Goal: Task Accomplishment & Management: Manage account settings

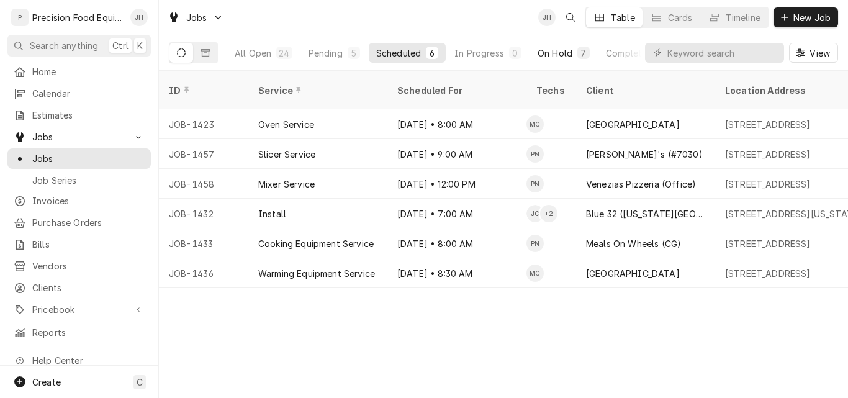
click at [554, 47] on div "On Hold" at bounding box center [555, 53] width 35 height 13
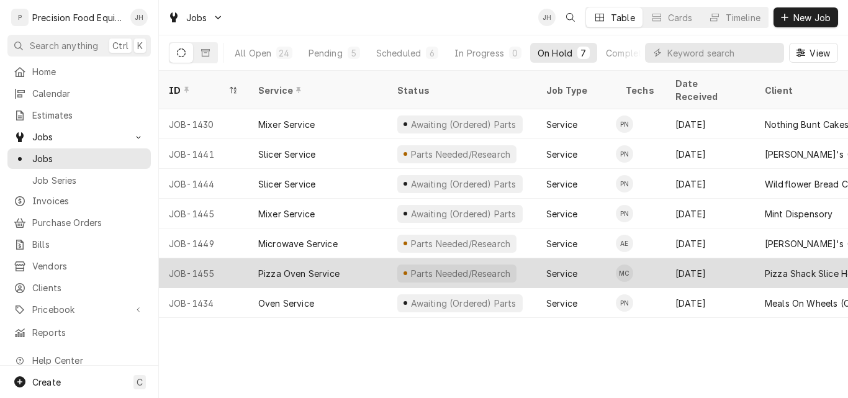
click at [376, 258] on div "Pizza Oven Service" at bounding box center [317, 273] width 139 height 30
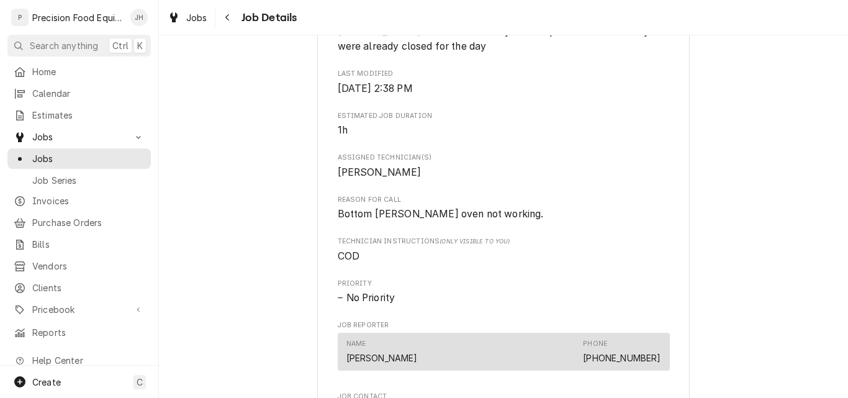
scroll to position [559, 0]
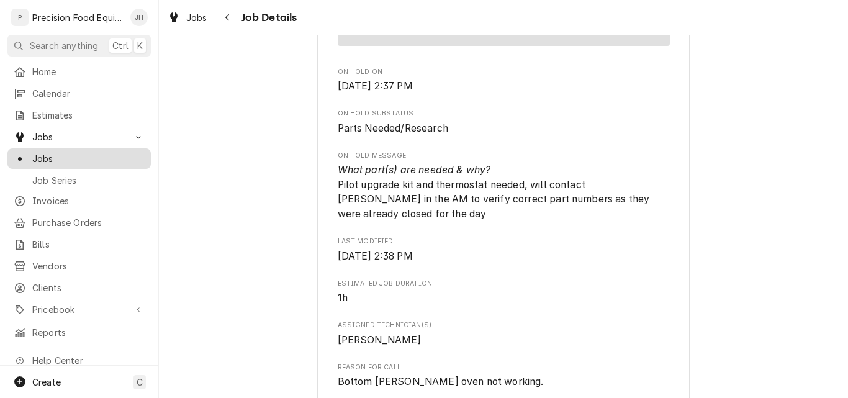
click at [95, 152] on span "Jobs" at bounding box center [88, 158] width 112 height 13
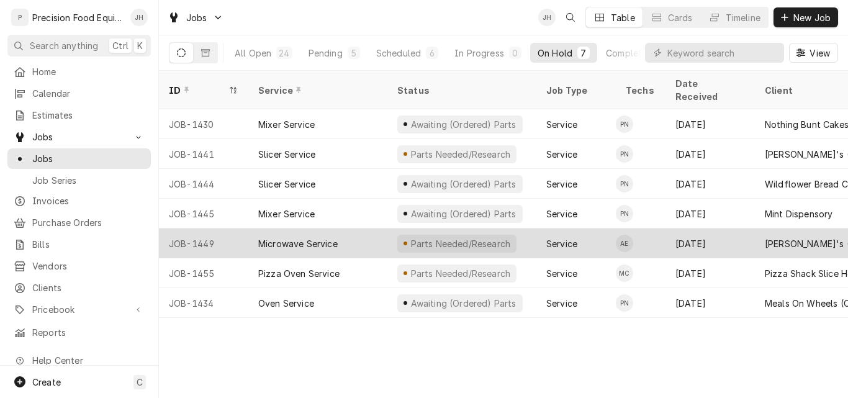
click at [361, 232] on div "Microwave Service" at bounding box center [317, 243] width 139 height 30
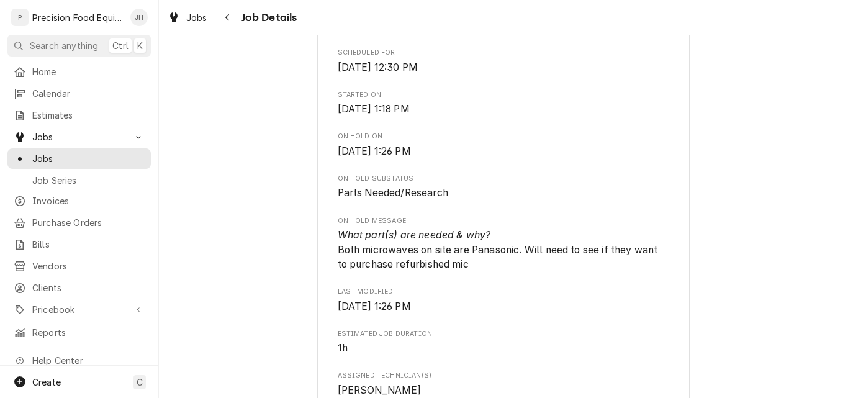
scroll to position [435, 0]
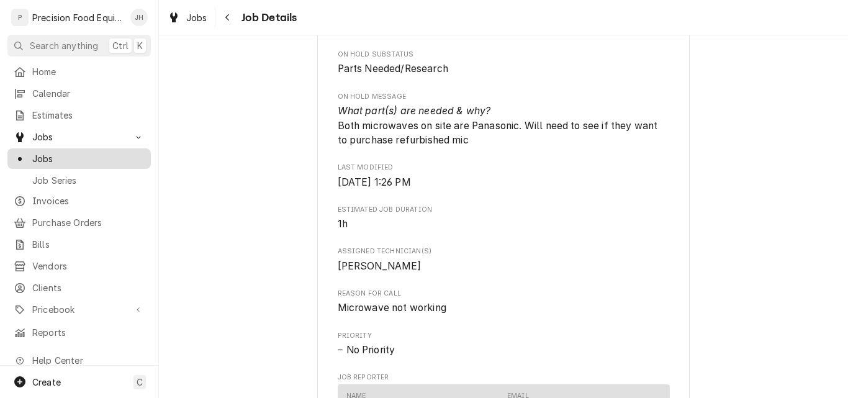
click at [47, 153] on span "Jobs" at bounding box center [88, 158] width 112 height 13
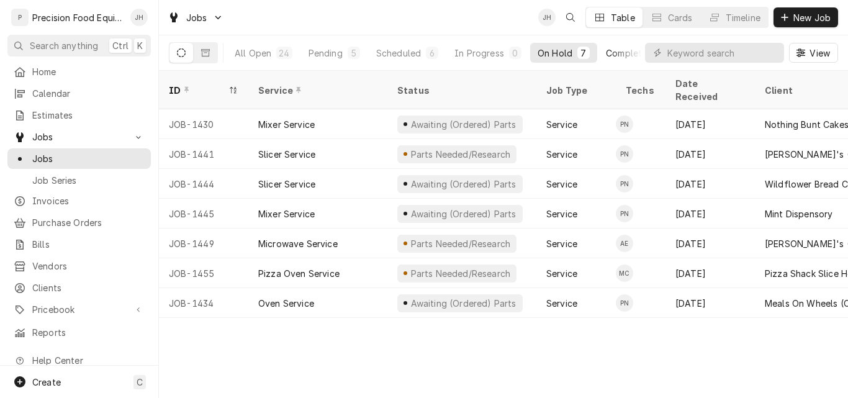
click at [634, 53] on div "Completed" at bounding box center [629, 53] width 47 height 13
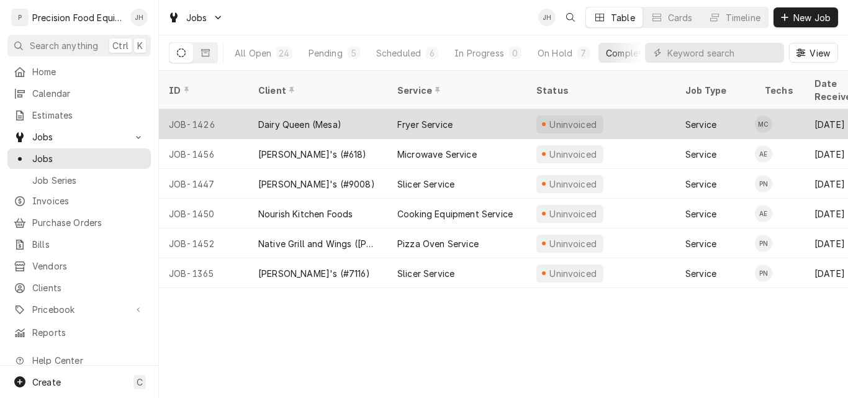
click at [350, 109] on div "Dairy Queen (Mesa)" at bounding box center [317, 124] width 139 height 30
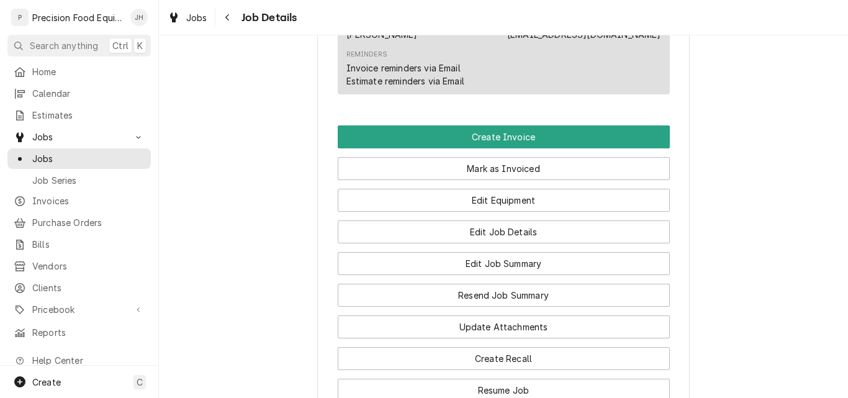
scroll to position [807, 0]
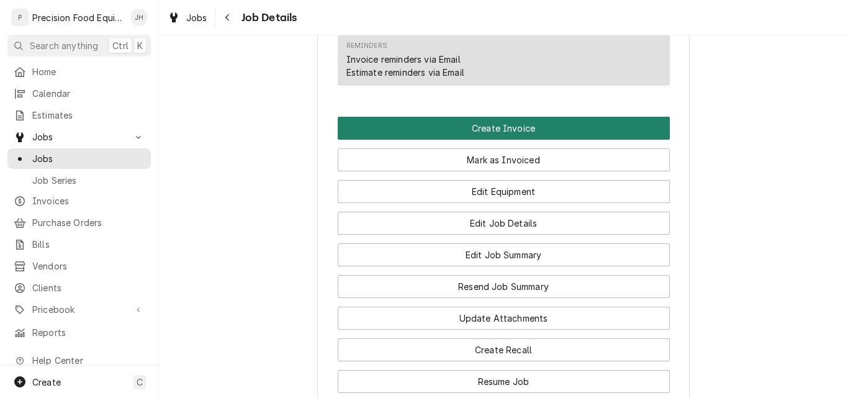
click at [454, 140] on button "Create Invoice" at bounding box center [504, 128] width 332 height 23
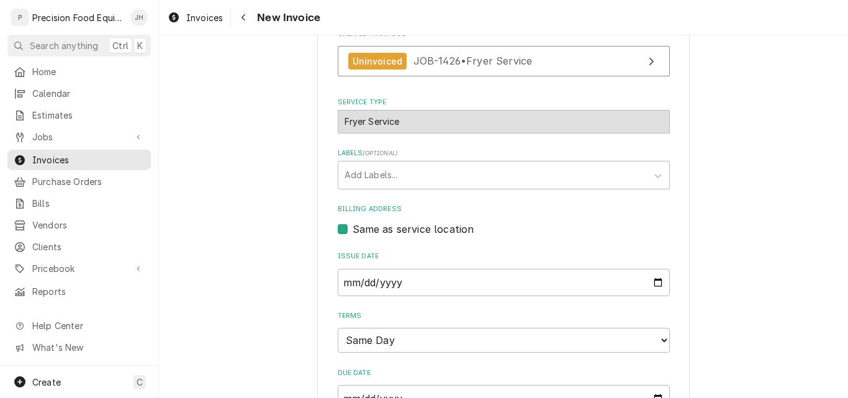
scroll to position [435, 0]
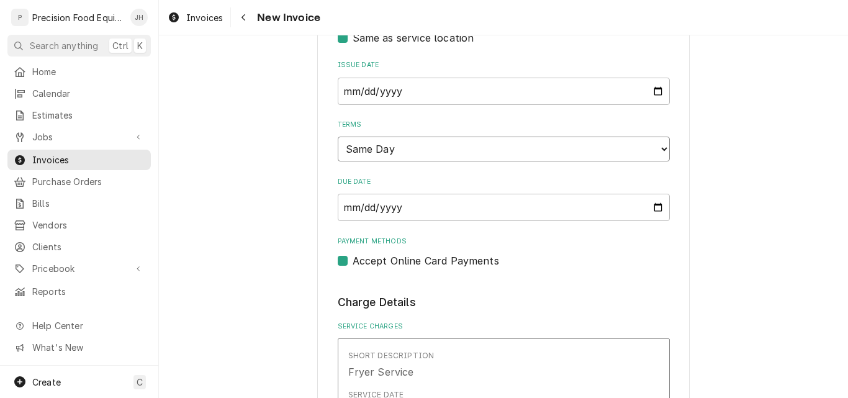
click at [461, 154] on select "Choose payment terms... Same Day Net 7 Net 14 Net 21 Net 30 Net 45 Net 60 Net 90" at bounding box center [504, 149] width 332 height 25
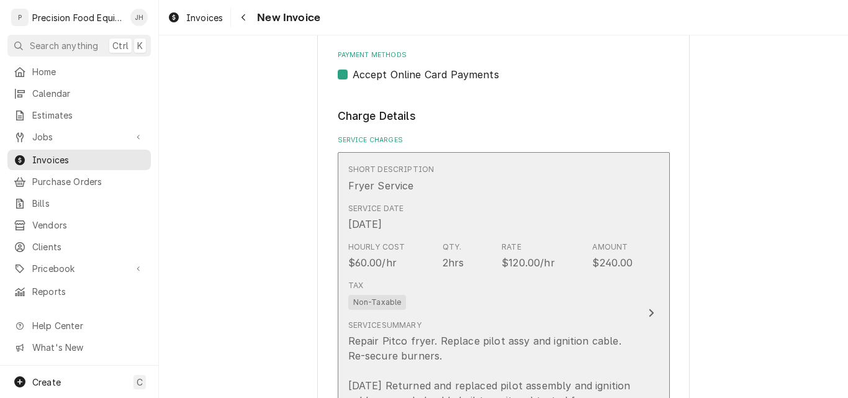
scroll to position [683, 0]
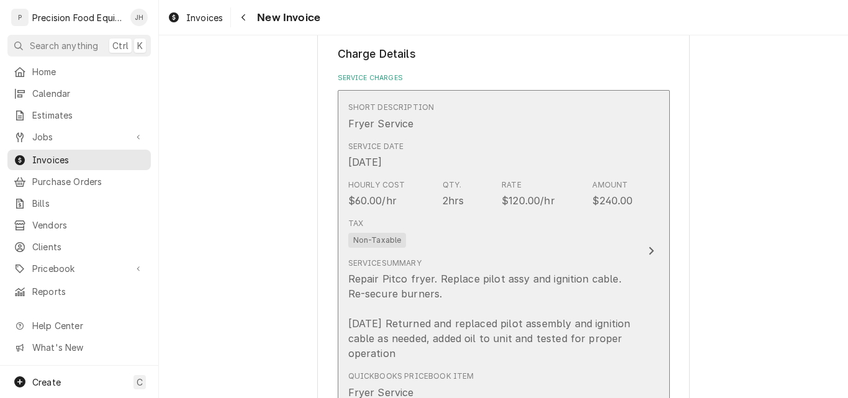
click at [484, 230] on div "Tax Non-Taxable" at bounding box center [490, 233] width 285 height 40
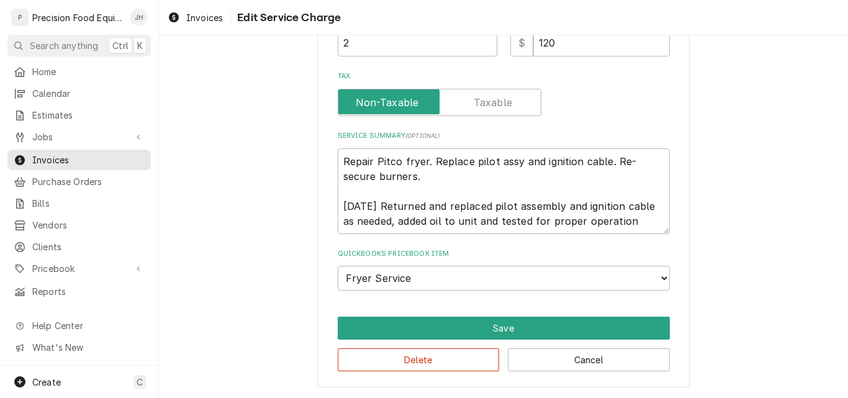
scroll to position [368, 0]
type textarea "x"
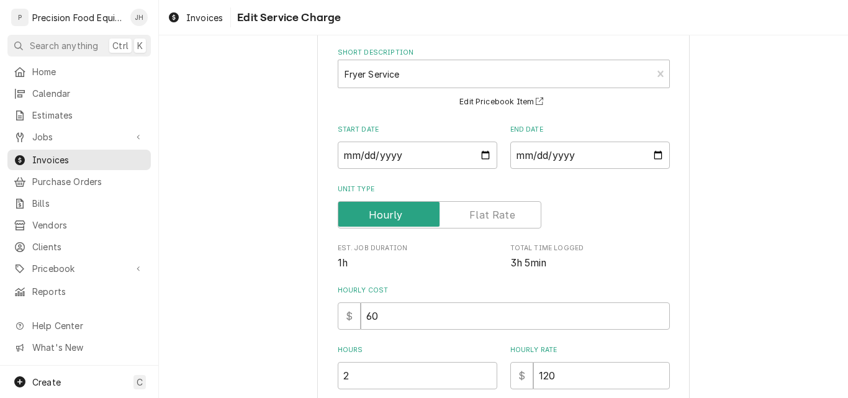
scroll to position [186, 0]
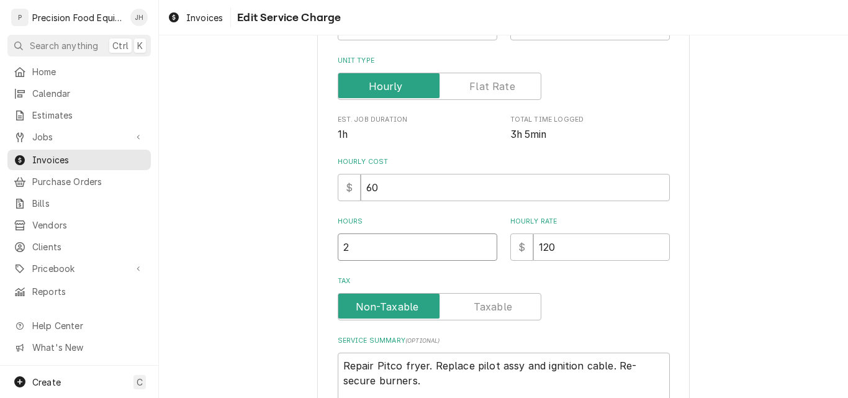
drag, startPoint x: 358, startPoint y: 251, endPoint x: 309, endPoint y: 253, distance: 48.5
click at [309, 253] on div "Use the fields below to edit this service charge Short Description Fryer Servic…" at bounding box center [503, 232] width 689 height 741
type input "3"
type textarea "x"
type input "3.15"
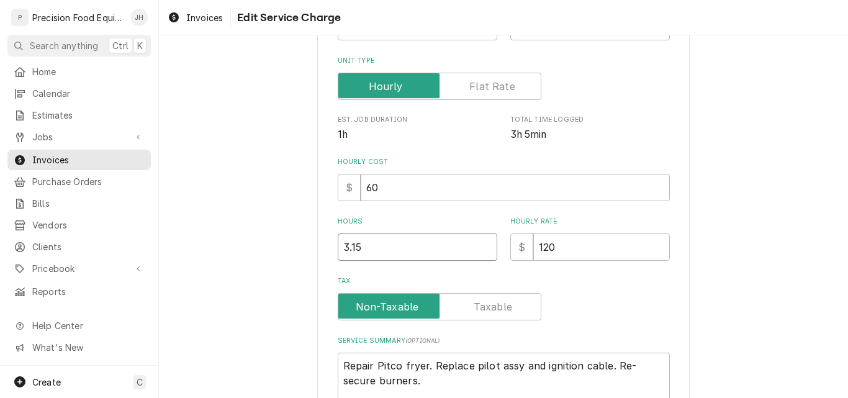
type textarea "x"
type input "3.1"
type textarea "x"
type input "3"
type textarea "x"
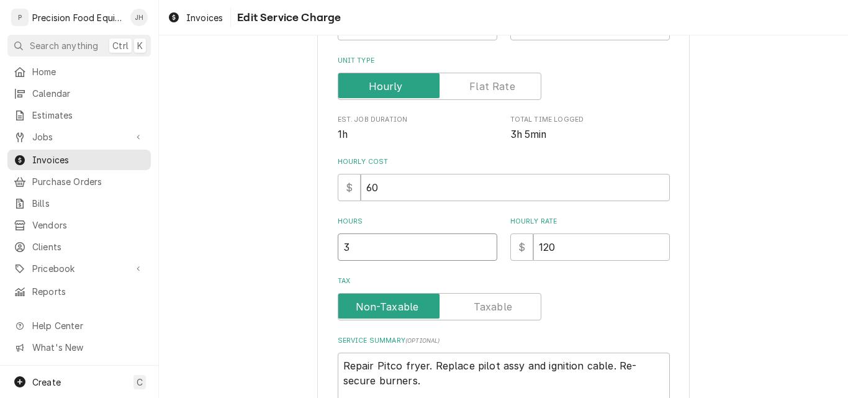
type input "3.2"
type textarea "x"
type input "3.25"
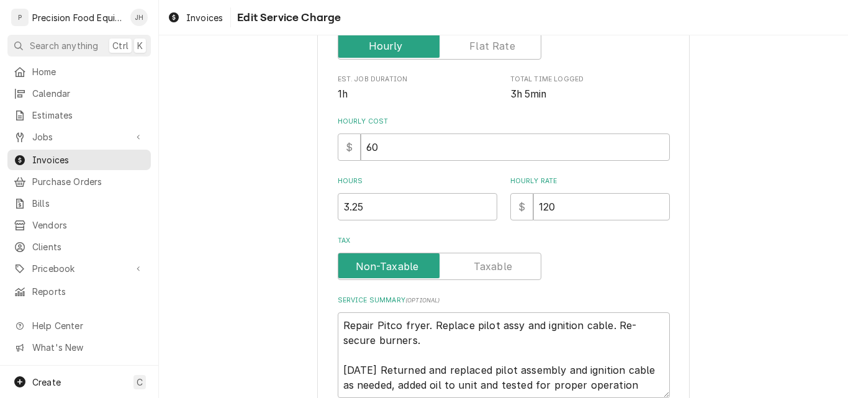
scroll to position [248, 0]
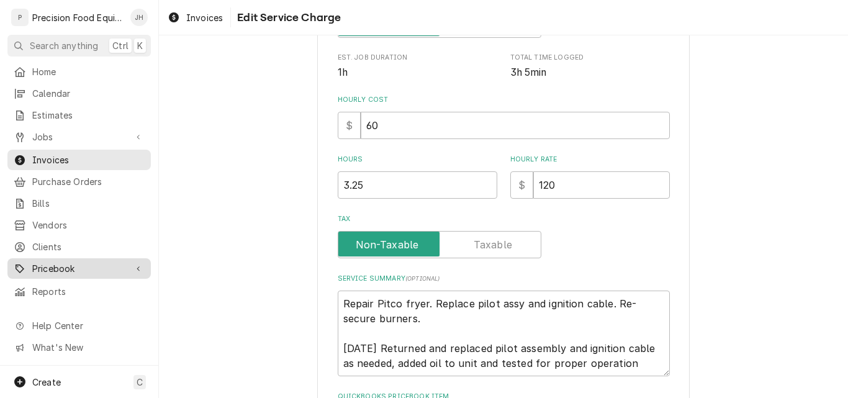
click at [53, 262] on span "Pricebook" at bounding box center [79, 268] width 94 height 13
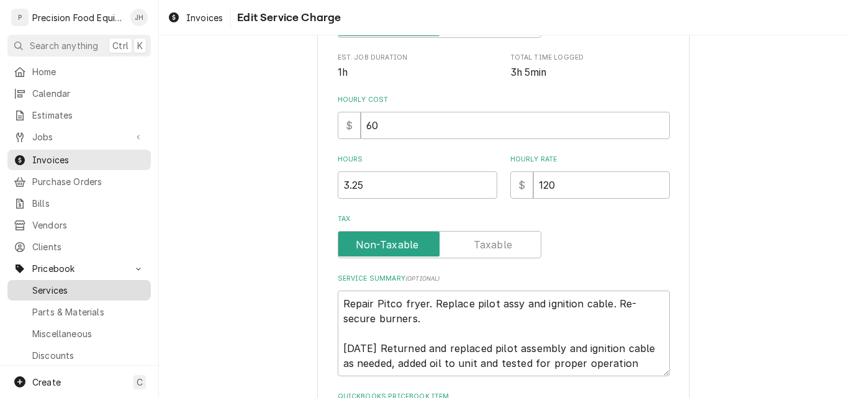
click at [53, 284] on span "Services" at bounding box center [88, 290] width 112 height 13
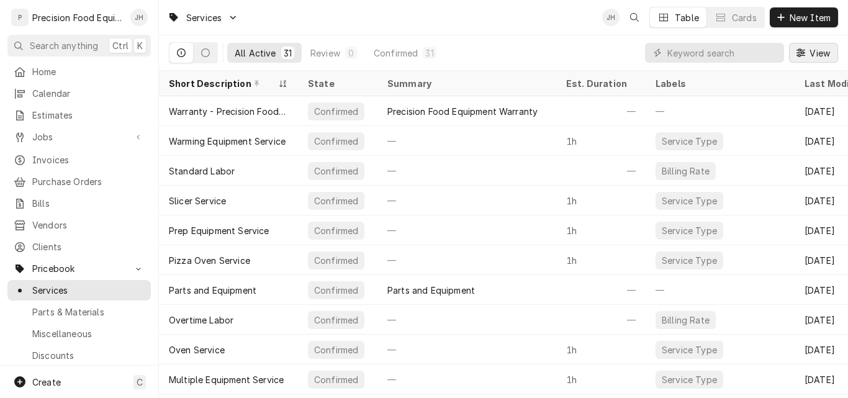
click at [805, 51] on div "Dynamic Content Wrapper" at bounding box center [801, 53] width 12 height 12
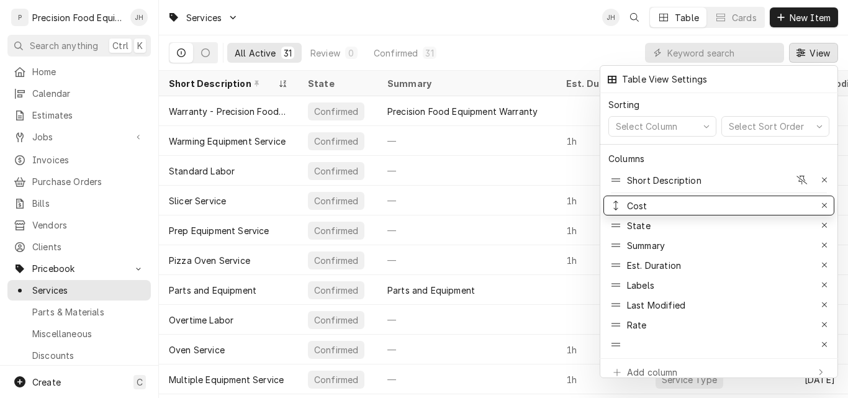
drag, startPoint x: 616, startPoint y: 296, endPoint x: 618, endPoint y: 196, distance: 100.6
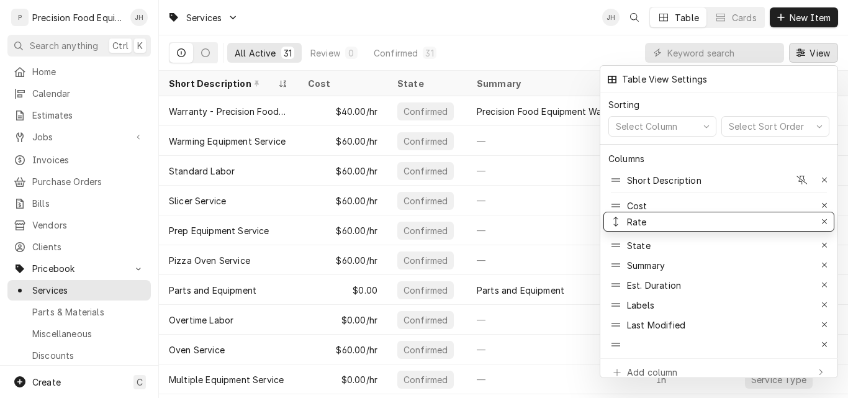
drag, startPoint x: 613, startPoint y: 321, endPoint x: 621, endPoint y: 218, distance: 103.3
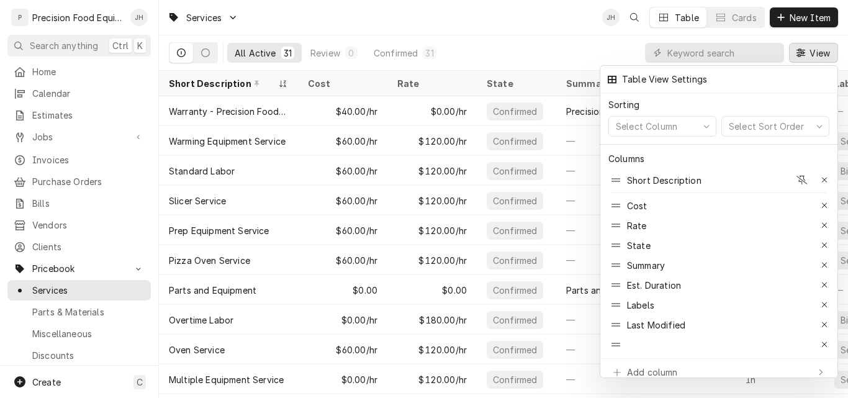
click at [340, 164] on div at bounding box center [424, 199] width 848 height 398
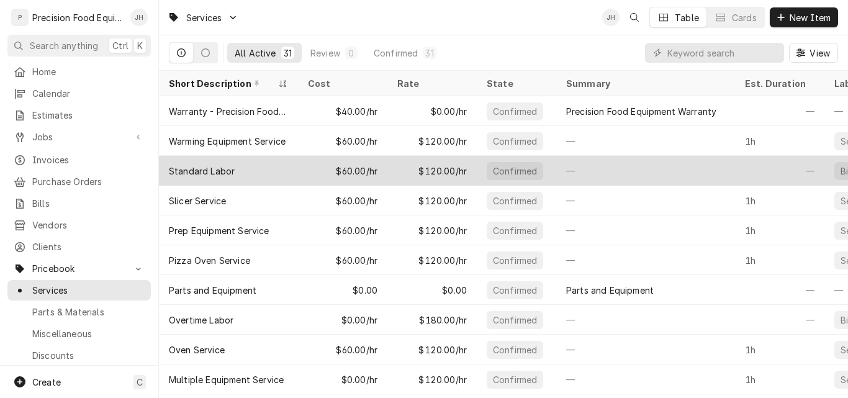
click at [368, 166] on div "$60.00/hr" at bounding box center [342, 171] width 89 height 30
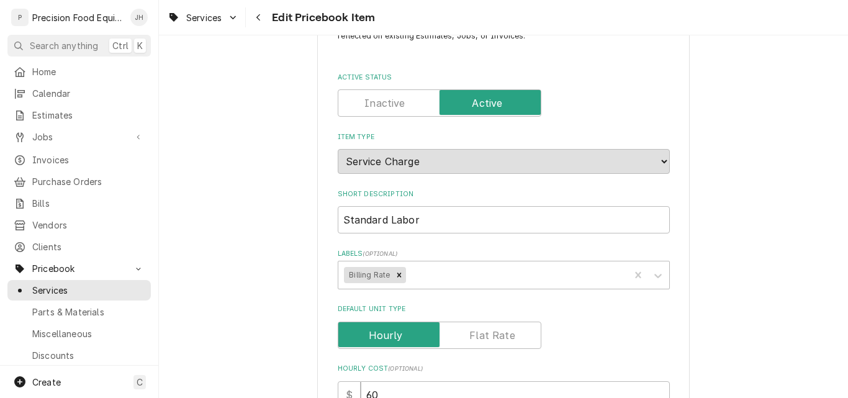
scroll to position [186, 0]
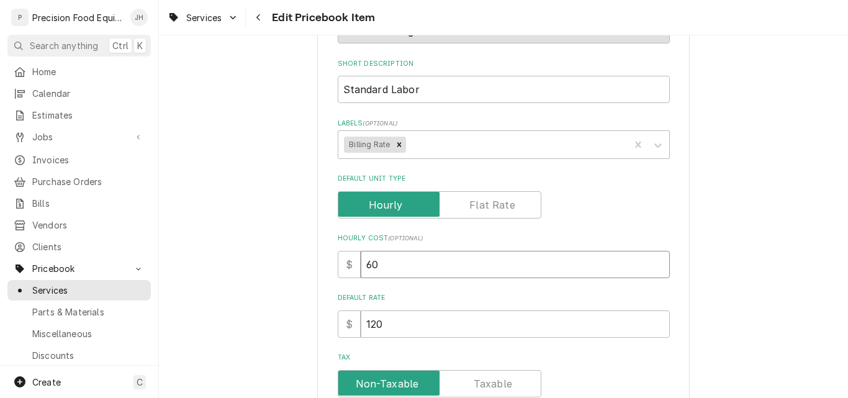
click at [363, 266] on input "60" at bounding box center [515, 264] width 309 height 27
type textarea "x"
type input "70"
drag, startPoint x: 384, startPoint y: 323, endPoint x: 335, endPoint y: 332, distance: 49.2
click at [338, 332] on div "$ 120" at bounding box center [504, 323] width 332 height 27
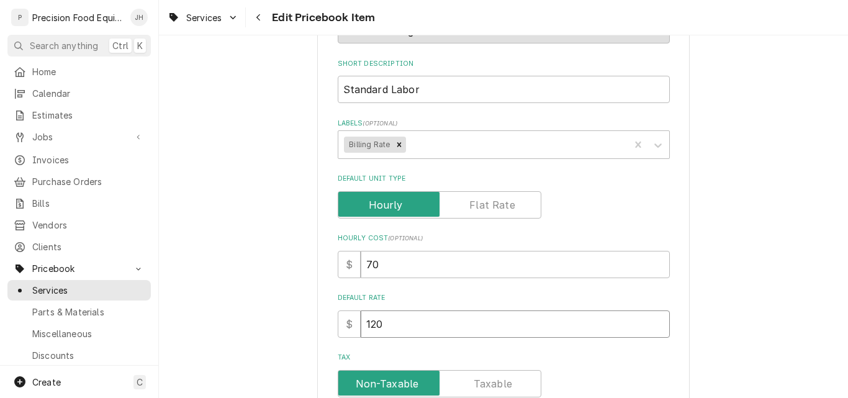
type textarea "x"
type input "1"
type textarea "x"
type input "14"
type textarea "x"
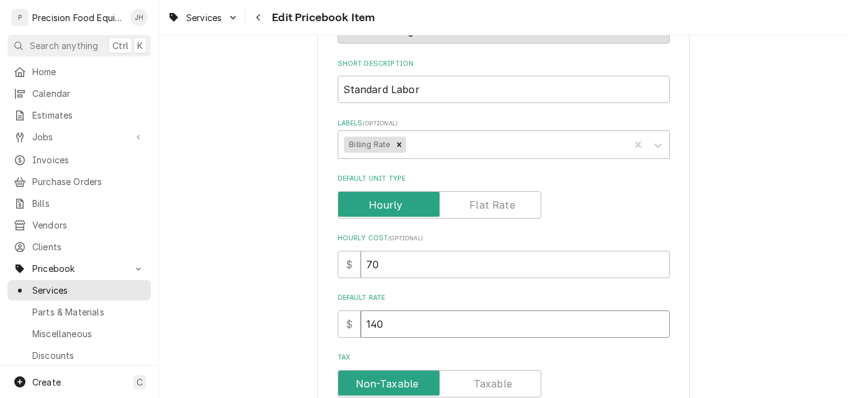
type input "140"
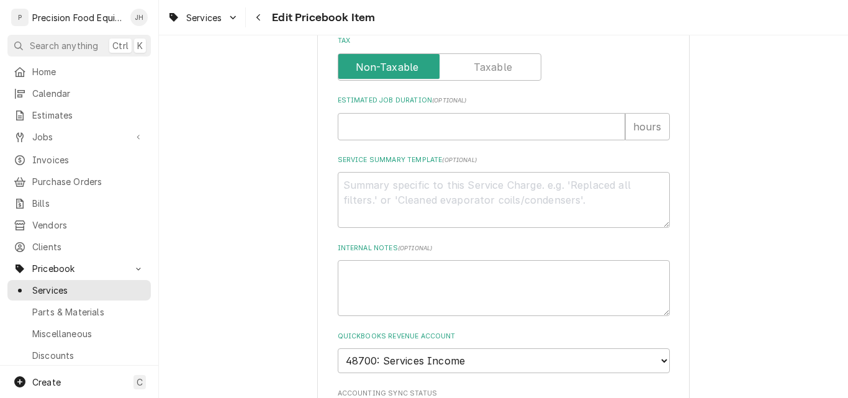
scroll to position [621, 0]
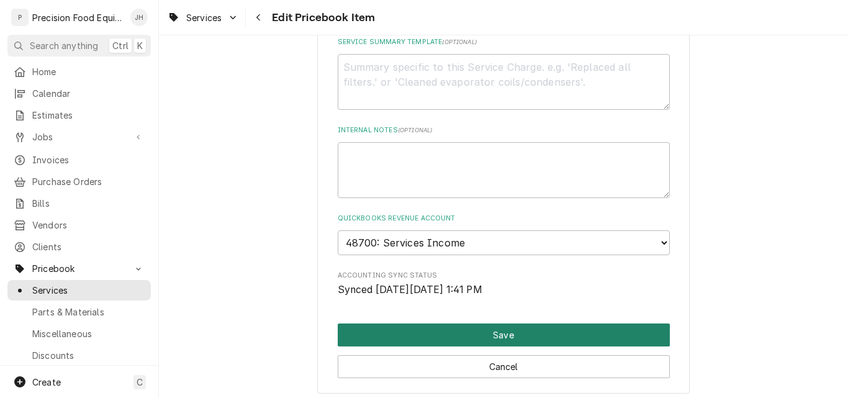
click at [507, 335] on button "Save" at bounding box center [504, 334] width 332 height 23
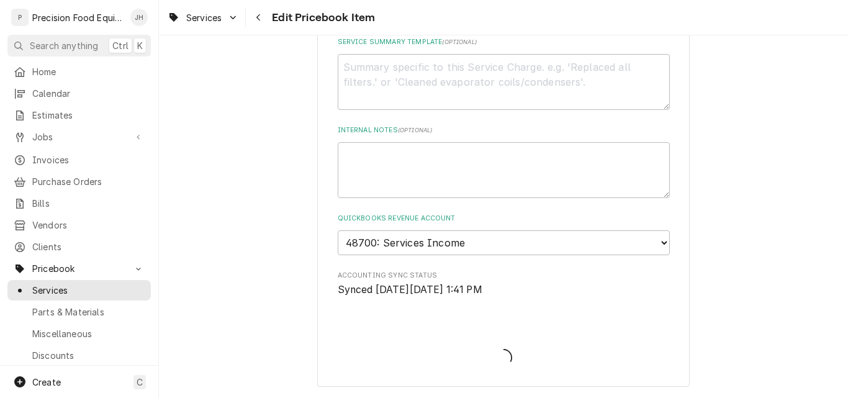
type textarea "x"
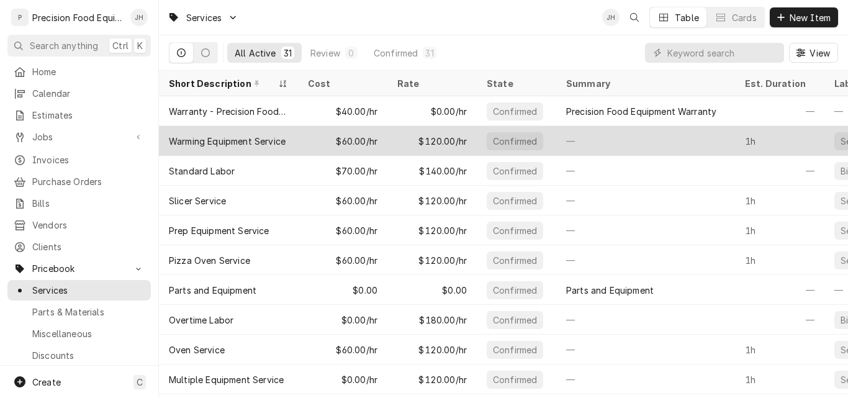
click at [327, 138] on div "$60.00/hr" at bounding box center [342, 141] width 89 height 30
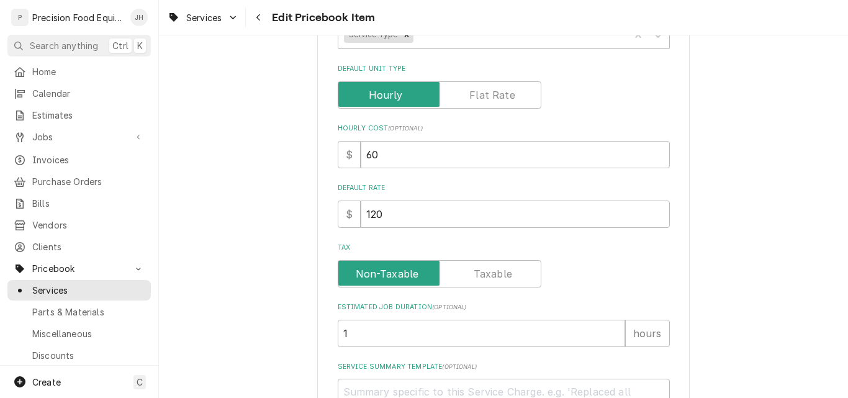
scroll to position [310, 0]
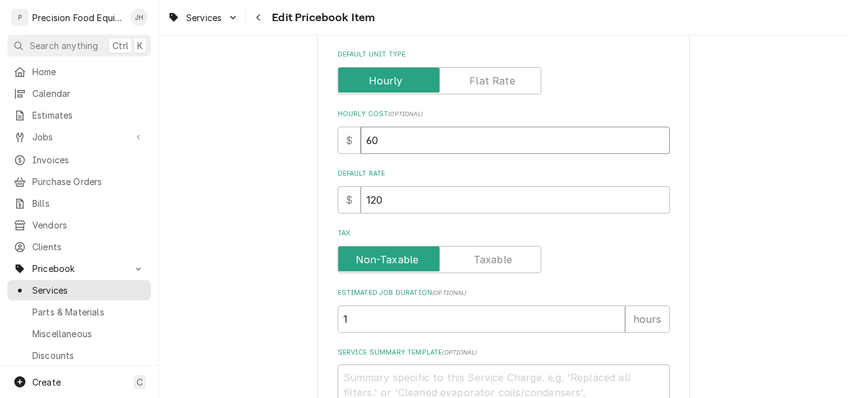
drag, startPoint x: 380, startPoint y: 145, endPoint x: 351, endPoint y: 145, distance: 28.6
click at [351, 145] on div "$ 60" at bounding box center [504, 140] width 332 height 27
type textarea "x"
type input "7"
type textarea "x"
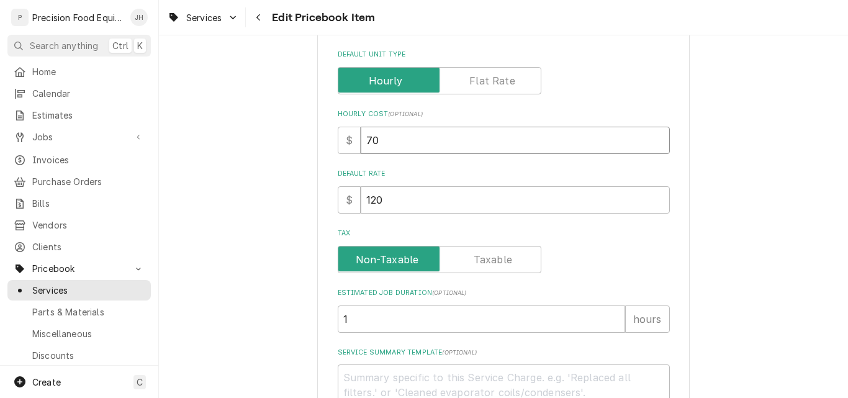
type input "70"
drag, startPoint x: 396, startPoint y: 209, endPoint x: 310, endPoint y: 202, distance: 85.9
click at [320, 197] on div "Use the fields below to edit this PriceBook item. Note that changes made here w…" at bounding box center [503, 226] width 372 height 955
type textarea "x"
type input "1"
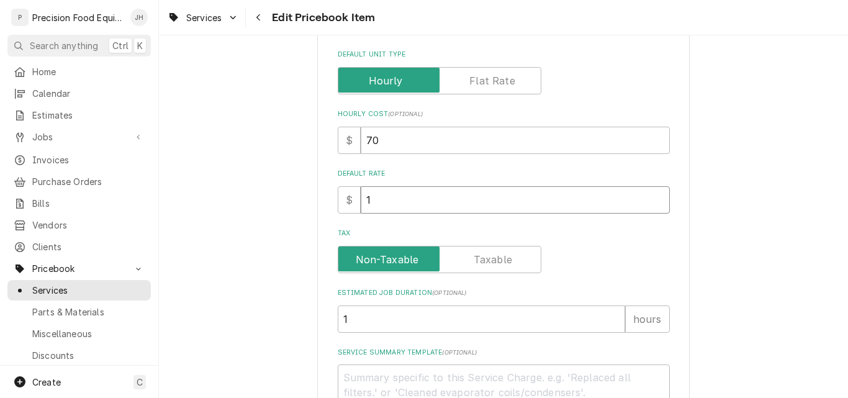
type textarea "x"
type input "14"
type textarea "x"
type input "140"
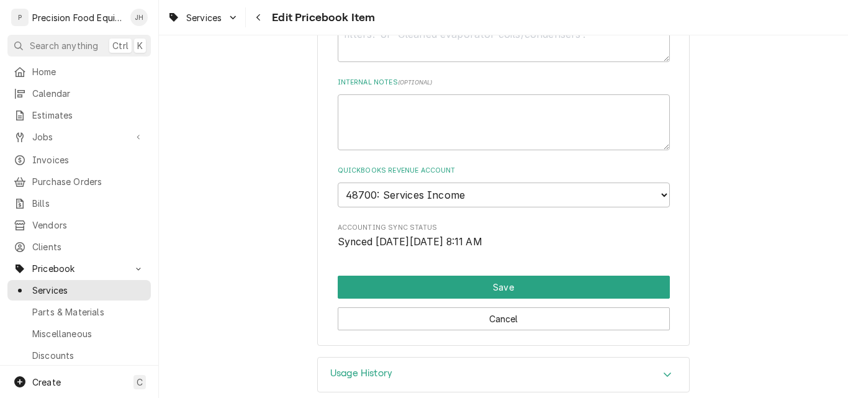
scroll to position [686, 0]
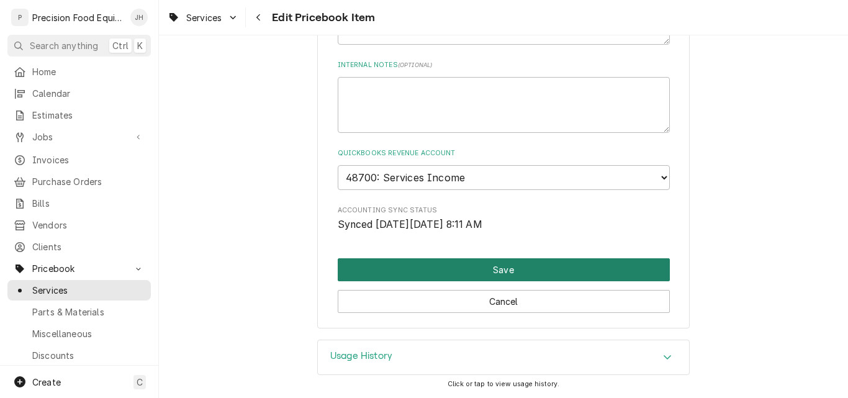
click at [496, 269] on button "Save" at bounding box center [504, 269] width 332 height 23
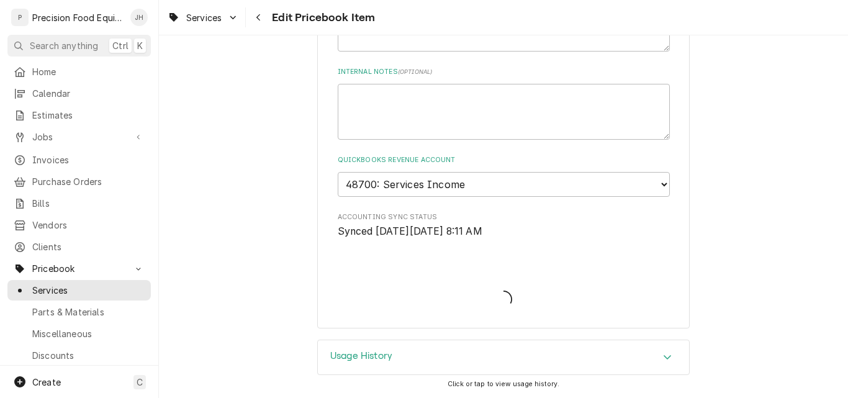
type textarea "x"
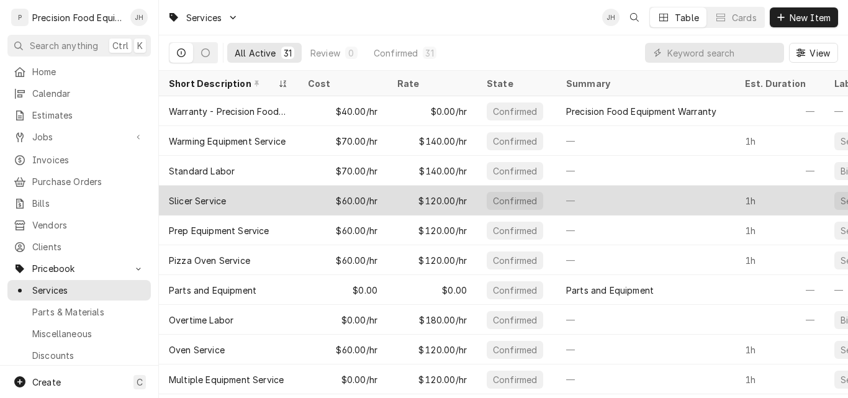
click at [348, 197] on div "$60.00/hr" at bounding box center [342, 201] width 89 height 30
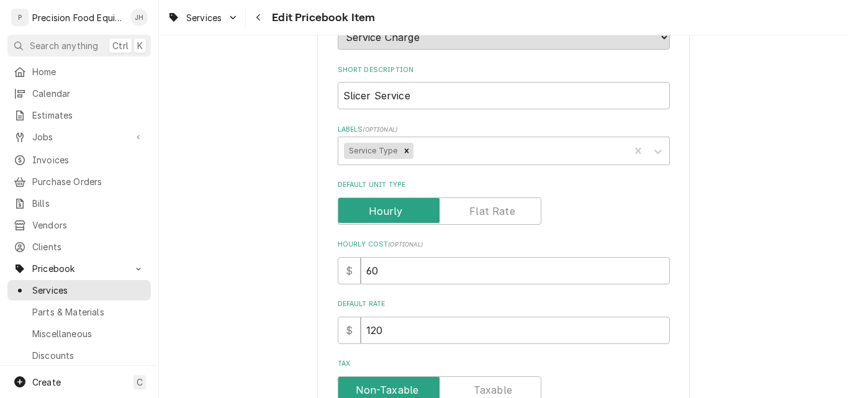
scroll to position [186, 0]
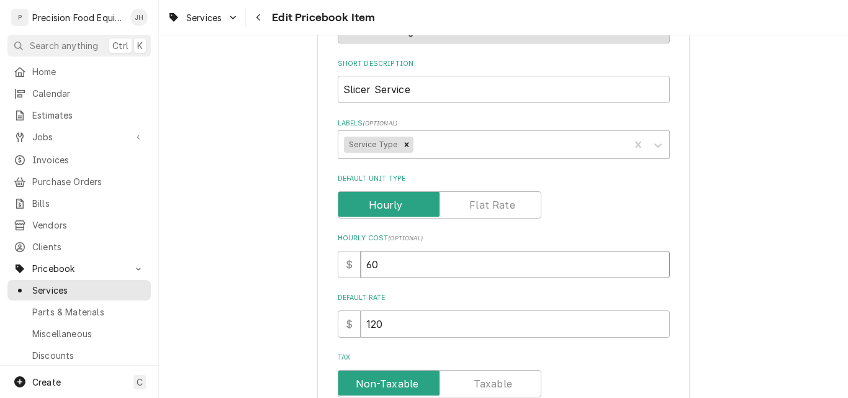
drag, startPoint x: 381, startPoint y: 270, endPoint x: 346, endPoint y: 279, distance: 36.0
click at [346, 279] on div "Use the fields below to edit this PriceBook item. Note that changes made here w…" at bounding box center [504, 310] width 332 height 843
type textarea "x"
type input "7"
type textarea "x"
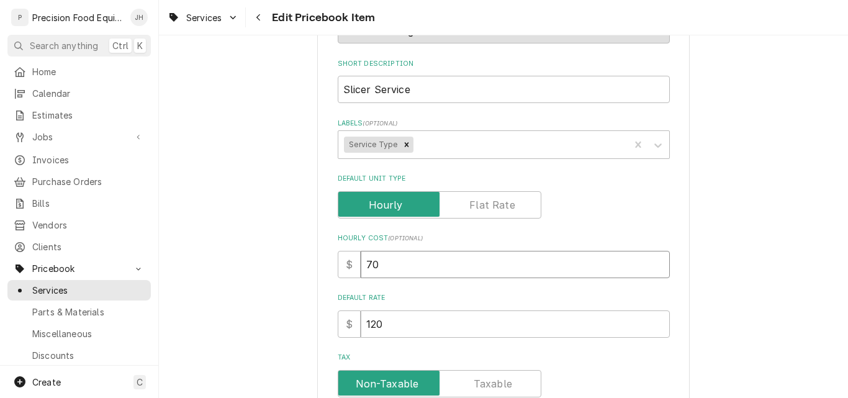
type input "70"
type textarea "x"
type input "1"
type textarea "x"
type input "14"
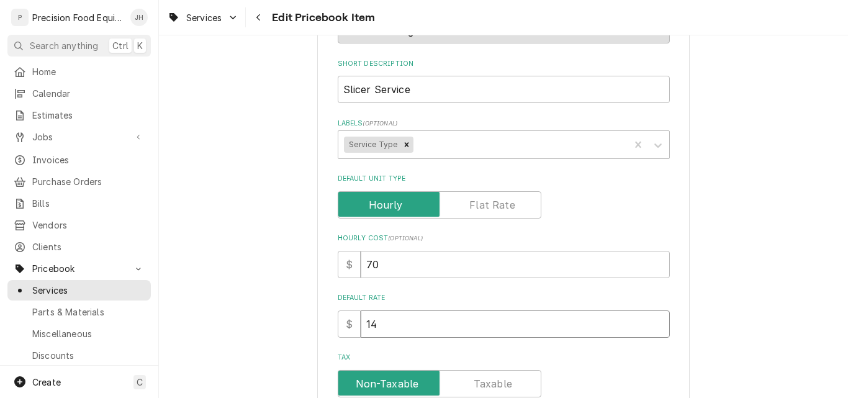
type textarea "x"
type input "140"
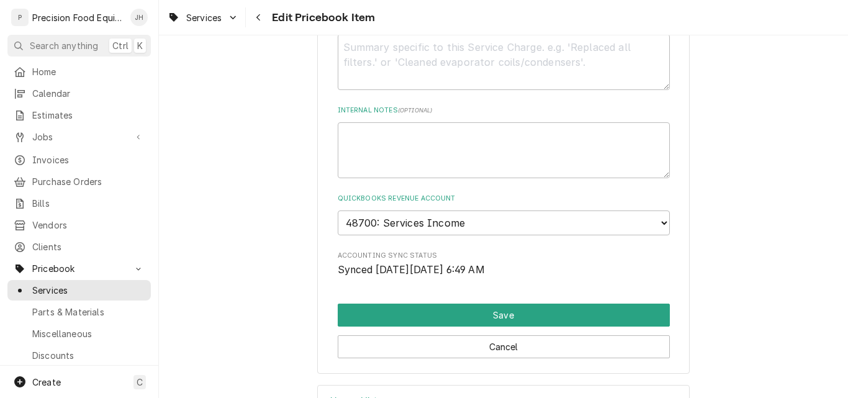
scroll to position [683, 0]
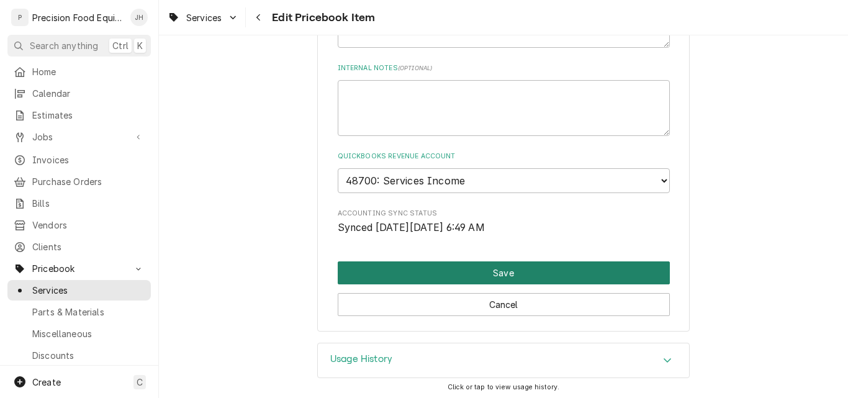
click at [493, 271] on button "Save" at bounding box center [504, 272] width 332 height 23
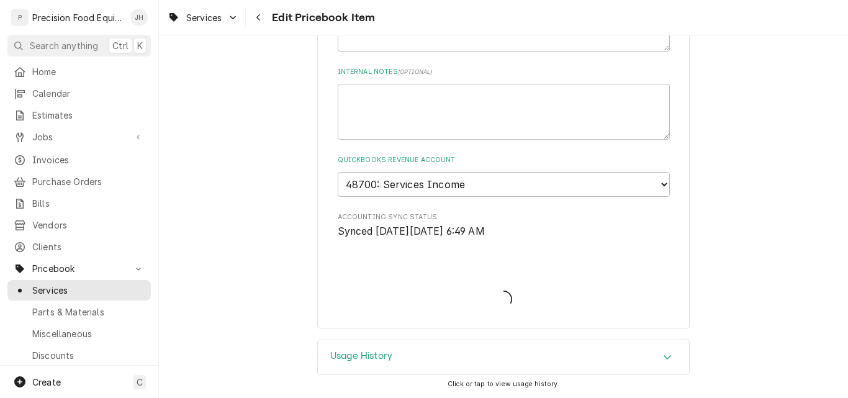
scroll to position [679, 0]
type textarea "x"
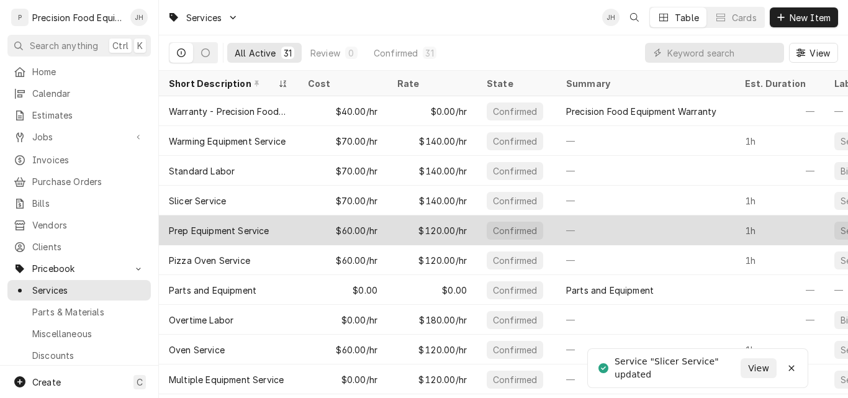
click at [303, 228] on div "$60.00/hr" at bounding box center [342, 230] width 89 height 30
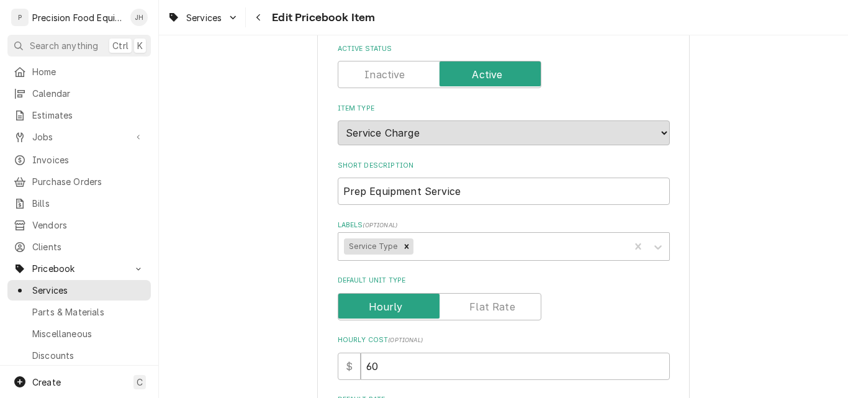
scroll to position [248, 0]
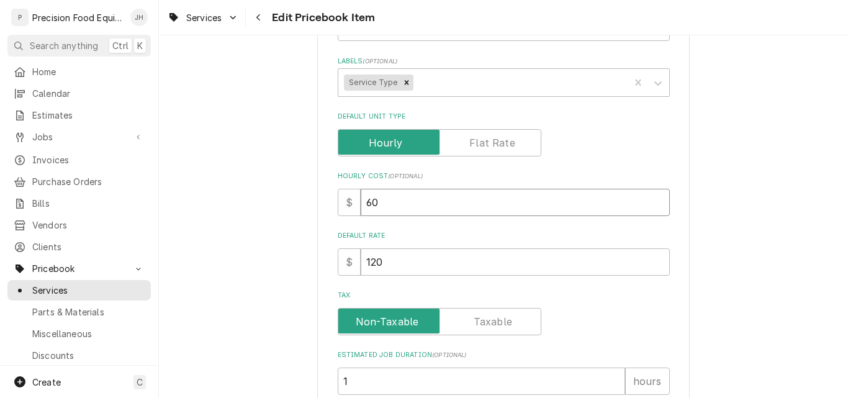
drag, startPoint x: 410, startPoint y: 211, endPoint x: 318, endPoint y: 207, distance: 92.0
click at [322, 206] on div "Use the fields below to edit this PriceBook item. Note that changes made here w…" at bounding box center [503, 288] width 372 height 955
type textarea "x"
type input "7"
type textarea "x"
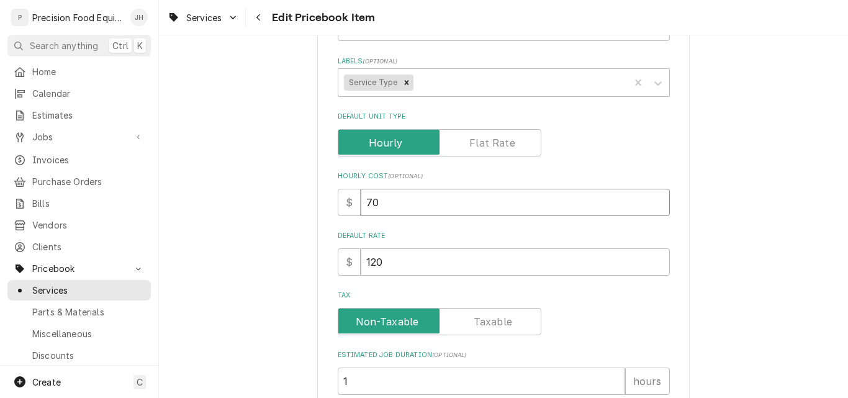
type input "70"
type textarea "x"
type input "1"
type textarea "x"
type input "14"
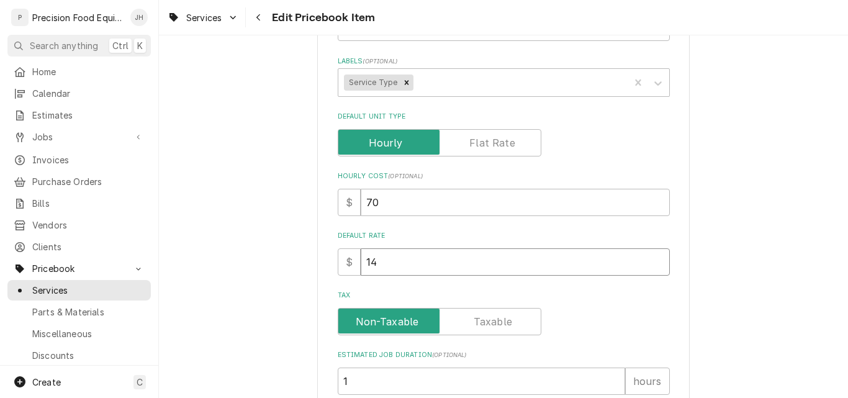
type textarea "x"
type input "140"
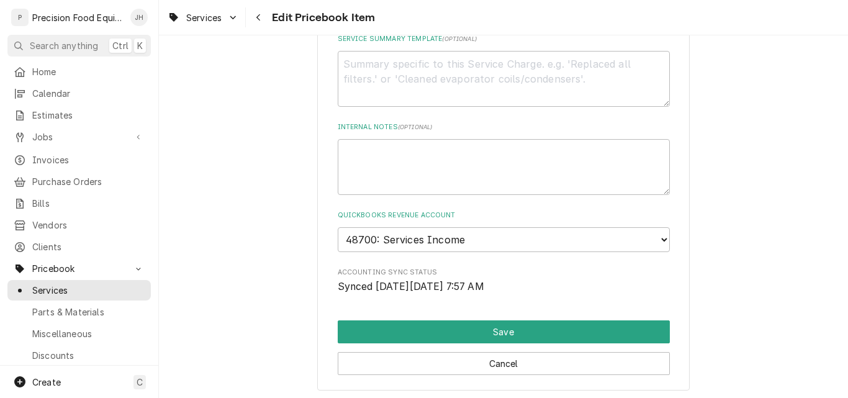
scroll to position [686, 0]
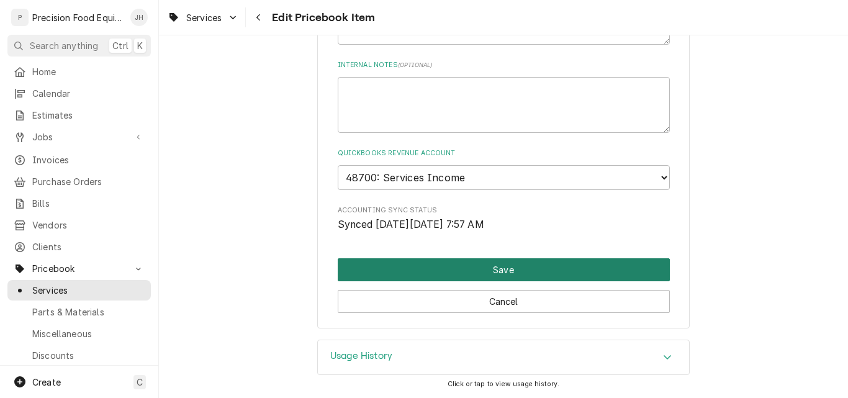
click at [503, 272] on button "Save" at bounding box center [504, 269] width 332 height 23
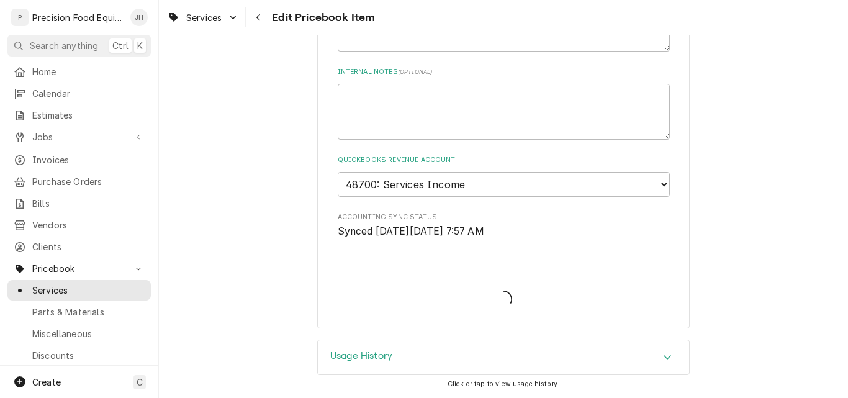
scroll to position [679, 0]
type textarea "x"
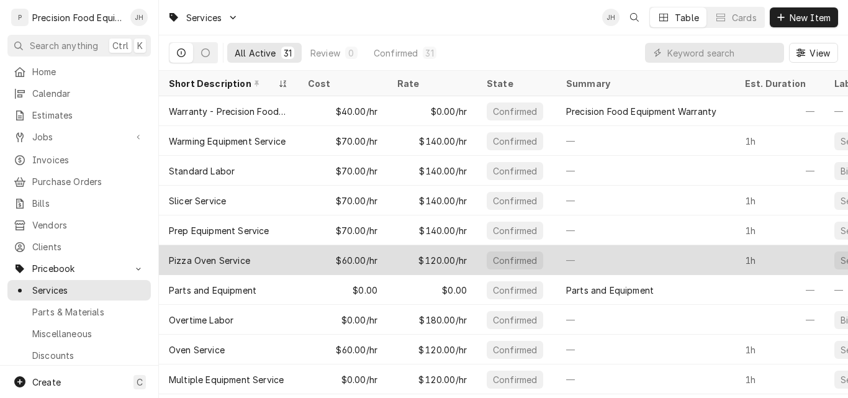
click at [322, 260] on div "$60.00/hr" at bounding box center [342, 260] width 89 height 30
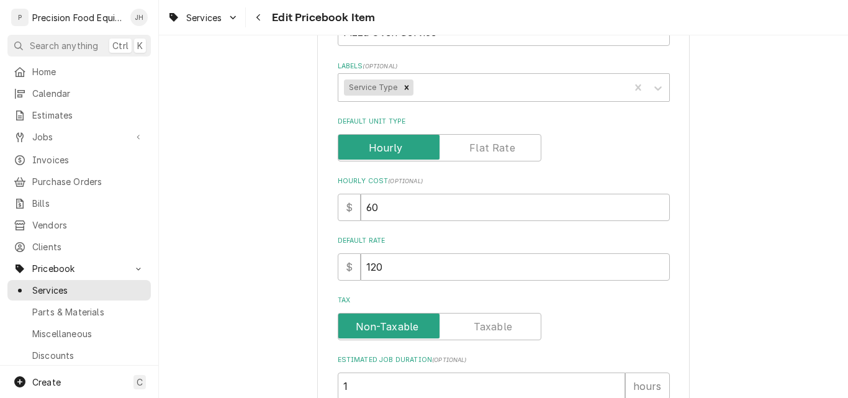
scroll to position [248, 0]
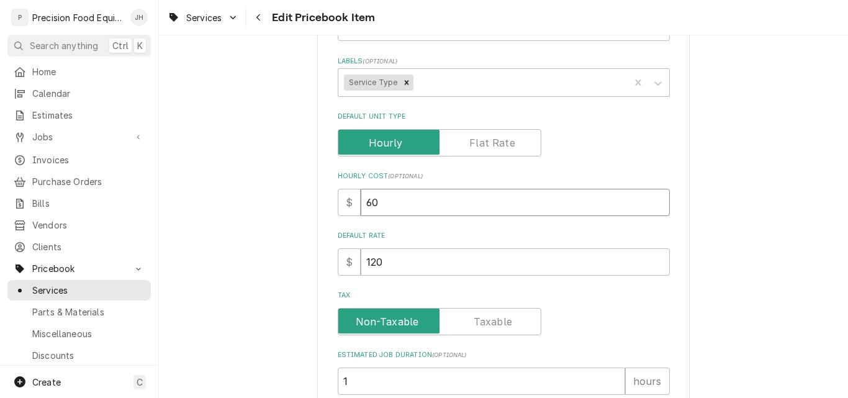
drag, startPoint x: 404, startPoint y: 205, endPoint x: 305, endPoint y: 207, distance: 98.7
click at [305, 207] on div "Use the fields below to edit this PriceBook item. Note that changes made here w…" at bounding box center [503, 288] width 689 height 977
type textarea "x"
type input "7"
type textarea "x"
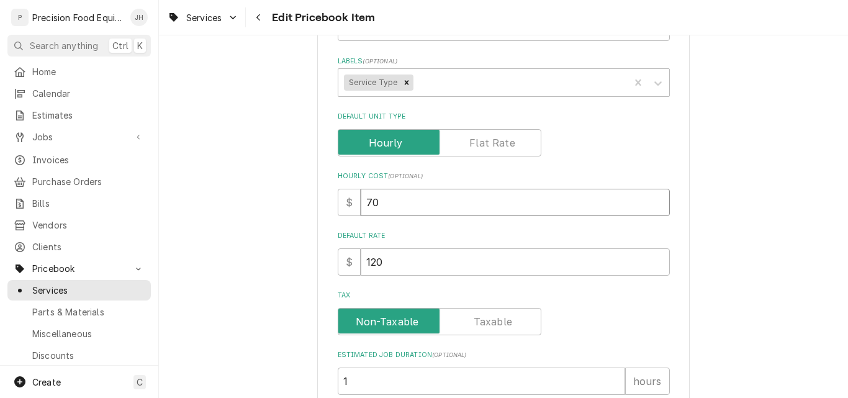
type input "70"
type textarea "x"
type input "1"
type textarea "x"
type input "14"
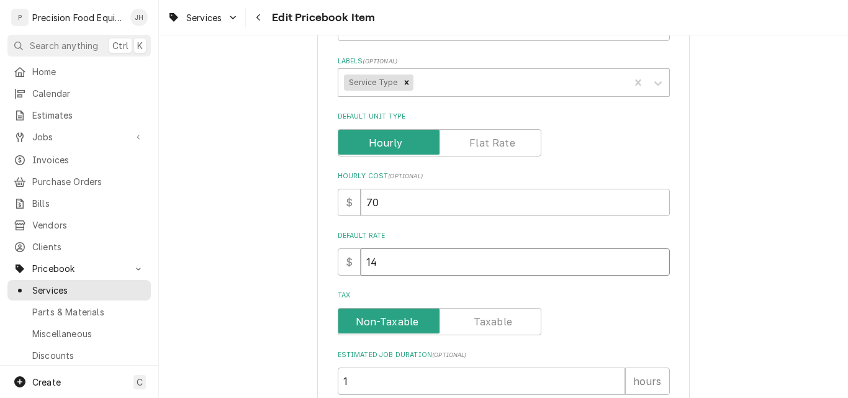
type textarea "x"
type input "140"
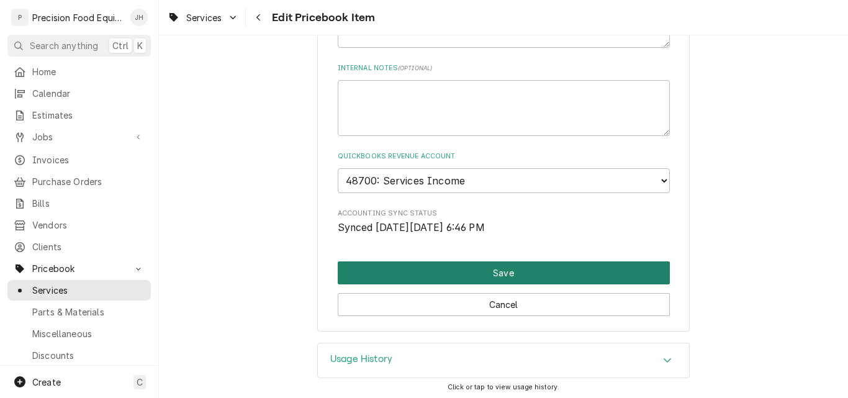
click at [485, 274] on button "Save" at bounding box center [504, 272] width 332 height 23
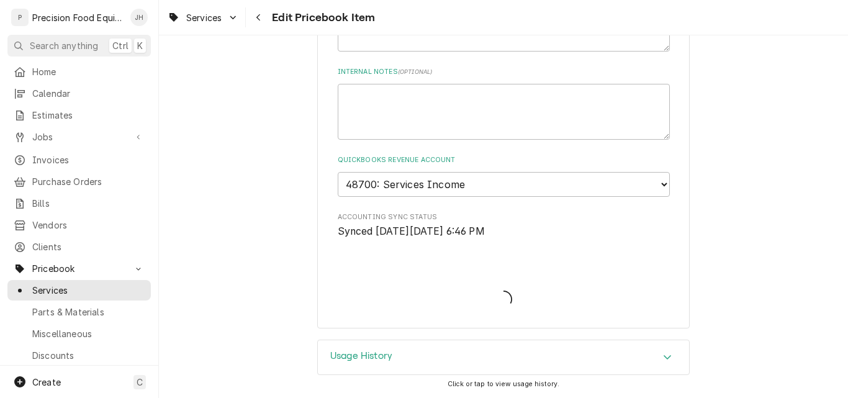
scroll to position [679, 0]
type textarea "x"
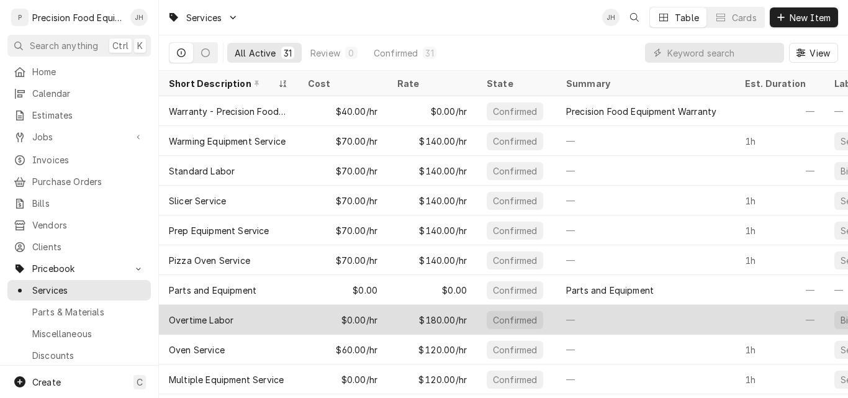
click at [318, 317] on div "$0.00/hr" at bounding box center [342, 320] width 89 height 30
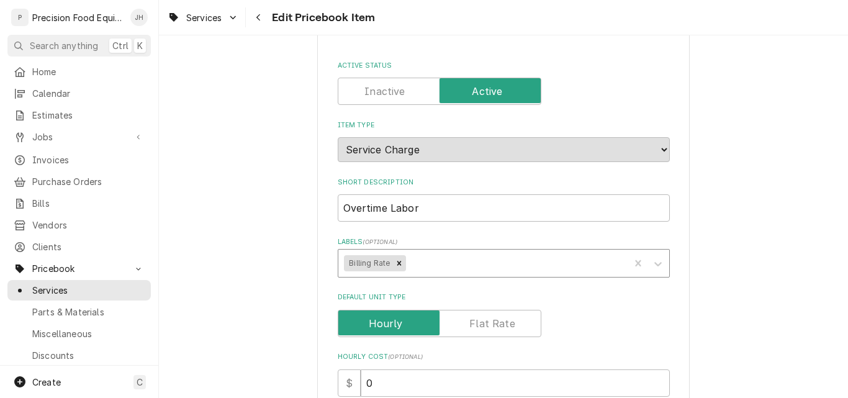
scroll to position [310, 0]
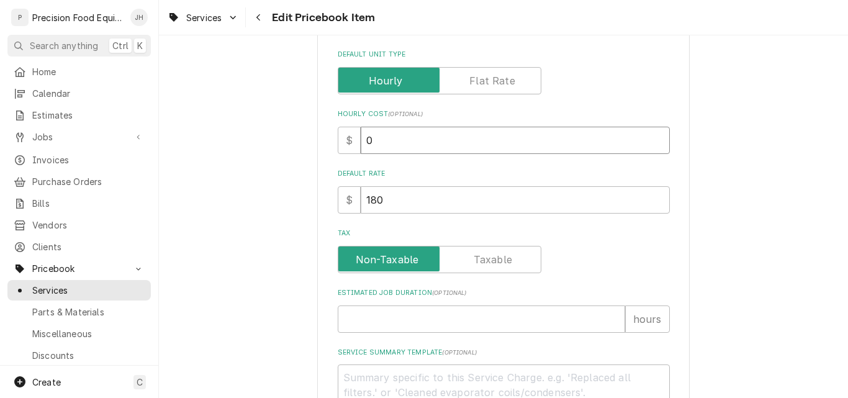
drag, startPoint x: 386, startPoint y: 144, endPoint x: 354, endPoint y: 144, distance: 31.7
click at [354, 144] on div "$ 0" at bounding box center [504, 140] width 332 height 27
type textarea "x"
type input "1"
type textarea "x"
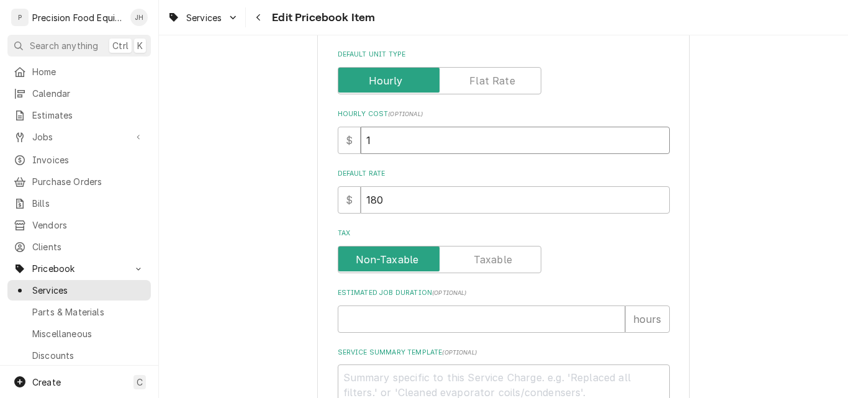
type input "10"
type textarea "x"
type input "105"
type textarea "x"
type input "2"
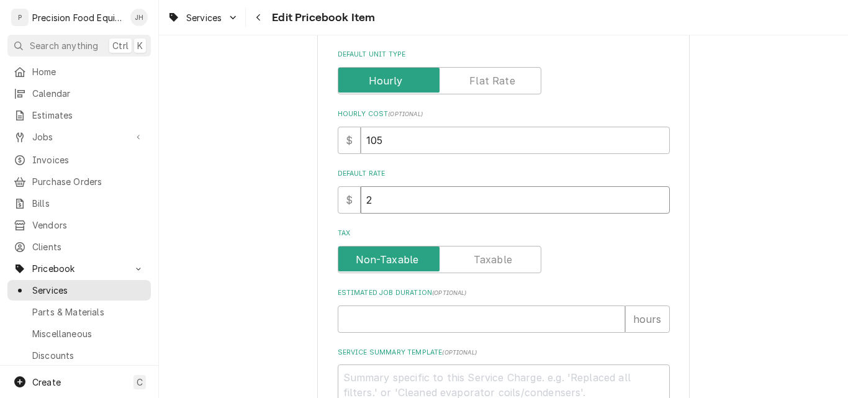
type textarea "x"
type input "21"
type textarea "x"
type input "210"
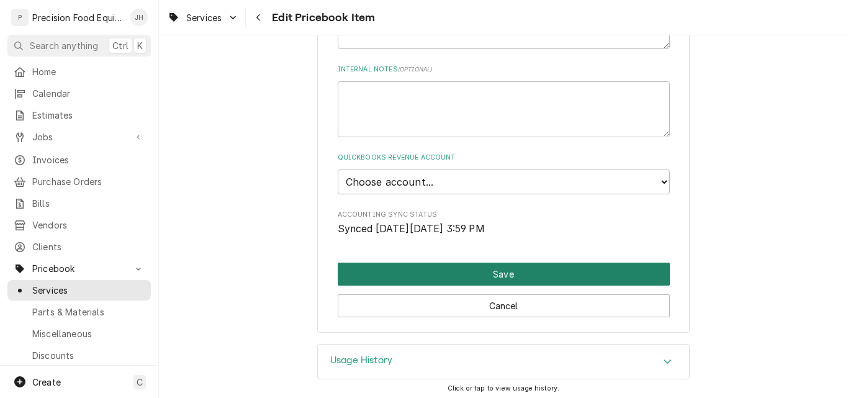
scroll to position [683, 0]
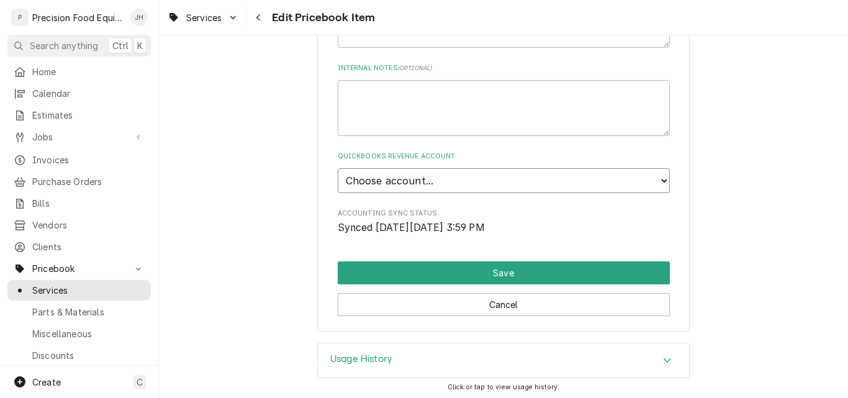
click at [509, 183] on select "Choose account... Discount Income Misc Income Non taxable issues 46600: Parts a…" at bounding box center [504, 180] width 332 height 25
select select "8000000B-1210141275"
click at [338, 168] on select "Choose account... Discount Income Misc Income Non taxable issues 46600: Parts a…" at bounding box center [504, 180] width 332 height 25
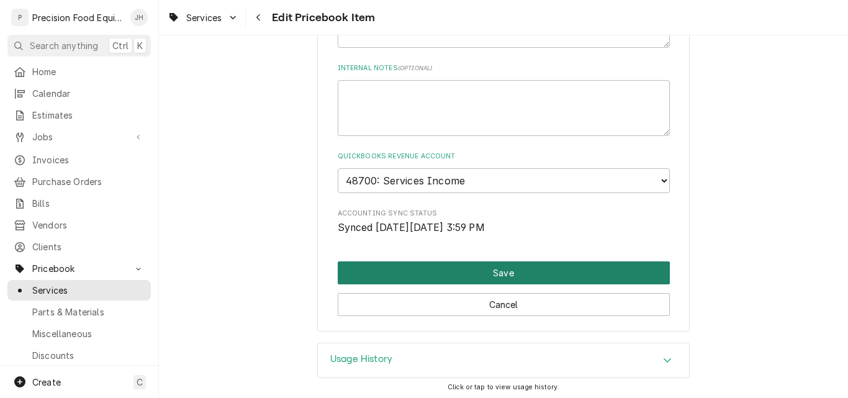
click at [513, 277] on button "Save" at bounding box center [504, 272] width 332 height 23
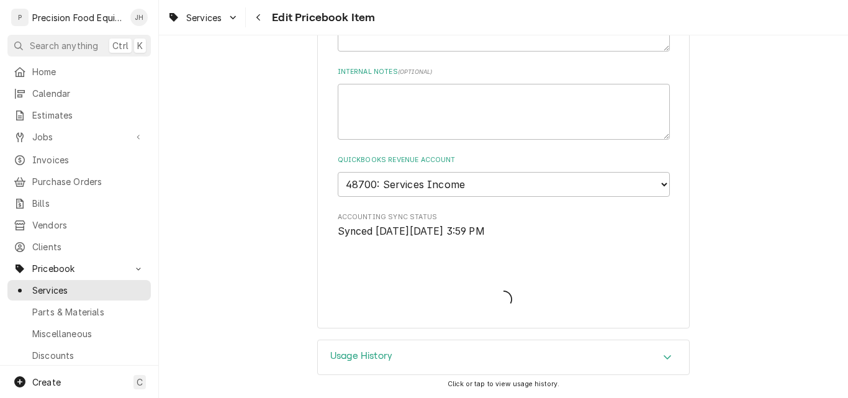
scroll to position [679, 0]
type textarea "x"
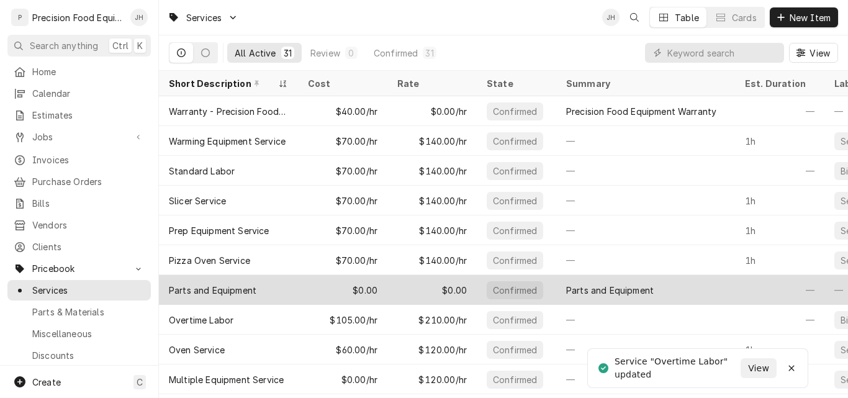
scroll to position [62, 0]
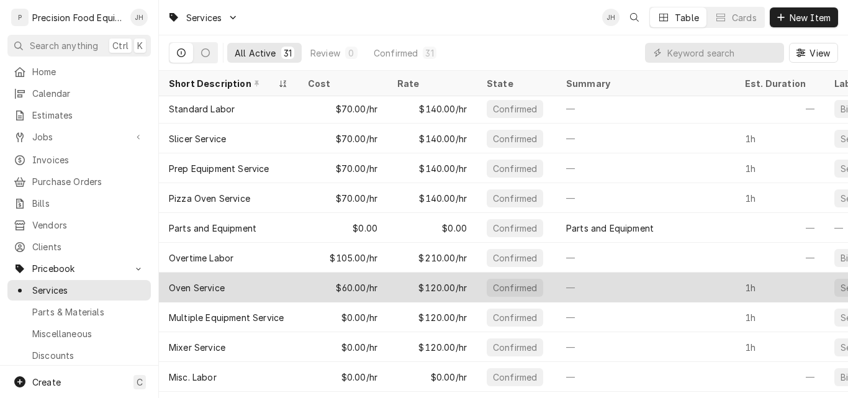
click at [294, 283] on div "Oven Service" at bounding box center [228, 288] width 139 height 30
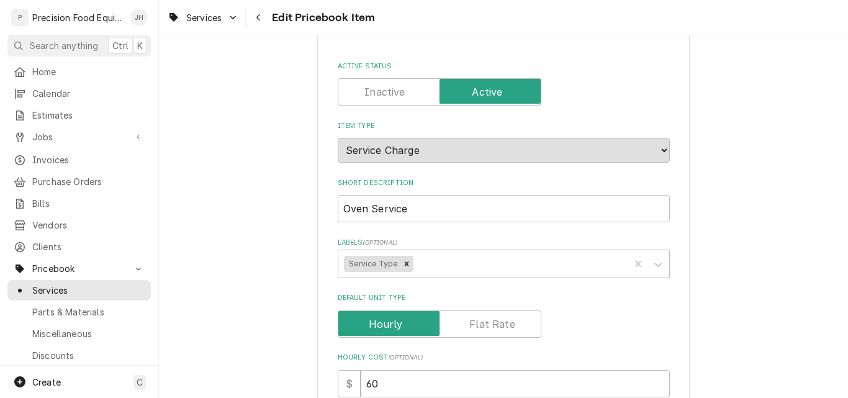
scroll to position [186, 0]
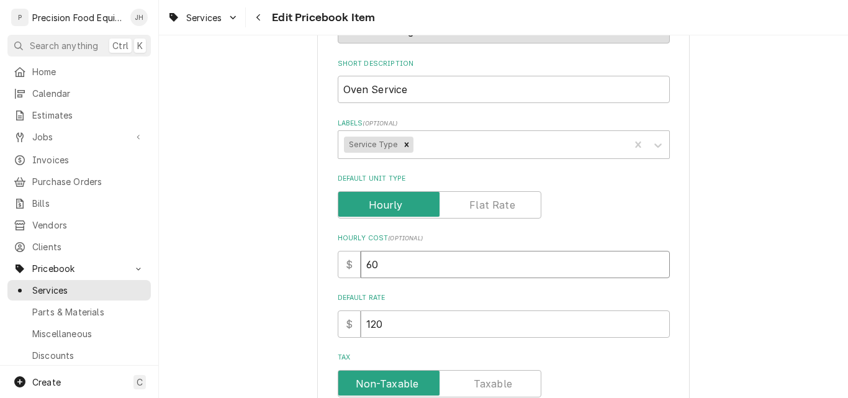
drag, startPoint x: 410, startPoint y: 264, endPoint x: 271, endPoint y: 260, distance: 139.1
click at [271, 260] on div "Use the fields below to edit this PriceBook item. Note that changes made here w…" at bounding box center [503, 350] width 689 height 977
type textarea "x"
type input "7"
type textarea "x"
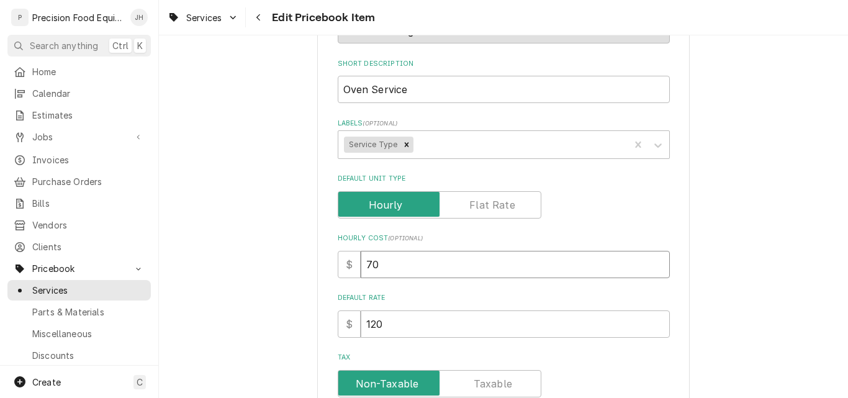
type input "70"
type textarea "x"
type input "1"
type textarea "x"
type input "14"
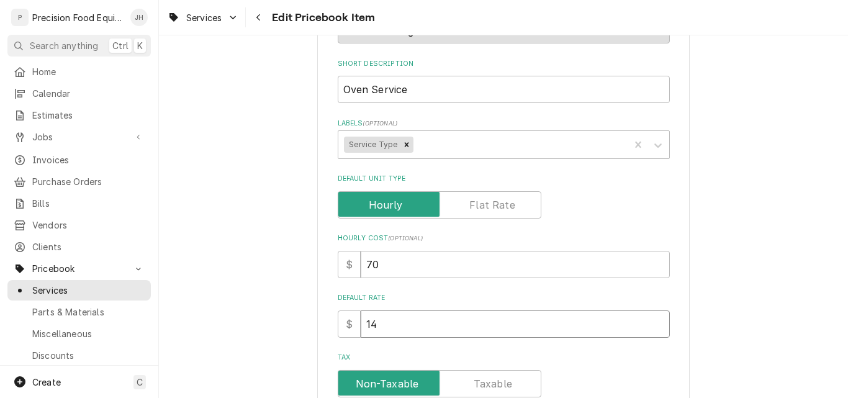
type textarea "x"
type input "140"
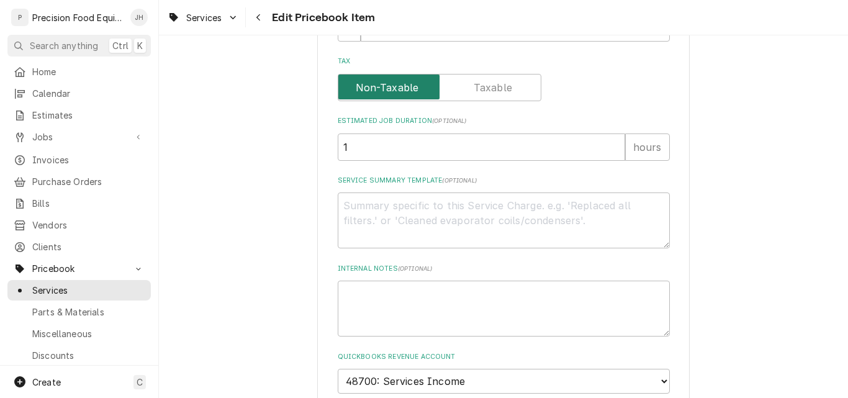
scroll to position [683, 0]
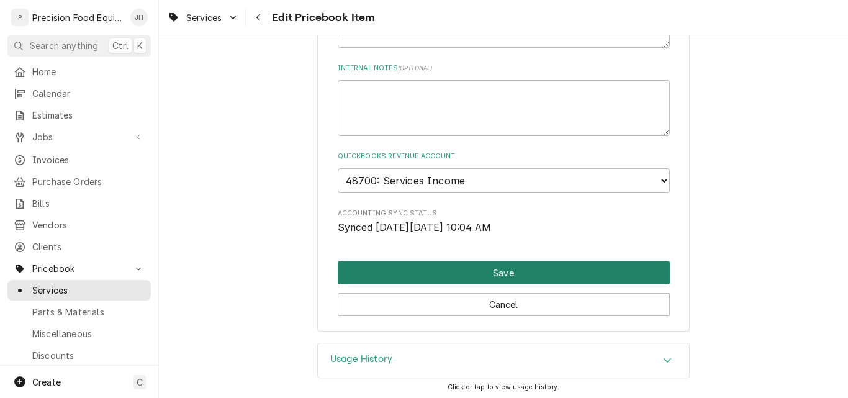
click at [493, 271] on button "Save" at bounding box center [504, 272] width 332 height 23
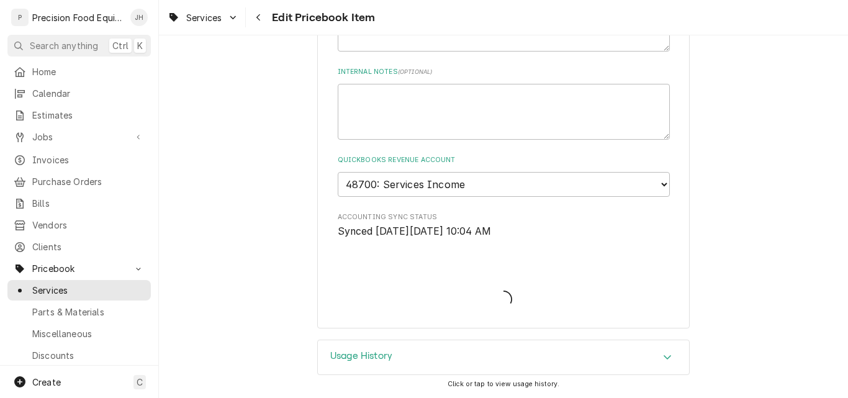
type textarea "x"
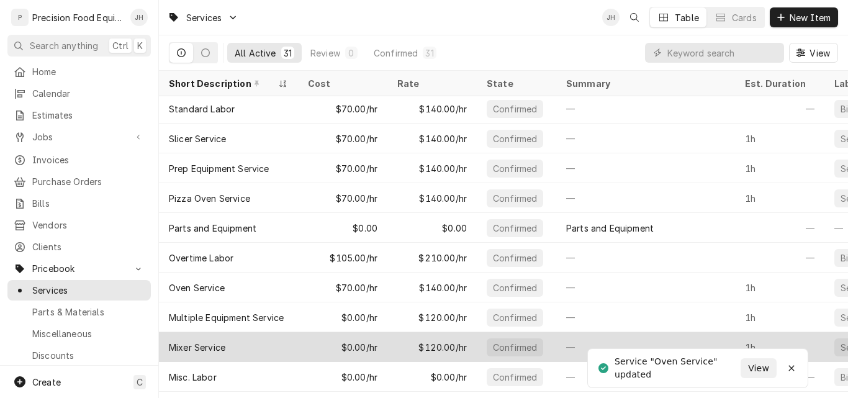
scroll to position [124, 0]
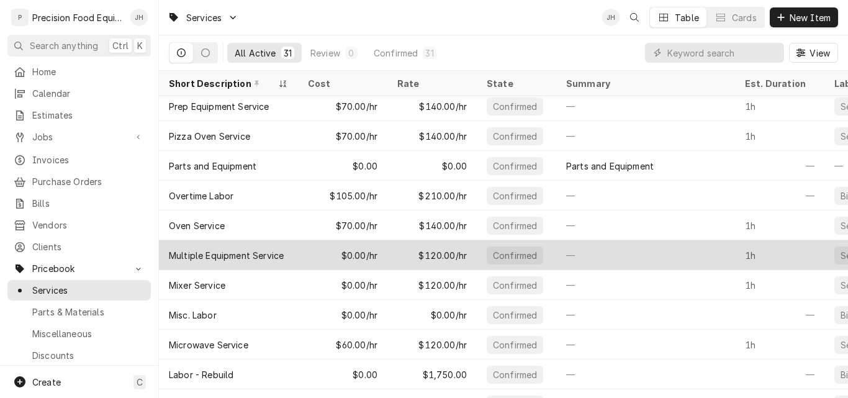
click at [318, 259] on div "$0.00/hr" at bounding box center [342, 255] width 89 height 30
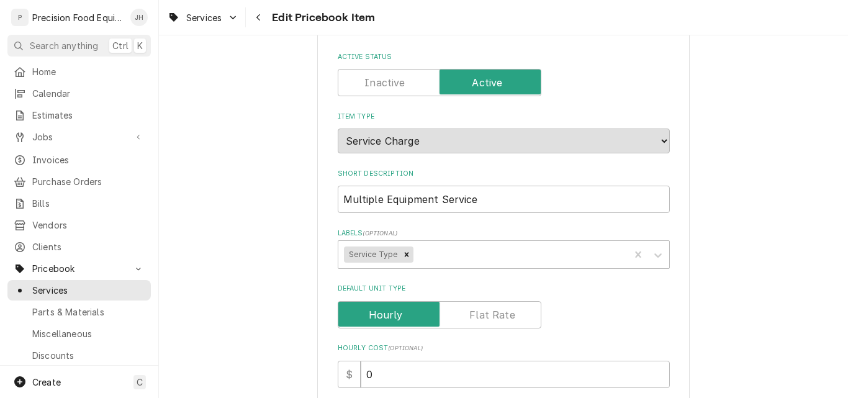
scroll to position [248, 0]
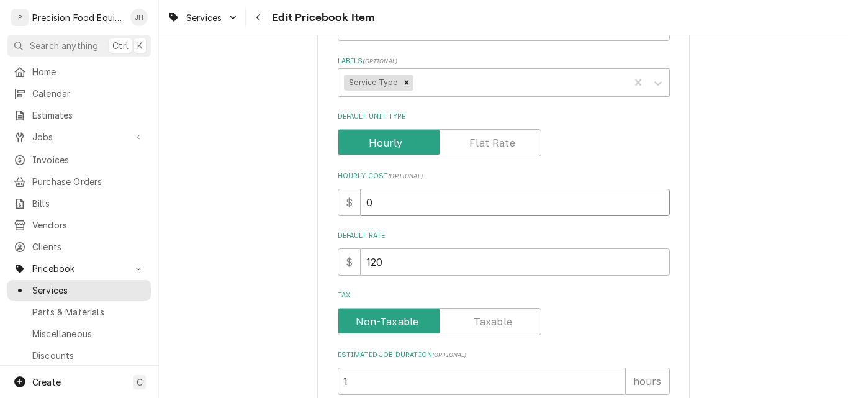
drag, startPoint x: 397, startPoint y: 210, endPoint x: 315, endPoint y: 204, distance: 82.8
click at [320, 209] on div "Use the fields below to edit this PriceBook item. Note that changes made here w…" at bounding box center [503, 288] width 372 height 955
type textarea "x"
type input "7"
type textarea "x"
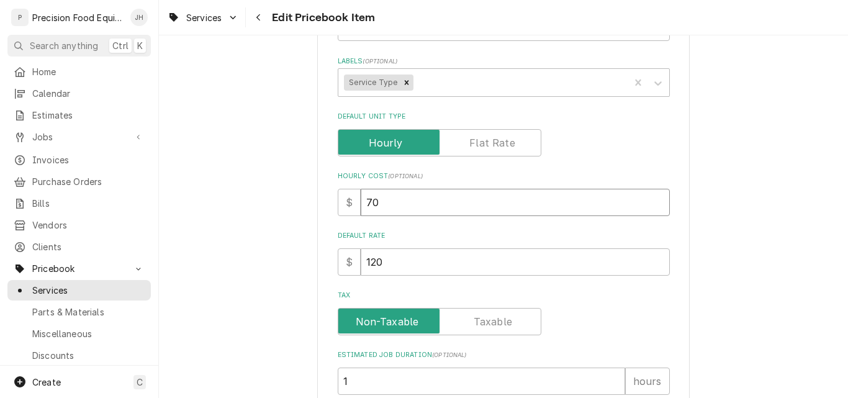
type input "70"
type textarea "x"
type input "1"
type textarea "x"
type input "14"
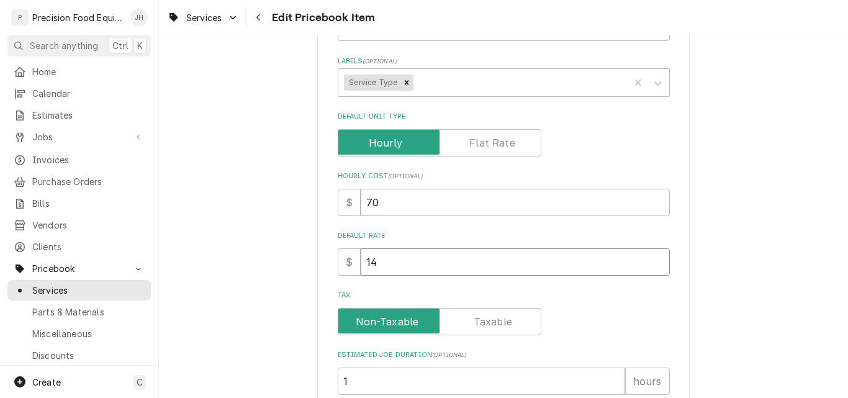
type textarea "x"
type input "140"
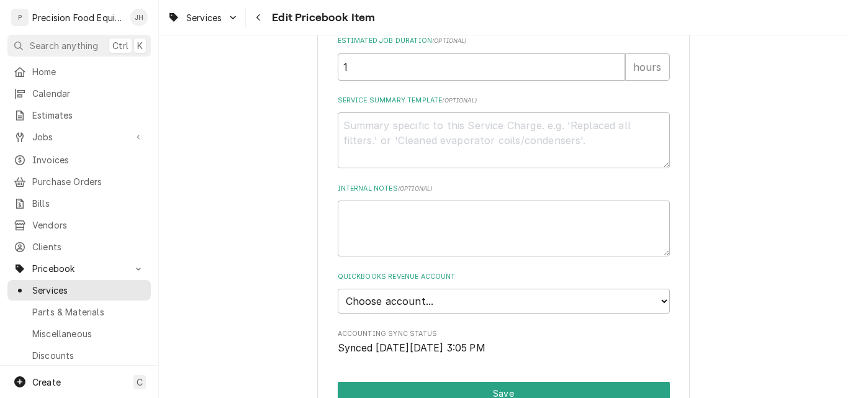
scroll to position [621, 0]
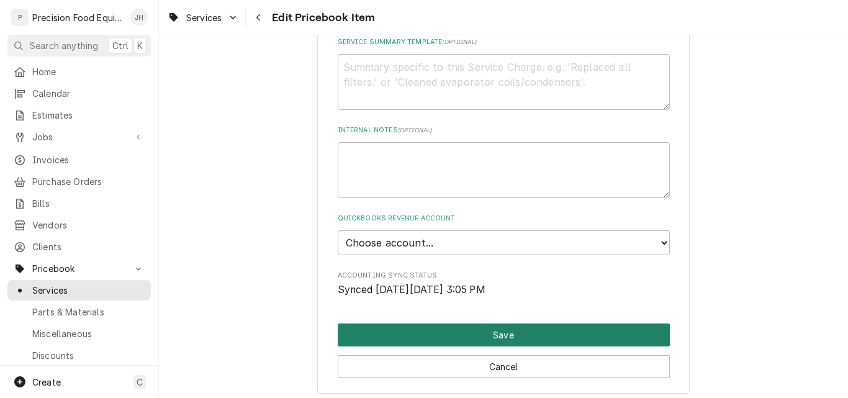
click at [433, 326] on button "Save" at bounding box center [504, 334] width 332 height 23
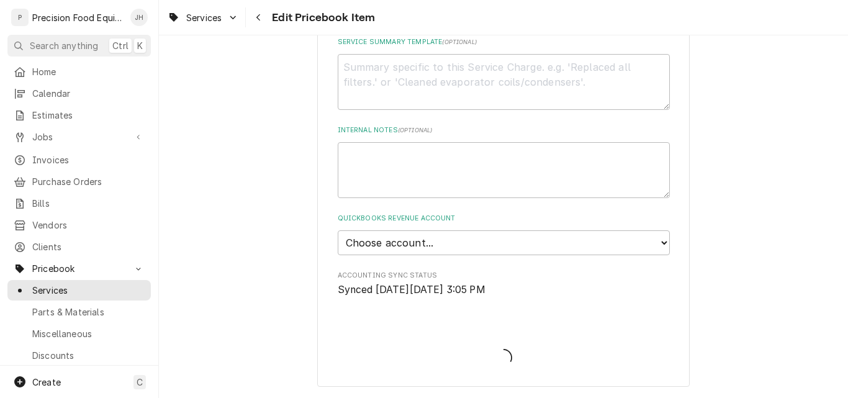
type textarea "x"
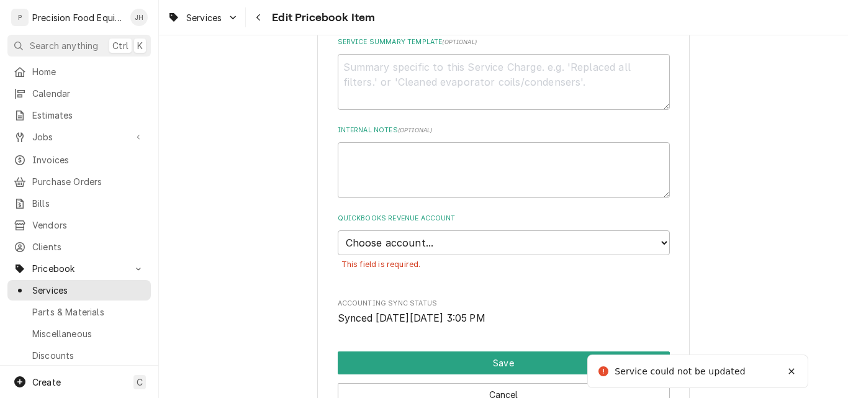
scroll to position [679, 0]
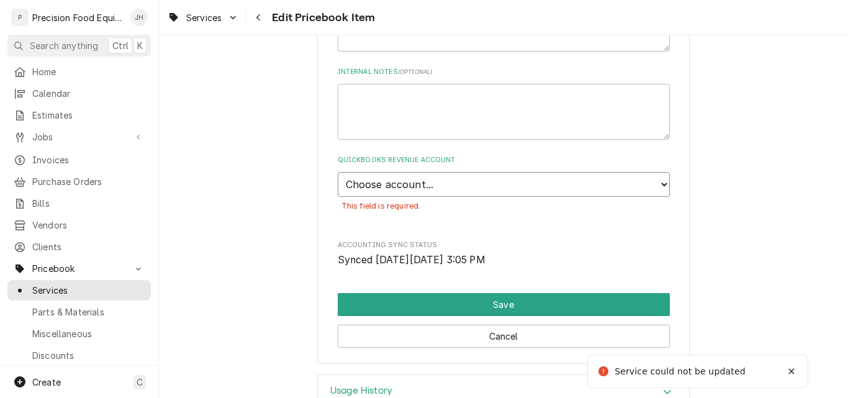
click at [463, 183] on select "Choose account... Discount Income Misc Income Non taxable issues 46600: Parts a…" at bounding box center [504, 184] width 332 height 25
select select "8000000B-1210141275"
click at [338, 172] on select "Choose account... Discount Income Misc Income Non taxable issues 46600: Parts a…" at bounding box center [504, 184] width 332 height 25
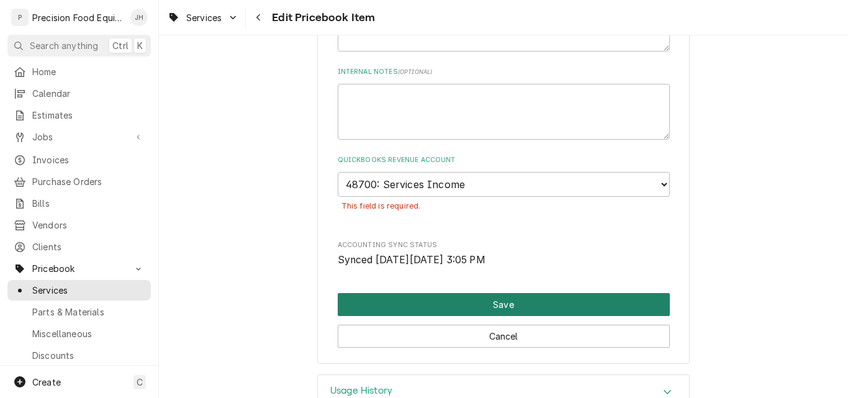
click at [433, 298] on button "Save" at bounding box center [504, 304] width 332 height 23
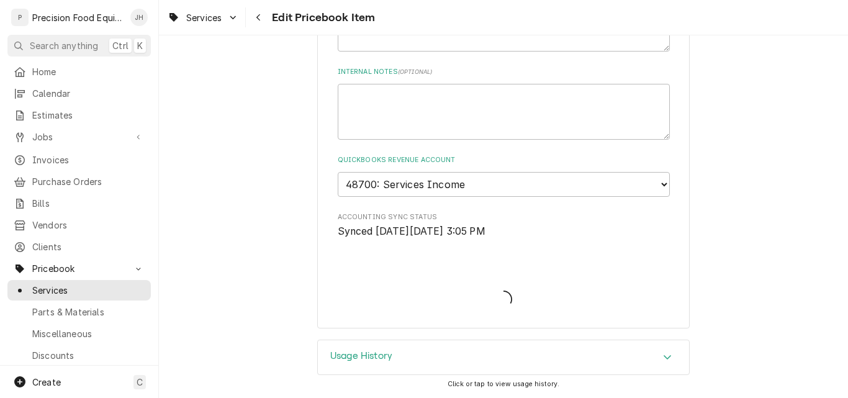
type textarea "x"
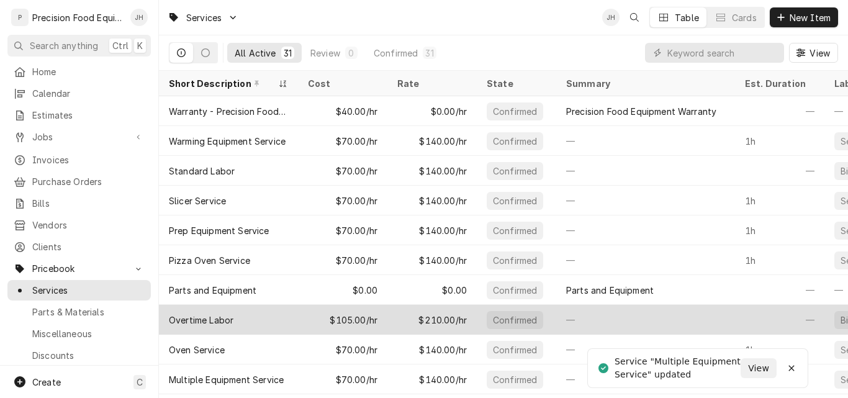
scroll to position [62, 0]
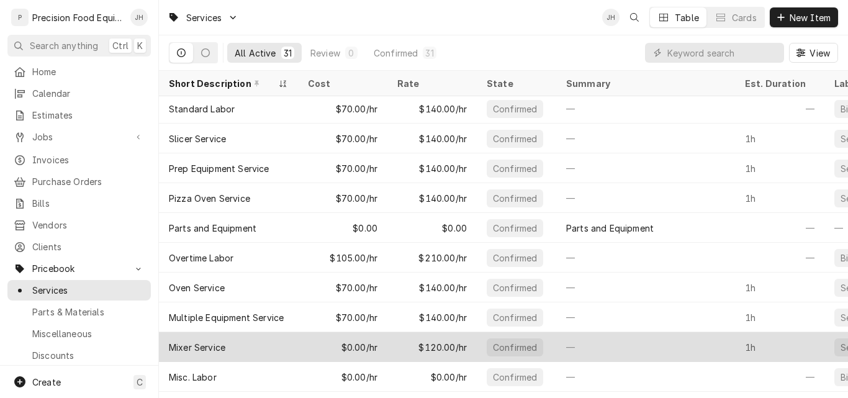
click at [318, 346] on div "$0.00/hr" at bounding box center [342, 347] width 89 height 30
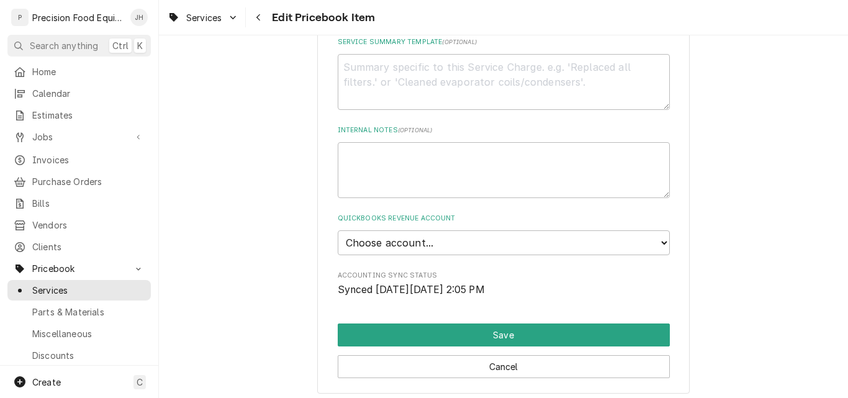
scroll to position [310, 0]
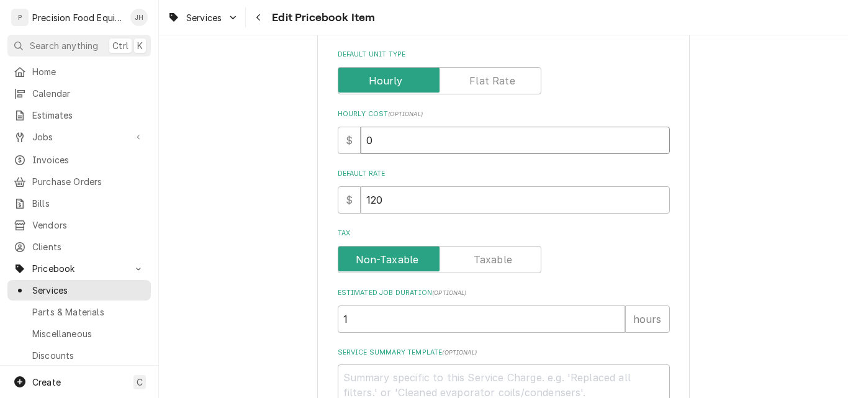
drag, startPoint x: 381, startPoint y: 144, endPoint x: 282, endPoint y: 145, distance: 98.1
click at [282, 145] on div "Use the fields below to edit this PriceBook item. Note that changes made here w…" at bounding box center [503, 226] width 689 height 977
type textarea "x"
type input "7"
type textarea "x"
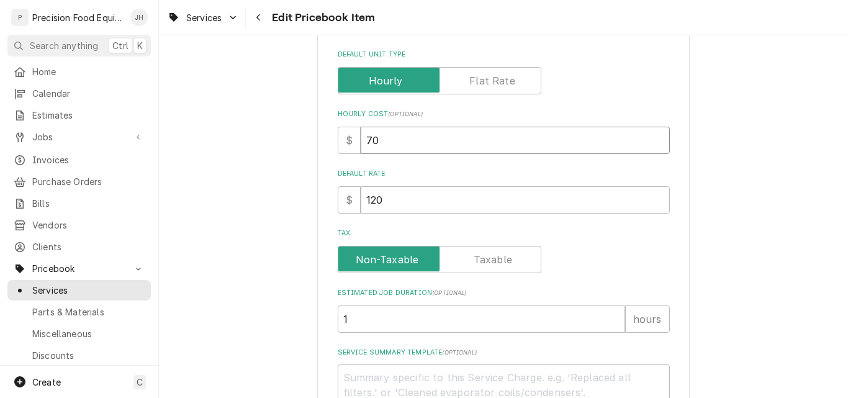
type input "70"
type textarea "x"
type input "14"
type textarea "x"
type input "140"
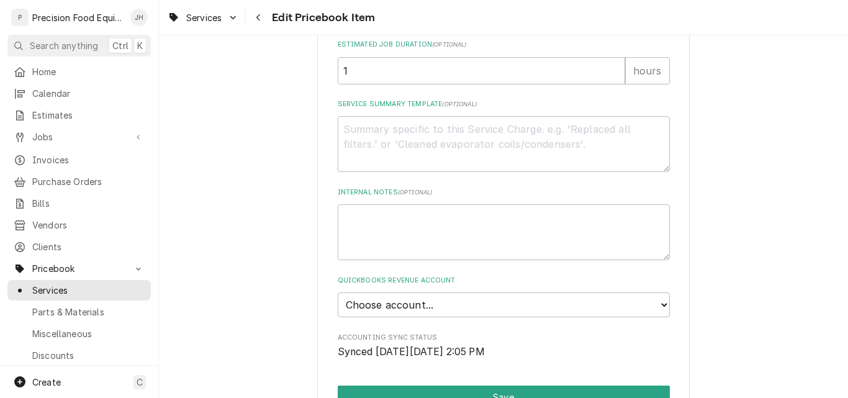
scroll to position [621, 0]
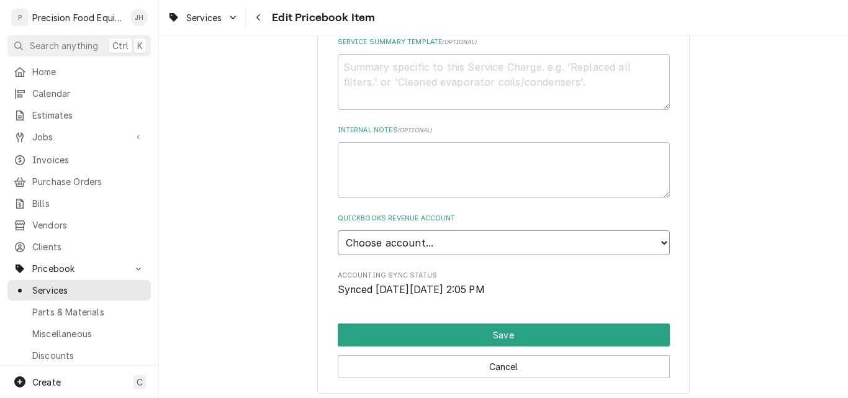
click at [448, 240] on select "Choose account... Discount Income Misc Income Non taxable issues 46600: Parts a…" at bounding box center [504, 242] width 332 height 25
select select "8000000B-1210141275"
click at [338, 230] on select "Choose account... Discount Income Misc Income Non taxable issues 46600: Parts a…" at bounding box center [504, 242] width 332 height 25
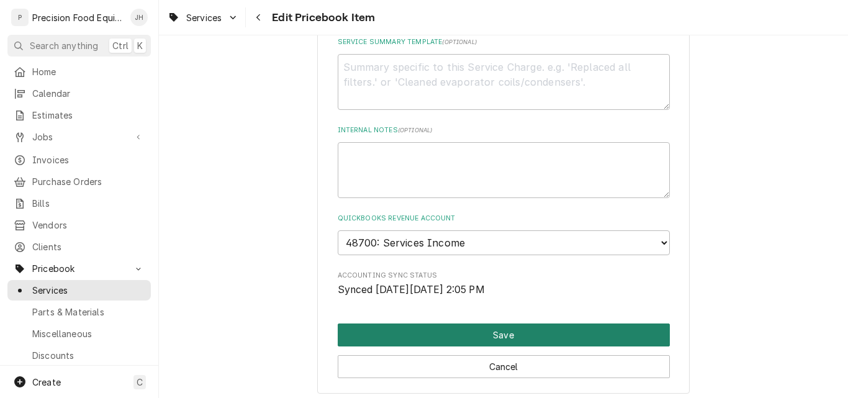
click at [444, 333] on button "Save" at bounding box center [504, 334] width 332 height 23
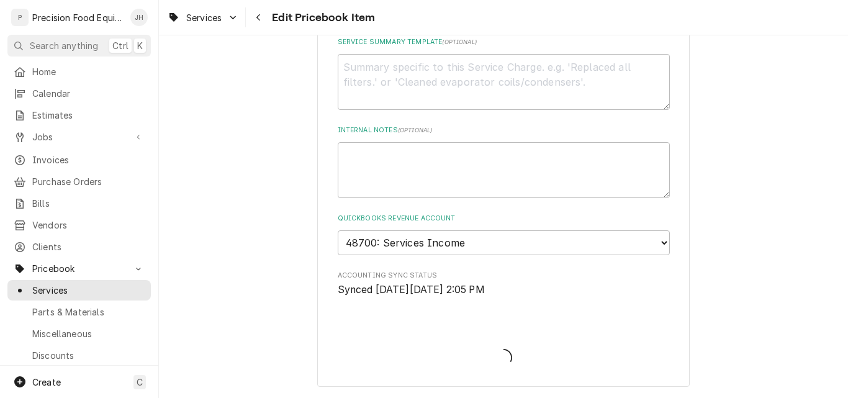
type textarea "x"
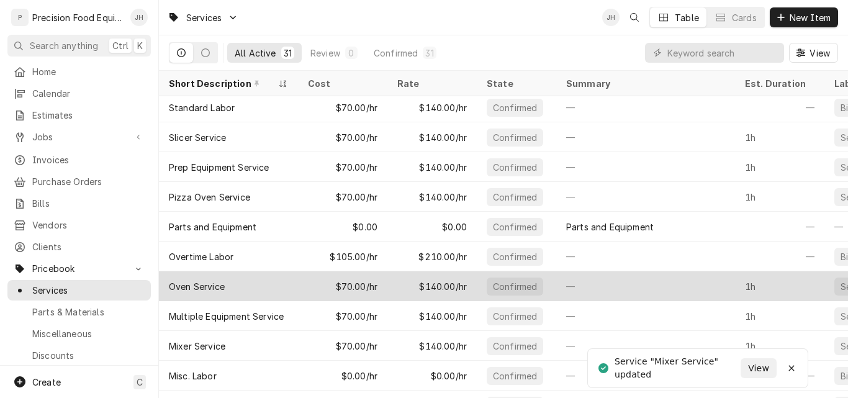
scroll to position [125, 0]
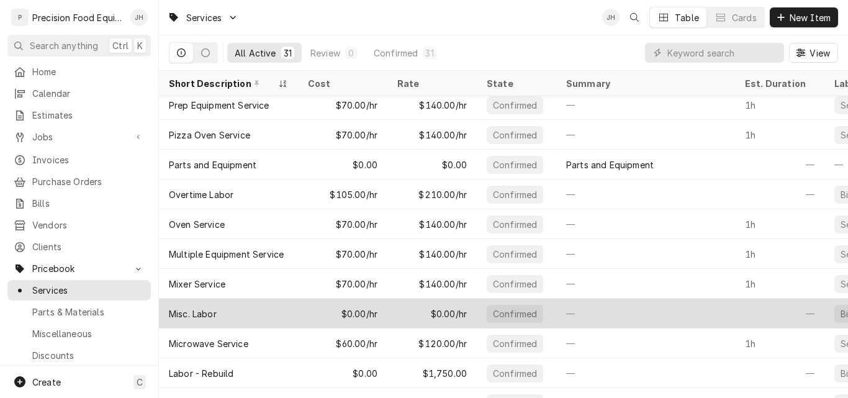
click at [273, 309] on div "Misc. Labor" at bounding box center [228, 314] width 139 height 30
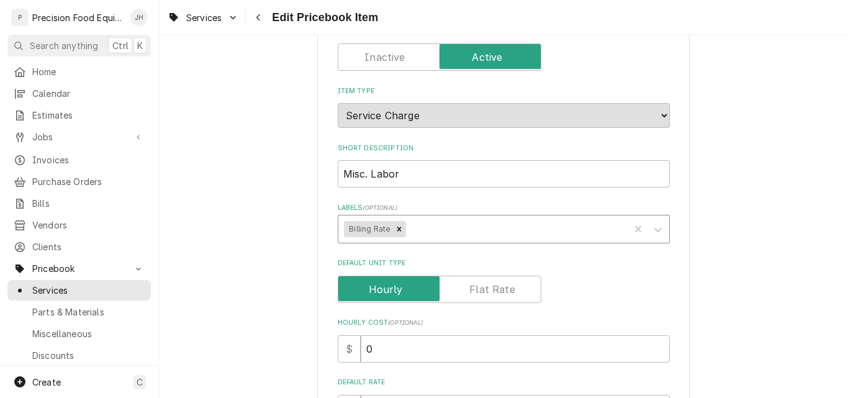
scroll to position [310, 0]
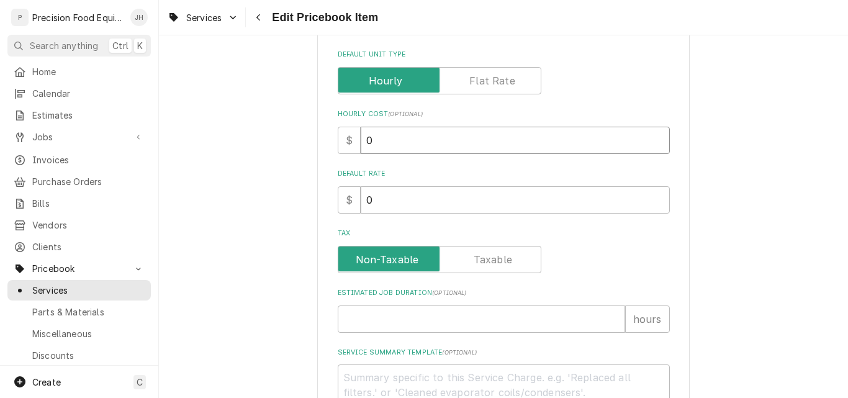
drag, startPoint x: 379, startPoint y: 139, endPoint x: 311, endPoint y: 152, distance: 68.9
click at [311, 152] on div "Use the fields below to edit this PriceBook item. Note that changes made here w…" at bounding box center [503, 226] width 689 height 977
type textarea "x"
type input "7"
type textarea "x"
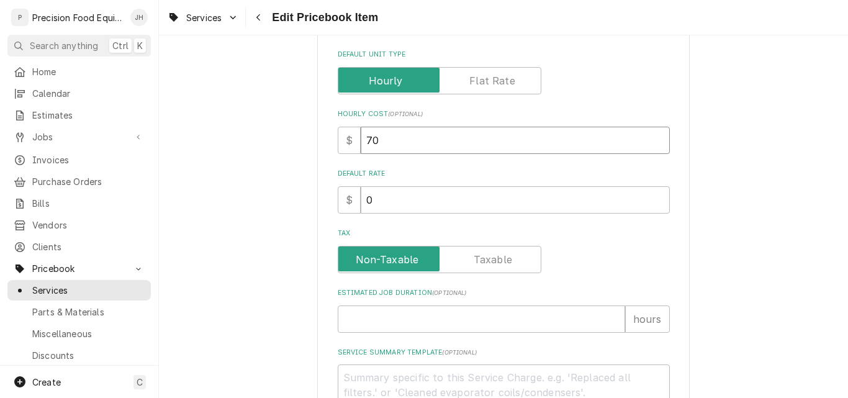
type input "70"
type textarea "x"
type input "1"
type textarea "x"
type input "14"
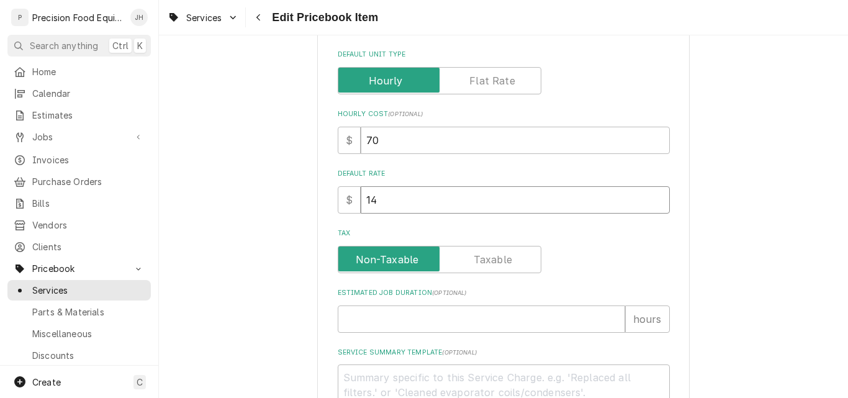
type textarea "x"
type input "140"
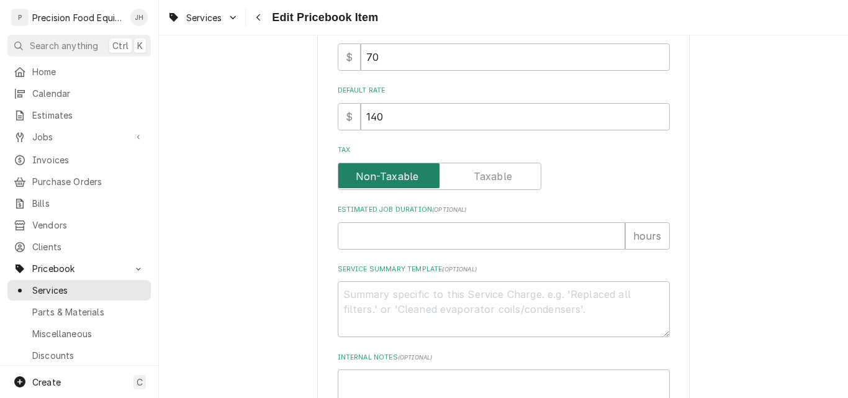
scroll to position [621, 0]
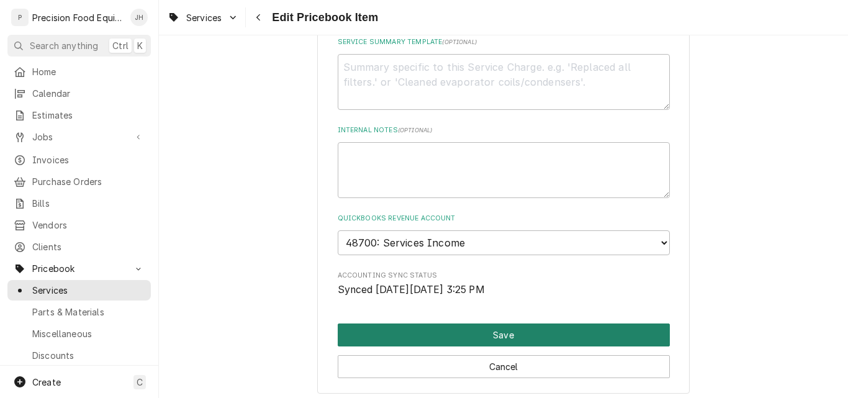
click at [464, 335] on button "Save" at bounding box center [504, 334] width 332 height 23
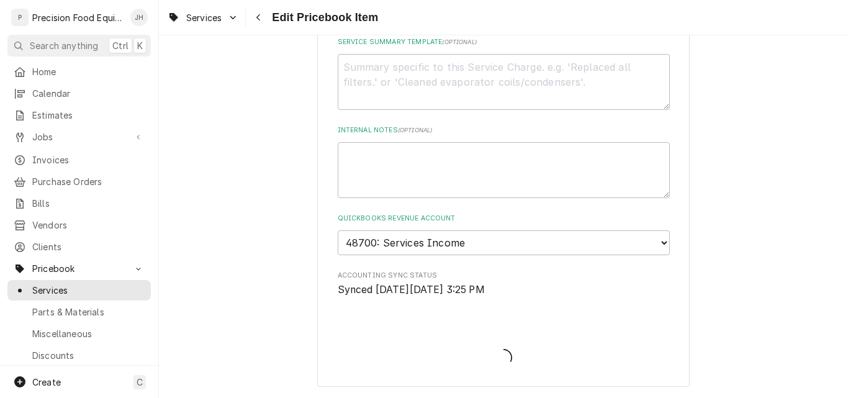
type textarea "x"
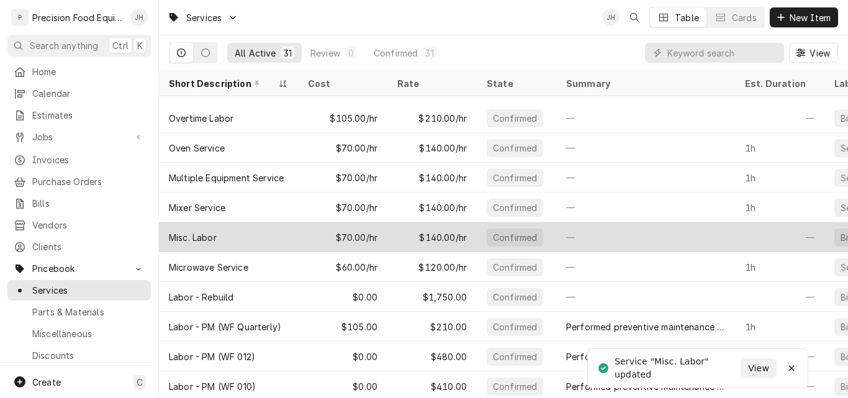
scroll to position [242, 0]
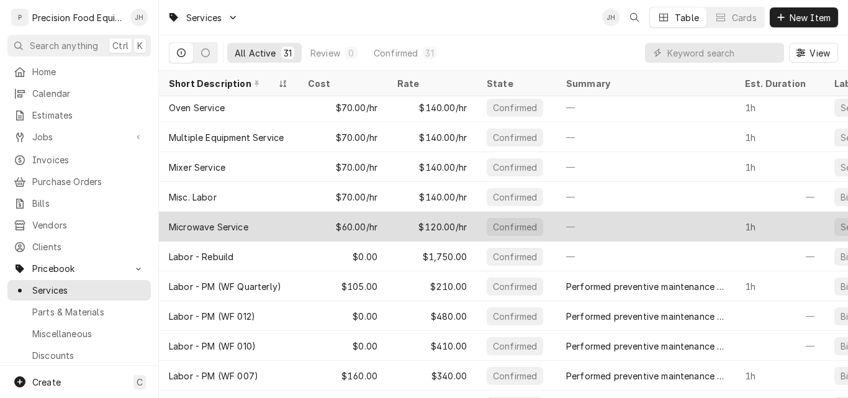
click at [278, 226] on div "Microwave Service" at bounding box center [228, 227] width 139 height 30
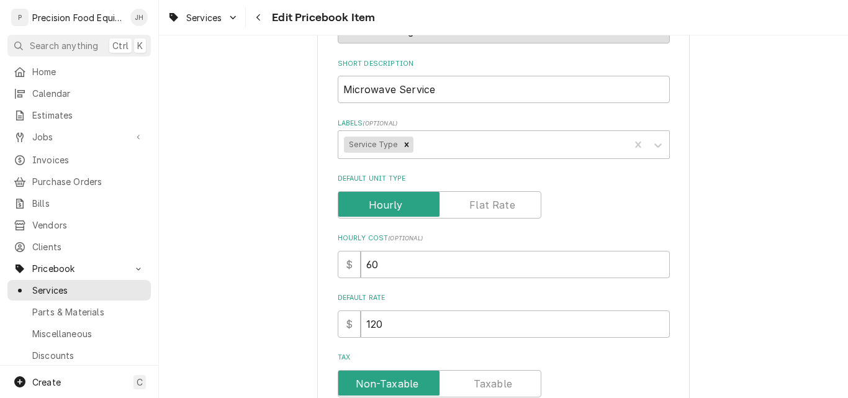
scroll to position [248, 0]
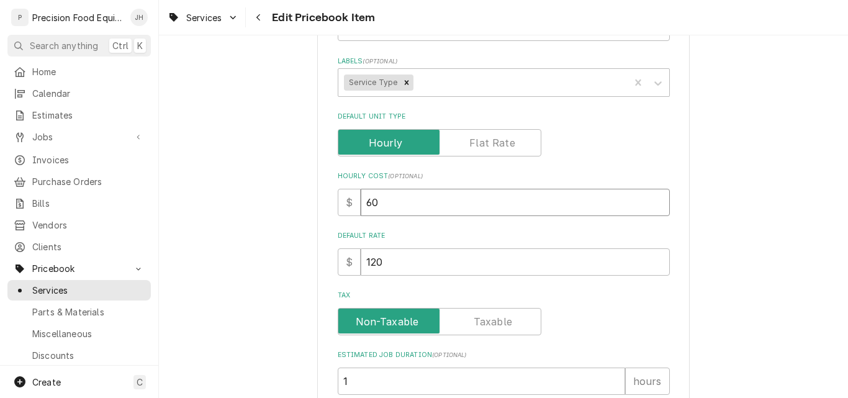
drag, startPoint x: 420, startPoint y: 212, endPoint x: 315, endPoint y: 210, distance: 105.5
click at [317, 210] on div "Use the fields below to edit this PriceBook item. Note that changes made here w…" at bounding box center [503, 288] width 372 height 955
type textarea "x"
type input "7"
type textarea "x"
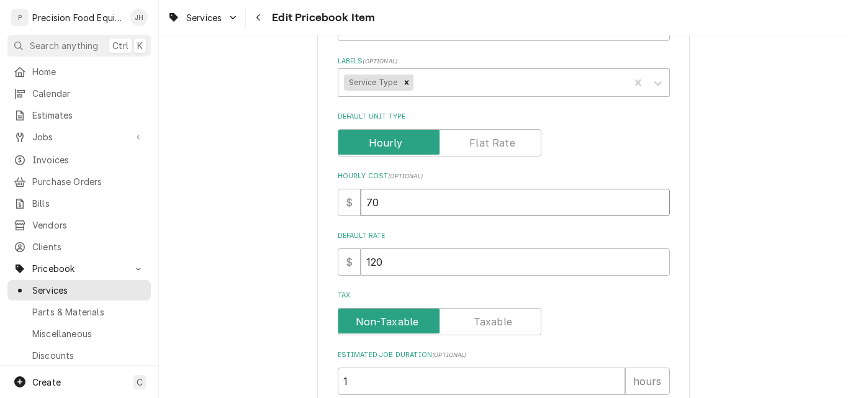
type input "70"
type textarea "x"
type input "1"
type textarea "x"
type input "14"
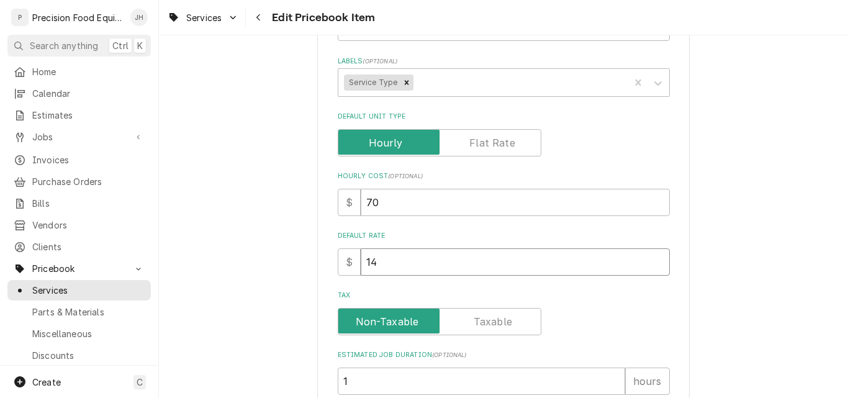
type textarea "x"
type input "140"
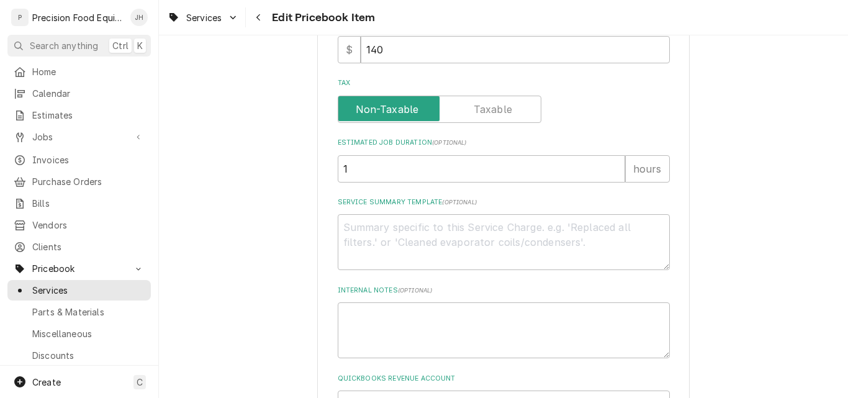
scroll to position [497, 0]
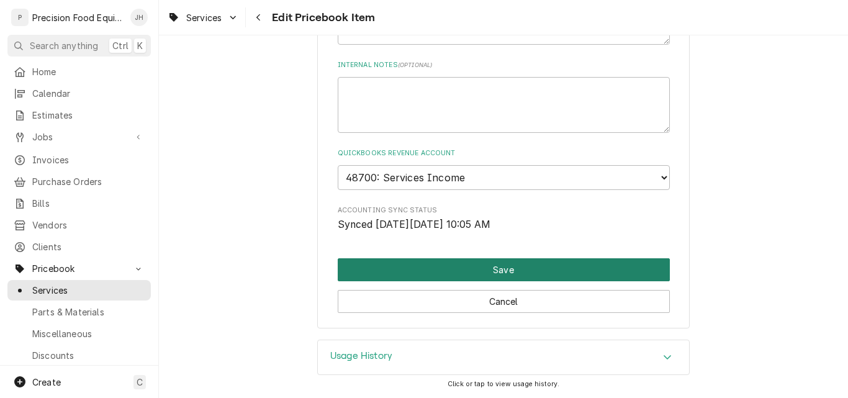
click at [471, 276] on button "Save" at bounding box center [504, 269] width 332 height 23
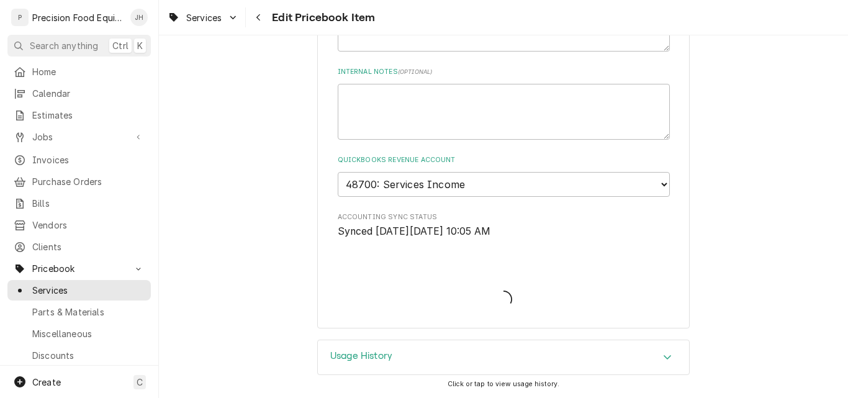
type textarea "x"
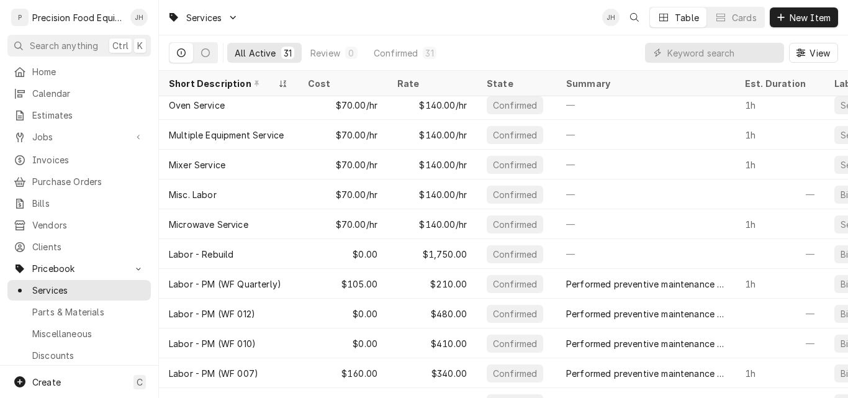
scroll to position [332, 0]
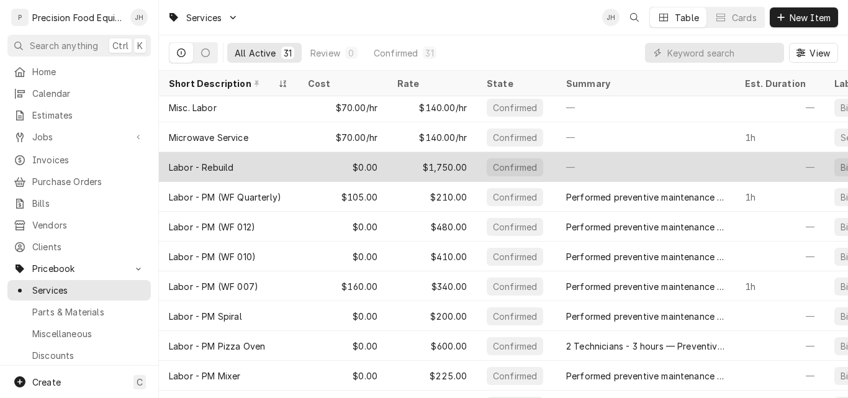
drag, startPoint x: 315, startPoint y: 165, endPoint x: 325, endPoint y: 161, distance: 10.4
click at [317, 164] on div "$0.00" at bounding box center [342, 167] width 89 height 30
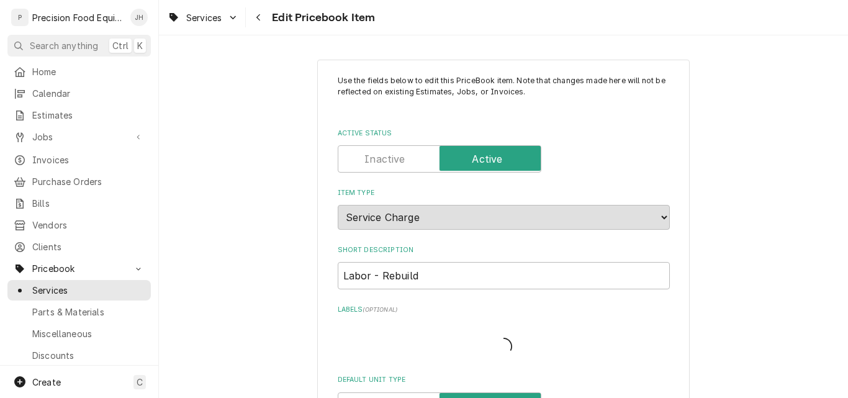
type textarea "x"
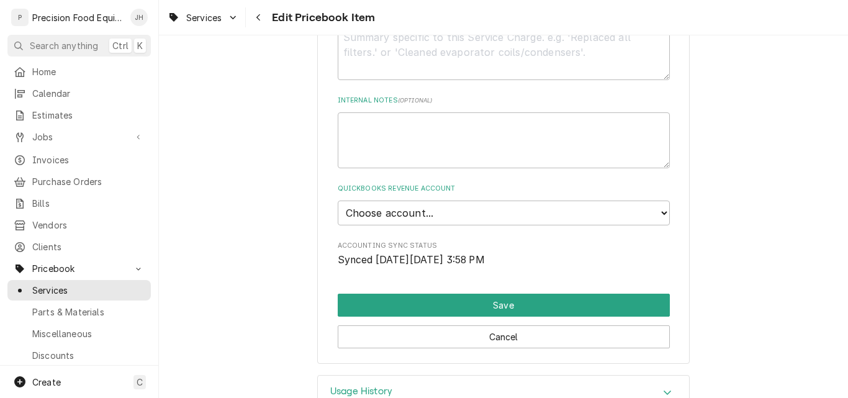
scroll to position [686, 0]
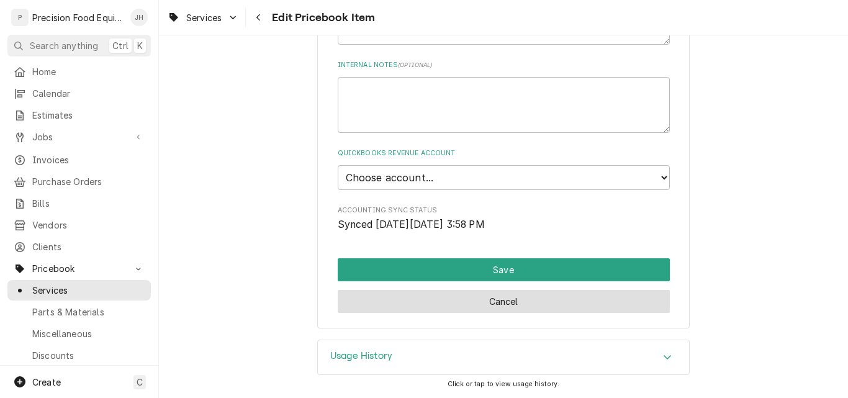
click at [501, 303] on button "Cancel" at bounding box center [504, 301] width 332 height 23
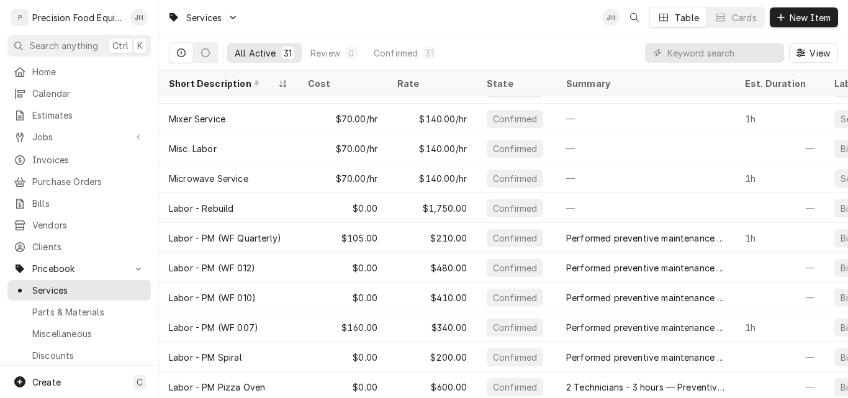
scroll to position [304, 0]
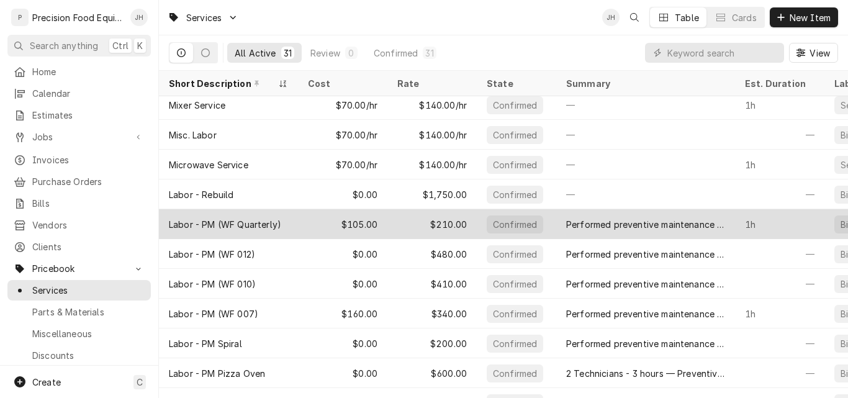
click at [313, 222] on div "$105.00" at bounding box center [342, 224] width 89 height 30
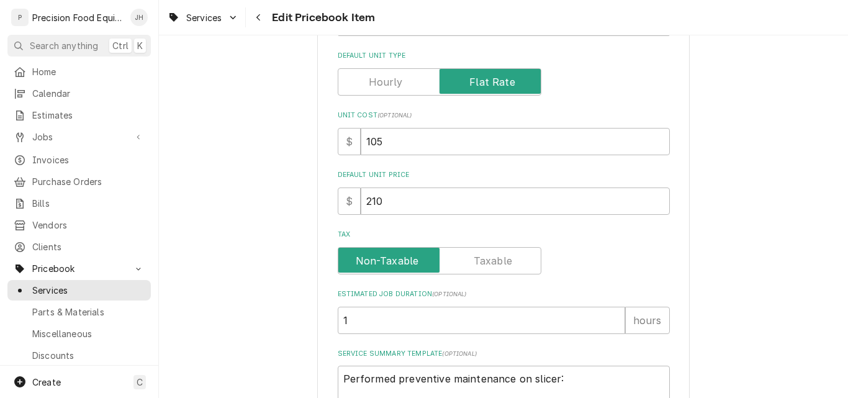
scroll to position [310, 0]
drag, startPoint x: 392, startPoint y: 202, endPoint x: 320, endPoint y: 207, distance: 72.8
click at [320, 207] on div "Use the fields below to edit this PriceBook item. Note that changes made here w…" at bounding box center [503, 338] width 372 height 1179
type input "2"
type textarea "x"
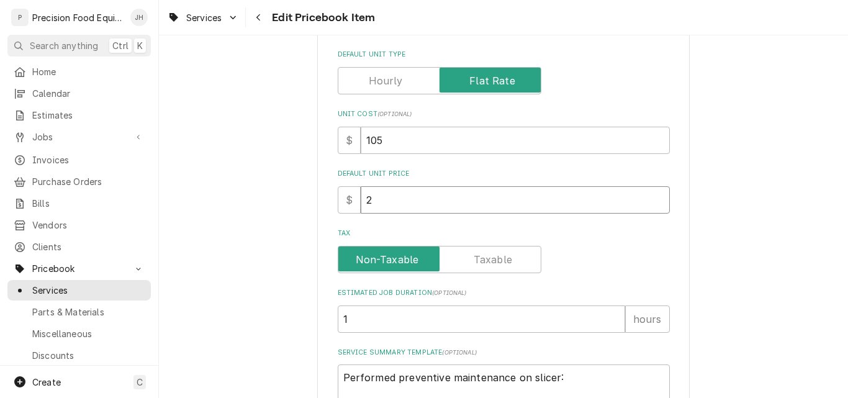
type input "24"
type textarea "x"
type input "240"
drag, startPoint x: 367, startPoint y: 140, endPoint x: 392, endPoint y: 142, distance: 25.5
click at [392, 142] on input "105" at bounding box center [515, 140] width 309 height 27
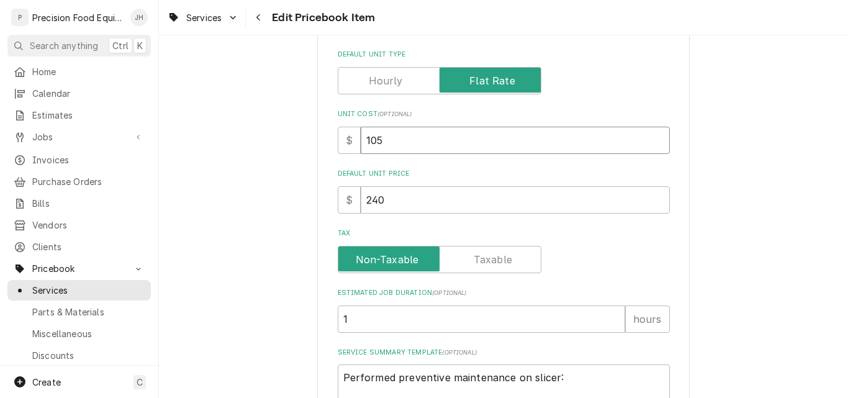
type textarea "x"
type input "12"
type textarea "x"
type input "120"
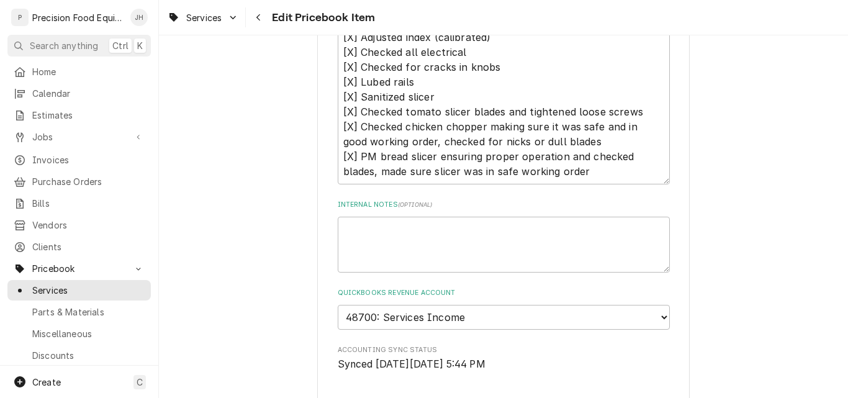
scroll to position [869, 0]
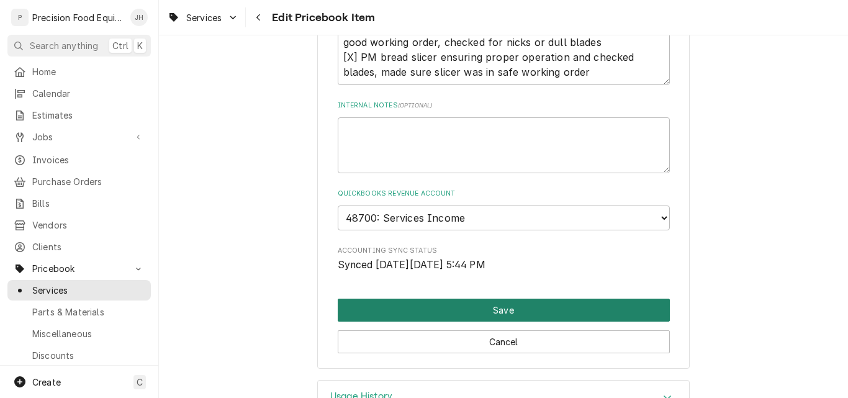
click at [506, 313] on button "Save" at bounding box center [504, 310] width 332 height 23
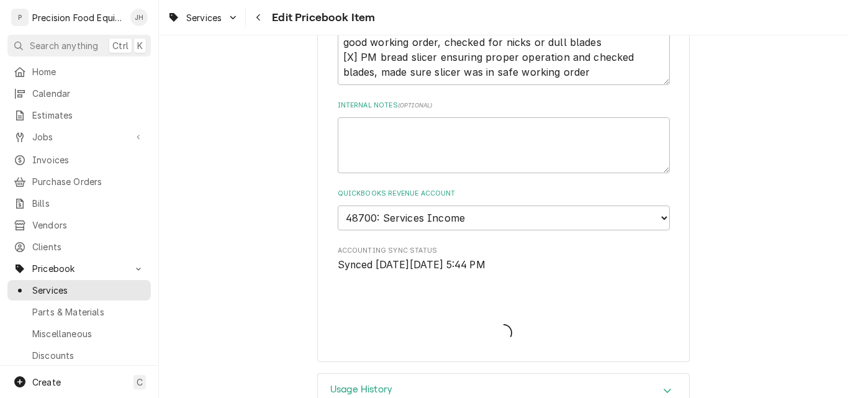
type textarea "x"
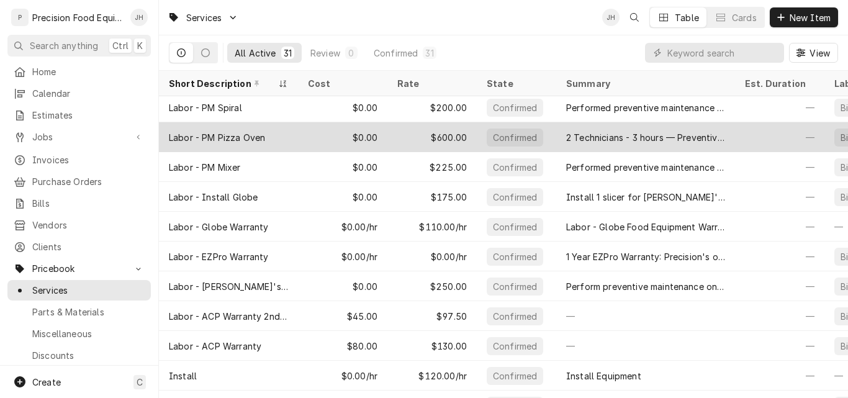
scroll to position [629, 0]
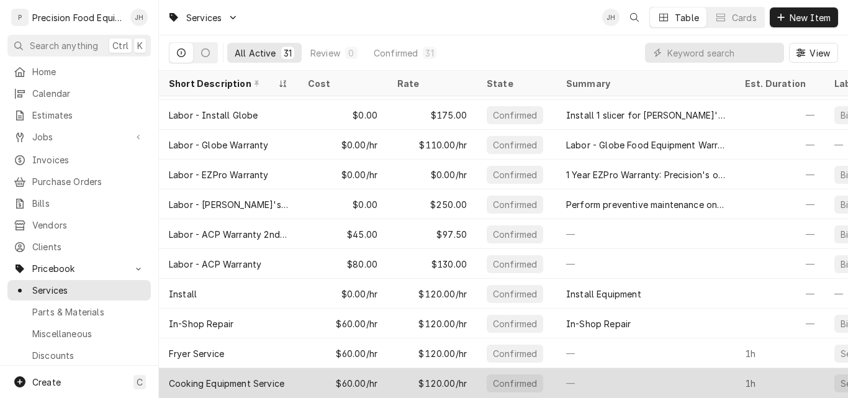
click at [366, 377] on div "$60.00/hr" at bounding box center [342, 383] width 89 height 30
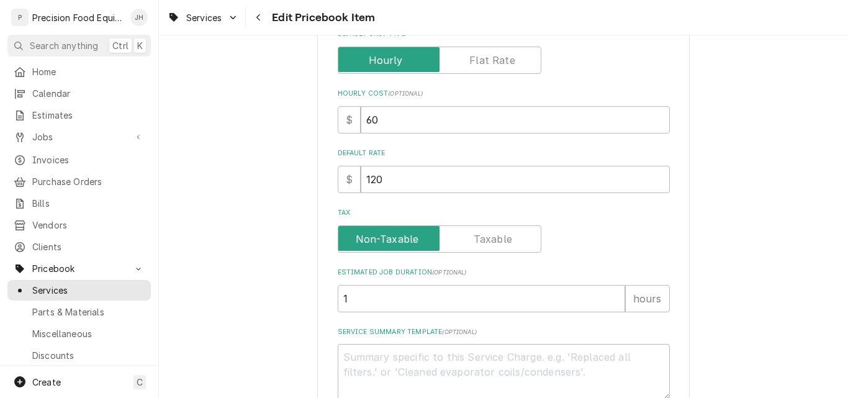
scroll to position [310, 0]
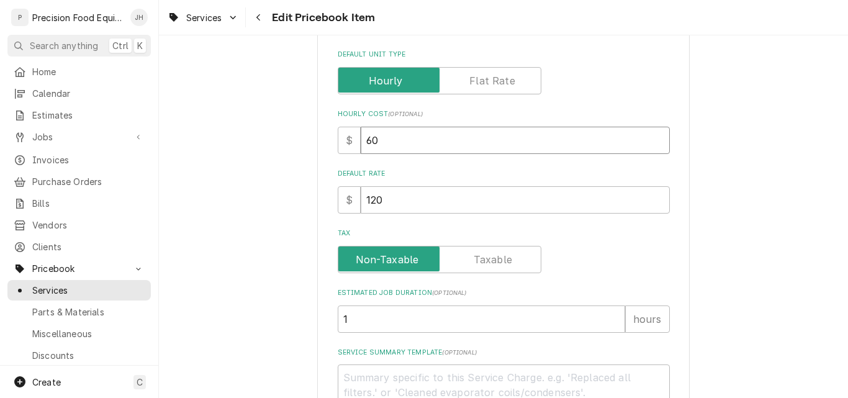
drag, startPoint x: 390, startPoint y: 147, endPoint x: 323, endPoint y: 145, distance: 66.5
click at [323, 145] on div "Use the fields below to edit this PriceBook item. Note that changes made here w…" at bounding box center [503, 226] width 372 height 955
type textarea "x"
type input "7"
type textarea "x"
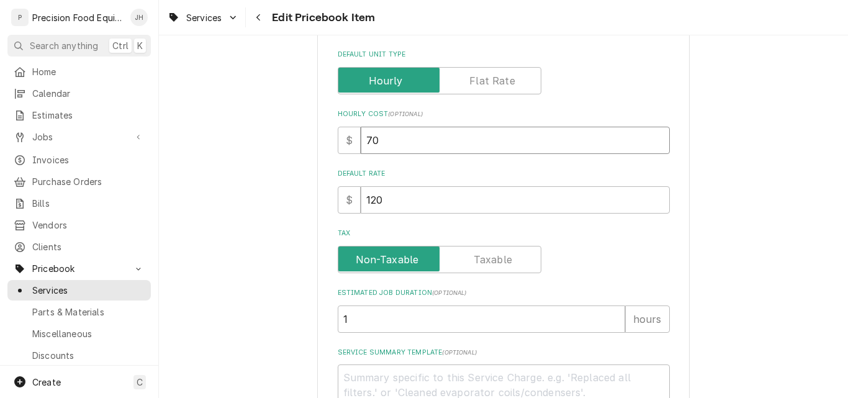
type input "70"
type textarea "x"
type input "1"
type textarea "x"
type input "14"
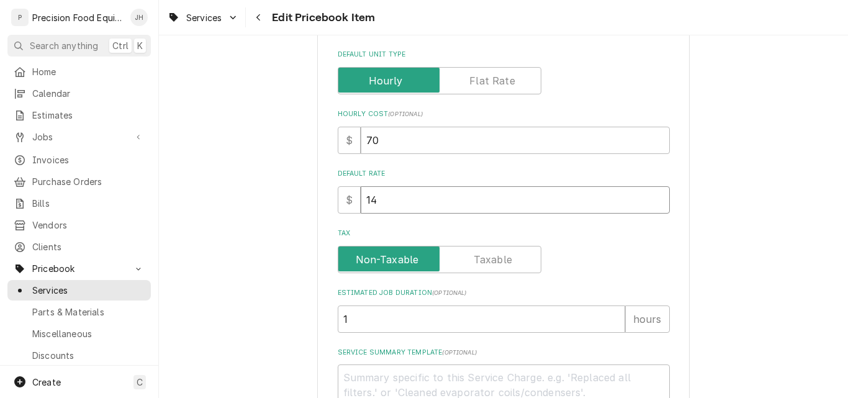
type textarea "x"
type input "140"
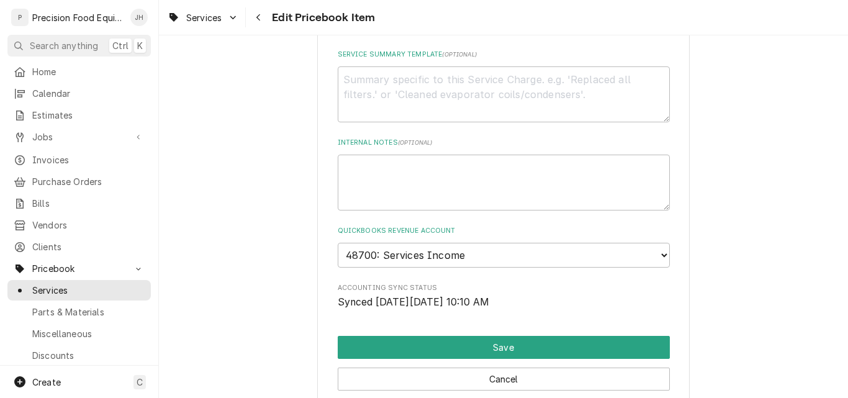
scroll to position [621, 0]
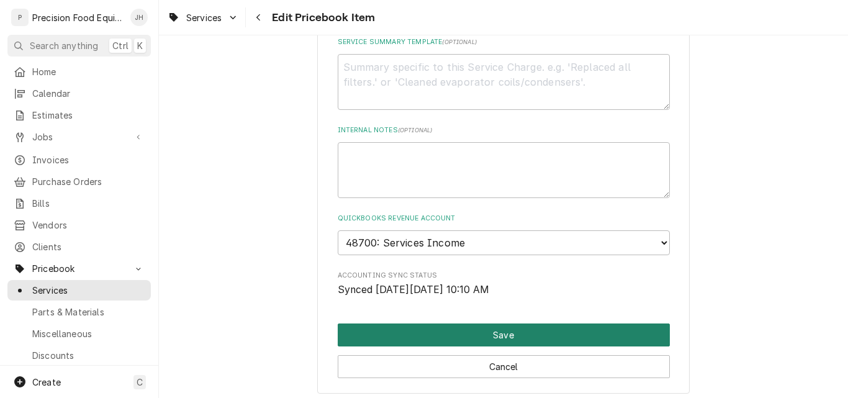
click at [415, 335] on button "Save" at bounding box center [504, 334] width 332 height 23
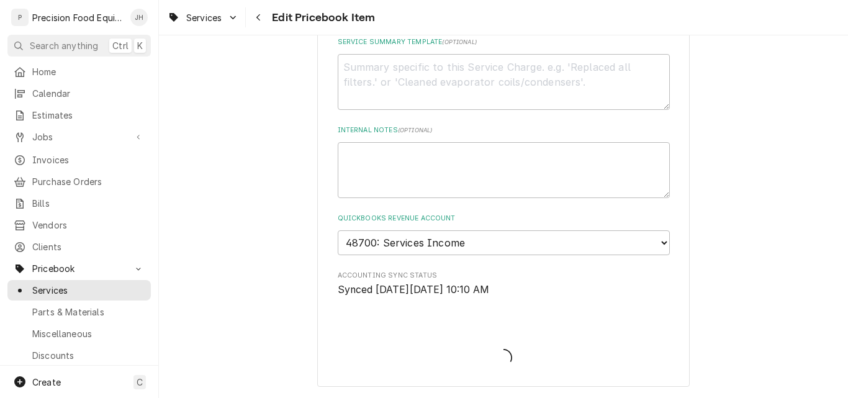
type textarea "x"
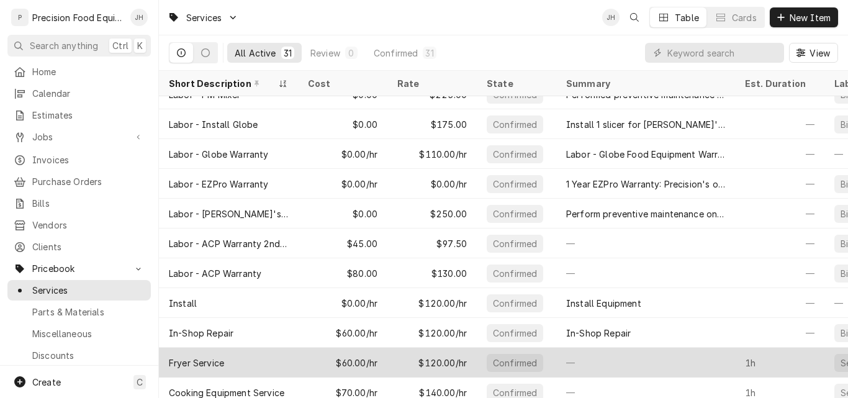
scroll to position [629, 0]
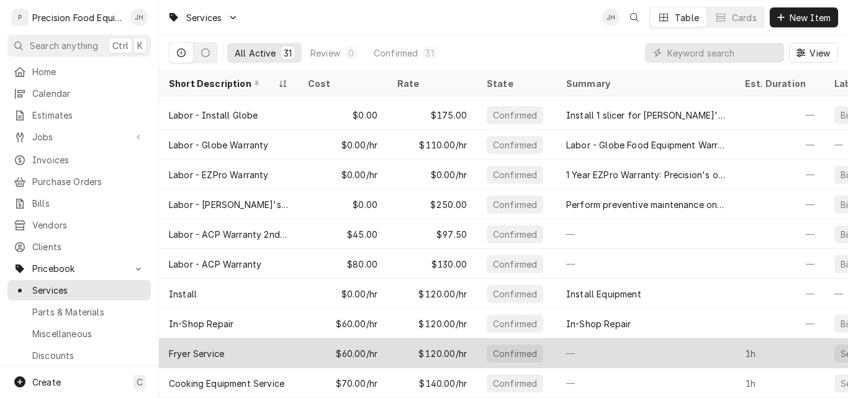
click at [302, 340] on div "$60.00/hr" at bounding box center [342, 353] width 89 height 30
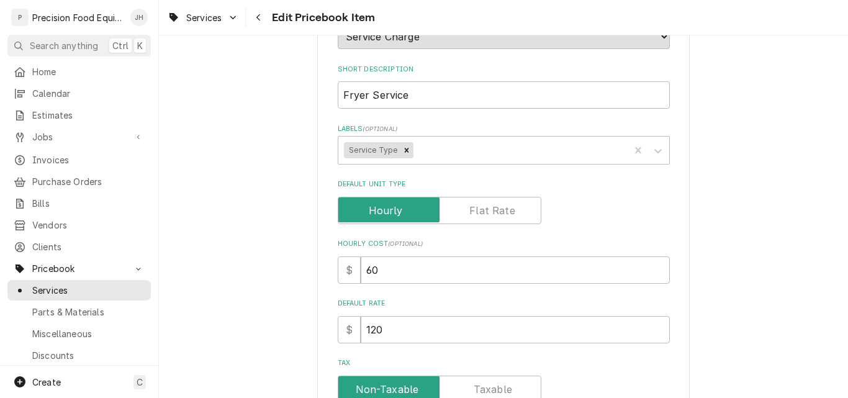
scroll to position [186, 0]
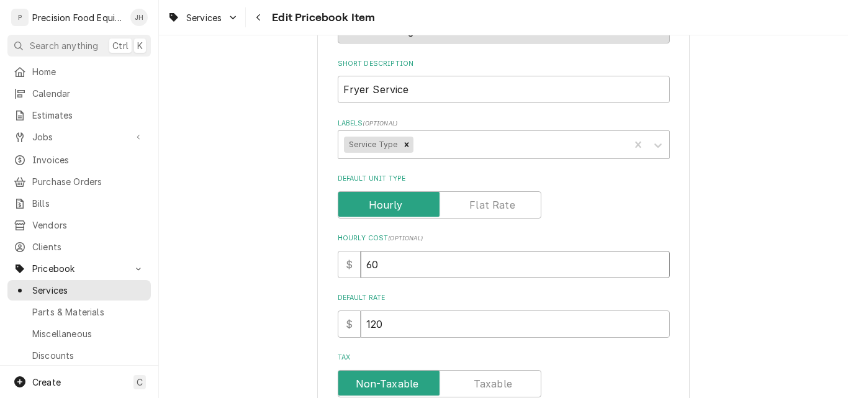
drag, startPoint x: 389, startPoint y: 269, endPoint x: 334, endPoint y: 281, distance: 55.8
click at [338, 281] on div "Use the fields below to edit this PriceBook item. Note that changes made here w…" at bounding box center [504, 310] width 332 height 843
type textarea "x"
type input "7"
type textarea "x"
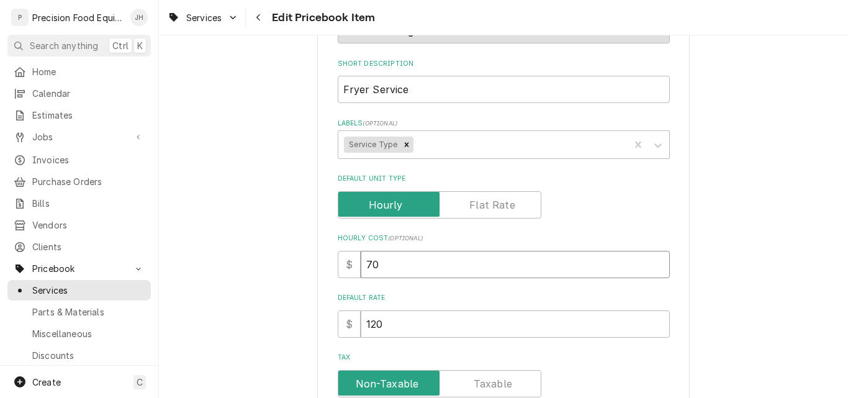
type input "70"
type textarea "x"
type input "1"
type textarea "x"
type input "14"
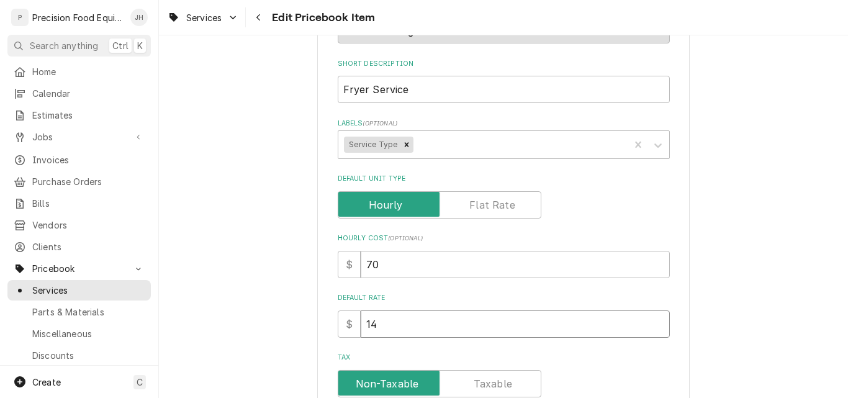
type textarea "x"
type input "140"
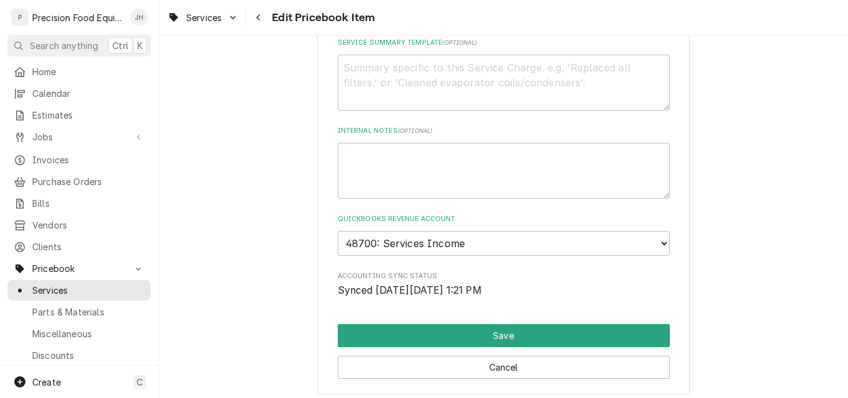
scroll to position [621, 0]
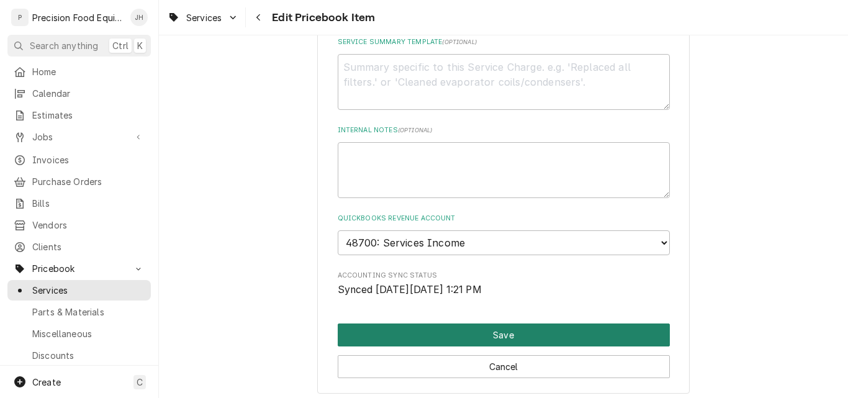
click at [502, 338] on button "Save" at bounding box center [504, 334] width 332 height 23
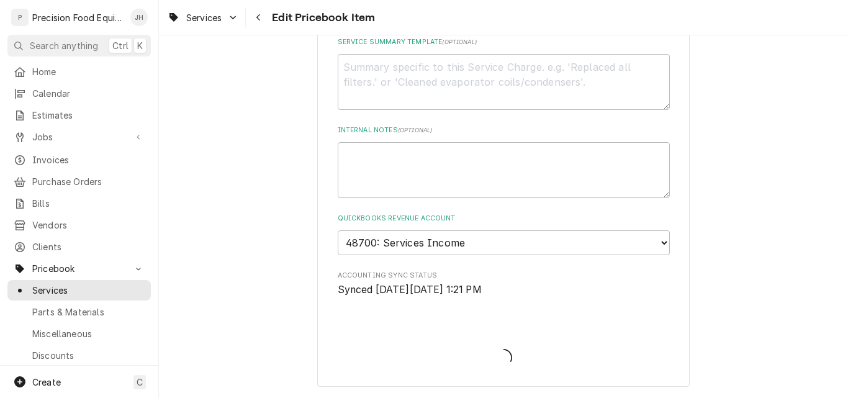
type textarea "x"
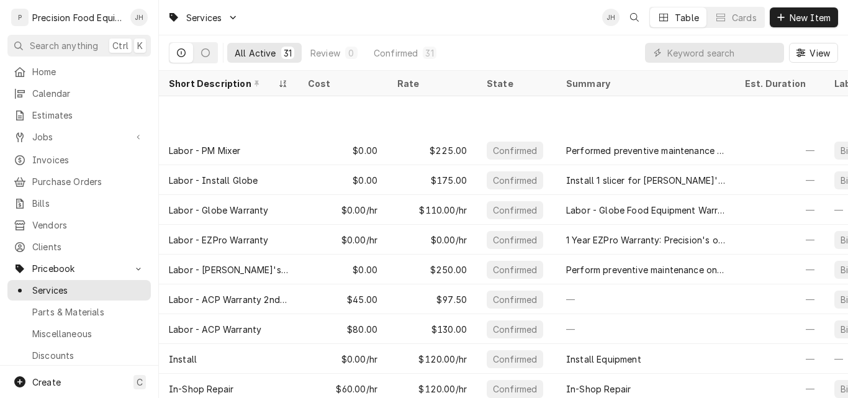
scroll to position [629, 0]
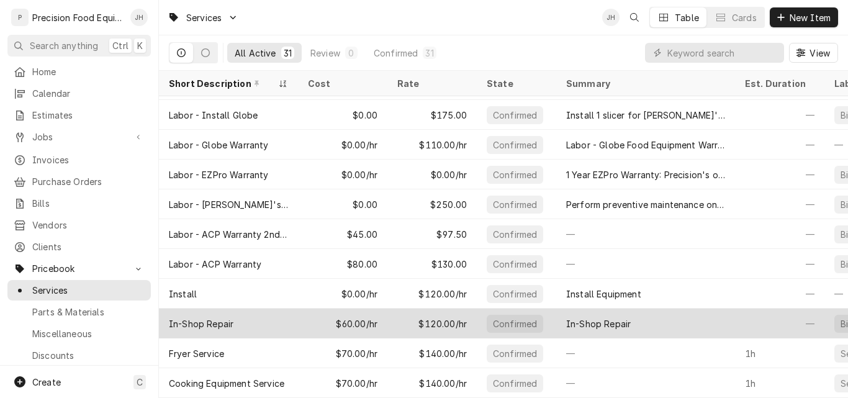
click at [274, 320] on div "In-Shop Repair" at bounding box center [228, 324] width 139 height 30
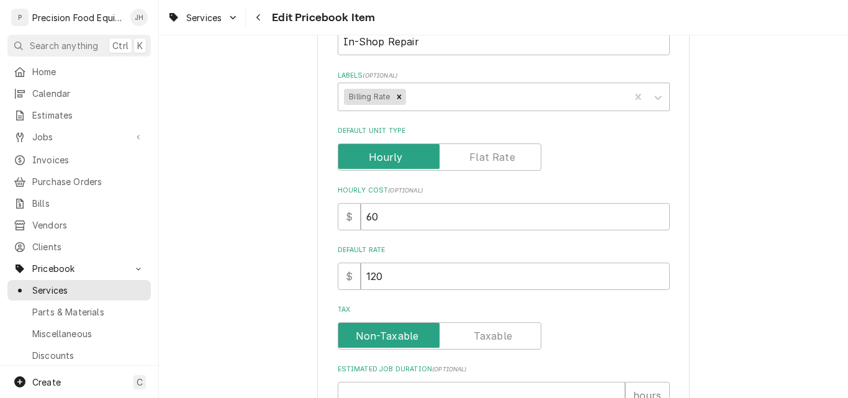
scroll to position [248, 0]
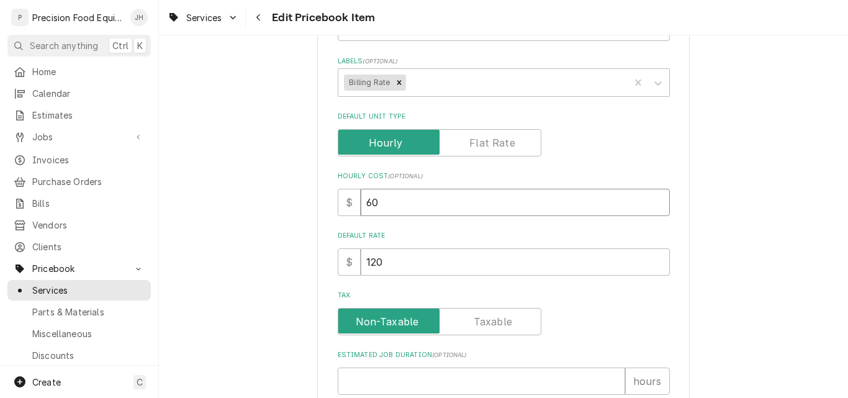
drag, startPoint x: 393, startPoint y: 201, endPoint x: 302, endPoint y: 207, distance: 91.5
click at [302, 207] on div "Use the fields below to edit this PriceBook item. Note that changes made here w…" at bounding box center [503, 288] width 689 height 977
type textarea "x"
type input "7"
type textarea "x"
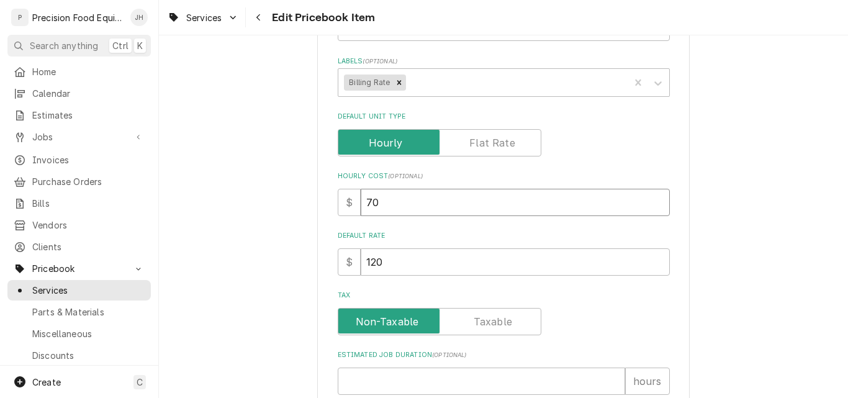
type input "70"
type textarea "x"
type input "1"
type textarea "x"
type input "14"
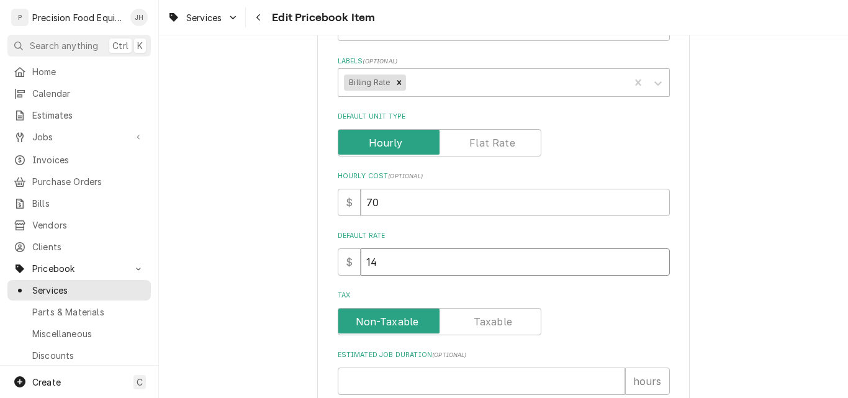
type textarea "x"
type input "140"
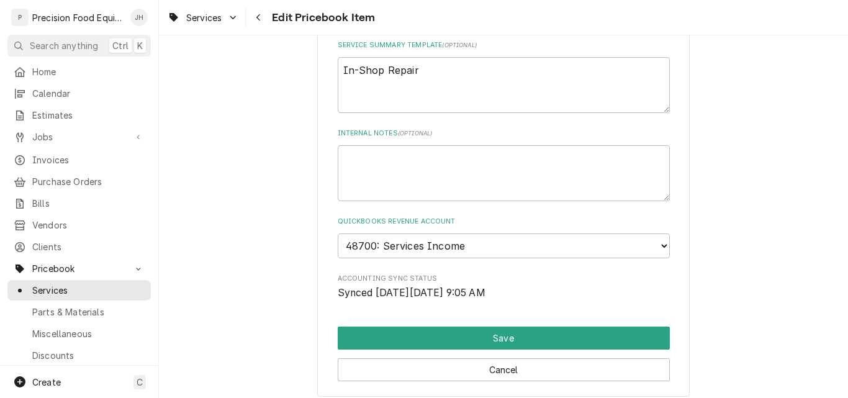
scroll to position [683, 0]
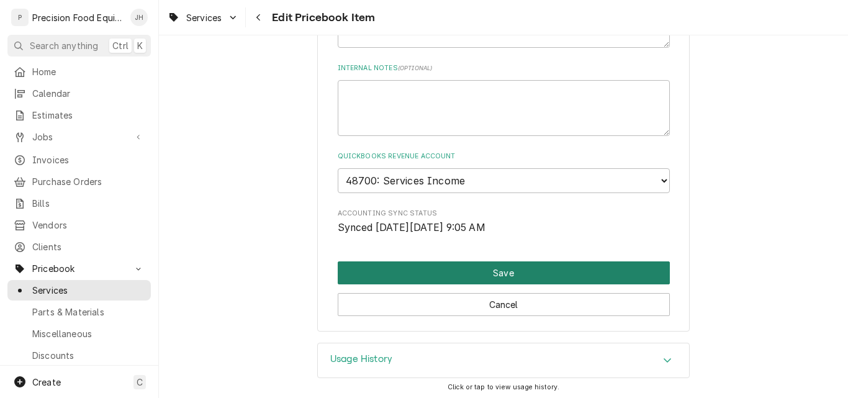
click at [496, 277] on button "Save" at bounding box center [504, 272] width 332 height 23
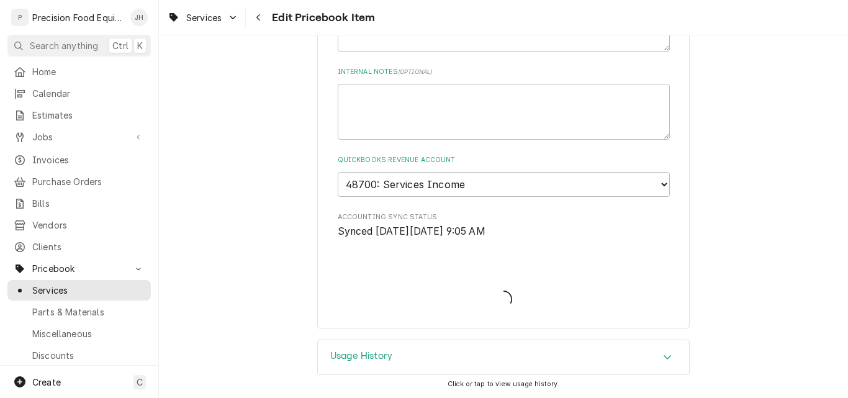
scroll to position [679, 0]
type textarea "x"
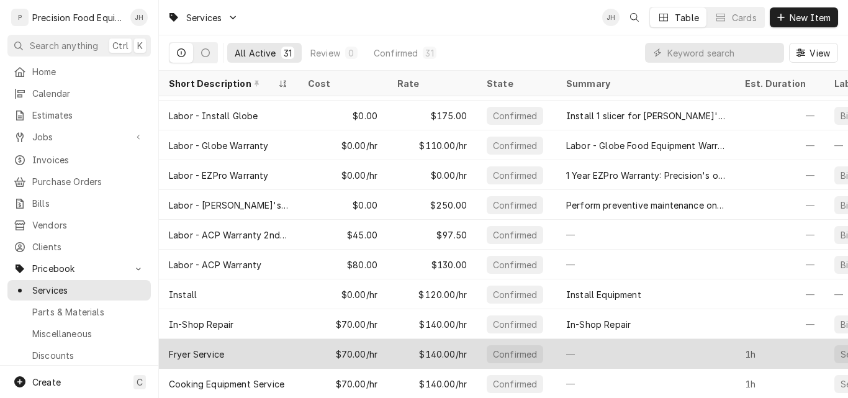
scroll to position [629, 0]
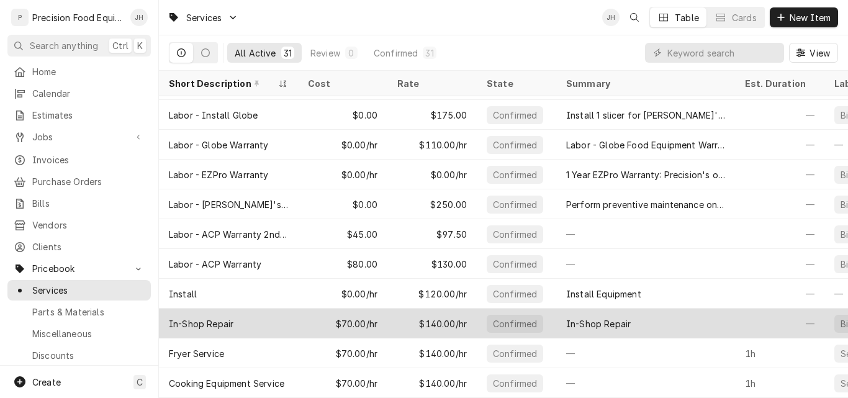
click at [379, 310] on div "$70.00/hr" at bounding box center [342, 324] width 89 height 30
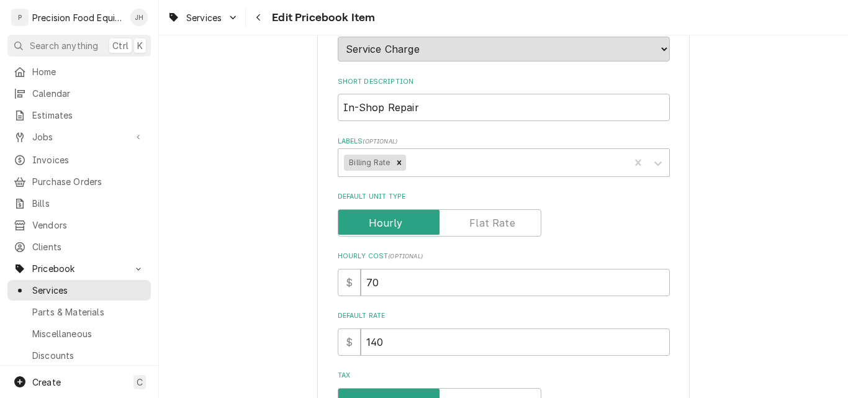
scroll to position [186, 0]
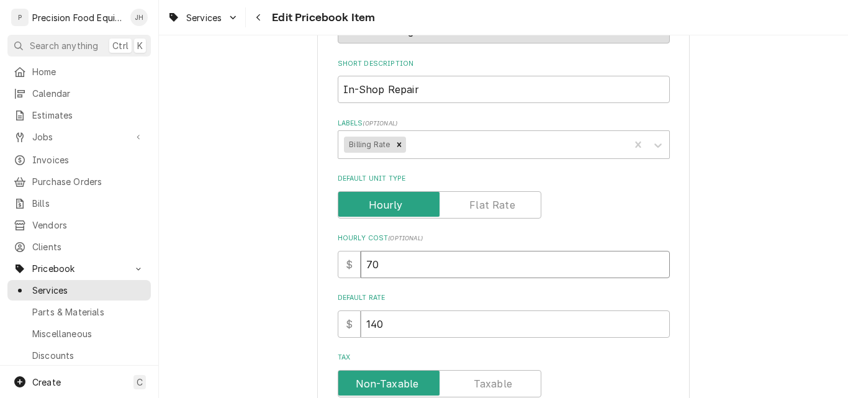
drag, startPoint x: 374, startPoint y: 261, endPoint x: 355, endPoint y: 269, distance: 20.6
click at [361, 269] on input "70" at bounding box center [515, 264] width 309 height 27
type textarea "x"
type input "6"
type textarea "x"
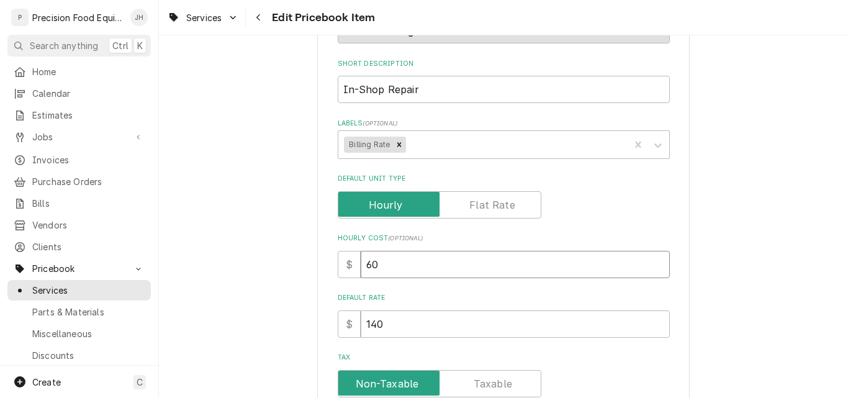
type input "60"
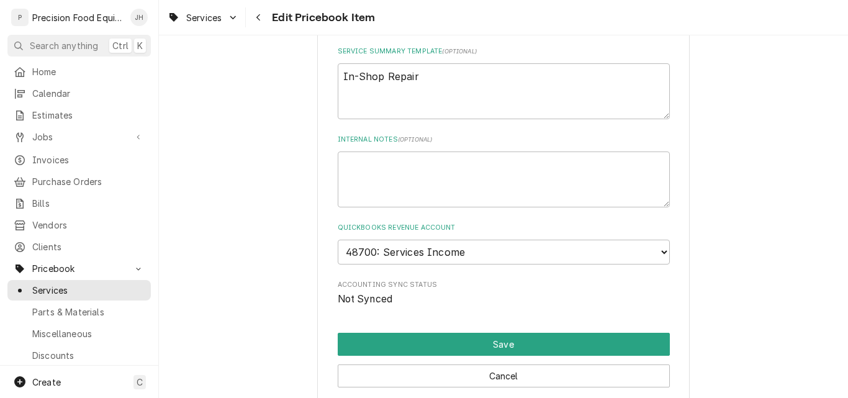
scroll to position [686, 0]
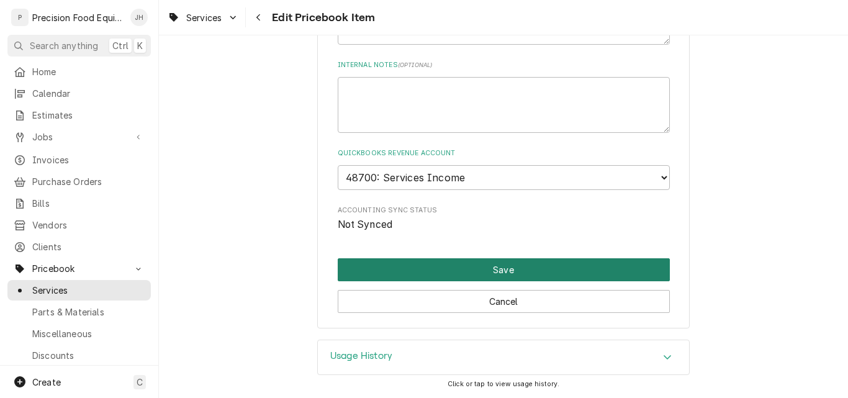
click at [497, 274] on button "Save" at bounding box center [504, 269] width 332 height 23
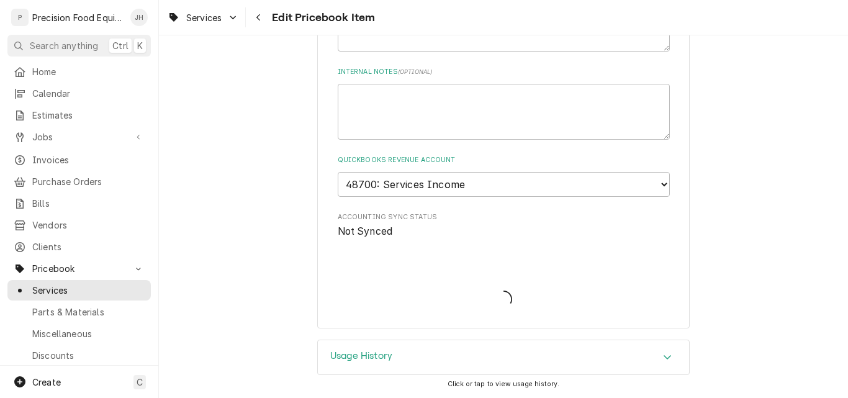
type textarea "x"
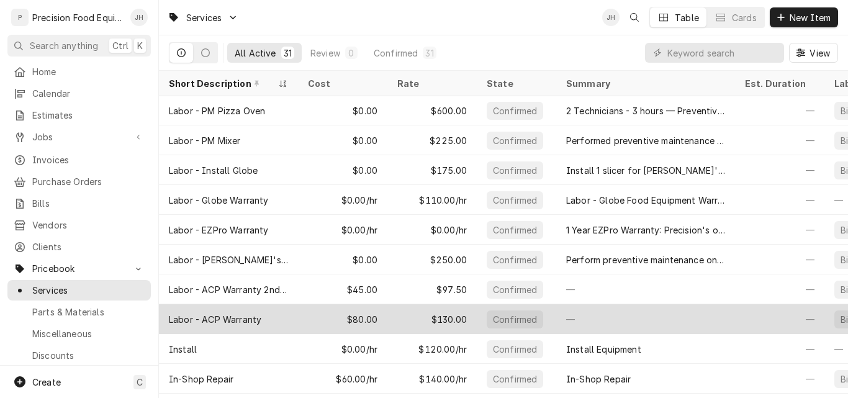
scroll to position [629, 0]
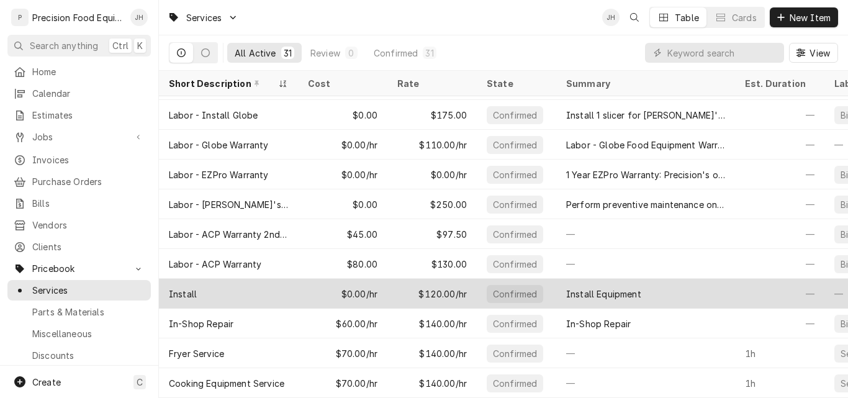
click at [308, 285] on div "$0.00/hr" at bounding box center [342, 294] width 89 height 30
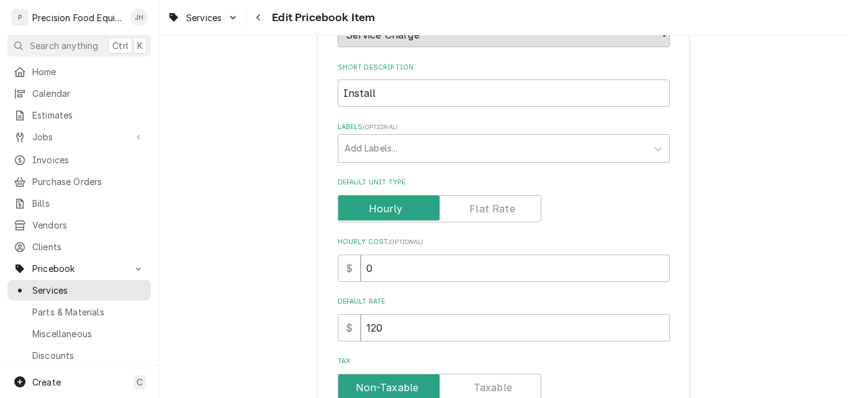
scroll to position [186, 0]
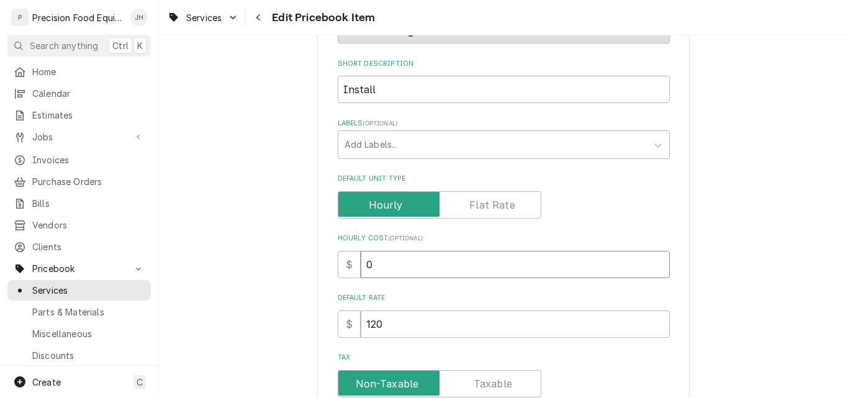
drag, startPoint x: 390, startPoint y: 258, endPoint x: 348, endPoint y: 281, distance: 48.9
click at [348, 281] on div "Use the fields below to edit this PriceBook item. Note that changes made here w…" at bounding box center [504, 310] width 332 height 843
type textarea "x"
type input "7"
type textarea "x"
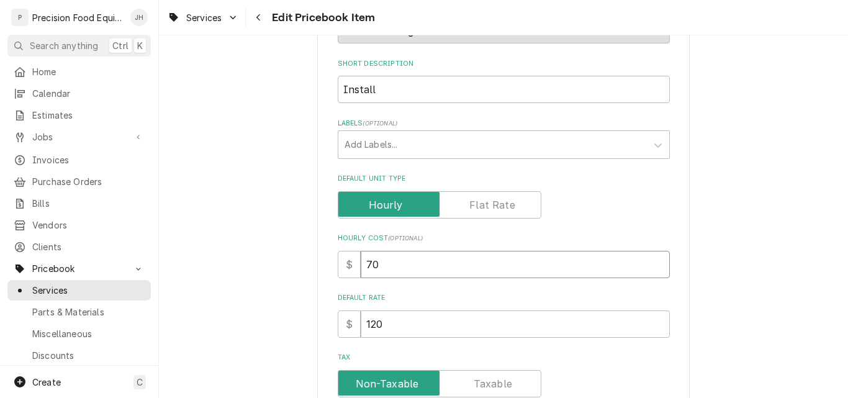
type input "70"
type textarea "x"
type input "1"
type textarea "x"
type input "14"
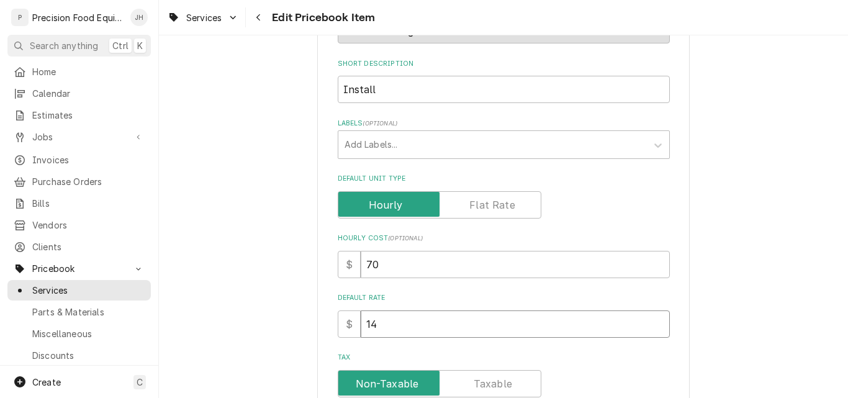
type textarea "x"
type input "140"
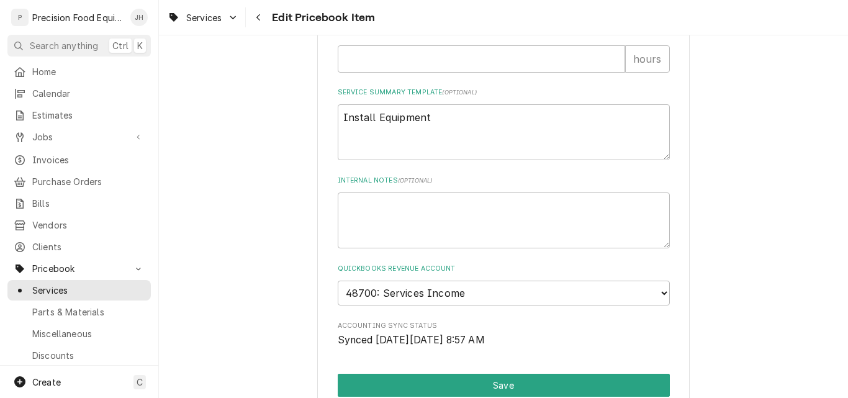
scroll to position [621, 0]
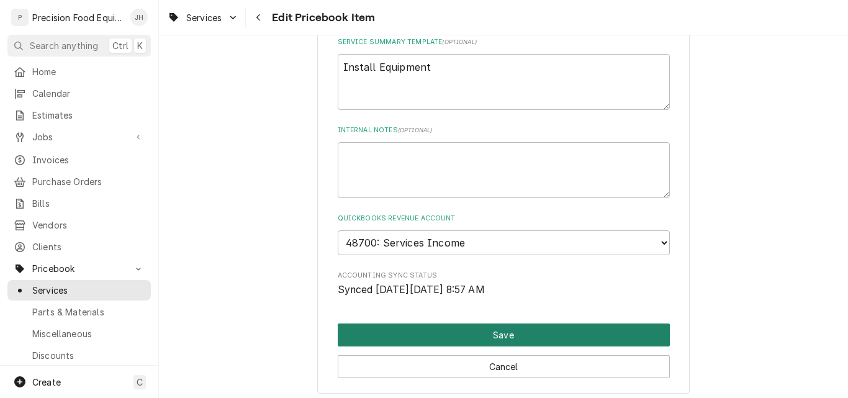
click at [472, 336] on button "Save" at bounding box center [504, 334] width 332 height 23
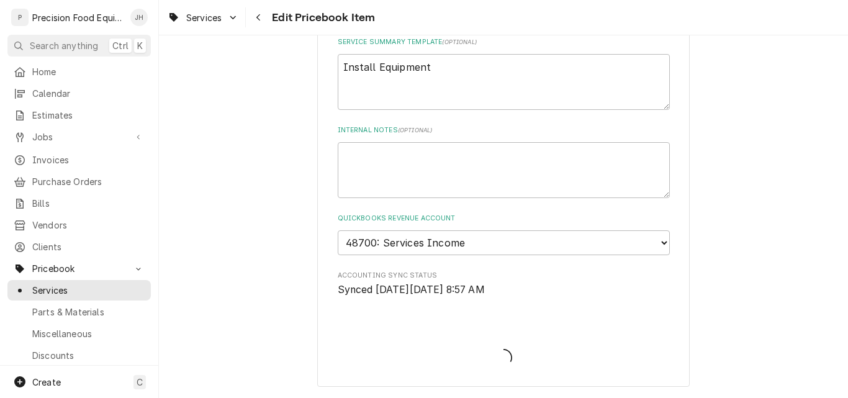
type textarea "x"
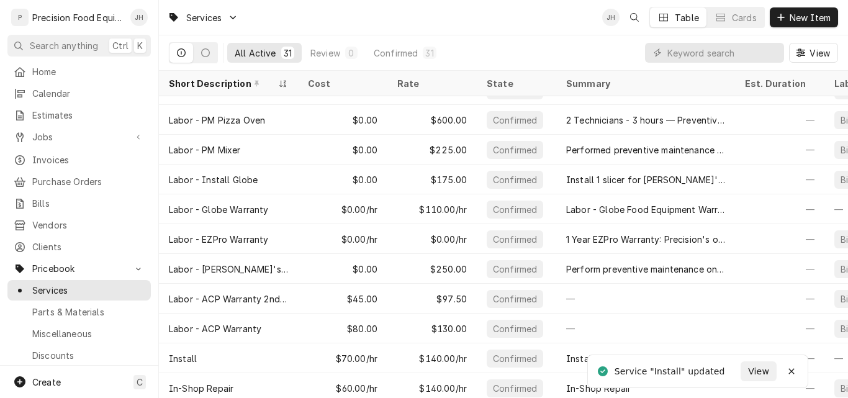
scroll to position [577, 0]
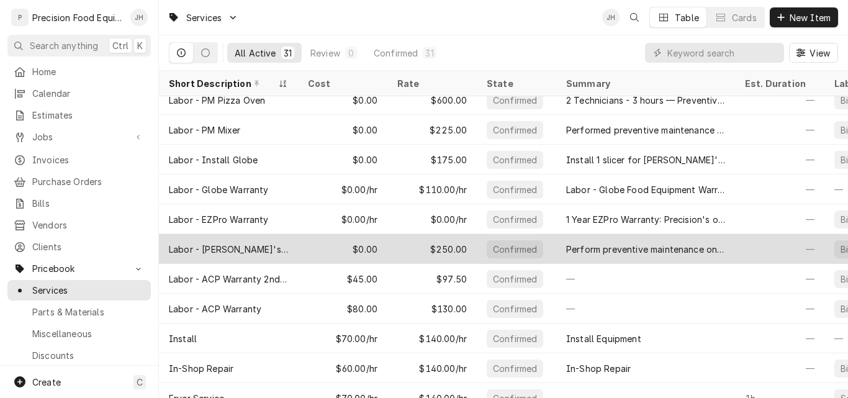
click at [348, 248] on div "$0.00" at bounding box center [342, 249] width 89 height 30
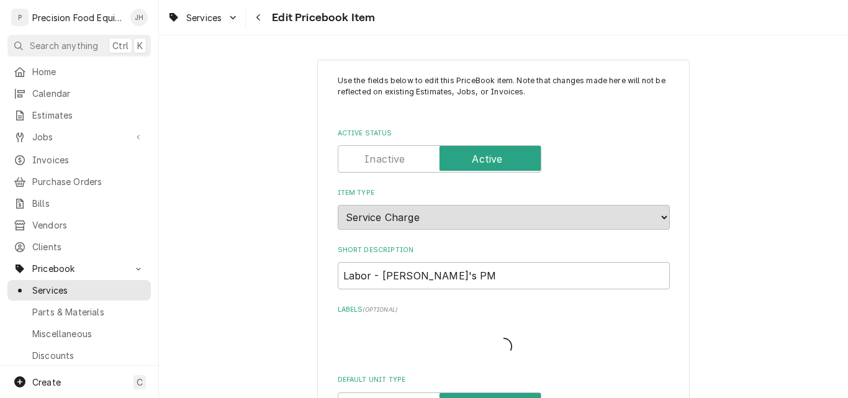
type textarea "x"
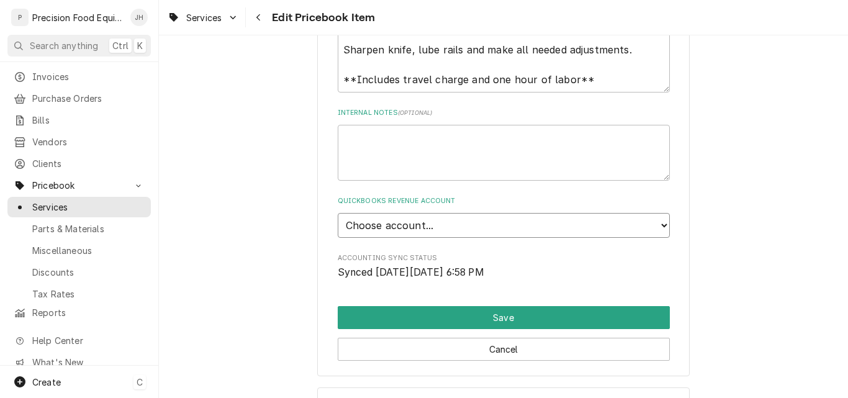
click at [446, 230] on select "Choose account... Discount Income Misc Income Non taxable issues 46600: Parts a…" at bounding box center [504, 225] width 332 height 25
select select "8000000B-1210141275"
click at [338, 213] on select "Choose account... Discount Income Misc Income Non taxable issues 46600: Parts a…" at bounding box center [504, 225] width 332 height 25
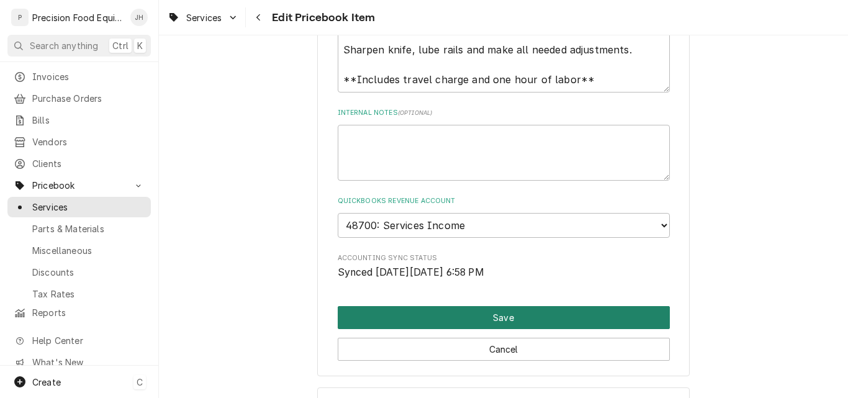
click at [511, 318] on button "Save" at bounding box center [504, 317] width 332 height 23
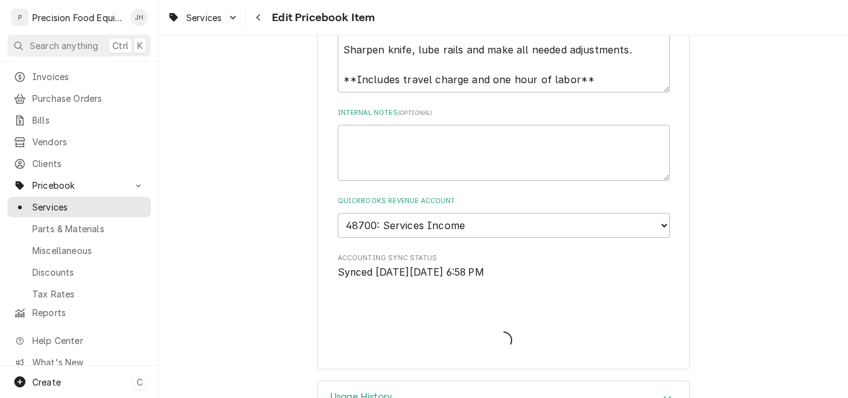
type textarea "x"
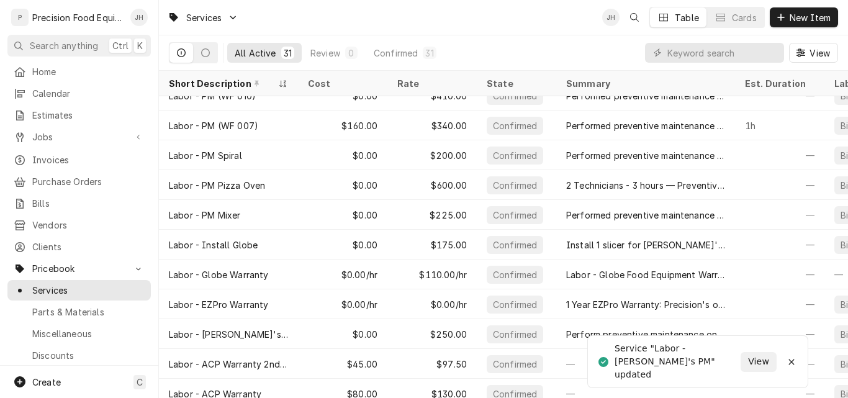
scroll to position [510, 0]
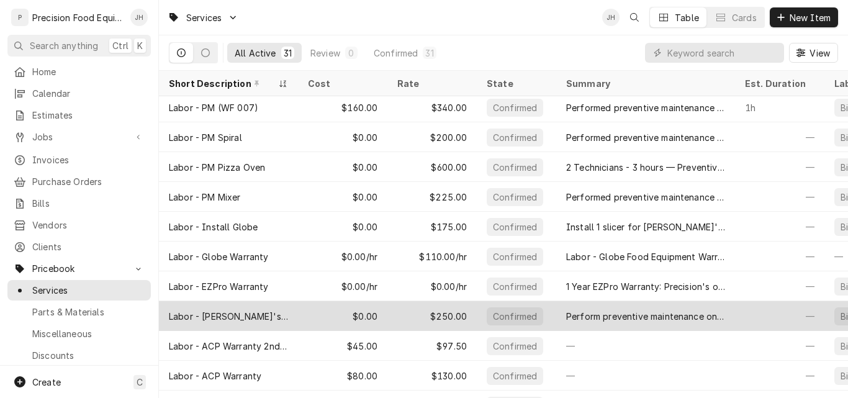
click at [320, 315] on div "$0.00" at bounding box center [342, 316] width 89 height 30
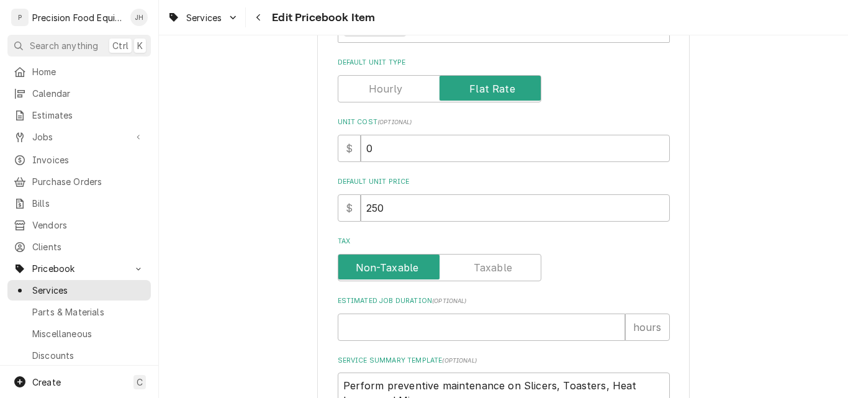
scroll to position [296, 0]
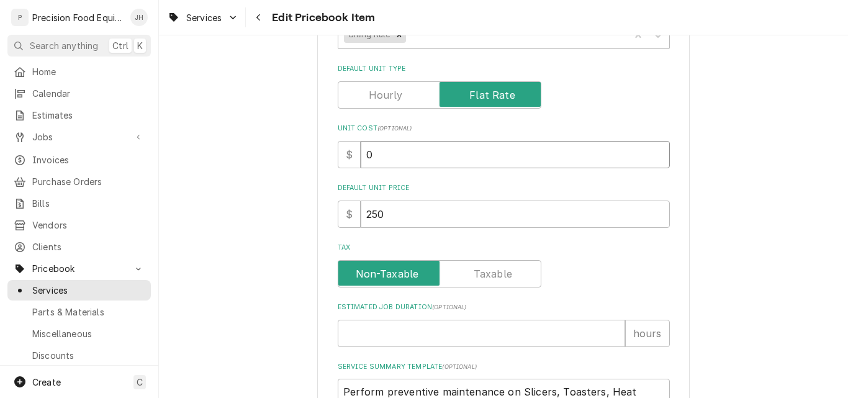
drag, startPoint x: 377, startPoint y: 155, endPoint x: 332, endPoint y: 168, distance: 47.0
click at [332, 168] on div "Use the fields below to edit this PriceBook item. Note that changes made here w…" at bounding box center [503, 263] width 372 height 1000
type input "1"
type textarea "x"
type input "12"
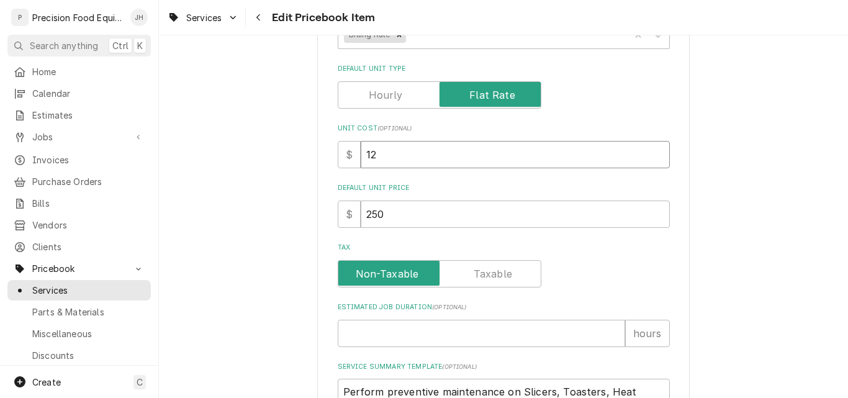
type textarea "x"
type input "120"
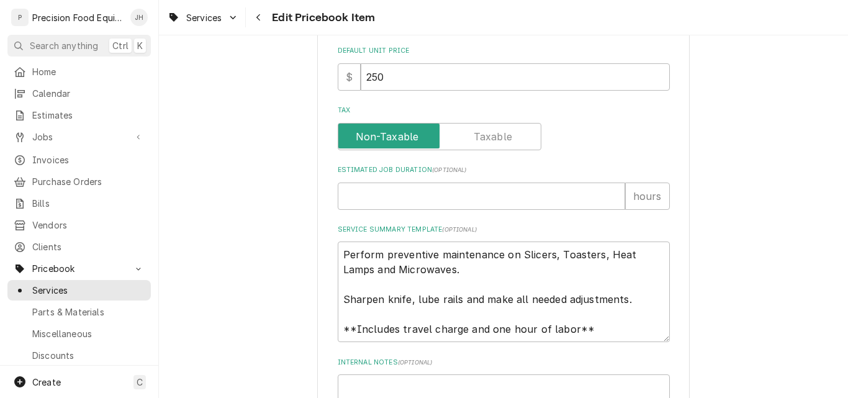
scroll to position [731, 0]
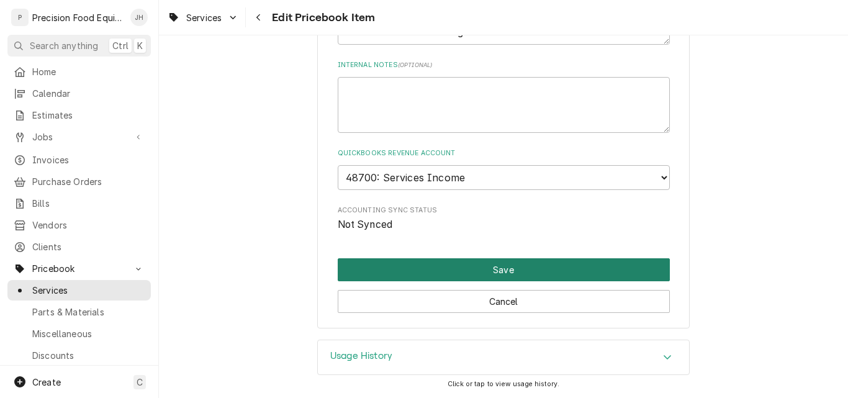
click at [476, 271] on button "Save" at bounding box center [504, 269] width 332 height 23
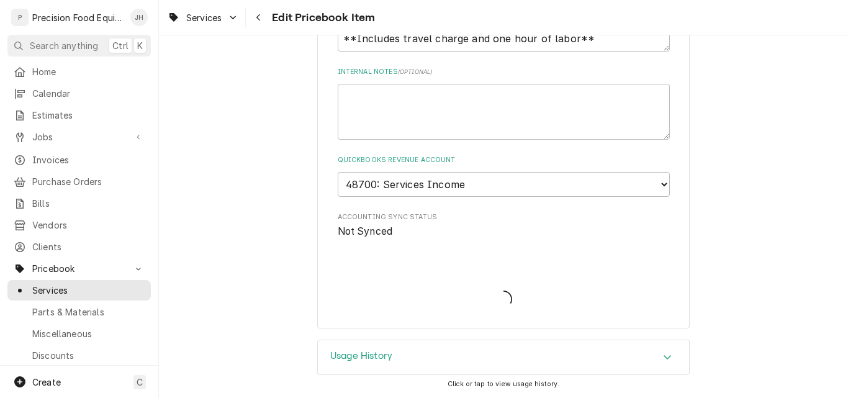
type textarea "x"
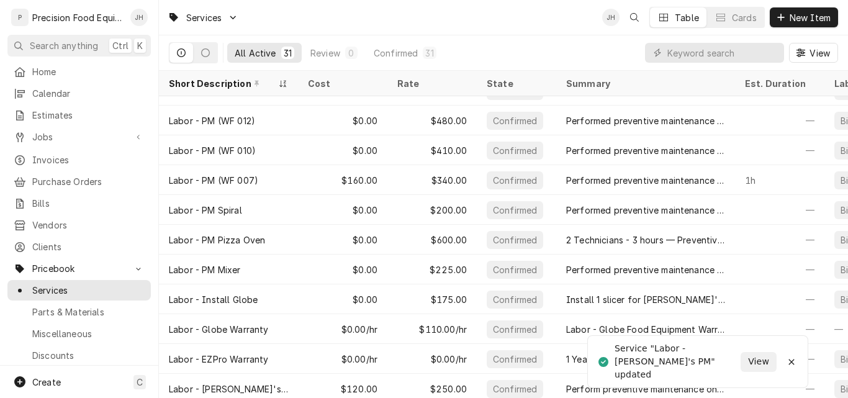
scroll to position [476, 0]
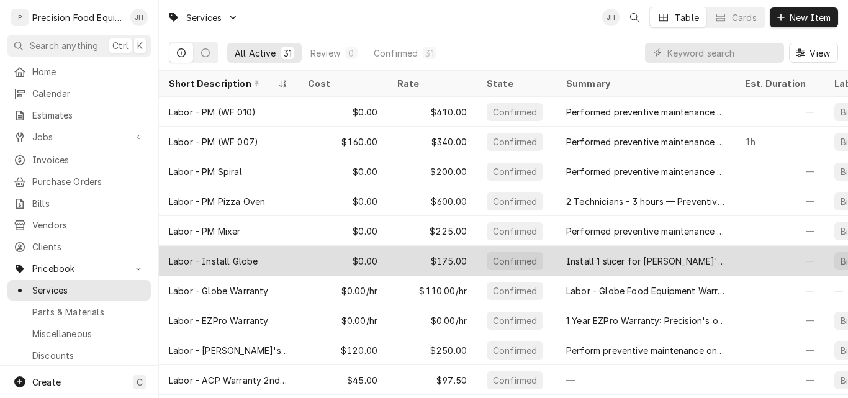
click at [307, 258] on div "$0.00" at bounding box center [342, 261] width 89 height 30
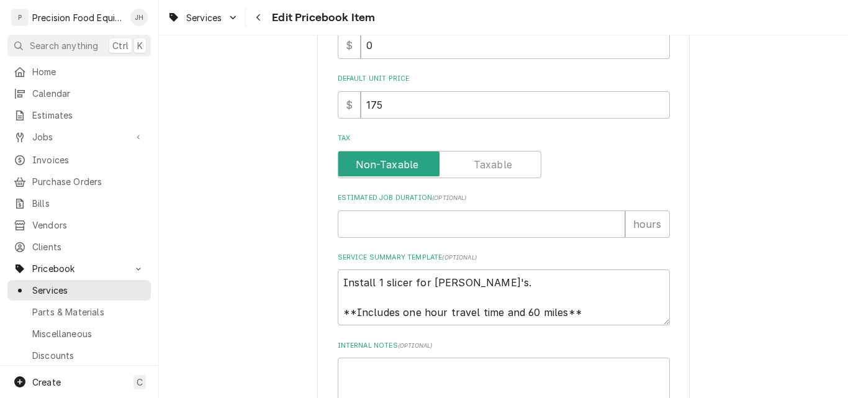
scroll to position [372, 0]
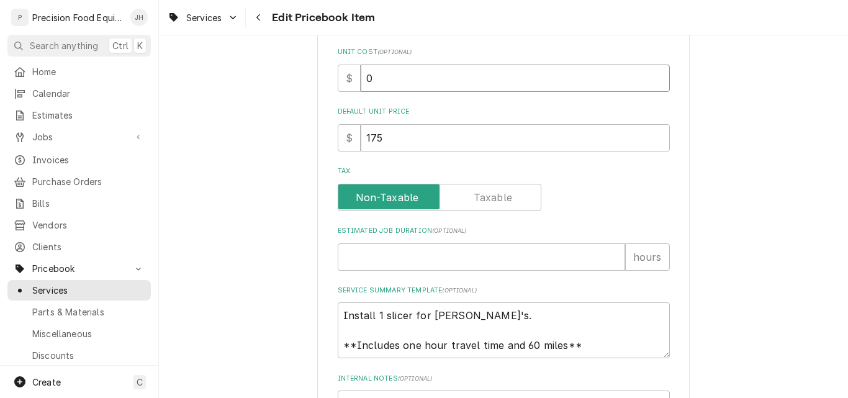
drag, startPoint x: 371, startPoint y: 76, endPoint x: 336, endPoint y: 91, distance: 37.6
click at [338, 90] on div "$ 0" at bounding box center [504, 78] width 332 height 27
type input "1"
type textarea "x"
type input "12"
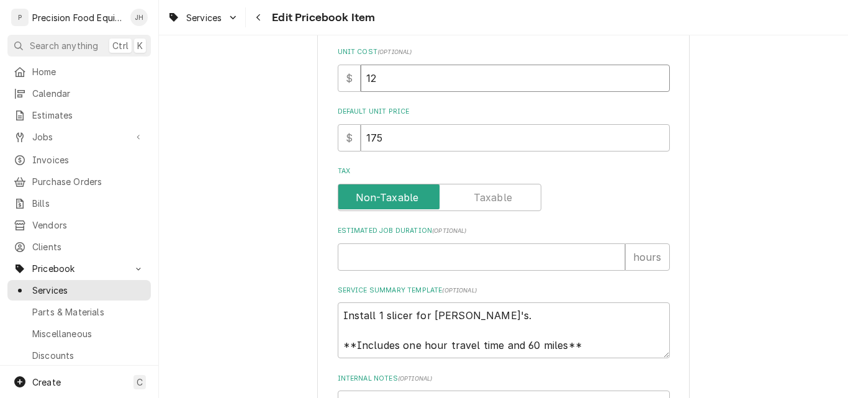
type textarea "x"
type input "120"
type textarea "x"
type input "12"
type textarea "x"
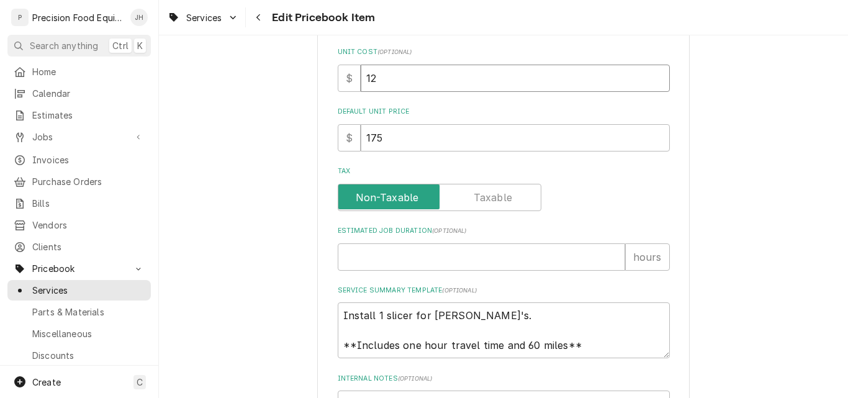
type input "1"
type textarea "x"
type input "11"
type textarea "x"
type input "110"
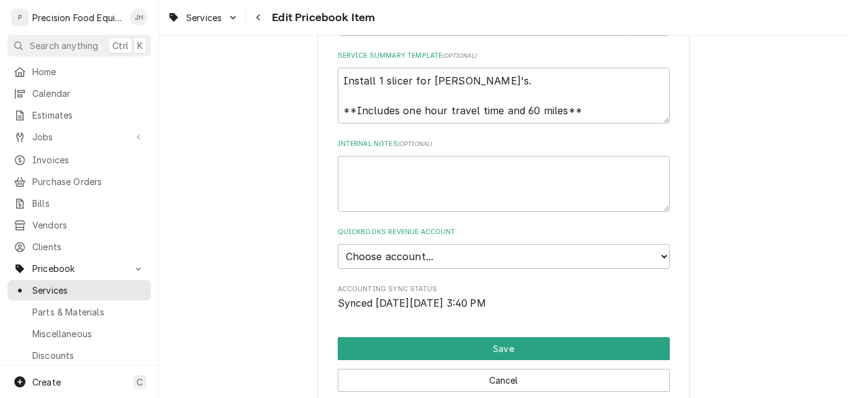
scroll to position [683, 0]
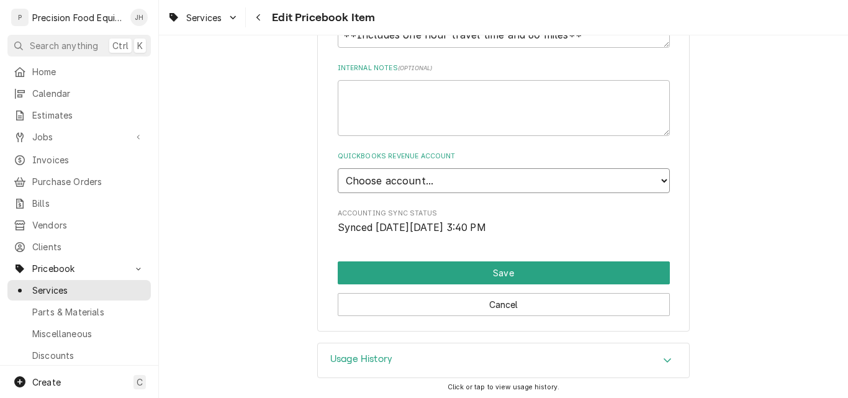
click at [467, 185] on select "Choose account... Discount Income Misc Income Non taxable issues 46600: Parts a…" at bounding box center [504, 180] width 332 height 25
select select "8000000B-1210141275"
click at [338, 168] on select "Choose account... Discount Income Misc Income Non taxable issues 46600: Parts a…" at bounding box center [504, 180] width 332 height 25
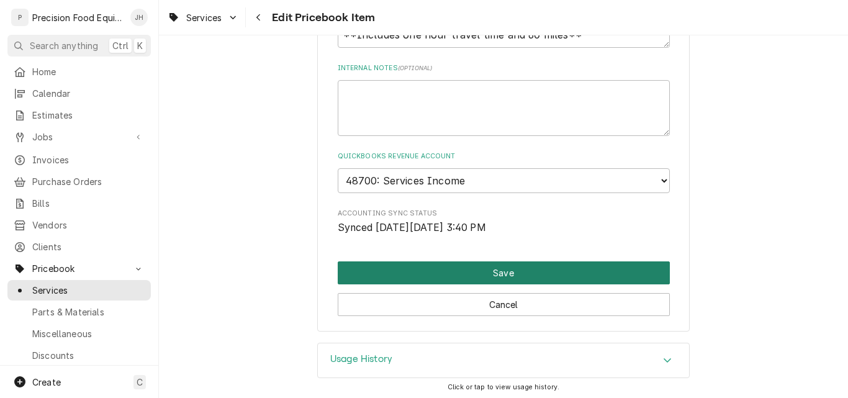
click at [479, 277] on button "Save" at bounding box center [504, 272] width 332 height 23
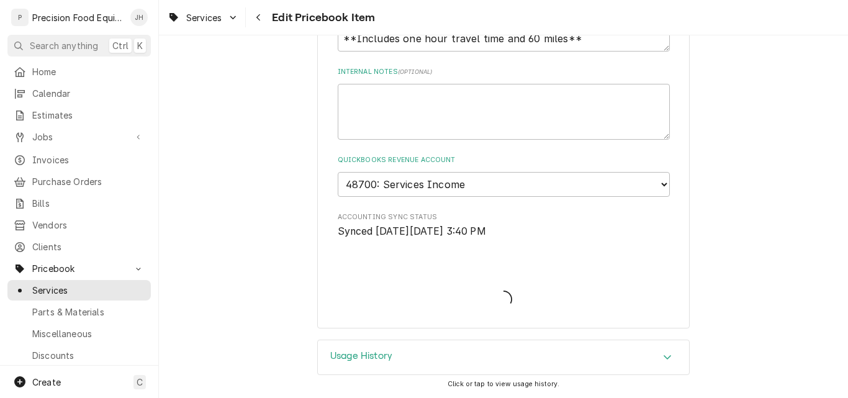
type textarea "x"
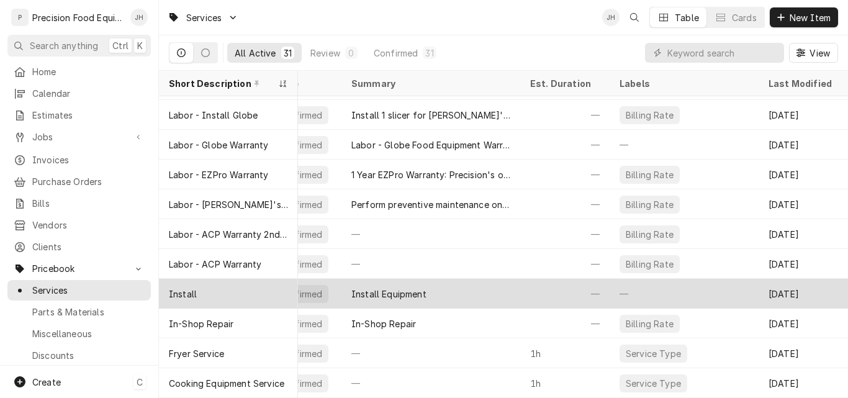
scroll to position [84, 0]
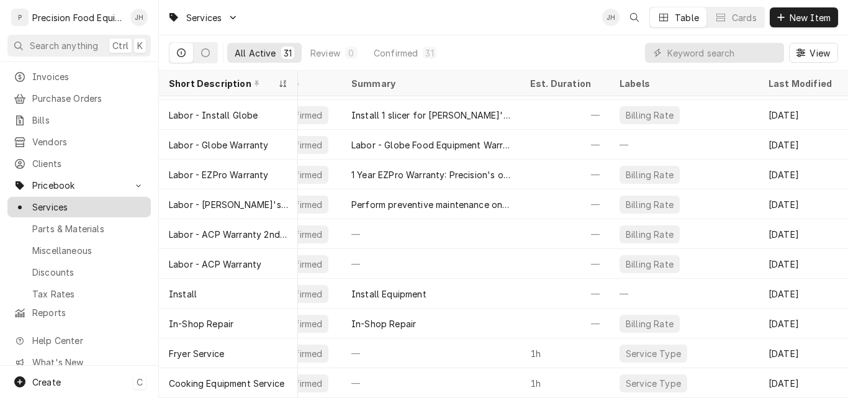
click at [62, 201] on span "Services" at bounding box center [88, 207] width 112 height 13
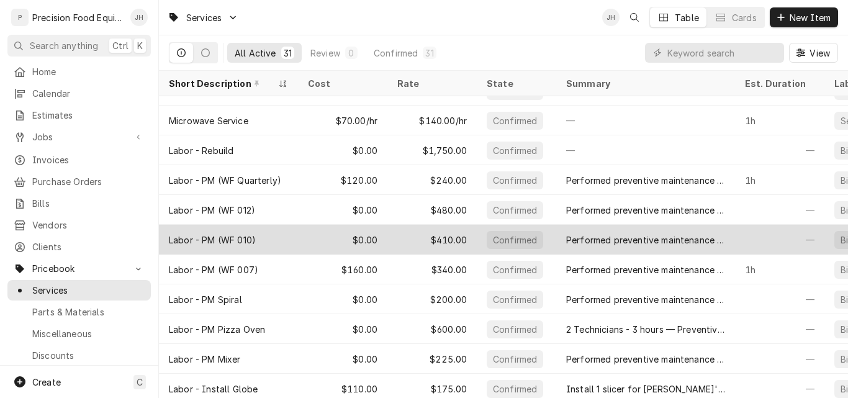
scroll to position [359, 0]
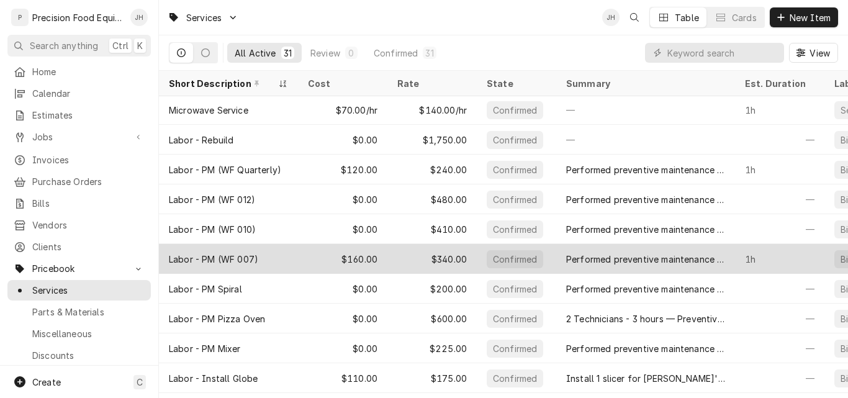
click at [449, 253] on div "$340.00" at bounding box center [431, 259] width 89 height 30
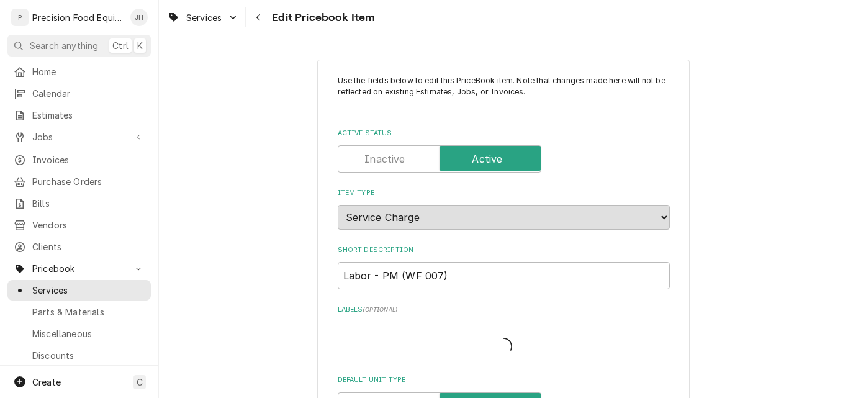
type textarea "x"
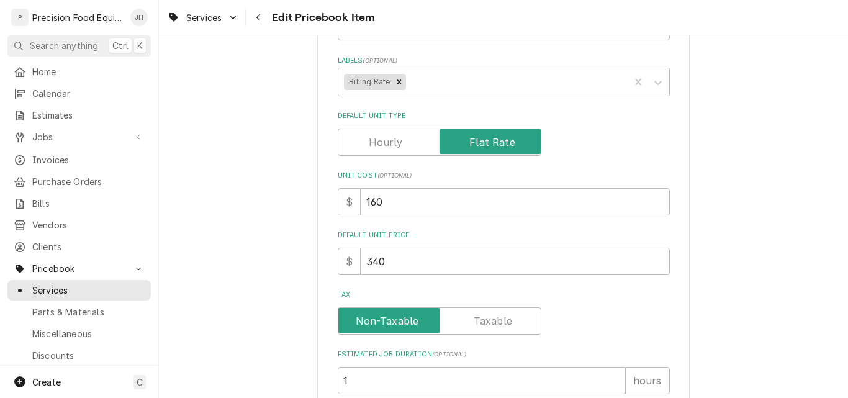
scroll to position [248, 0]
click at [393, 273] on input "340" at bounding box center [515, 261] width 309 height 27
drag, startPoint x: 394, startPoint y: 262, endPoint x: 291, endPoint y: 255, distance: 103.3
click at [288, 272] on div "Use the fields below to edit this PriceBook item. Note that changes made here w…" at bounding box center [503, 400] width 689 height 1201
type input "4"
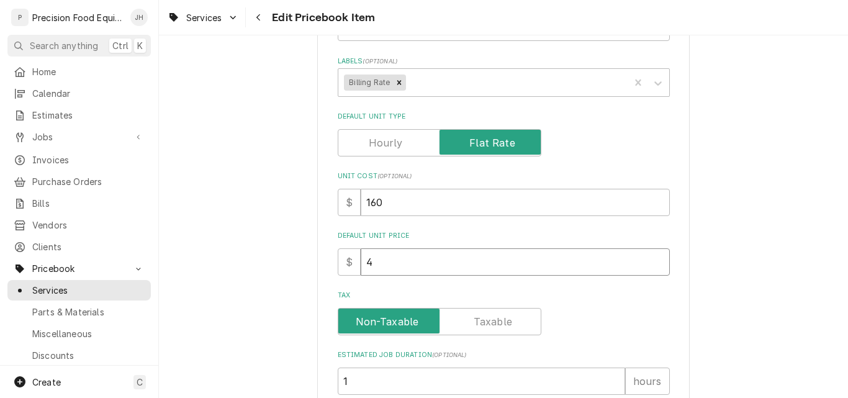
type textarea "x"
type input "41"
type textarea "x"
type input "410"
drag, startPoint x: 367, startPoint y: 264, endPoint x: 430, endPoint y: 258, distance: 63.6
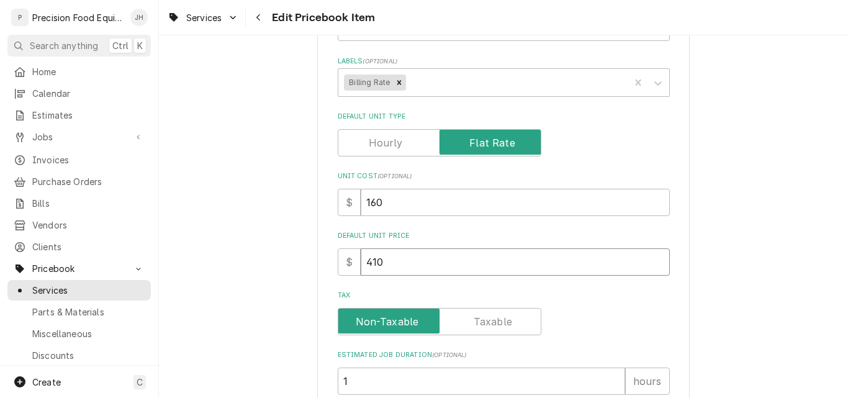
click at [415, 263] on input "410" at bounding box center [515, 261] width 309 height 27
type textarea "x"
type input "42"
type textarea "x"
type input "420"
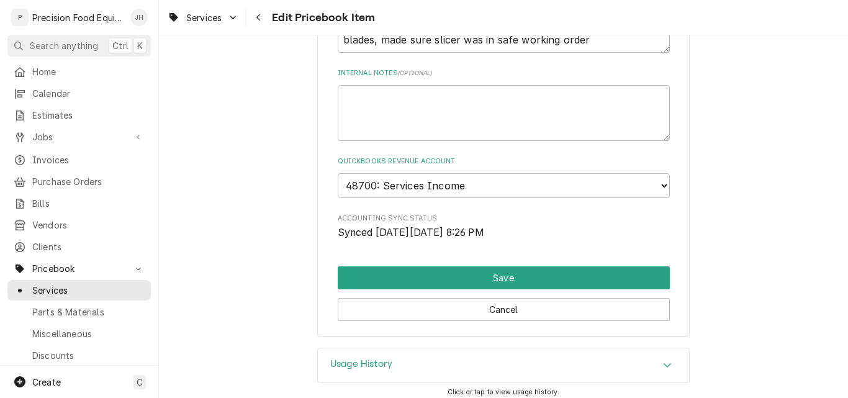
scroll to position [909, 0]
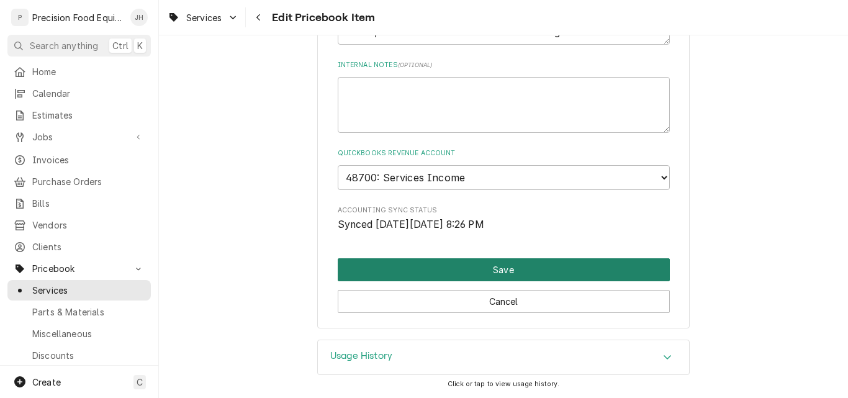
click at [502, 268] on button "Save" at bounding box center [504, 269] width 332 height 23
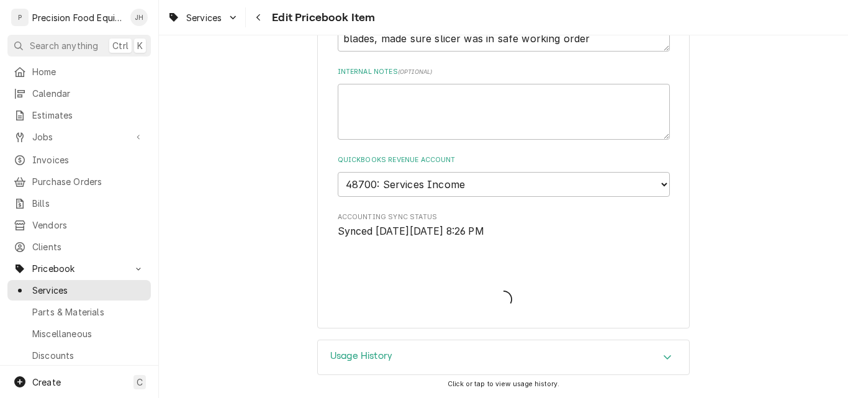
scroll to position [903, 0]
type textarea "x"
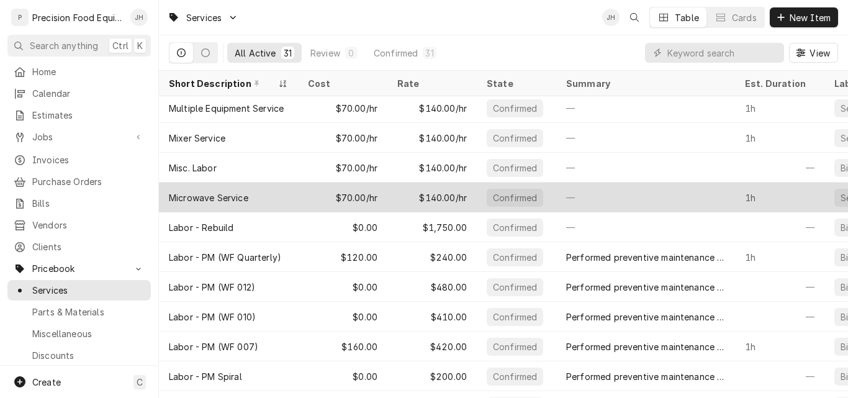
scroll to position [272, 0]
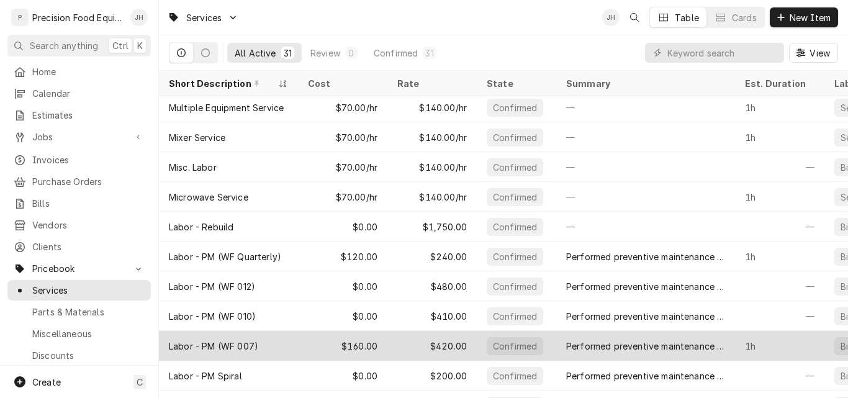
click at [455, 346] on div "$420.00" at bounding box center [431, 346] width 89 height 30
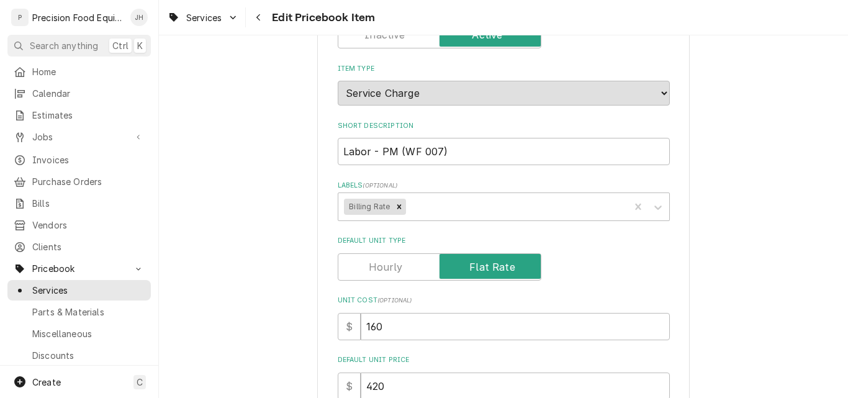
scroll to position [310, 0]
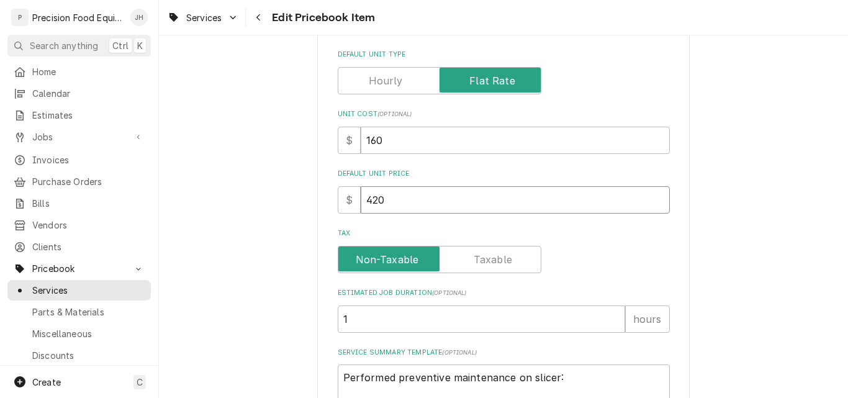
click at [369, 201] on input "420" at bounding box center [515, 199] width 309 height 27
type textarea "x"
type input "410"
drag, startPoint x: 390, startPoint y: 143, endPoint x: 322, endPoint y: 147, distance: 68.4
click at [322, 147] on div "Use the fields below to edit this PriceBook item. Note that changes made here w…" at bounding box center [503, 338] width 372 height 1179
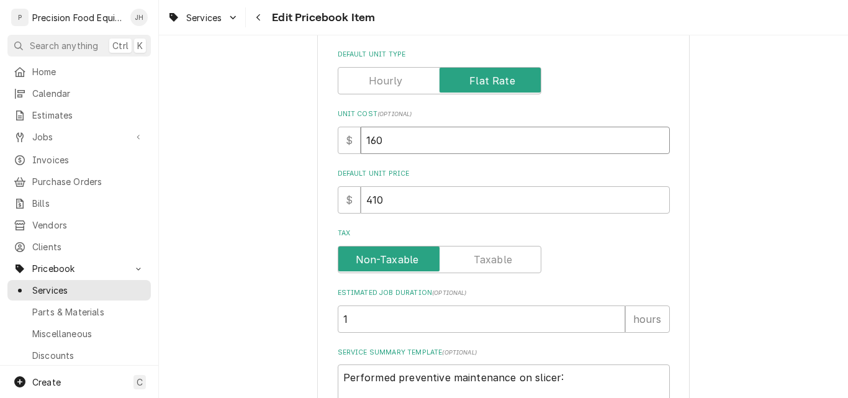
type textarea "x"
type input "2"
type textarea "x"
type input "28"
type textarea "x"
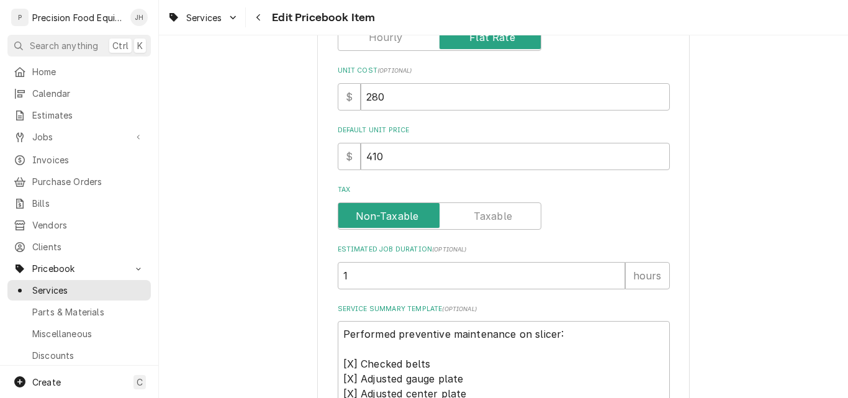
scroll to position [372, 0]
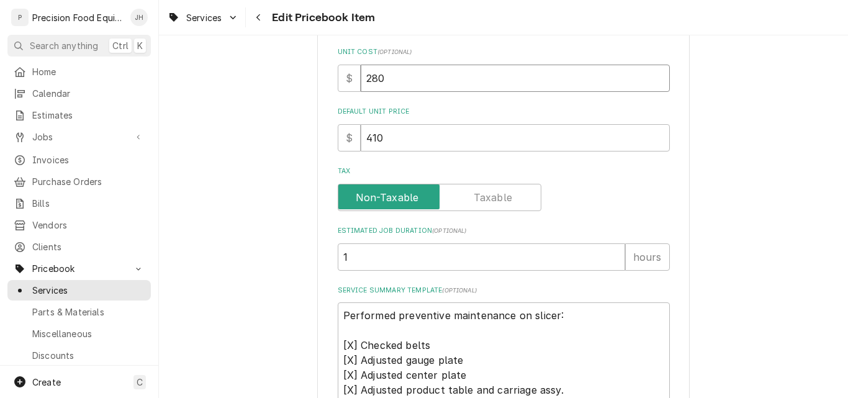
drag, startPoint x: 381, startPoint y: 76, endPoint x: 354, endPoint y: 79, distance: 27.5
click at [354, 79] on div "$ 280" at bounding box center [504, 78] width 332 height 27
type input "2"
type textarea "x"
type input "29"
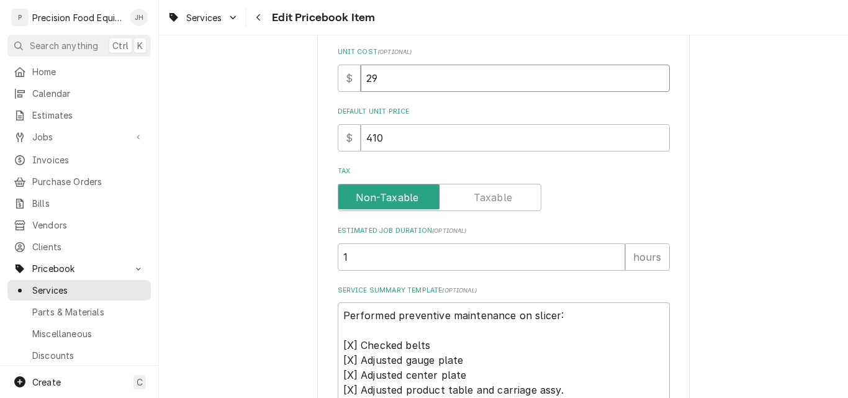
type textarea "x"
type input "290"
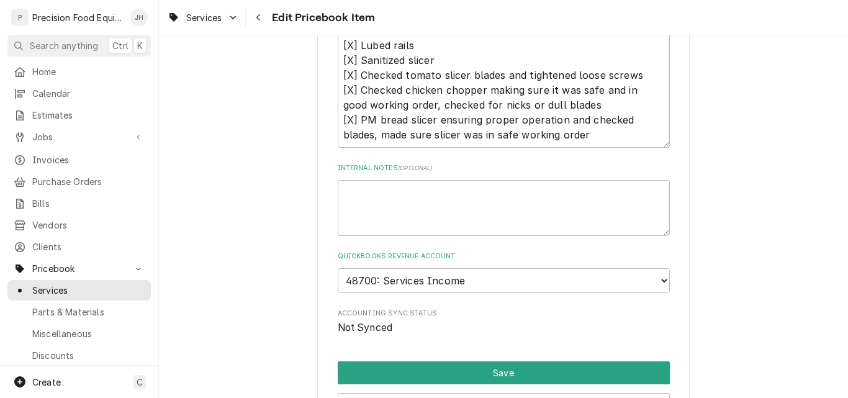
scroll to position [807, 0]
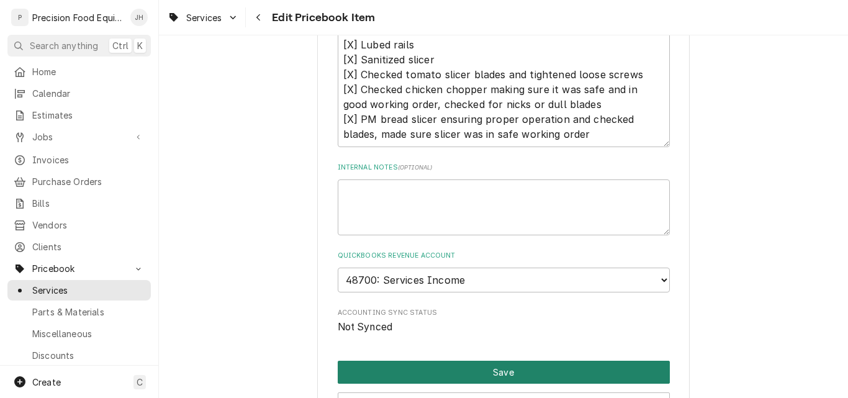
click at [505, 368] on button "Save" at bounding box center [504, 372] width 332 height 23
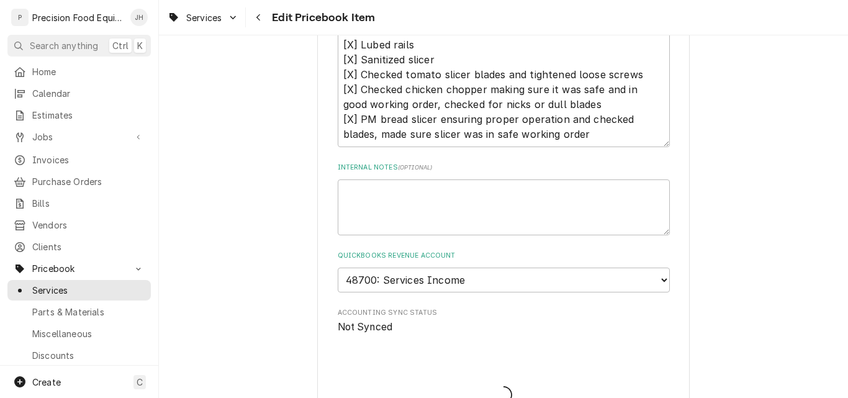
type textarea "x"
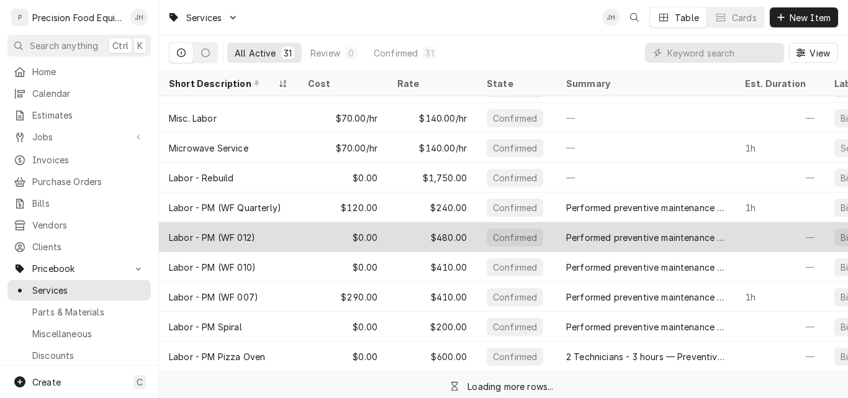
scroll to position [332, 0]
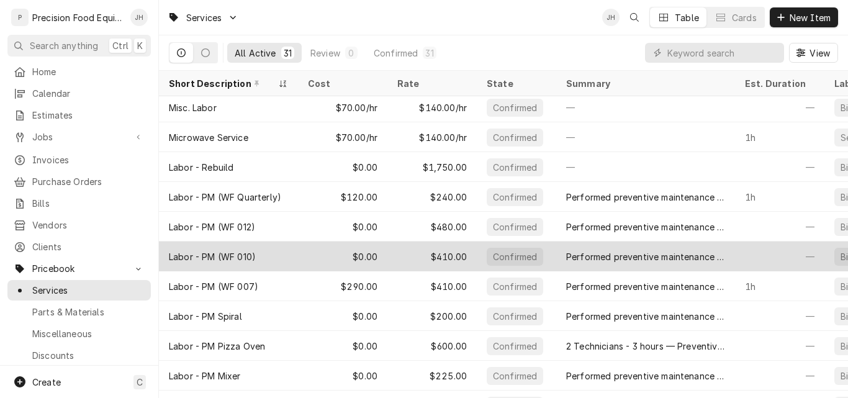
click at [398, 251] on div "$410.00" at bounding box center [431, 256] width 89 height 30
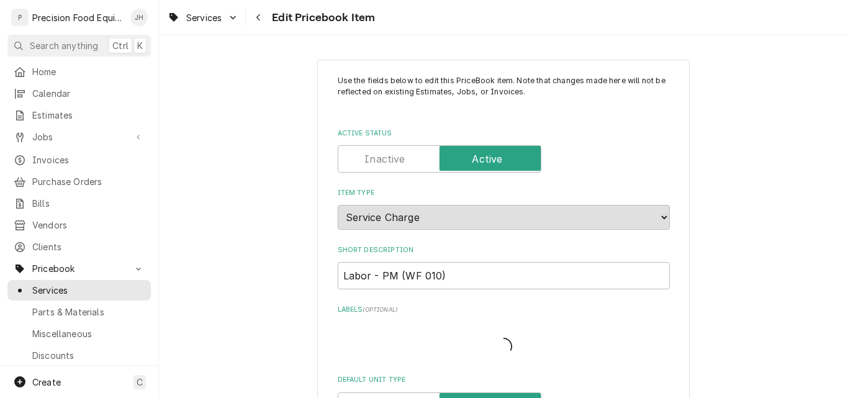
type textarea "x"
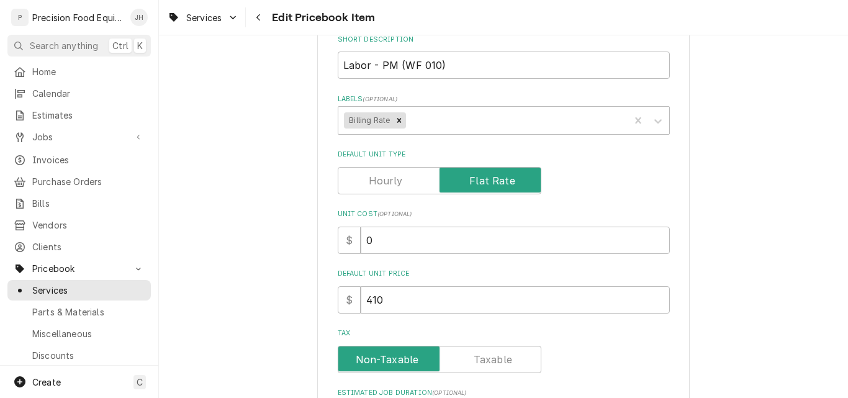
scroll to position [248, 0]
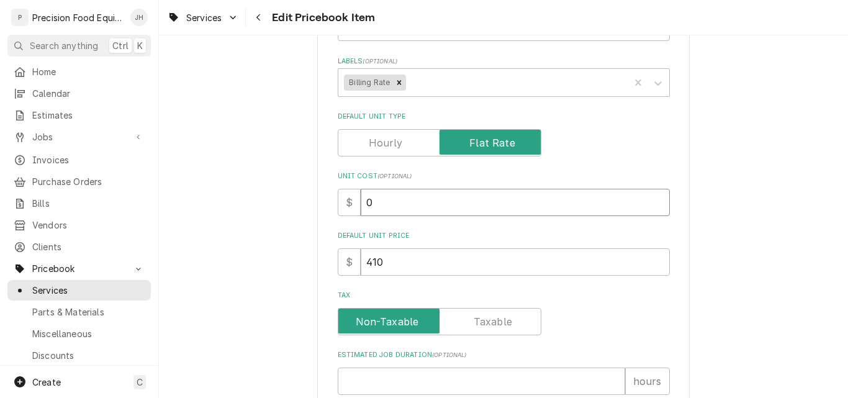
drag, startPoint x: 368, startPoint y: 200, endPoint x: 355, endPoint y: 210, distance: 16.8
click at [361, 210] on input "0" at bounding box center [515, 202] width 309 height 27
type input "2"
type textarea "x"
type input "29"
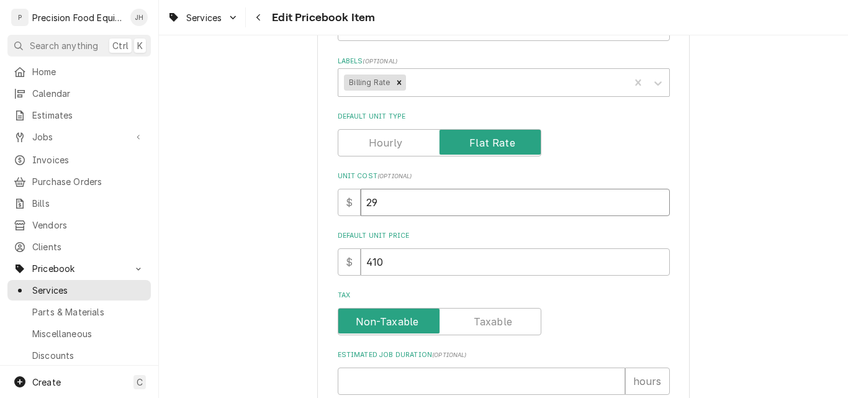
type textarea "x"
type input "290"
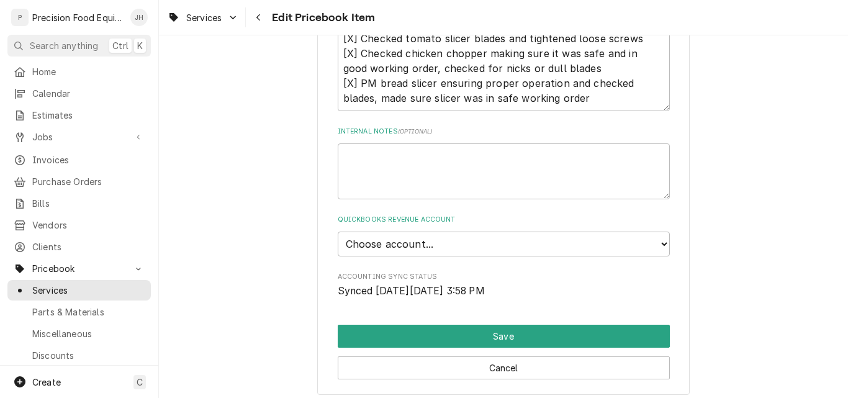
scroll to position [869, 0]
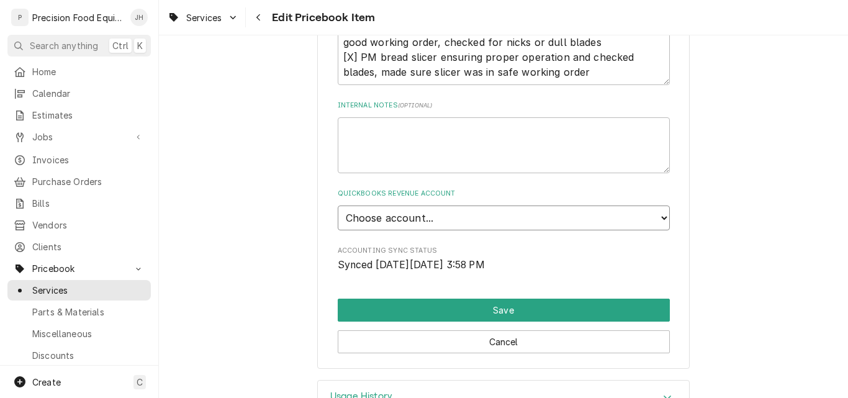
click at [406, 225] on select "Choose account... Discount Income Misc Income Non taxable issues 46600: Parts a…" at bounding box center [504, 217] width 332 height 25
select select "8000000B-1210141275"
click at [338, 205] on select "Choose account... Discount Income Misc Income Non taxable issues 46600: Parts a…" at bounding box center [504, 217] width 332 height 25
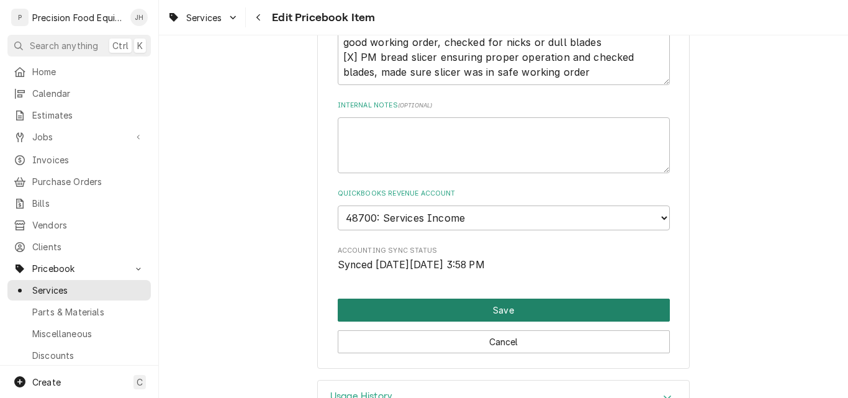
click at [472, 312] on button "Save" at bounding box center [504, 310] width 332 height 23
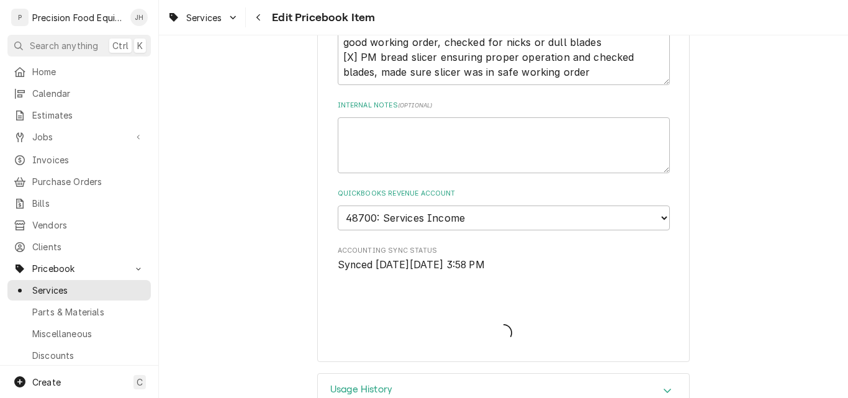
type textarea "x"
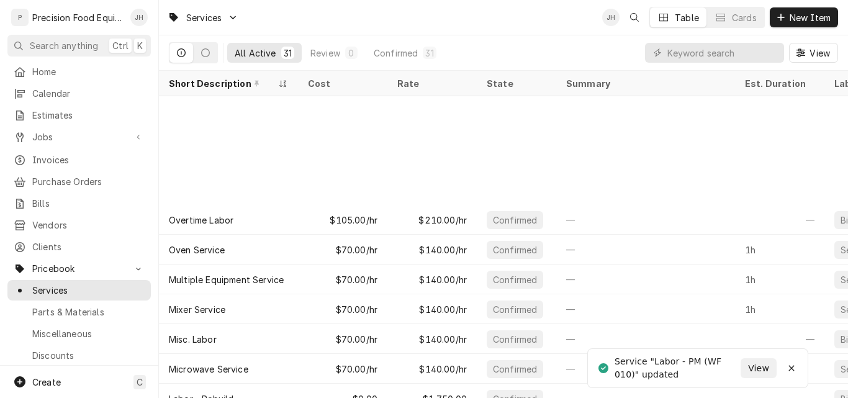
scroll to position [262, 0]
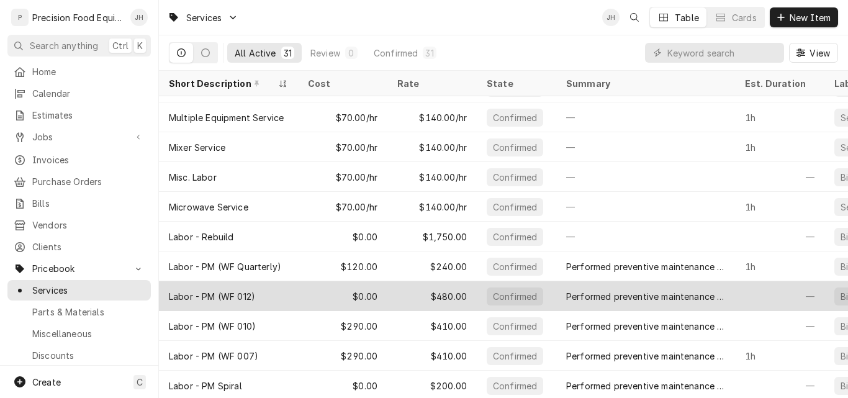
click at [402, 294] on div "$480.00" at bounding box center [431, 296] width 89 height 30
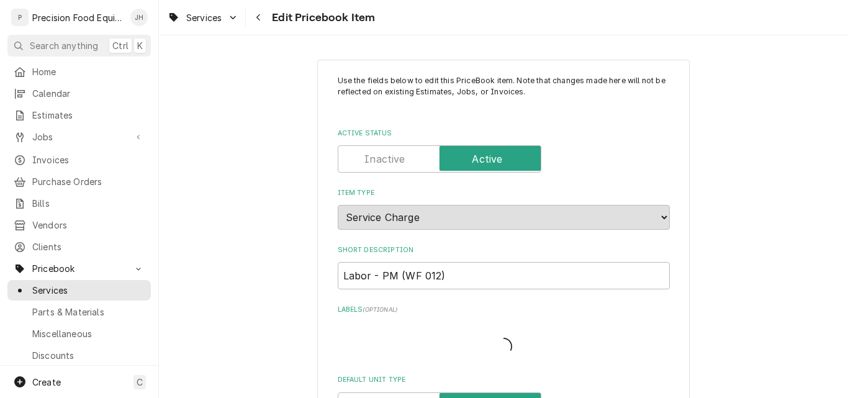
type textarea "x"
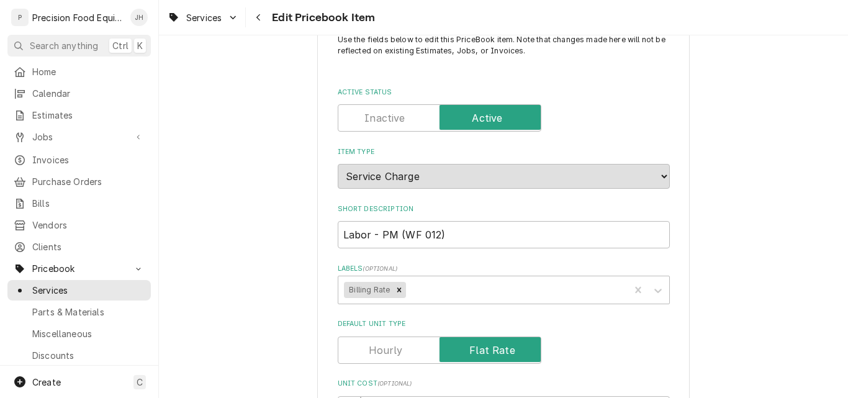
scroll to position [310, 0]
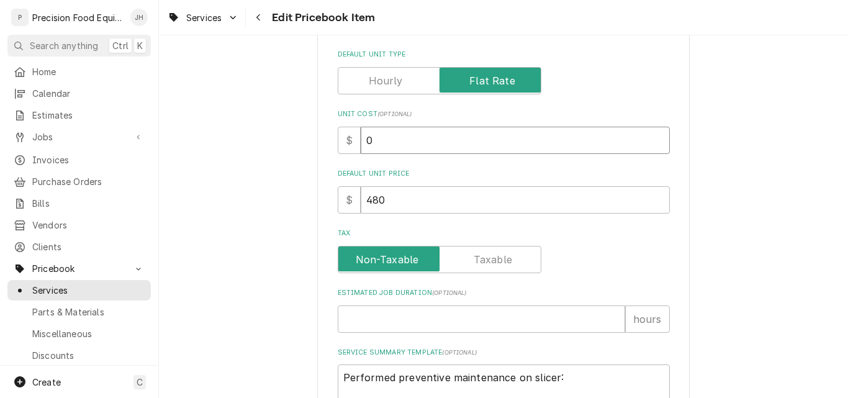
drag, startPoint x: 339, startPoint y: 148, endPoint x: 287, endPoint y: 148, distance: 52.1
click at [287, 148] on div "Use the fields below to edit this PriceBook item. Note that changes made here w…" at bounding box center [503, 338] width 689 height 1201
type input "2"
type textarea "x"
type input "29"
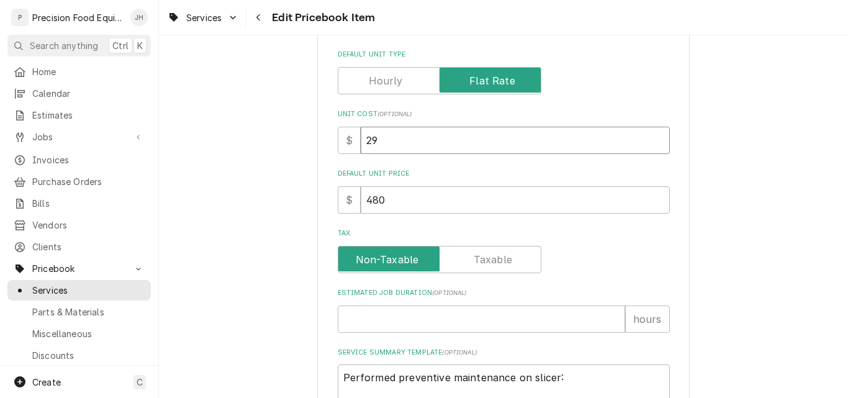
type textarea "x"
type input "290"
drag, startPoint x: 394, startPoint y: 200, endPoint x: 255, endPoint y: 204, distance: 139.1
click at [273, 205] on div "Use the fields below to edit this PriceBook item. Note that changes made here w…" at bounding box center [503, 338] width 689 height 1201
type textarea "x"
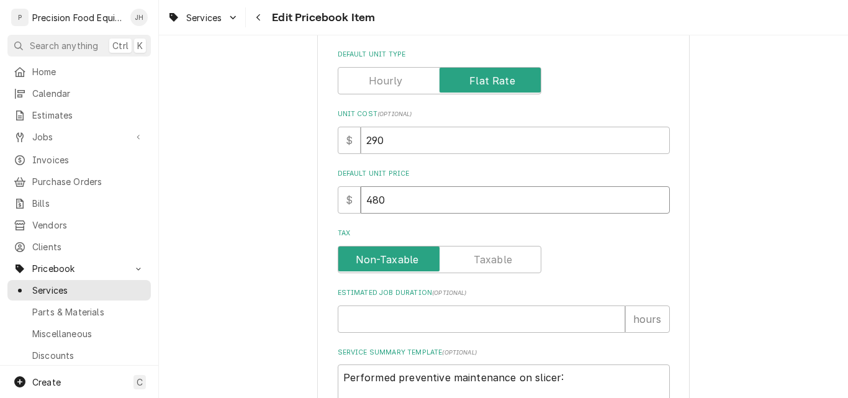
type input "4"
type textarea "x"
type input "40"
type textarea "x"
type input "401"
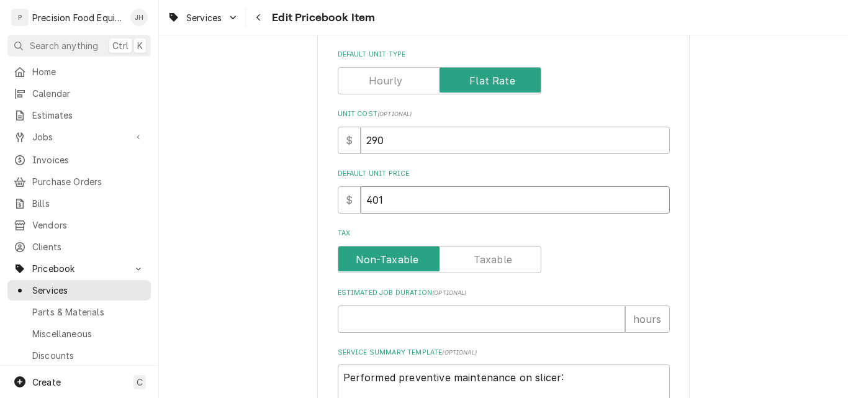
type textarea "x"
type input "40"
type textarea "x"
type input "4"
type textarea "x"
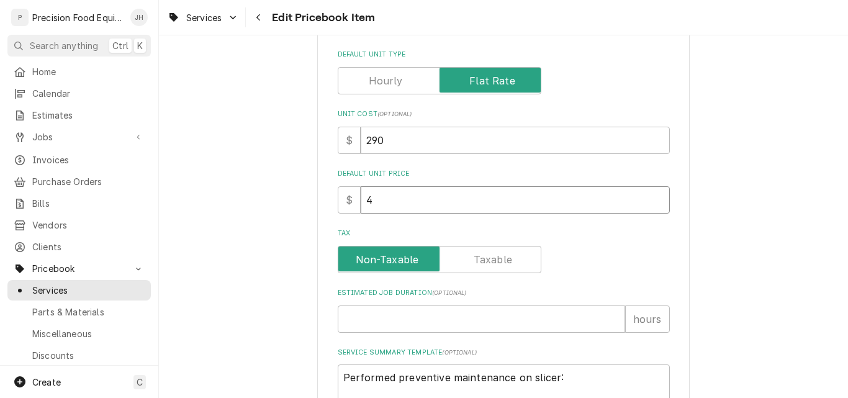
type input "41"
type textarea "x"
type input "410"
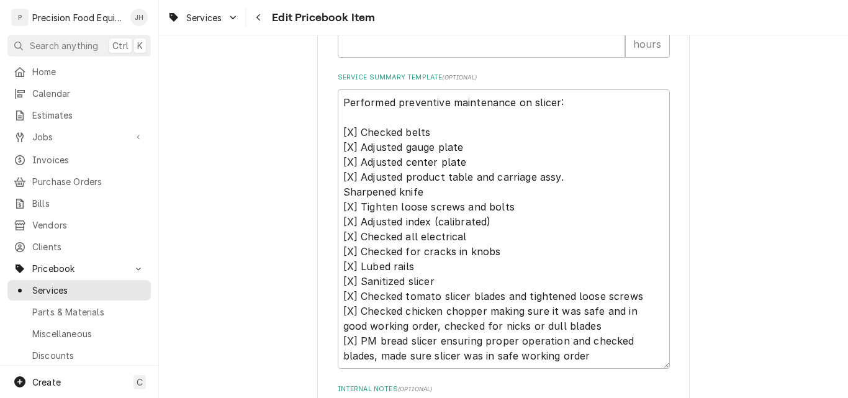
scroll to position [807, 0]
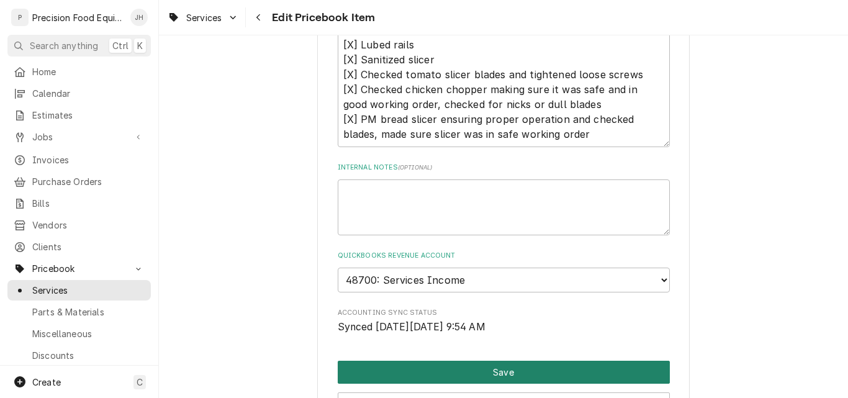
click at [504, 369] on button "Save" at bounding box center [504, 372] width 332 height 23
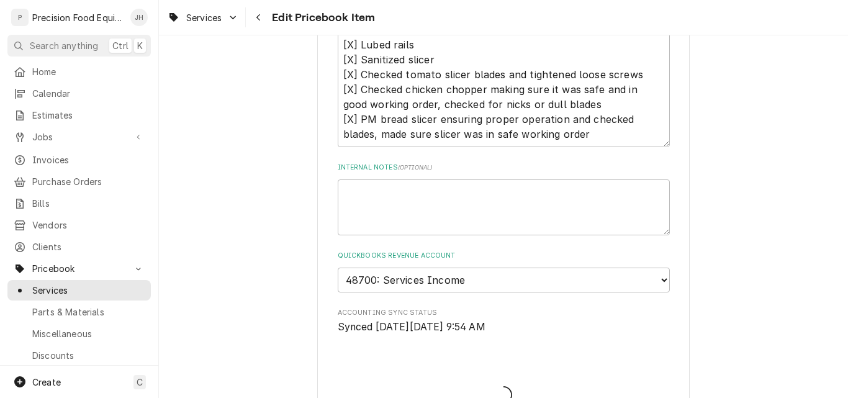
type textarea "x"
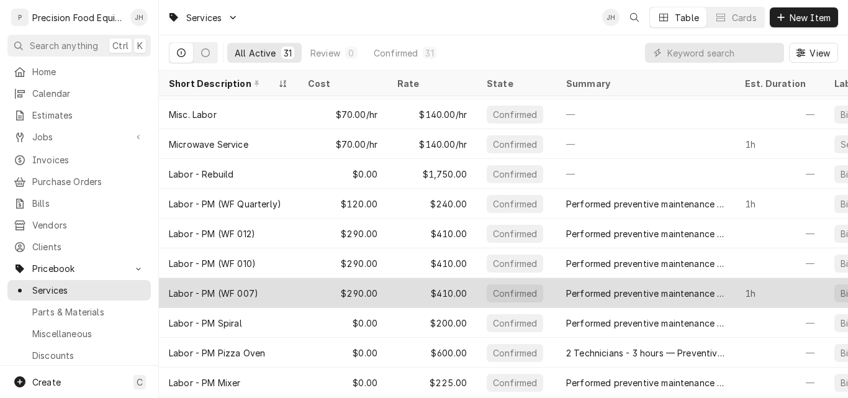
scroll to position [336, 0]
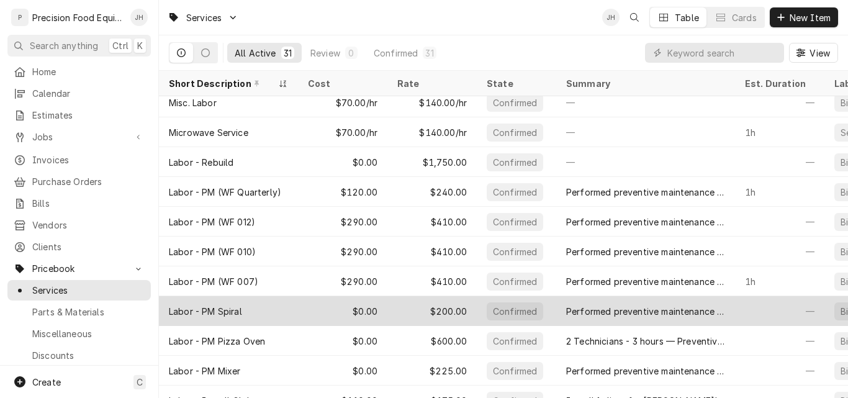
click at [333, 310] on div "$0.00" at bounding box center [342, 311] width 89 height 30
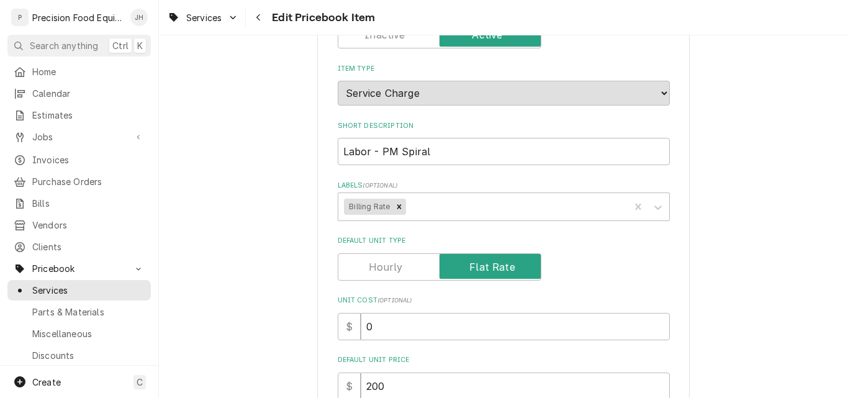
scroll to position [248, 0]
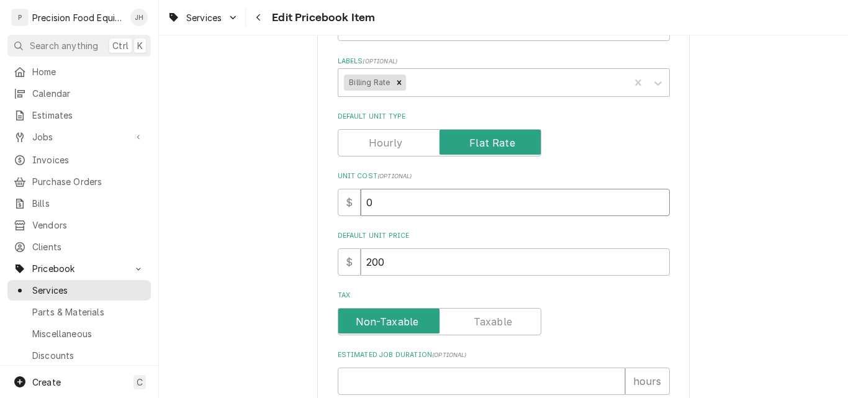
drag, startPoint x: 390, startPoint y: 198, endPoint x: 322, endPoint y: 210, distance: 69.9
click at [322, 210] on div "Use the fields below to edit this PriceBook item. Note that changes made here w…" at bounding box center [503, 326] width 372 height 1030
drag, startPoint x: 404, startPoint y: 262, endPoint x: 340, endPoint y: 266, distance: 63.5
click at [340, 266] on div "$ 200" at bounding box center [504, 261] width 332 height 27
type textarea "x"
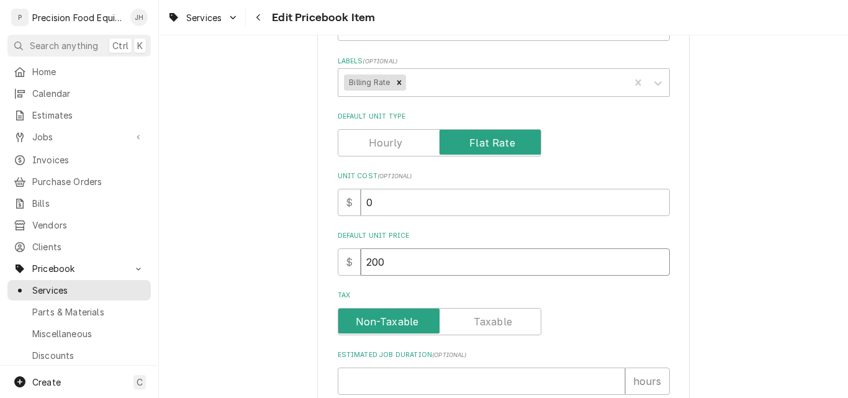
type input "2"
type textarea "x"
type input "25"
type textarea "x"
type input "2"
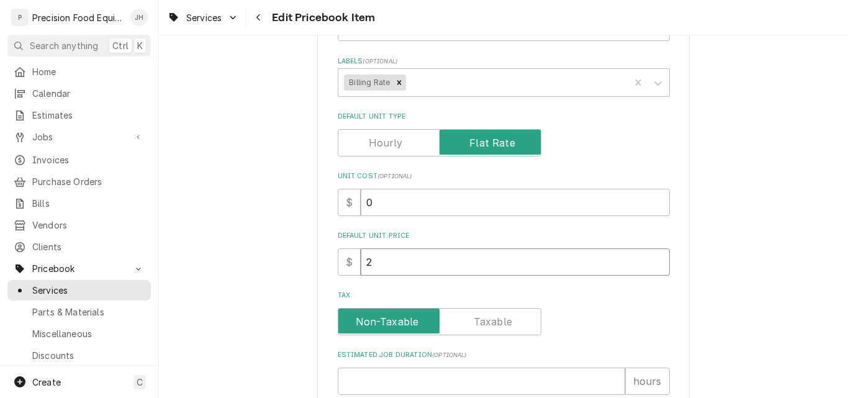
type textarea "x"
type input "24"
type textarea "x"
type input "240"
drag, startPoint x: 376, startPoint y: 209, endPoint x: 343, endPoint y: 209, distance: 32.9
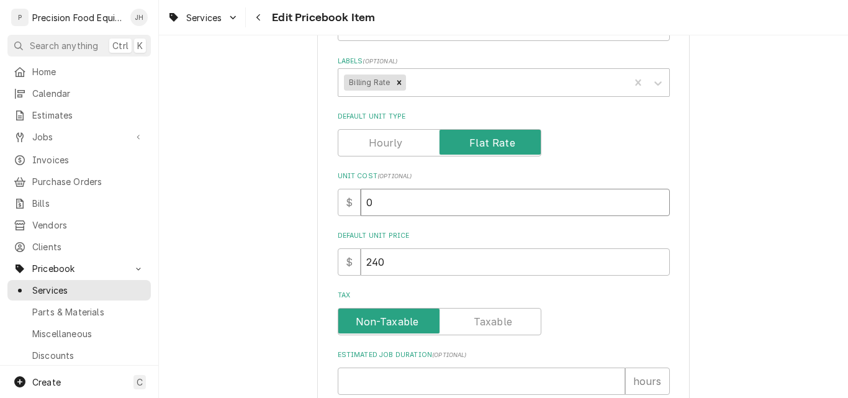
click at [354, 209] on div "$ 0" at bounding box center [504, 202] width 332 height 27
type textarea "x"
type input "1"
type textarea "x"
type input "12"
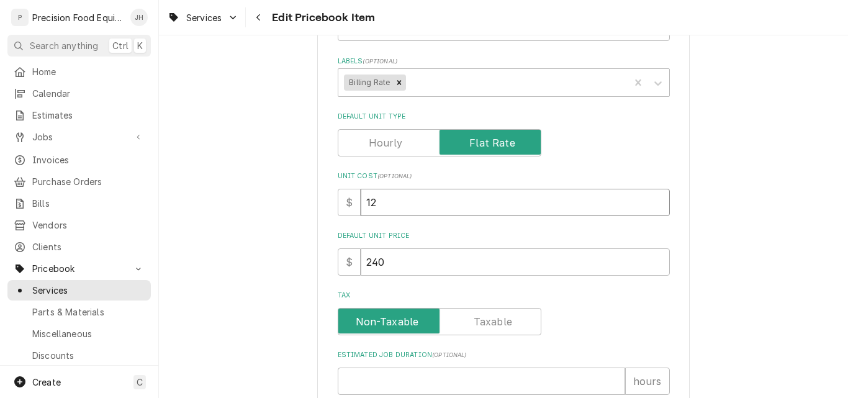
type textarea "x"
type input "120"
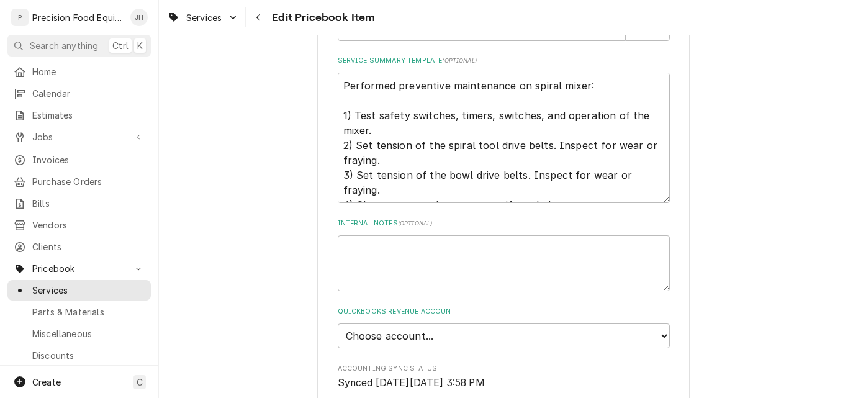
scroll to position [760, 0]
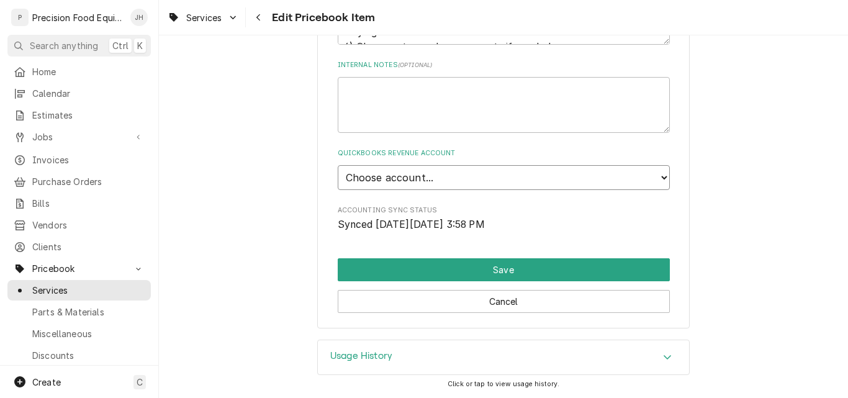
click at [451, 171] on select "Choose account... Discount Income Misc Income Non taxable issues 46600: Parts a…" at bounding box center [504, 177] width 332 height 25
select select "8000000B-1210141275"
click at [338, 165] on select "Choose account... Discount Income Misc Income Non taxable issues 46600: Parts a…" at bounding box center [504, 177] width 332 height 25
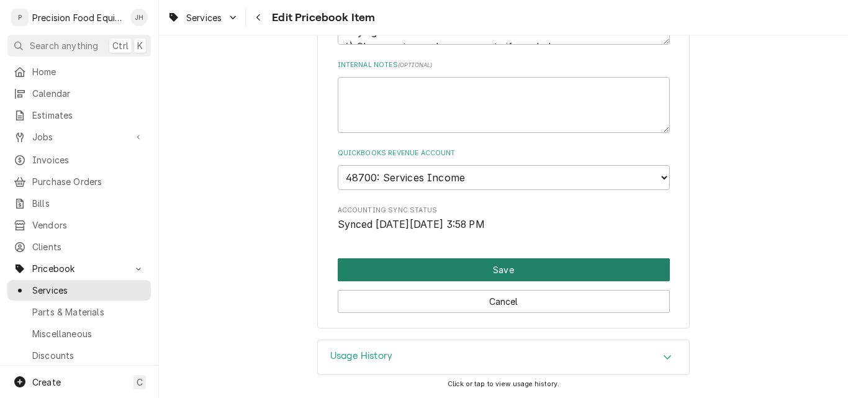
click at [486, 266] on button "Save" at bounding box center [504, 269] width 332 height 23
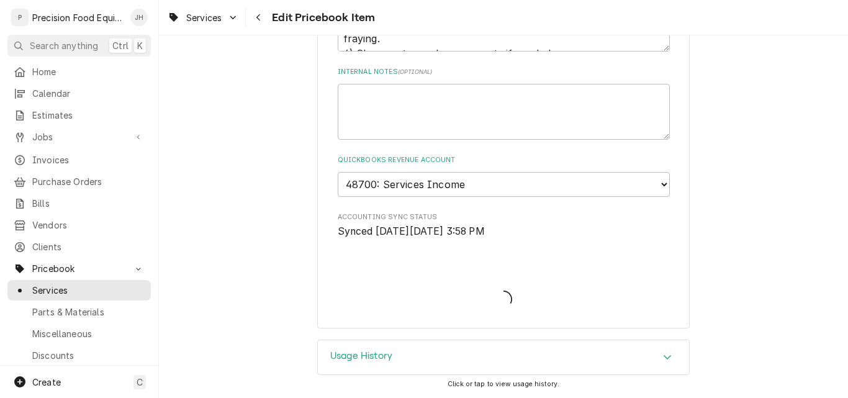
scroll to position [754, 0]
type textarea "x"
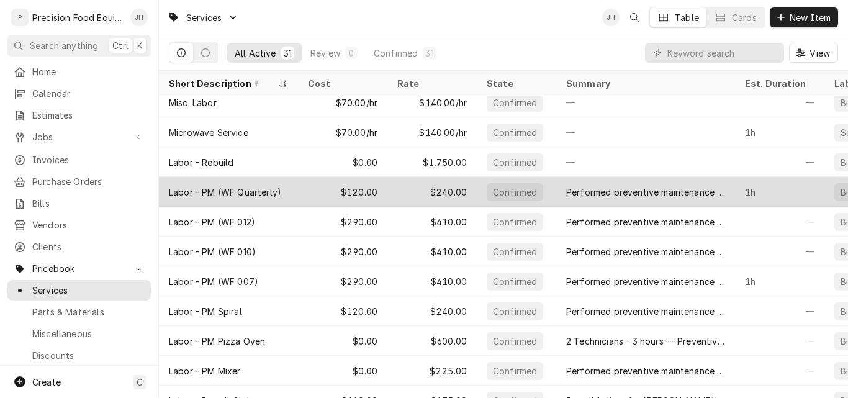
scroll to position [399, 0]
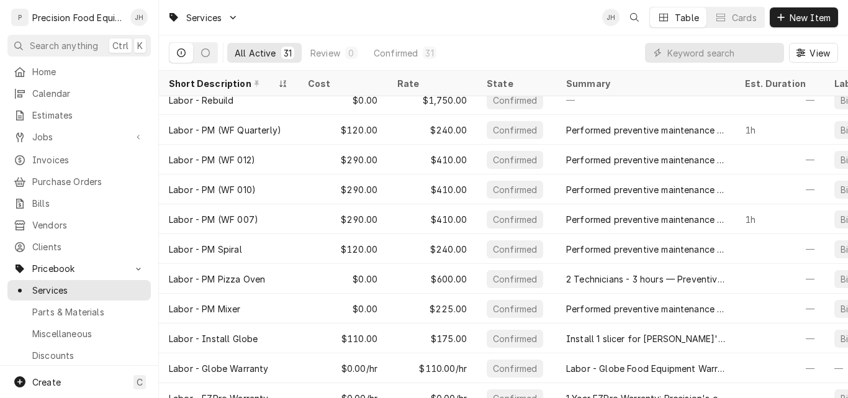
click at [457, 38] on div "All Active 31 Review 0 Confirmed 31 View" at bounding box center [503, 52] width 669 height 35
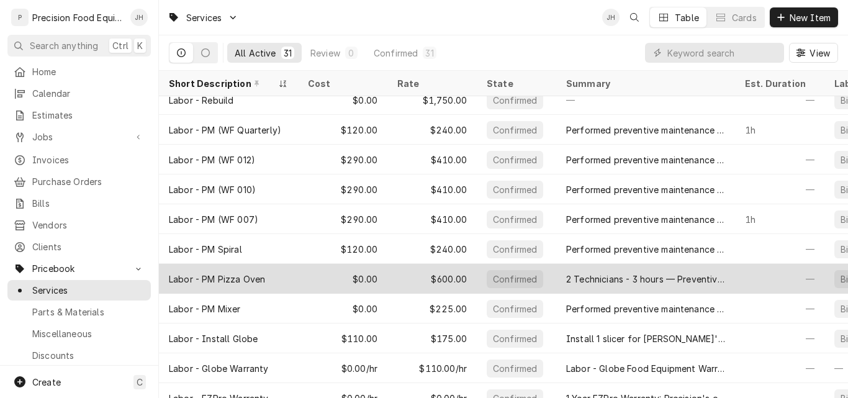
click at [392, 274] on div "$600.00" at bounding box center [431, 279] width 89 height 30
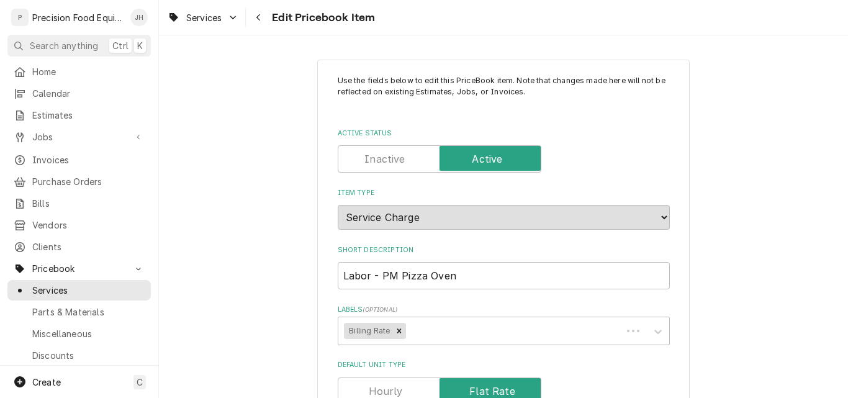
type textarea "x"
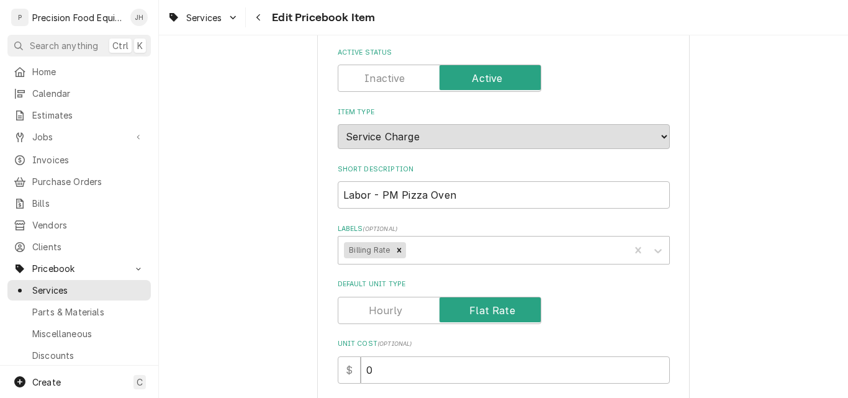
scroll to position [248, 0]
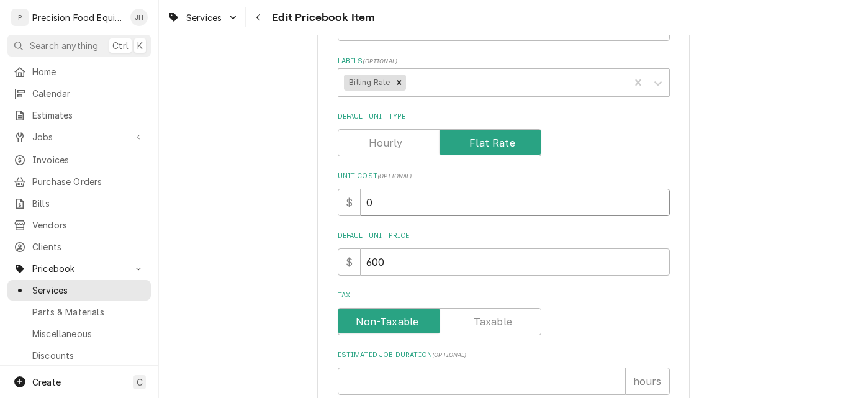
drag, startPoint x: 376, startPoint y: 201, endPoint x: 349, endPoint y: 211, distance: 28.5
click at [349, 211] on div "$ 0" at bounding box center [504, 202] width 332 height 27
type input "2"
type textarea "x"
type input "26"
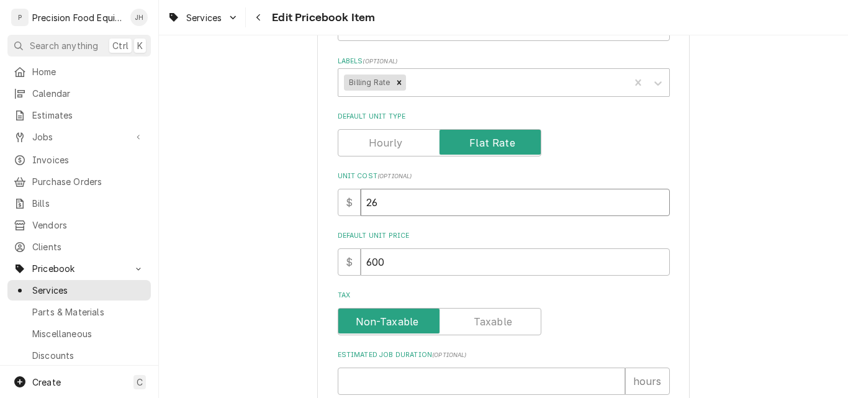
type textarea "x"
type input "265"
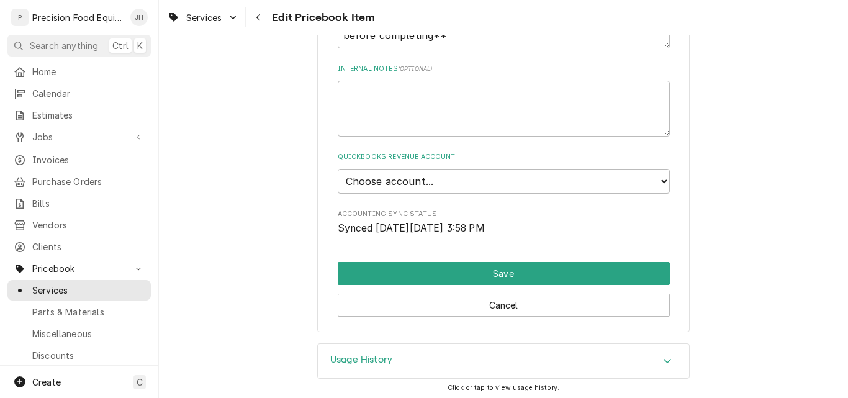
scroll to position [820, 0]
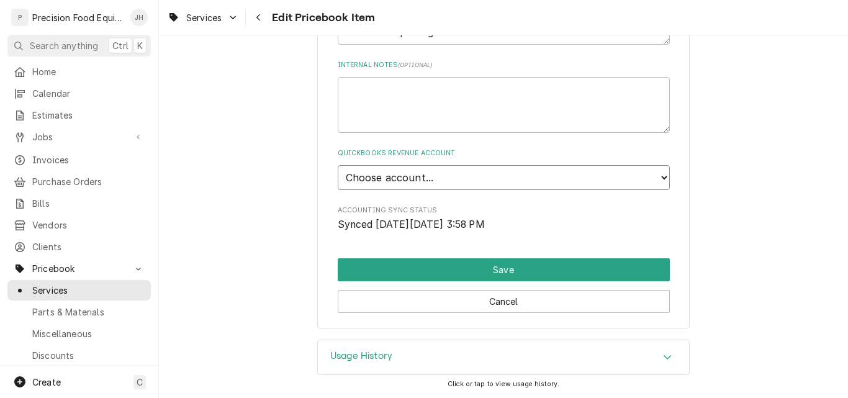
click at [515, 184] on select "Choose account... Discount Income Misc Income Non taxable issues 46600: Parts a…" at bounding box center [504, 177] width 332 height 25
select select "8000000B-1210141275"
click at [338, 165] on select "Choose account... Discount Income Misc Income Non taxable issues 46600: Parts a…" at bounding box center [504, 177] width 332 height 25
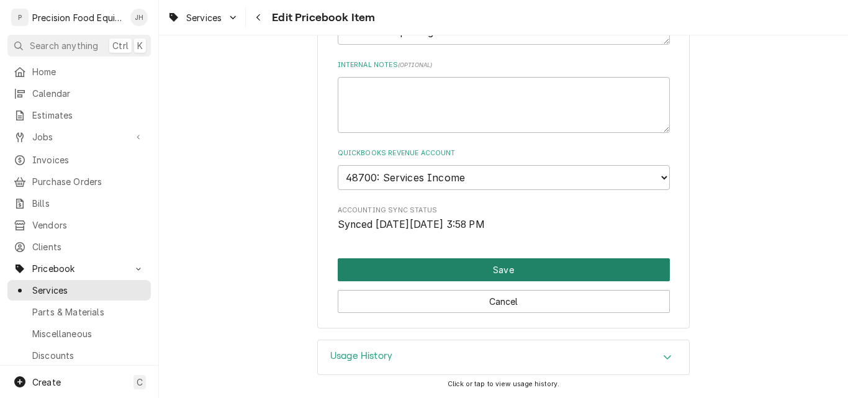
click at [475, 269] on button "Save" at bounding box center [504, 269] width 332 height 23
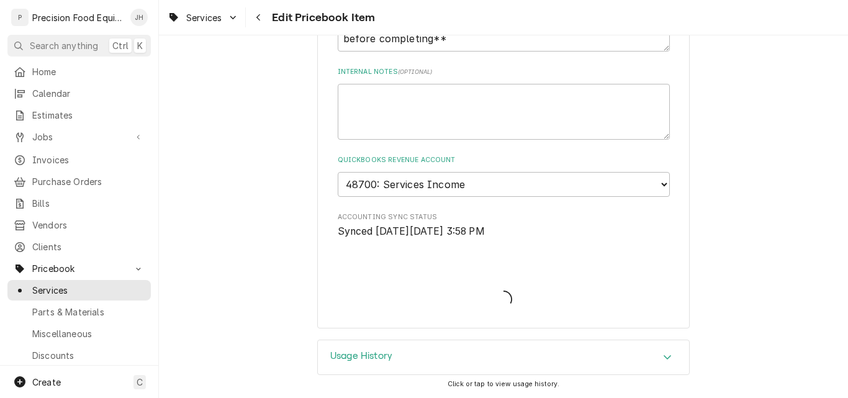
scroll to position [813, 0]
type textarea "x"
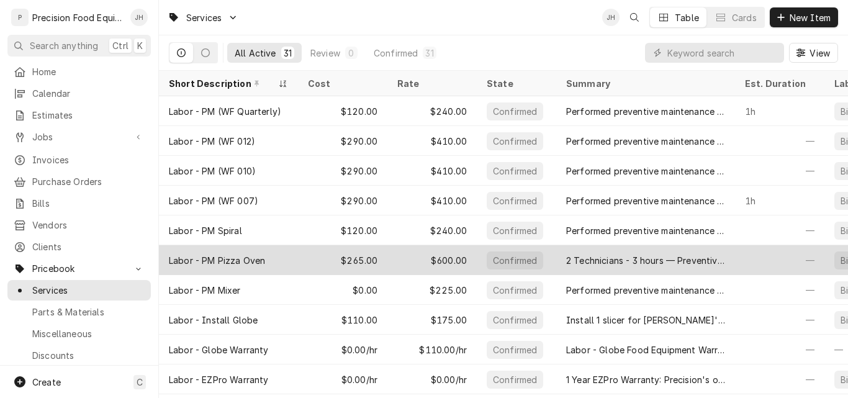
scroll to position [436, 0]
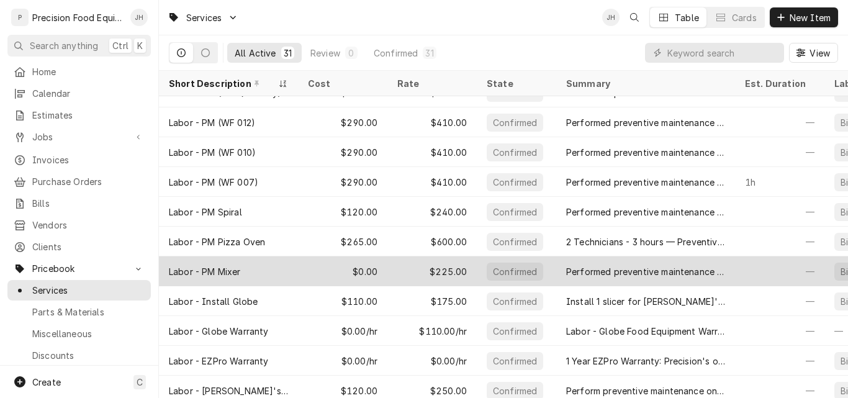
click at [331, 268] on div "$0.00" at bounding box center [342, 271] width 89 height 30
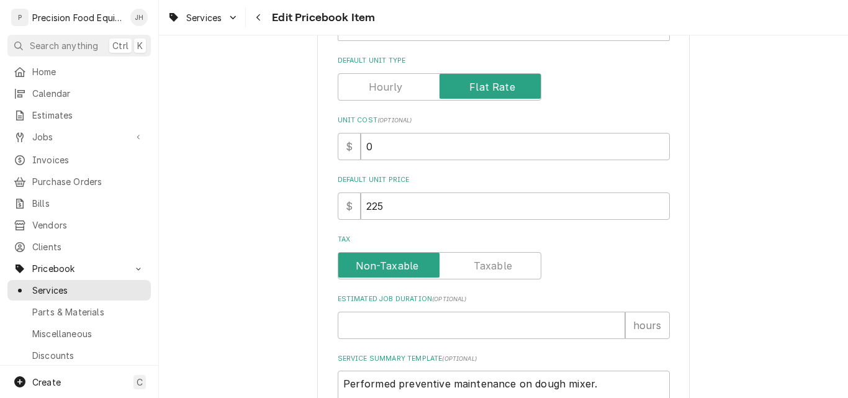
scroll to position [310, 0]
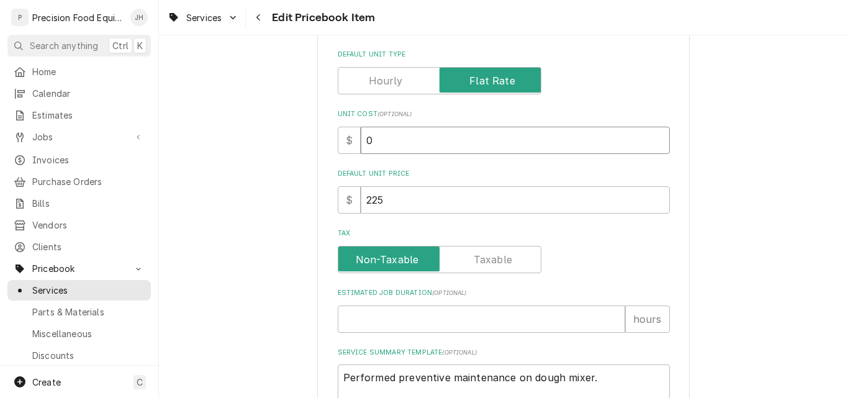
drag, startPoint x: 373, startPoint y: 153, endPoint x: 287, endPoint y: 148, distance: 85.8
click at [295, 149] on div "Use the fields below to edit this PriceBook item. Note that changes made here w…" at bounding box center [503, 226] width 689 height 977
type textarea "x"
type input "1"
type textarea "x"
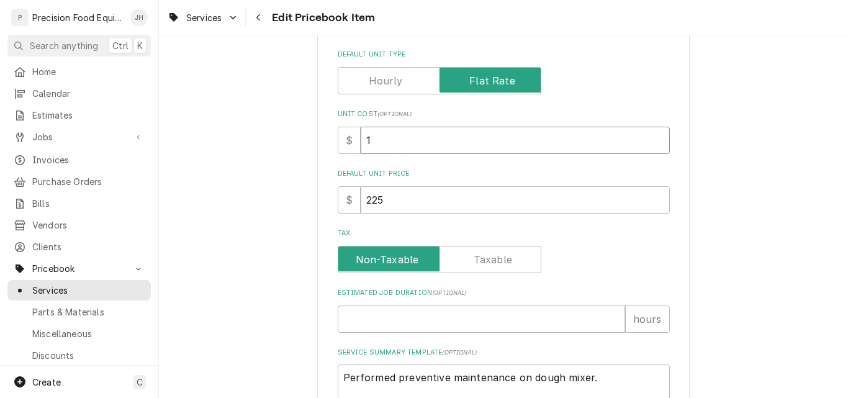
type input "12"
type textarea "x"
type input "120"
drag, startPoint x: 386, startPoint y: 199, endPoint x: 271, endPoint y: 199, distance: 114.8
click at [271, 199] on div "Use the fields below to edit this PriceBook item. Note that changes made here w…" at bounding box center [503, 226] width 689 height 977
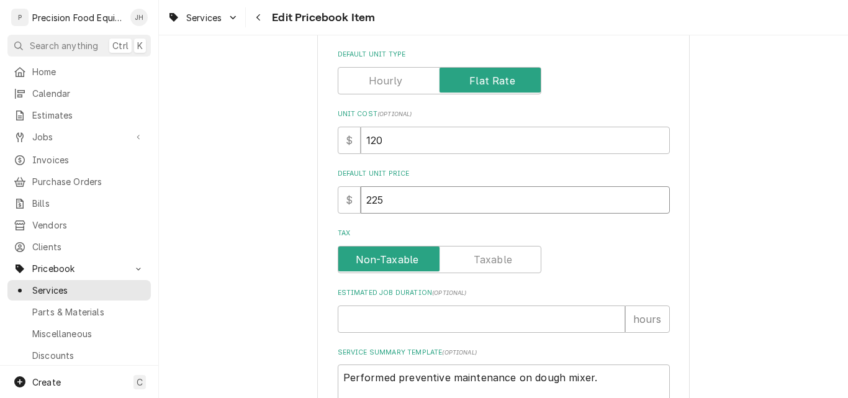
type textarea "x"
type input "2"
type textarea "x"
type input "24"
type textarea "x"
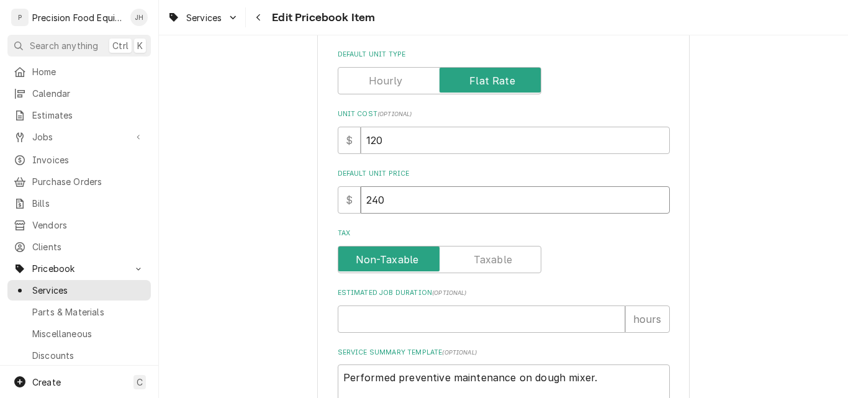
type input "240"
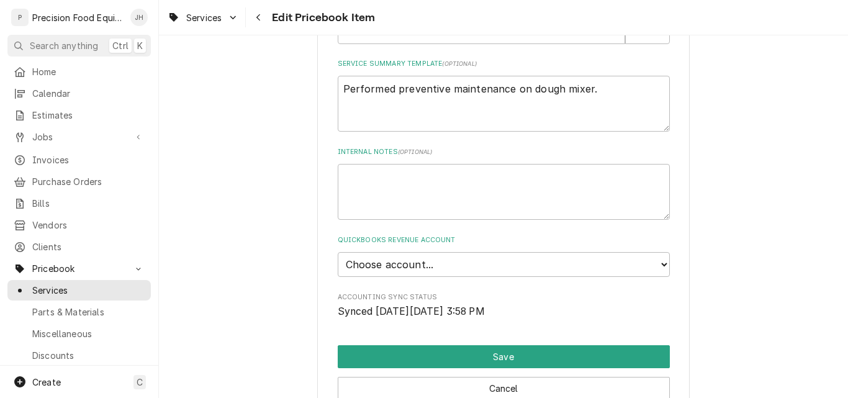
scroll to position [621, 0]
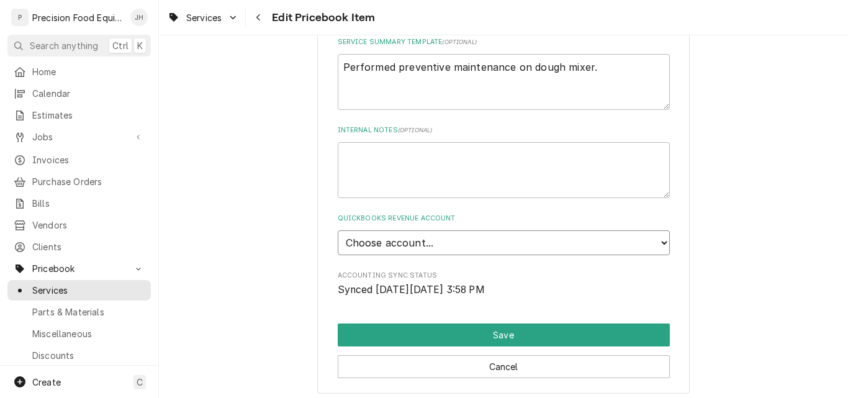
click at [462, 240] on select "Choose account... Discount Income Misc Income Non taxable issues 46600: Parts a…" at bounding box center [504, 242] width 332 height 25
select select "8000000B-1210141275"
click at [338, 230] on select "Choose account... Discount Income Misc Income Non taxable issues 46600: Parts a…" at bounding box center [504, 242] width 332 height 25
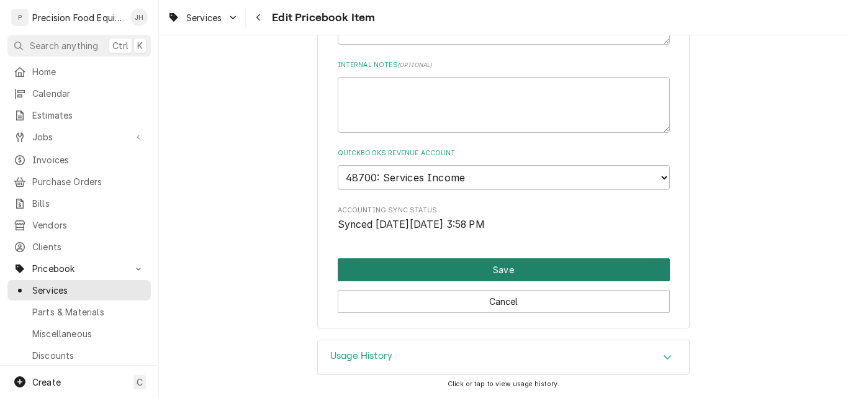
click at [479, 274] on button "Save" at bounding box center [504, 269] width 332 height 23
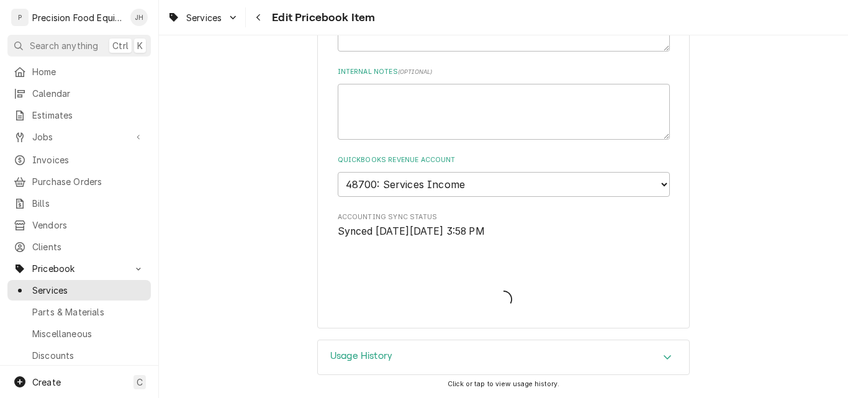
type textarea "x"
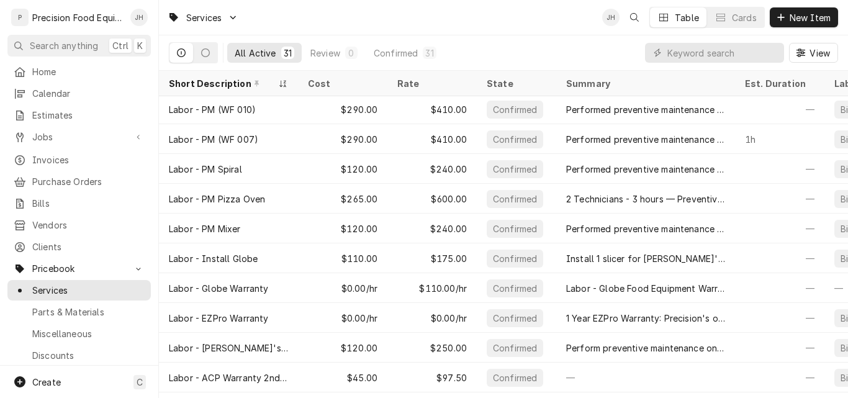
scroll to position [510, 0]
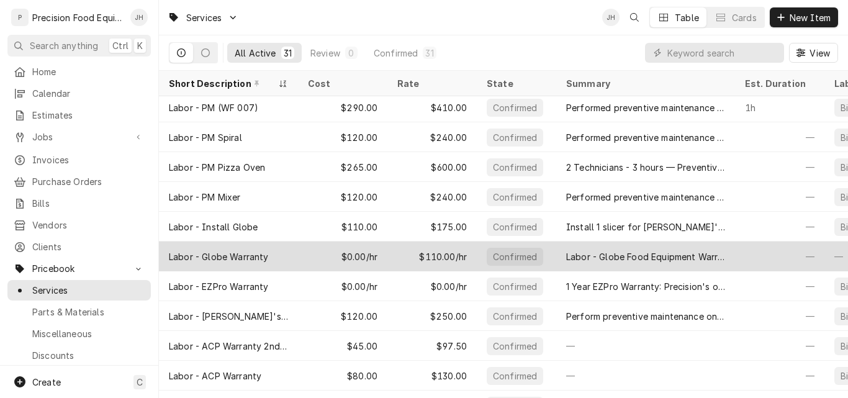
click at [353, 259] on div "$0.00/hr" at bounding box center [342, 256] width 89 height 30
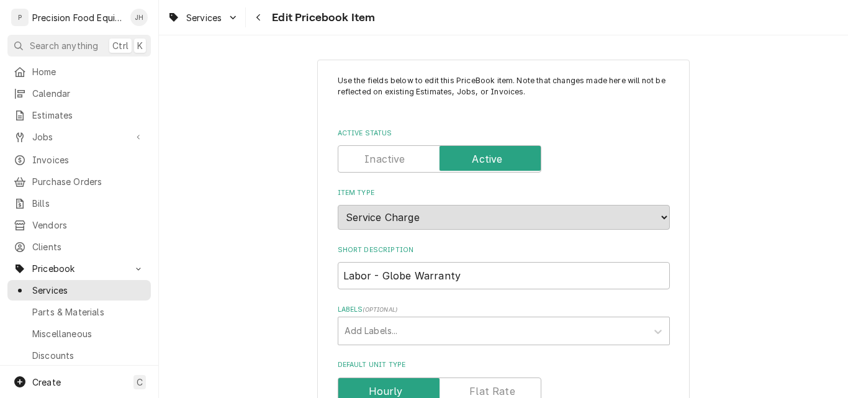
scroll to position [186, 0]
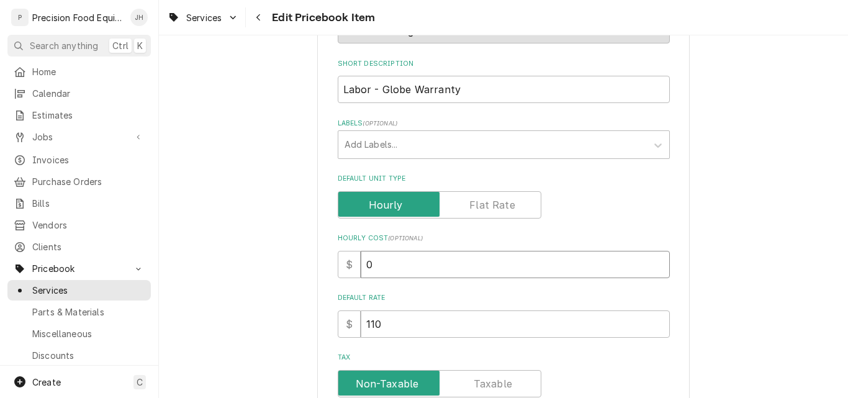
drag, startPoint x: 402, startPoint y: 261, endPoint x: 338, endPoint y: 273, distance: 65.6
click at [338, 273] on div "$ 0" at bounding box center [504, 264] width 332 height 27
type textarea "x"
type input "7"
type textarea "x"
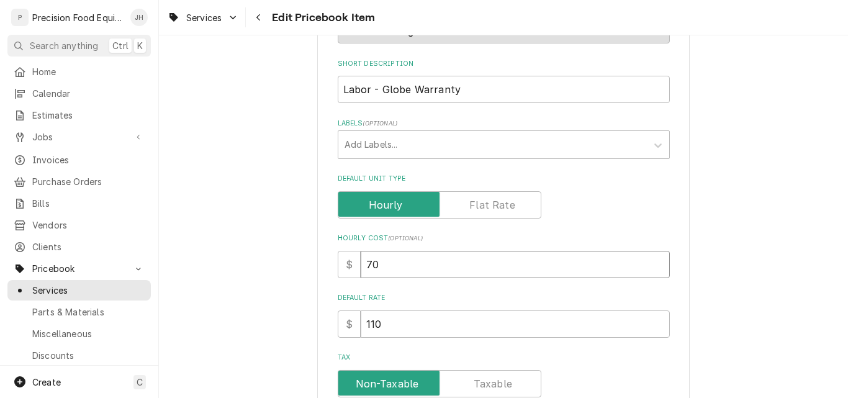
type input "70"
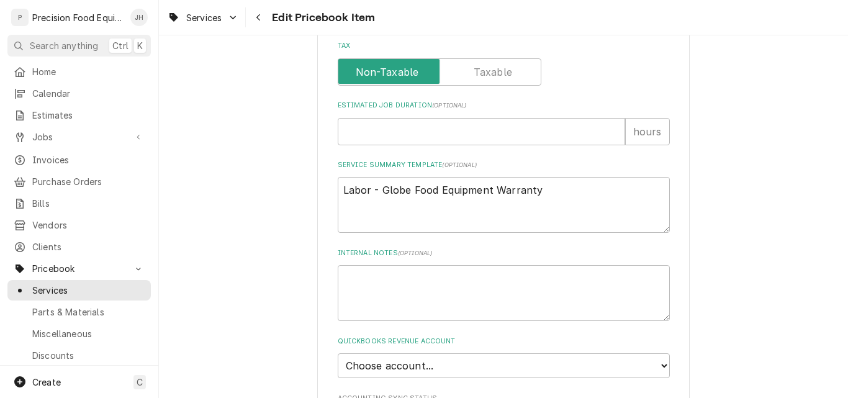
scroll to position [683, 0]
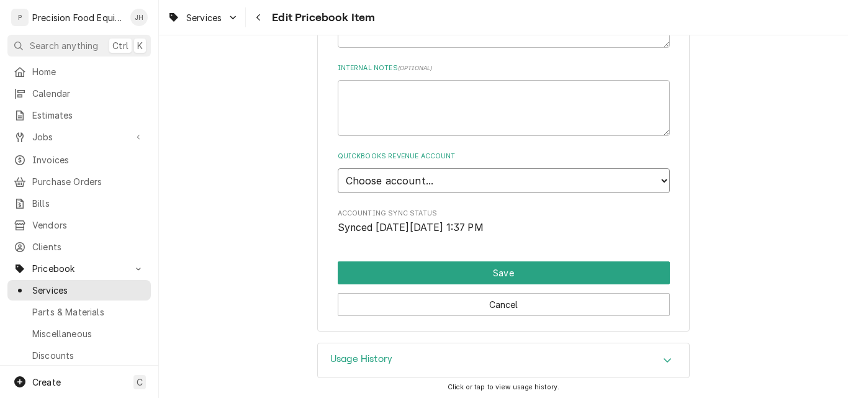
click at [464, 183] on select "Choose account... Discount Income Misc Income Non taxable issues 46600: Parts a…" at bounding box center [504, 180] width 332 height 25
select select "8000000B-1210141275"
click at [338, 168] on select "Choose account... Discount Income Misc Income Non taxable issues 46600: Parts a…" at bounding box center [504, 180] width 332 height 25
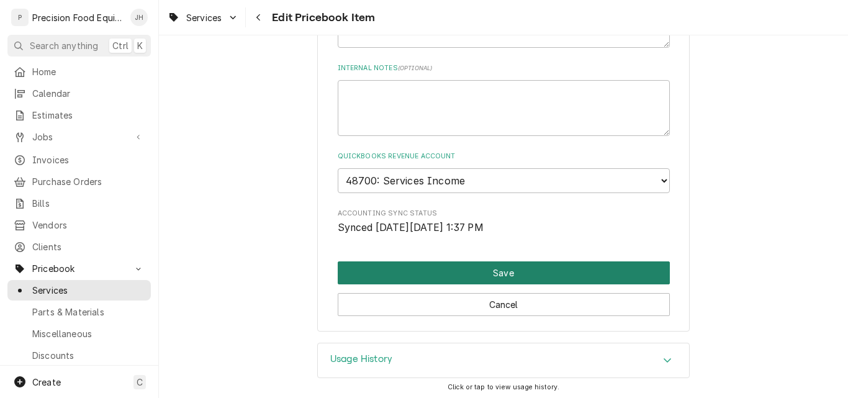
click at [456, 267] on button "Save" at bounding box center [504, 272] width 332 height 23
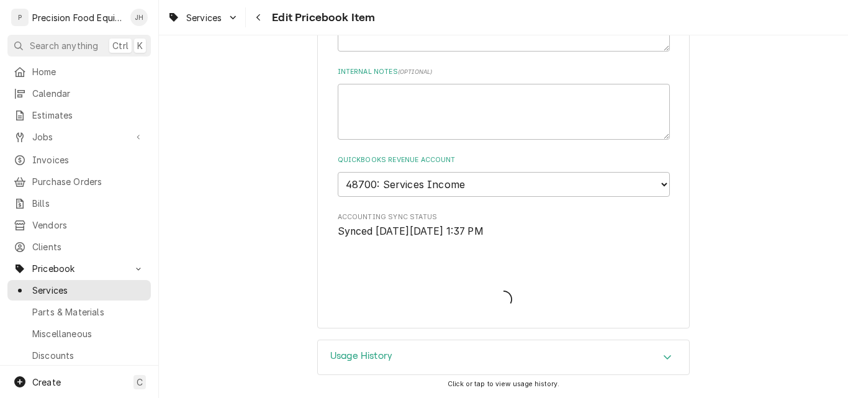
type textarea "x"
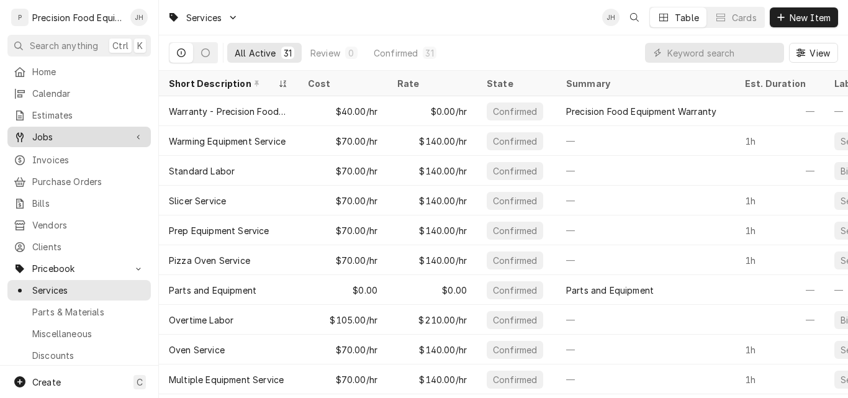
click at [58, 134] on span "Jobs" at bounding box center [79, 136] width 94 height 13
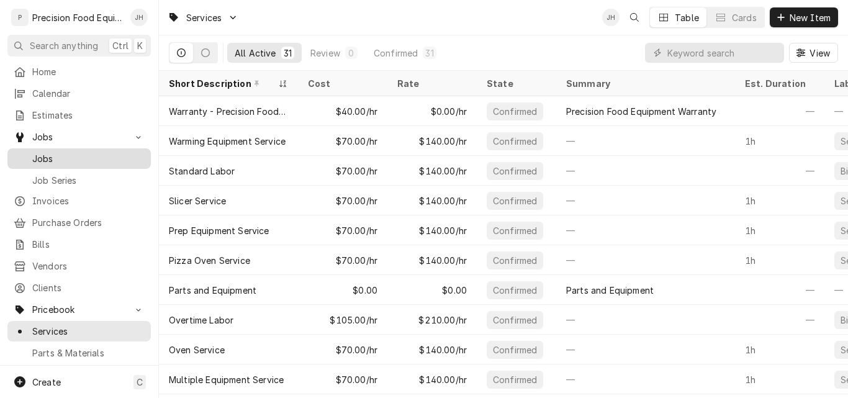
click at [66, 154] on span "Jobs" at bounding box center [88, 158] width 112 height 13
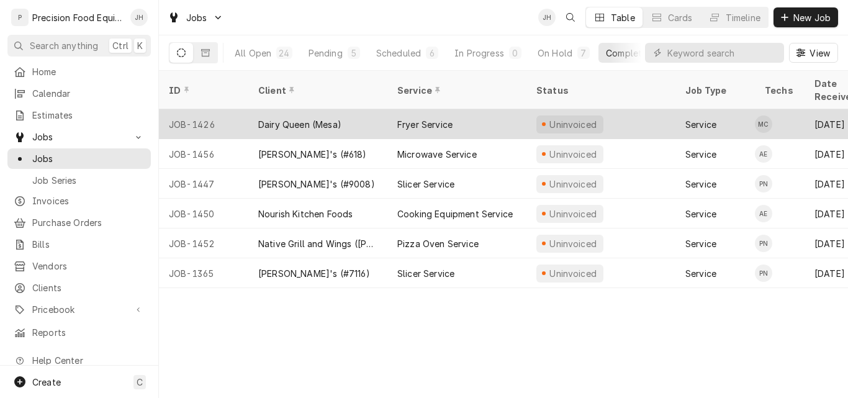
click at [362, 109] on div "Dairy Queen (Mesa)" at bounding box center [317, 124] width 139 height 30
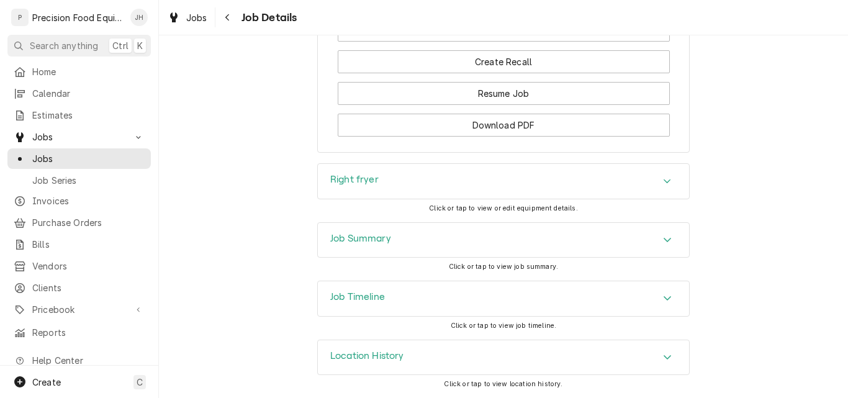
scroll to position [800, 0]
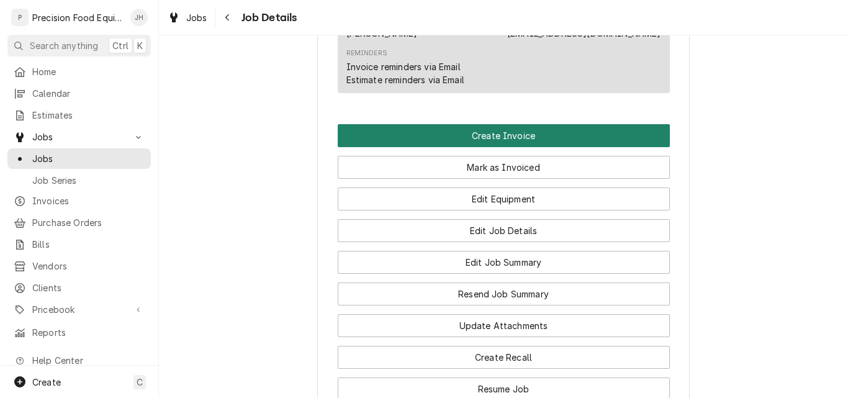
click at [490, 147] on button "Create Invoice" at bounding box center [504, 135] width 332 height 23
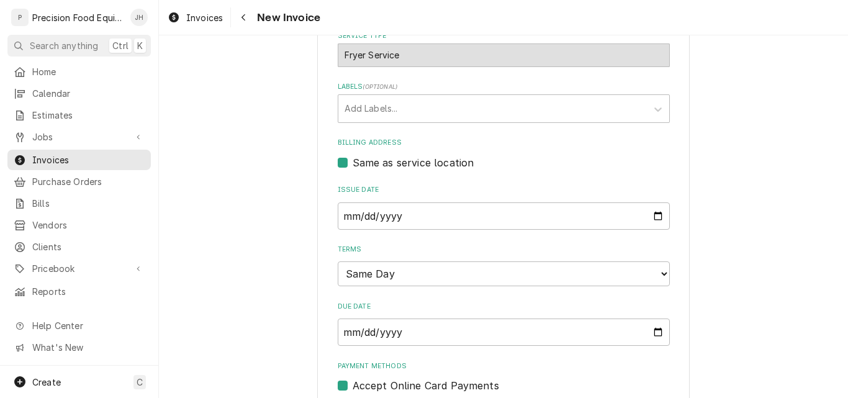
scroll to position [310, 0]
click at [477, 272] on select "Choose payment terms... Same Day Net 7 Net 14 Net 21 Net 30 Net 45 Net 60 Net 90" at bounding box center [504, 273] width 332 height 25
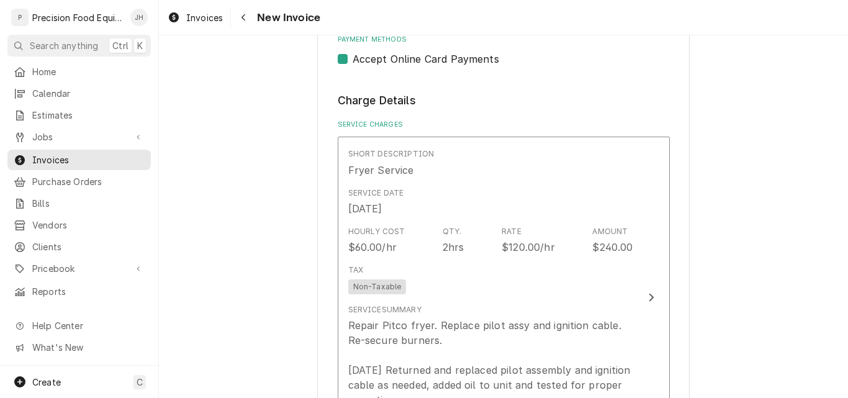
scroll to position [621, 0]
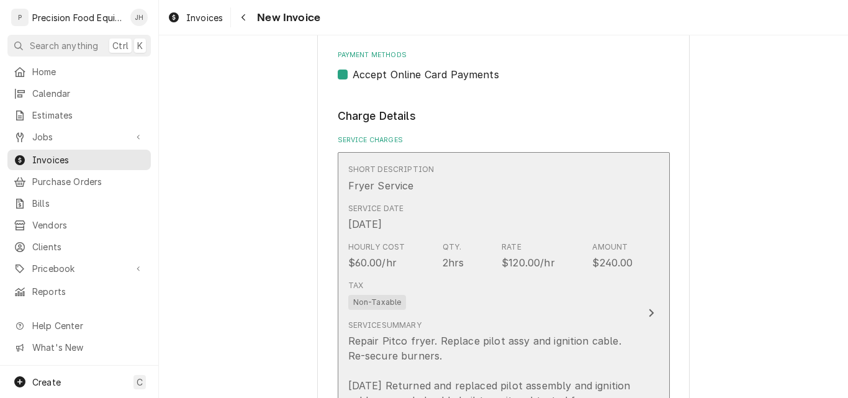
click at [543, 300] on div "Tax Non-Taxable" at bounding box center [490, 295] width 285 height 40
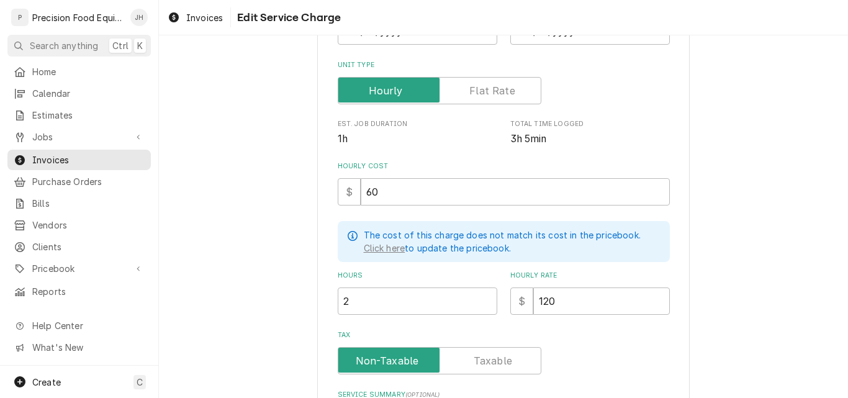
scroll to position [186, 0]
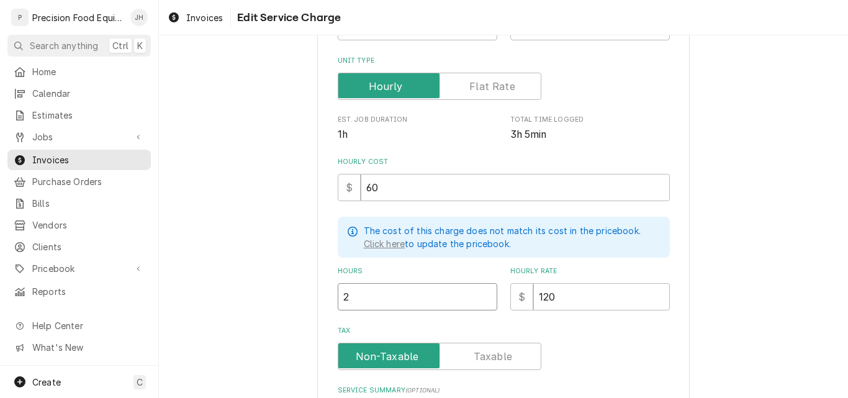
drag, startPoint x: 346, startPoint y: 296, endPoint x: 312, endPoint y: 296, distance: 33.5
click at [317, 296] on div "Use the fields below to edit this service charge Short Description Fryer Servic…" at bounding box center [503, 257] width 372 height 769
type textarea "x"
type input "3"
type textarea "x"
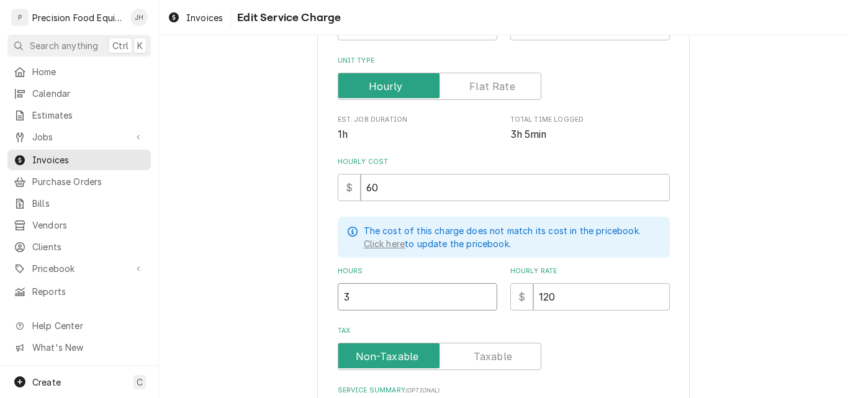
type input "3.2"
type textarea "x"
type input "3.25"
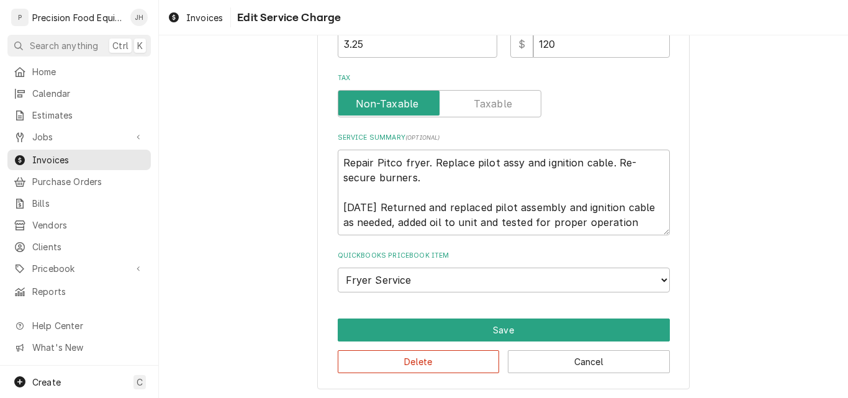
scroll to position [440, 0]
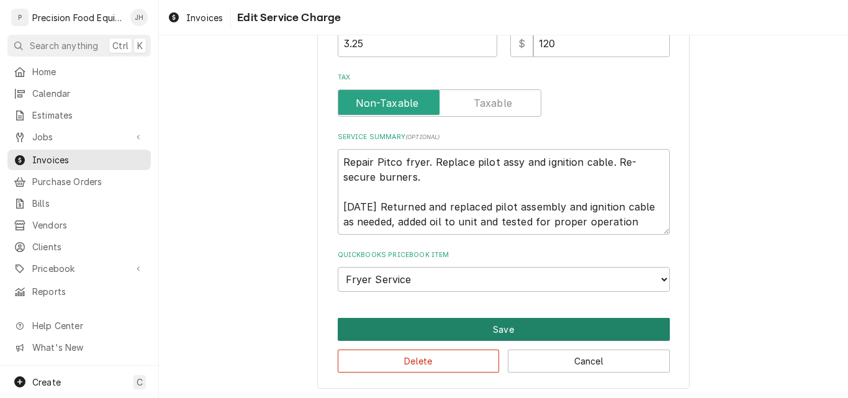
click at [501, 332] on button "Save" at bounding box center [504, 329] width 332 height 23
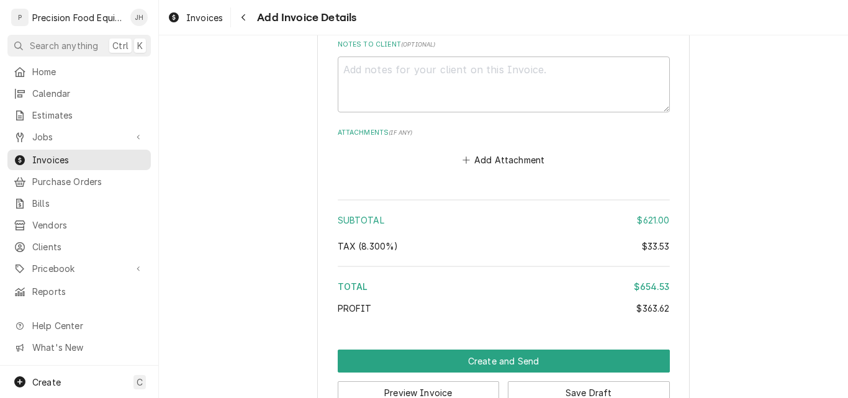
scroll to position [2349, 0]
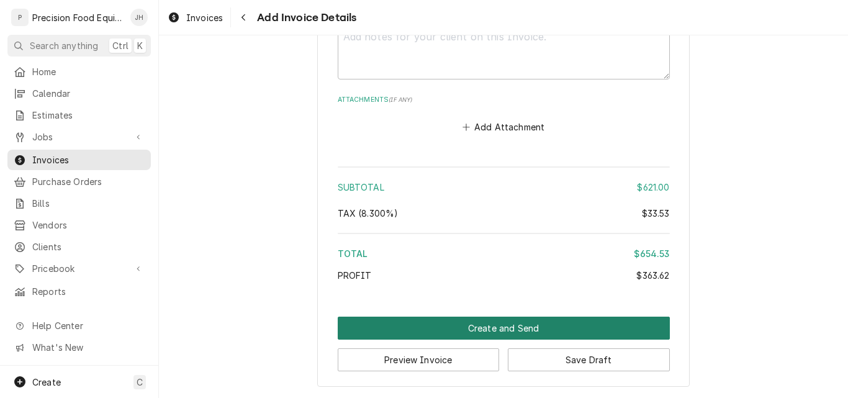
click at [495, 324] on button "Create and Send" at bounding box center [504, 328] width 332 height 23
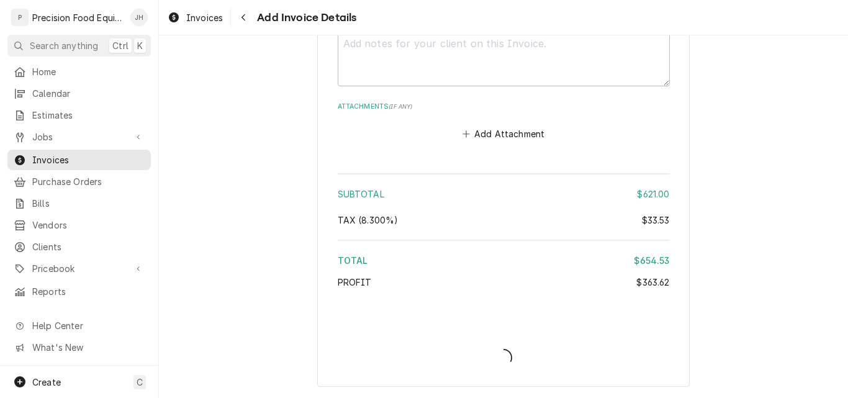
type textarea "x"
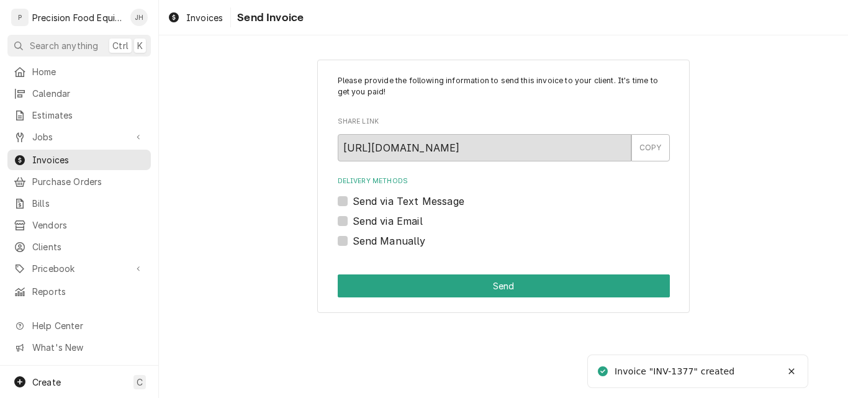
click at [387, 218] on label "Send via Email" at bounding box center [388, 221] width 70 height 15
click at [387, 218] on input "Send via Email" at bounding box center [519, 227] width 332 height 27
checkbox input "true"
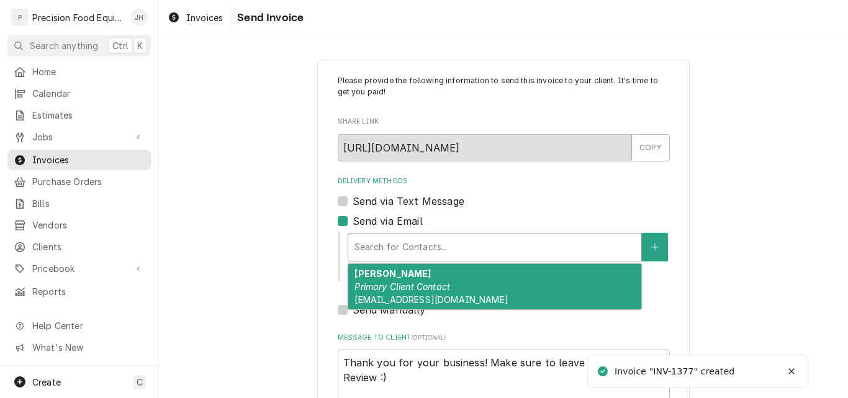
click at [382, 237] on div "Delivery Methods" at bounding box center [494, 247] width 281 height 22
click at [387, 276] on div "Chad Primary Client Contact scottdairyqueen@gmail.com" at bounding box center [494, 286] width 293 height 45
type textarea "x"
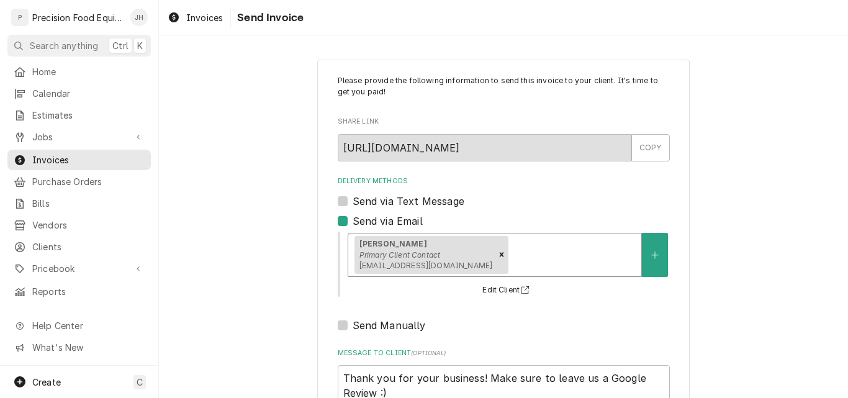
click at [400, 202] on label "Send via Text Message" at bounding box center [409, 201] width 112 height 15
click at [400, 202] on input "Send via Text Message" at bounding box center [519, 207] width 332 height 27
checkbox input "true"
type textarea "x"
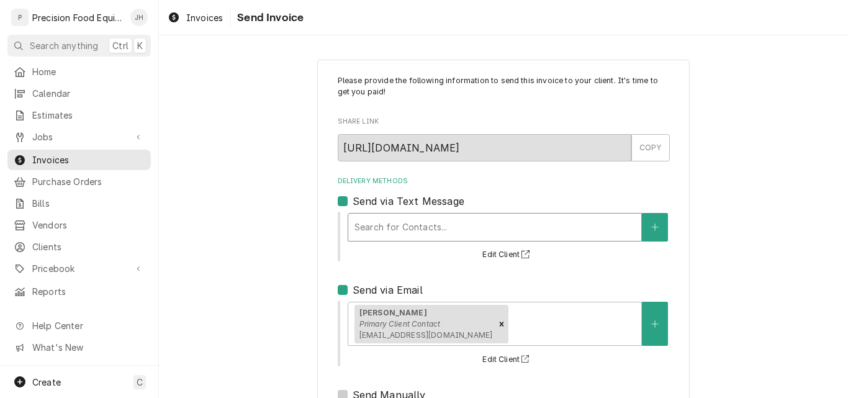
click at [393, 228] on div "Delivery Methods" at bounding box center [494, 227] width 281 height 22
click at [375, 199] on label "Send via Text Message" at bounding box center [409, 201] width 112 height 15
click at [375, 199] on input "Send via Text Message" at bounding box center [519, 207] width 332 height 27
checkbox input "false"
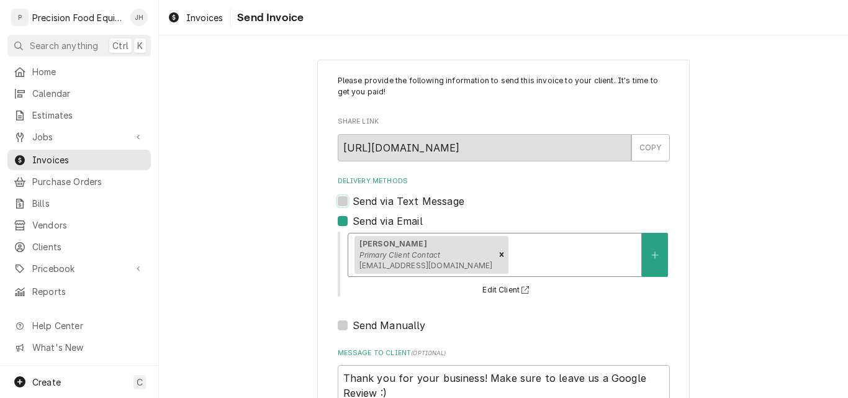
scroll to position [99, 0]
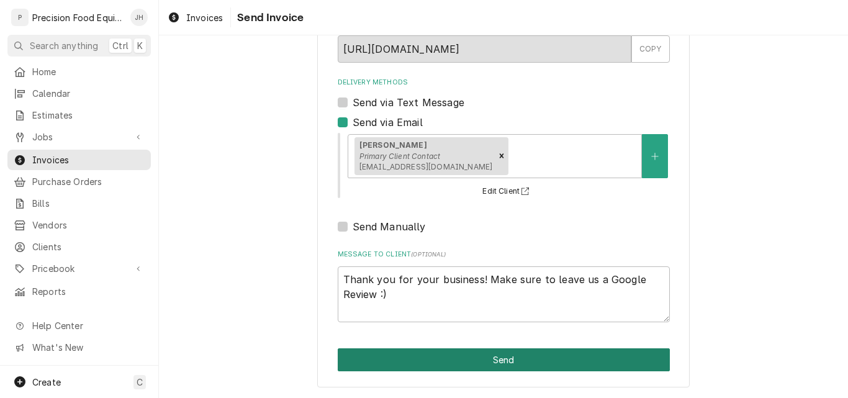
click at [499, 362] on button "Send" at bounding box center [504, 359] width 332 height 23
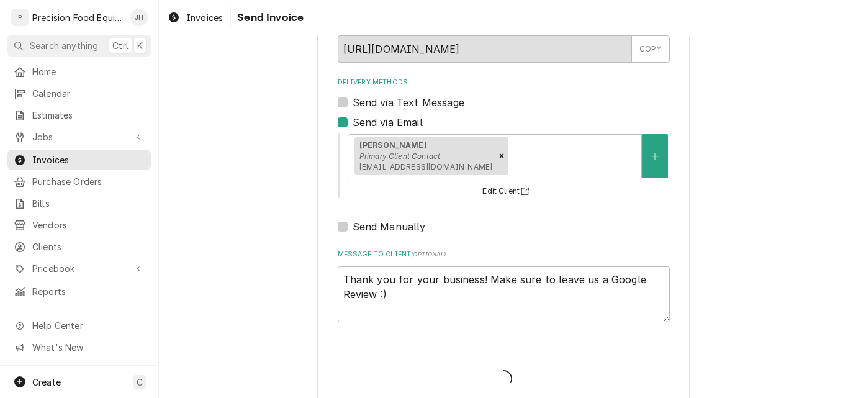
type textarea "x"
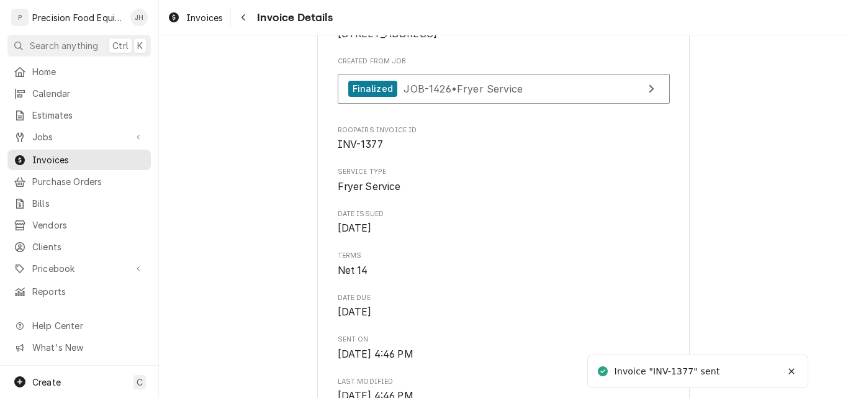
scroll to position [248, 0]
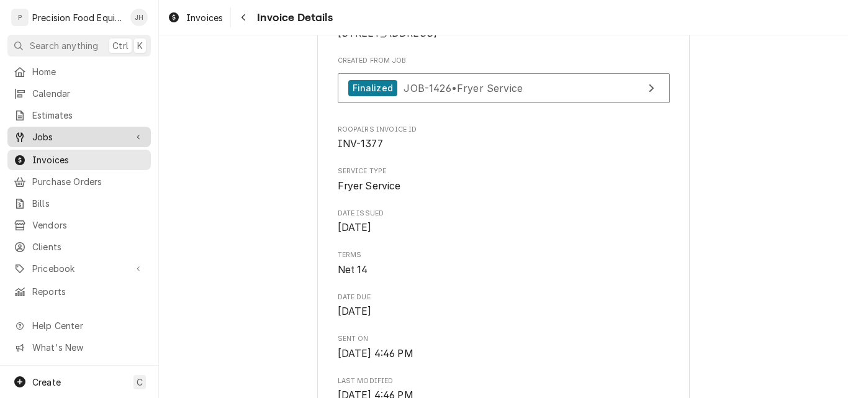
click at [72, 129] on div "Jobs" at bounding box center [79, 137] width 138 height 16
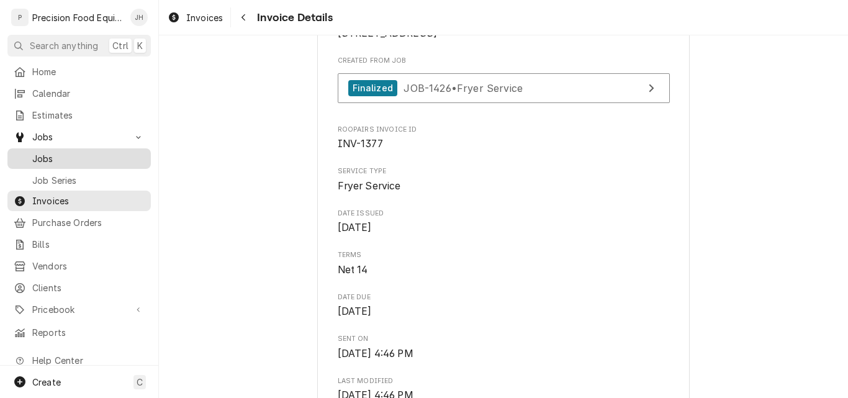
click at [66, 155] on span "Jobs" at bounding box center [88, 158] width 112 height 13
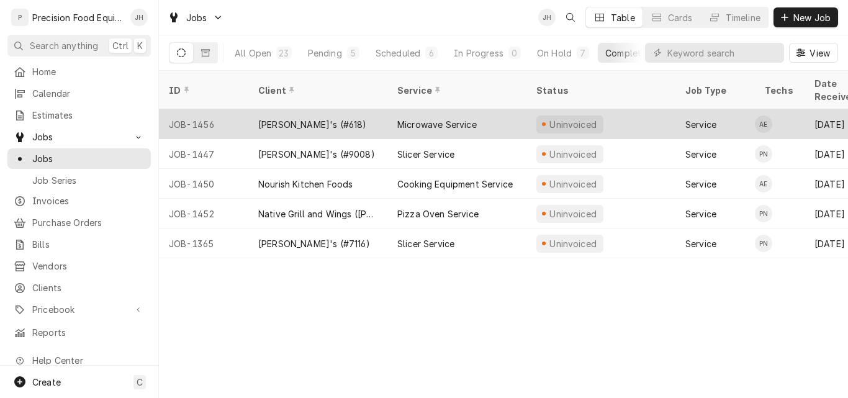
click at [362, 115] on div "Popeye's (#618)" at bounding box center [317, 124] width 139 height 30
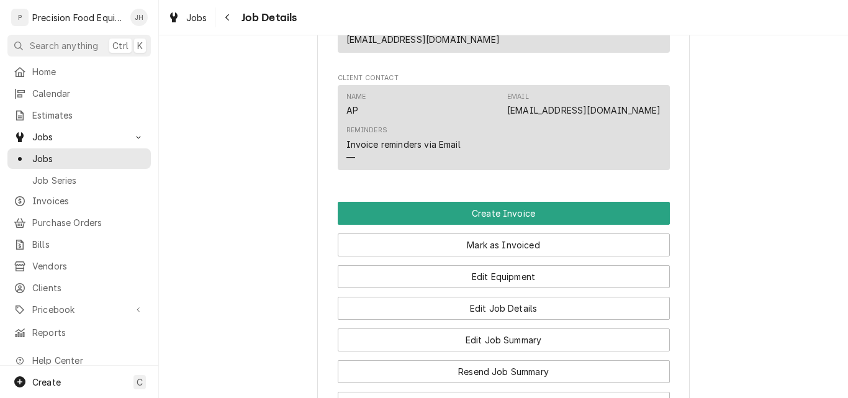
scroll to position [869, 0]
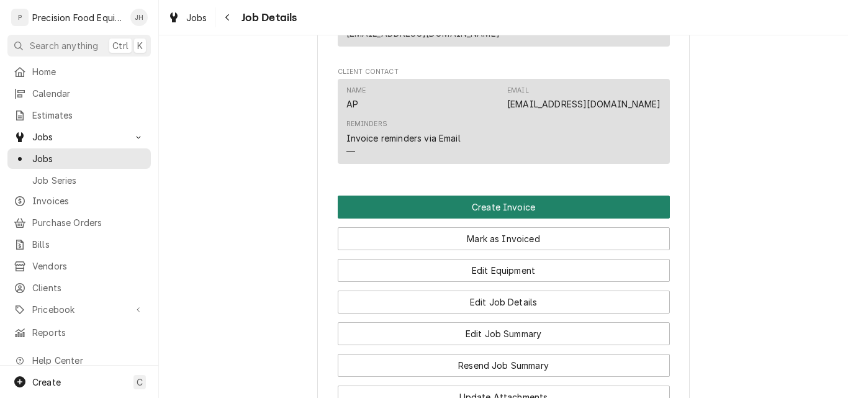
click at [518, 196] on button "Create Invoice" at bounding box center [504, 207] width 332 height 23
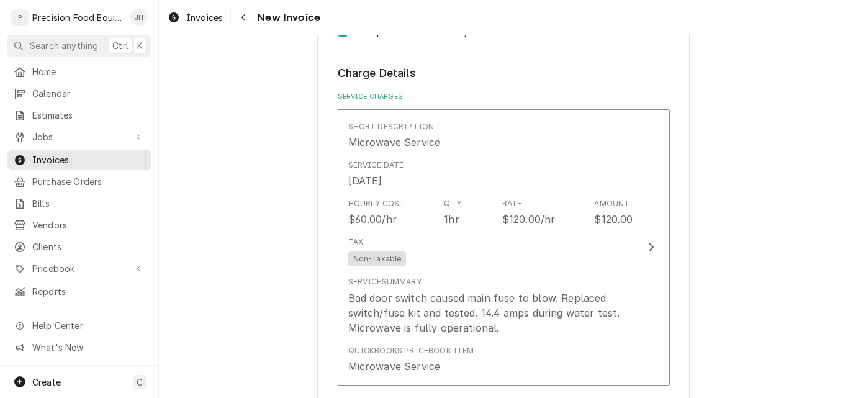
scroll to position [1055, 0]
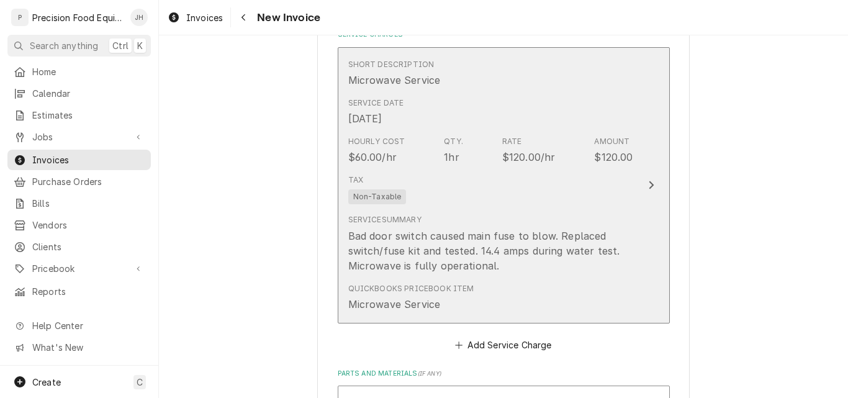
click at [592, 168] on div "Hourly Cost $60.00/hr Qty. 1hr Rate $120.00/hr Amount $120.00" at bounding box center [490, 150] width 285 height 38
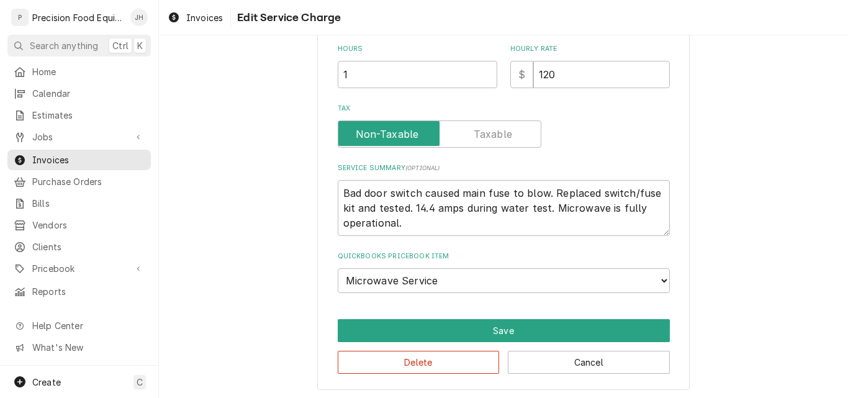
scroll to position [410, 0]
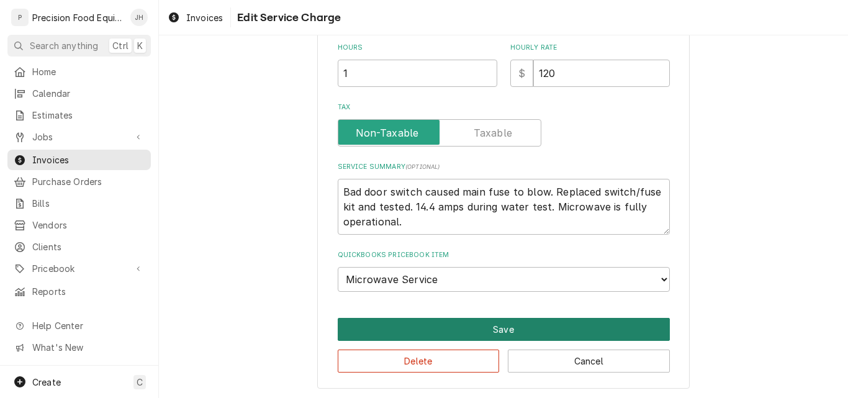
click at [492, 328] on button "Save" at bounding box center [504, 329] width 332 height 23
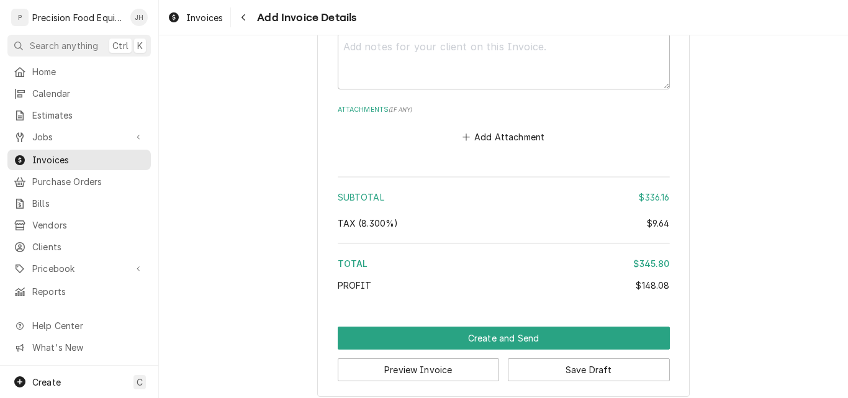
scroll to position [2168, 0]
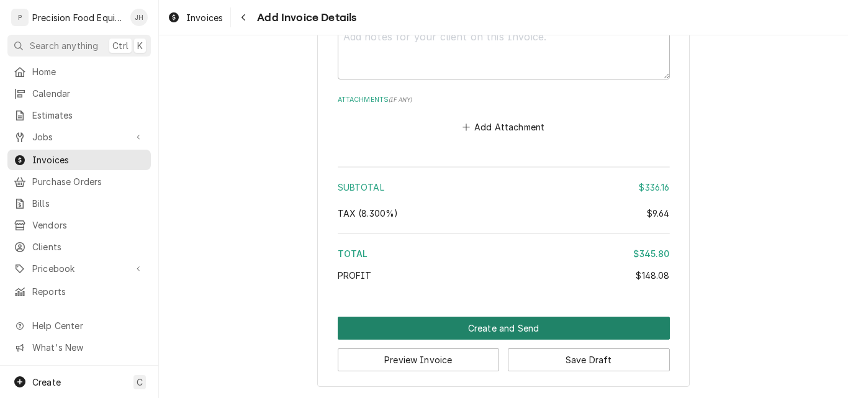
click at [514, 327] on button "Create and Send" at bounding box center [504, 328] width 332 height 23
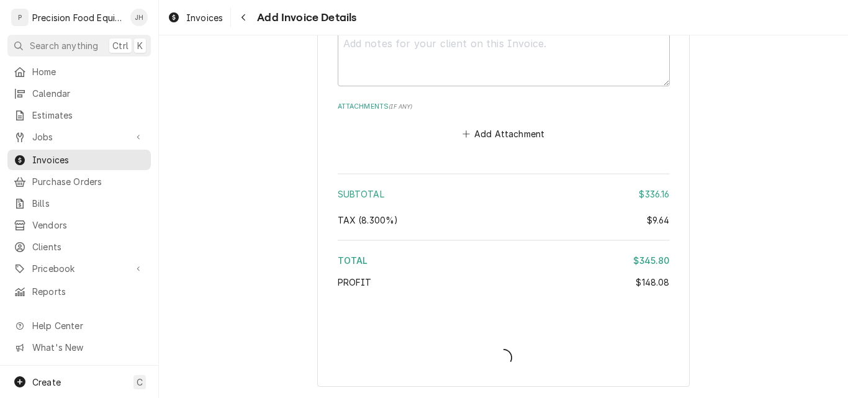
type textarea "x"
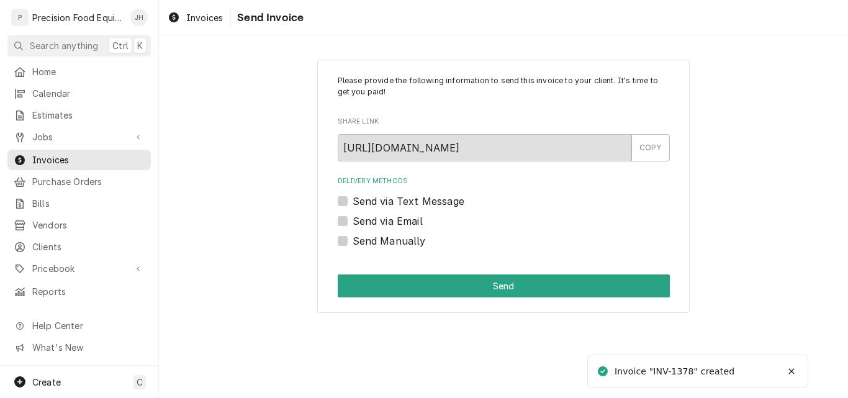
click at [394, 220] on label "Send via Email" at bounding box center [388, 221] width 70 height 15
click at [394, 220] on input "Send via Email" at bounding box center [519, 227] width 332 height 27
checkbox input "true"
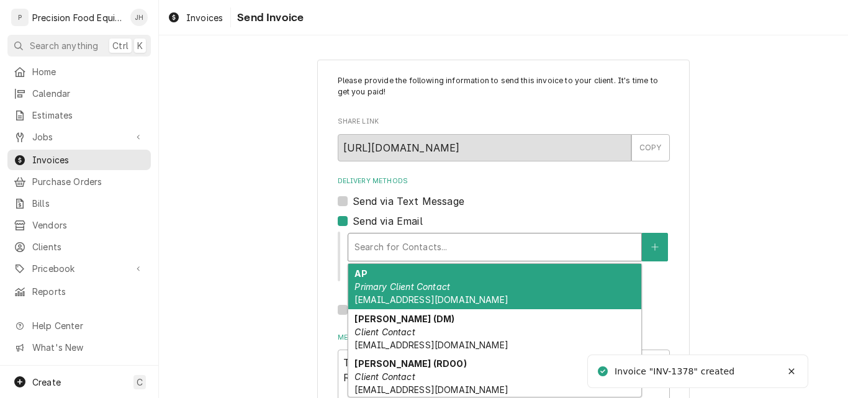
click at [386, 252] on div "Delivery Methods" at bounding box center [494, 247] width 281 height 22
click at [464, 291] on div "AP Primary Client Contact [EMAIL_ADDRESS][DOMAIN_NAME]" at bounding box center [494, 286] width 293 height 45
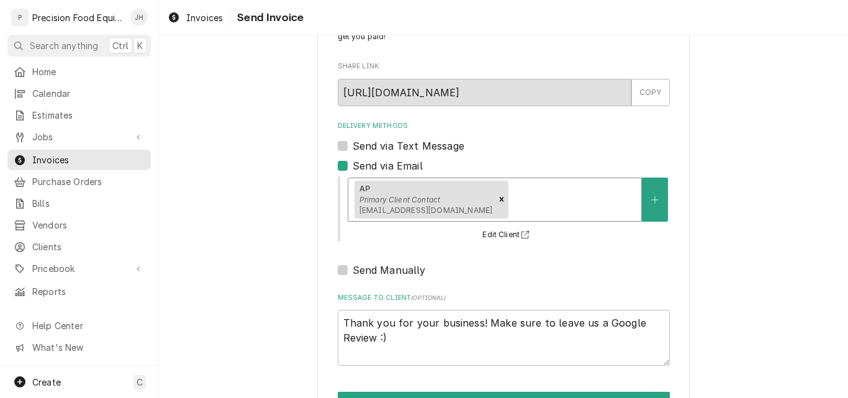
scroll to position [99, 0]
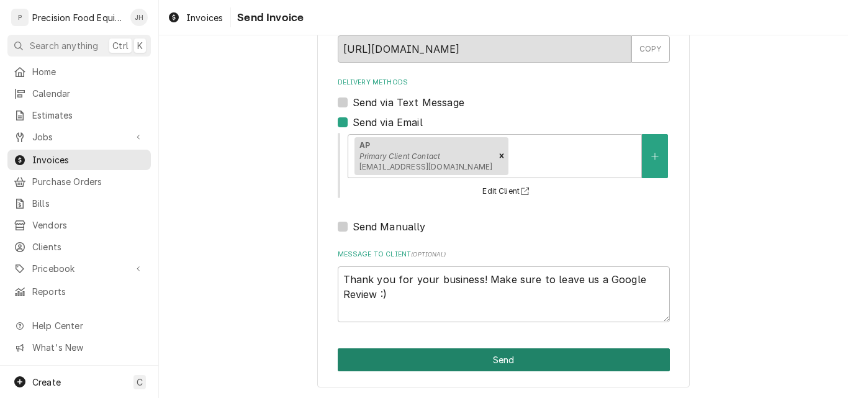
click at [498, 359] on button "Send" at bounding box center [504, 359] width 332 height 23
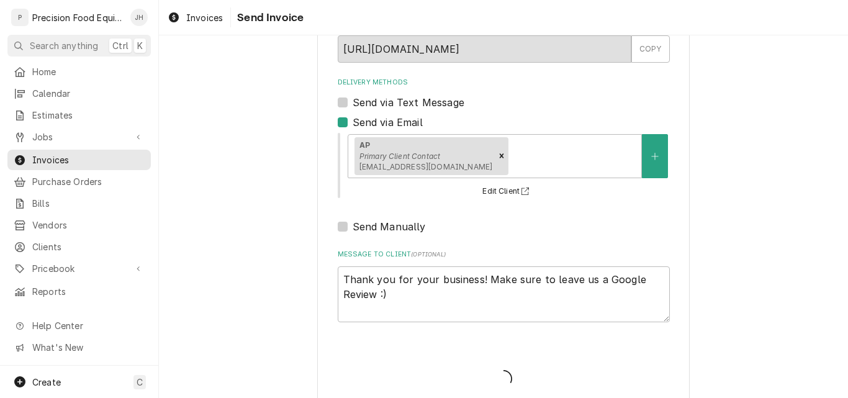
type textarea "x"
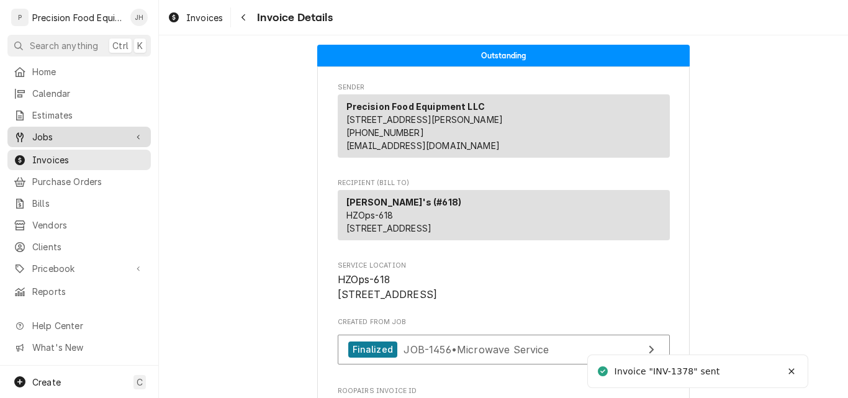
click at [78, 136] on span "Jobs" at bounding box center [79, 136] width 94 height 13
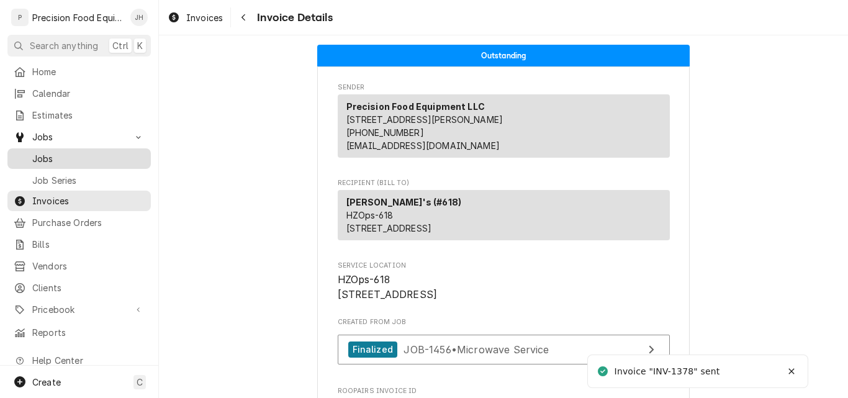
click at [77, 152] on span "Jobs" at bounding box center [88, 158] width 112 height 13
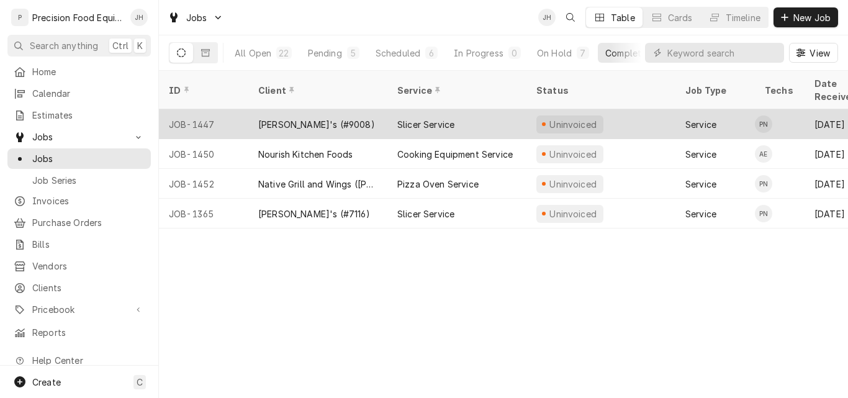
click at [371, 109] on div "[PERSON_NAME]'s (#9008)" at bounding box center [317, 124] width 139 height 30
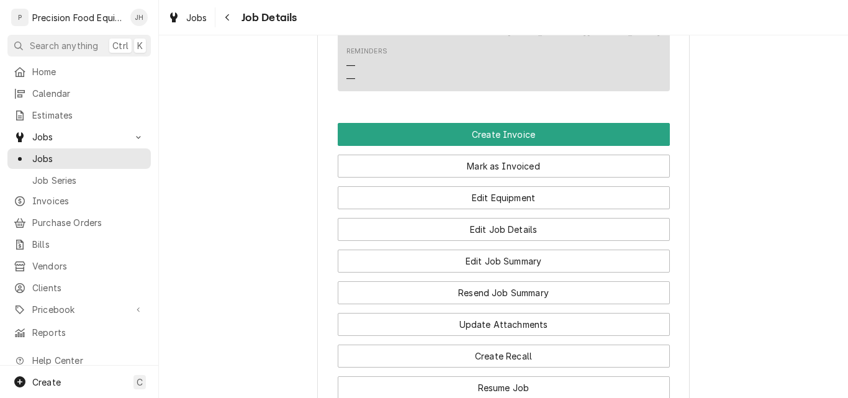
scroll to position [745, 0]
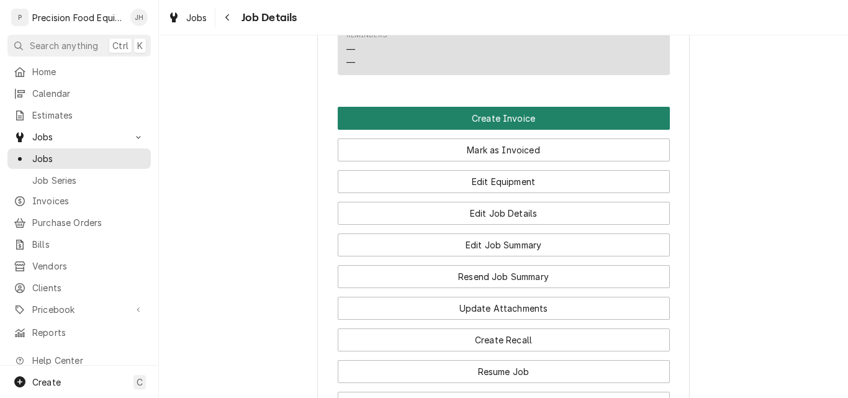
click at [534, 114] on button "Create Invoice" at bounding box center [504, 118] width 332 height 23
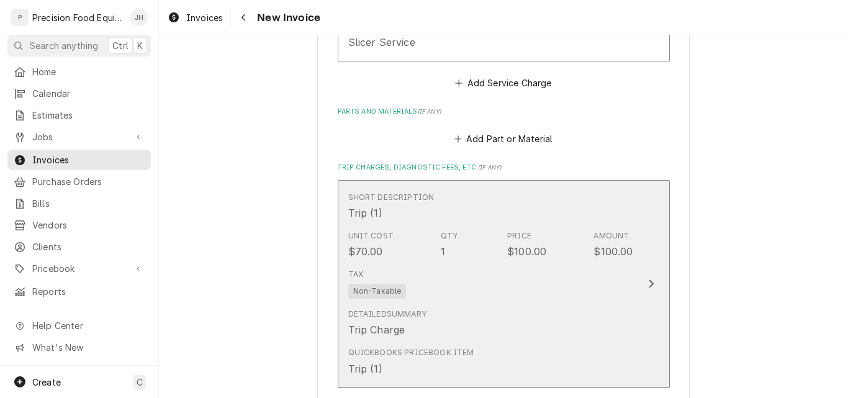
scroll to position [1052, 0]
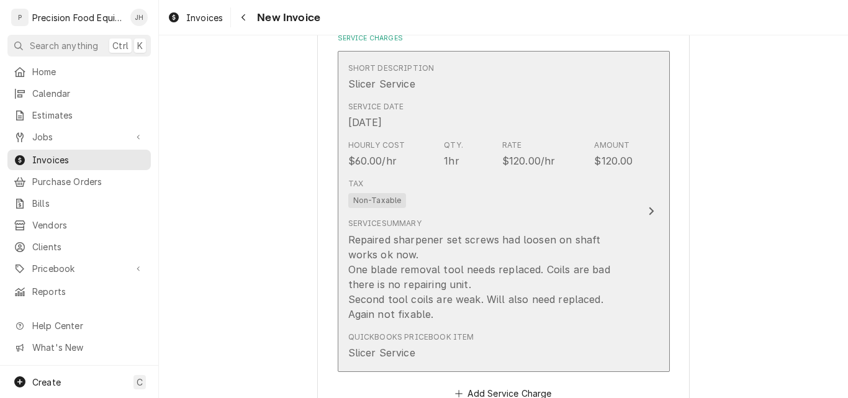
click at [548, 210] on div "Tax Non-Taxable" at bounding box center [490, 193] width 285 height 40
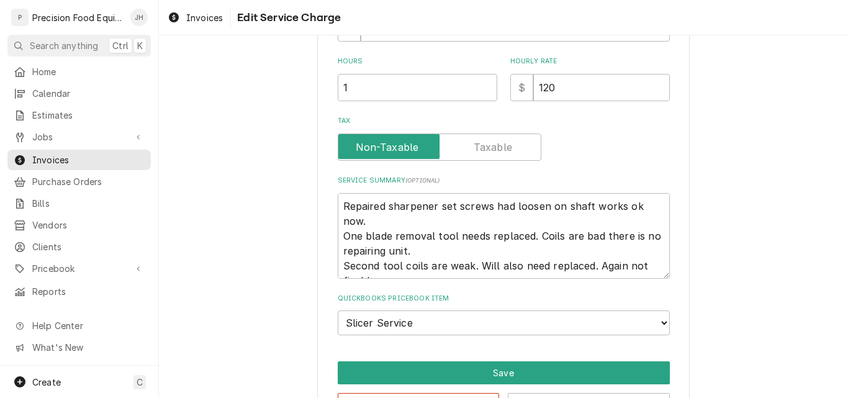
type textarea "x"
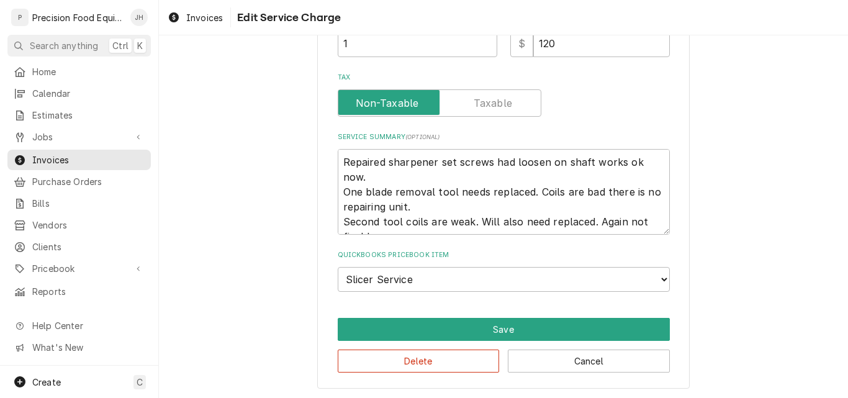
scroll to position [191, 0]
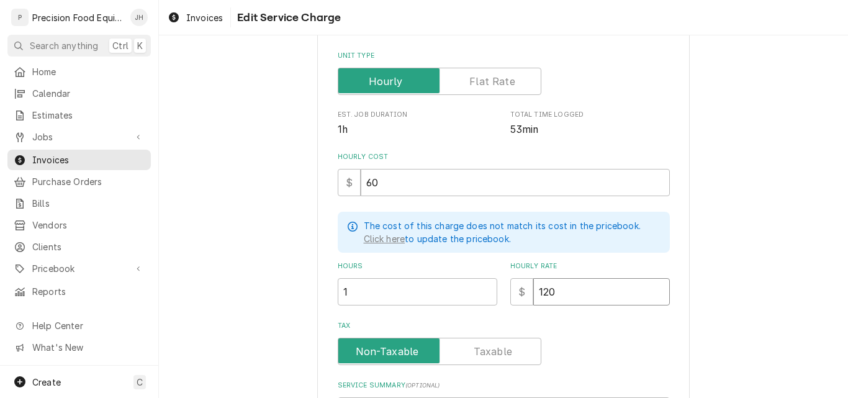
drag, startPoint x: 553, startPoint y: 299, endPoint x: 505, endPoint y: 298, distance: 48.4
click at [510, 299] on div "$ 120" at bounding box center [590, 291] width 160 height 27
type input "1"
type textarea "x"
type input "14"
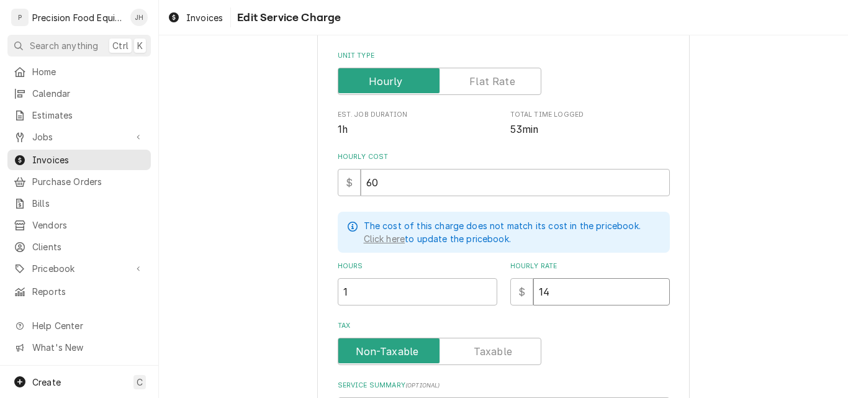
type textarea "x"
type input "140"
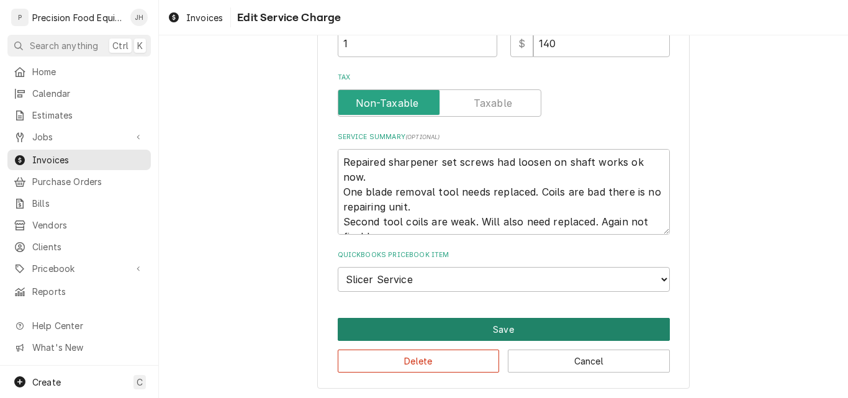
click at [508, 329] on button "Save" at bounding box center [504, 329] width 332 height 23
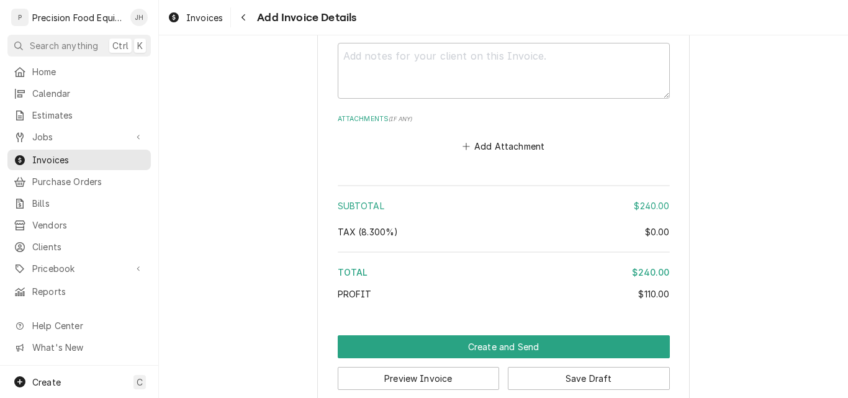
scroll to position [1921, 0]
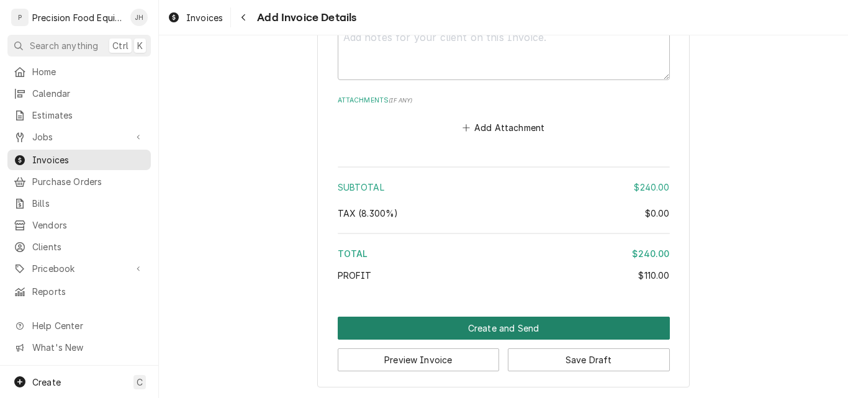
click at [513, 329] on button "Create and Send" at bounding box center [504, 328] width 332 height 23
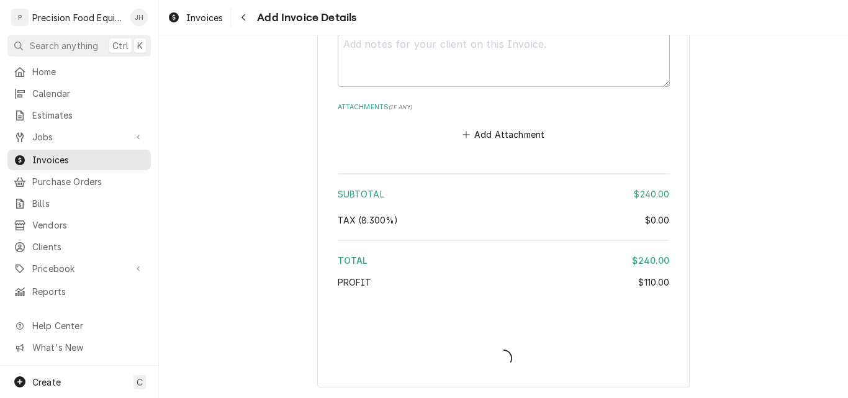
scroll to position [1914, 0]
type textarea "x"
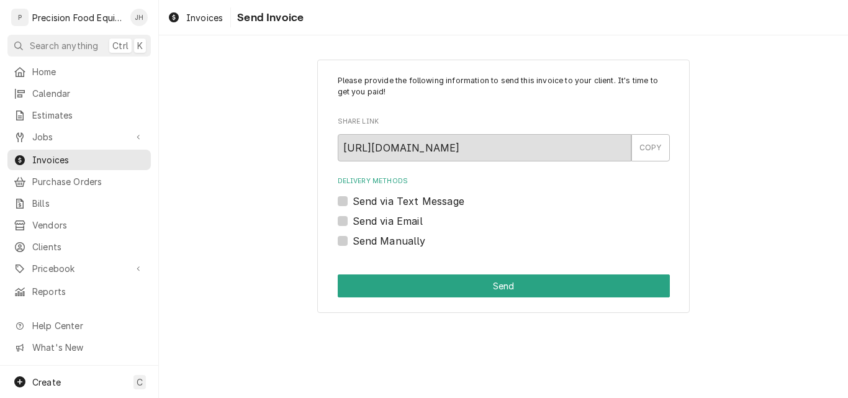
click at [395, 239] on label "Send Manually" at bounding box center [389, 240] width 73 height 15
click at [395, 239] on input "Send Manually" at bounding box center [519, 246] width 332 height 27
checkbox input "true"
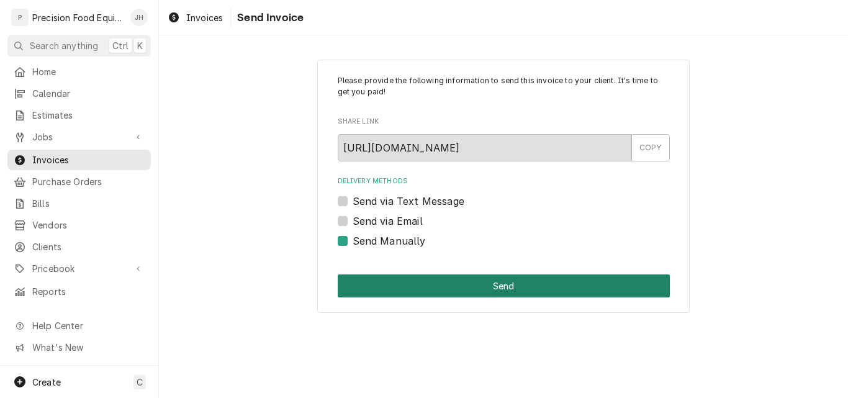
click at [421, 286] on button "Send" at bounding box center [504, 285] width 332 height 23
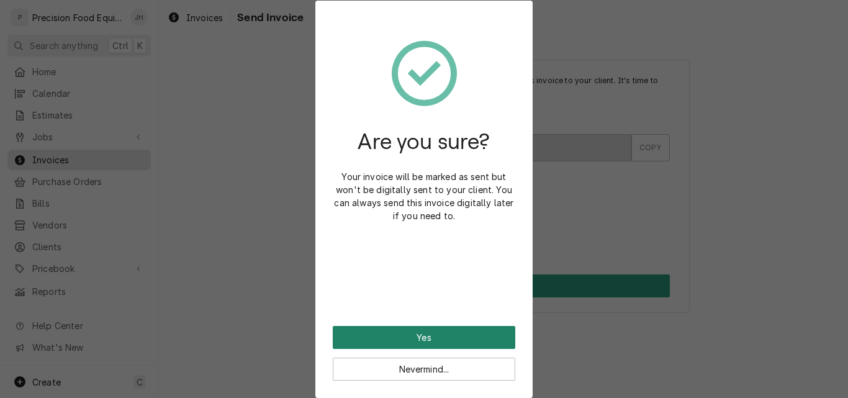
click at [421, 329] on button "Yes" at bounding box center [424, 337] width 183 height 23
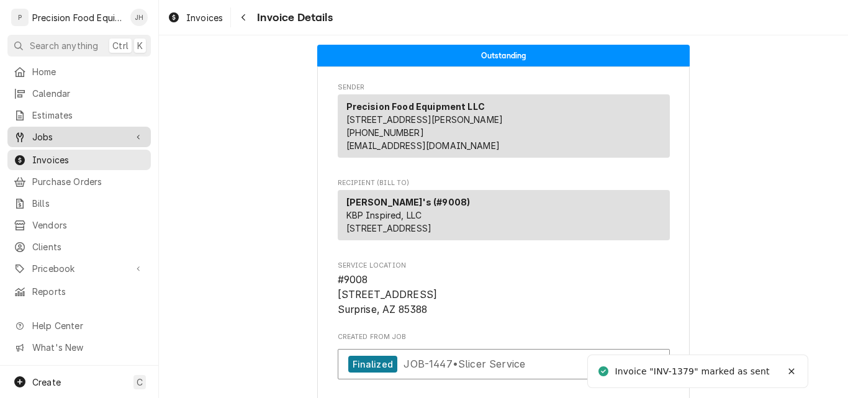
click at [45, 136] on span "Jobs" at bounding box center [79, 136] width 94 height 13
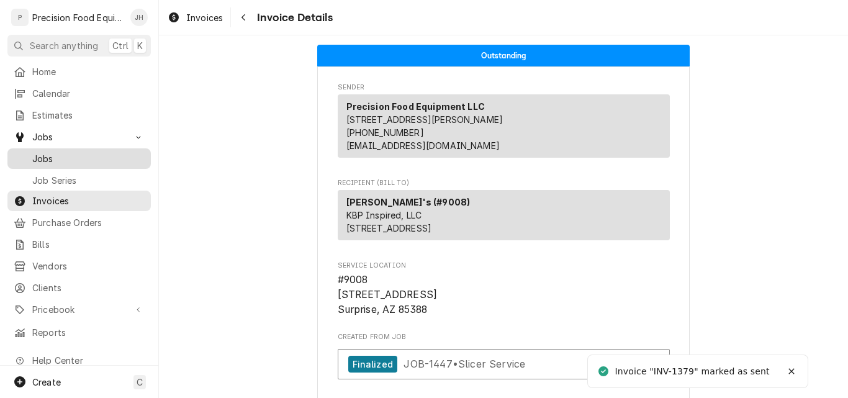
click at [52, 158] on span "Jobs" at bounding box center [88, 158] width 112 height 13
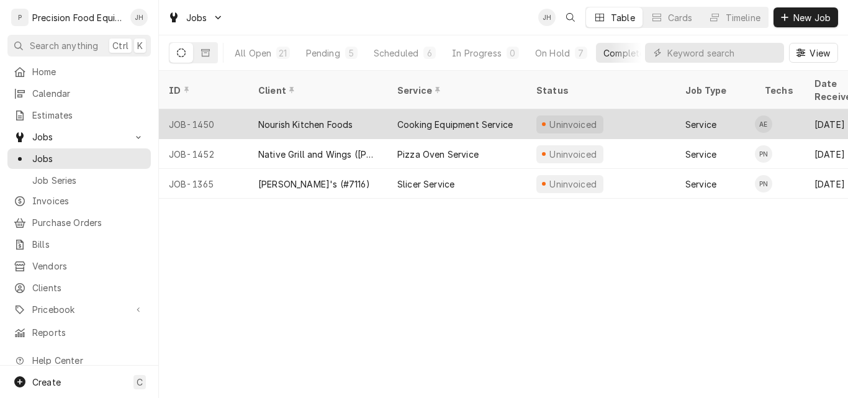
click at [456, 118] on div "Cooking Equipment Service" at bounding box center [454, 124] width 115 height 13
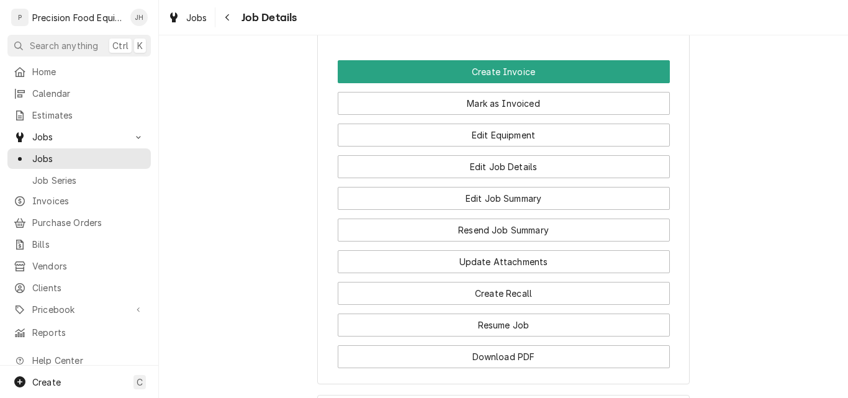
scroll to position [1055, 0]
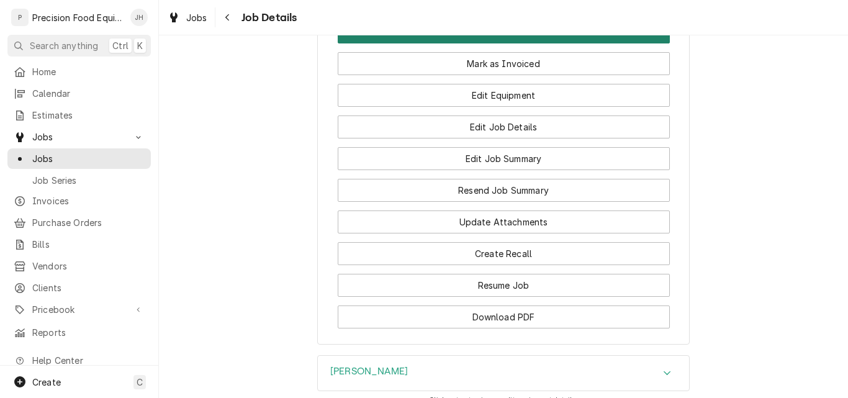
click at [531, 43] on button "Create Invoice" at bounding box center [504, 31] width 332 height 23
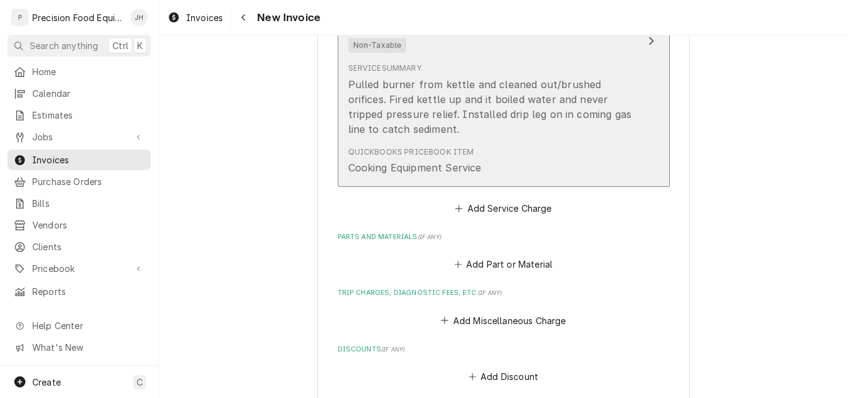
scroll to position [1242, 0]
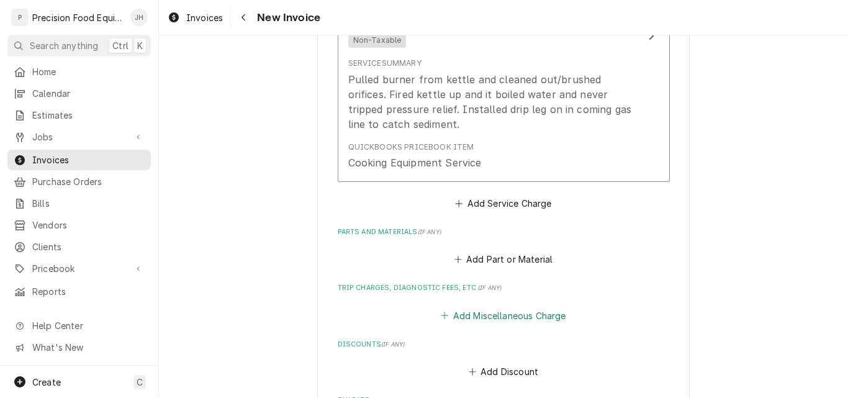
click at [507, 320] on button "Add Miscellaneous Charge" at bounding box center [503, 315] width 129 height 17
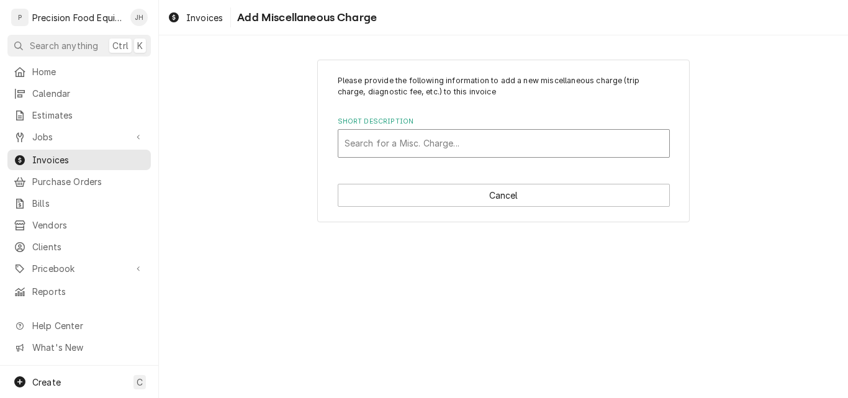
click at [397, 152] on div "Short Description" at bounding box center [504, 143] width 318 height 22
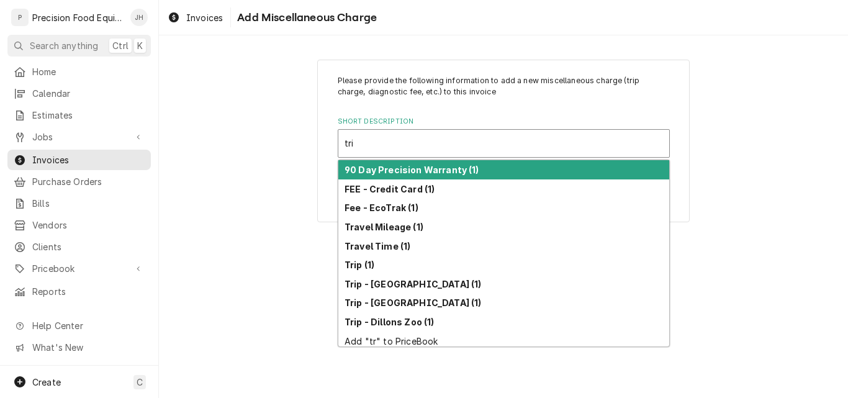
type input "trip"
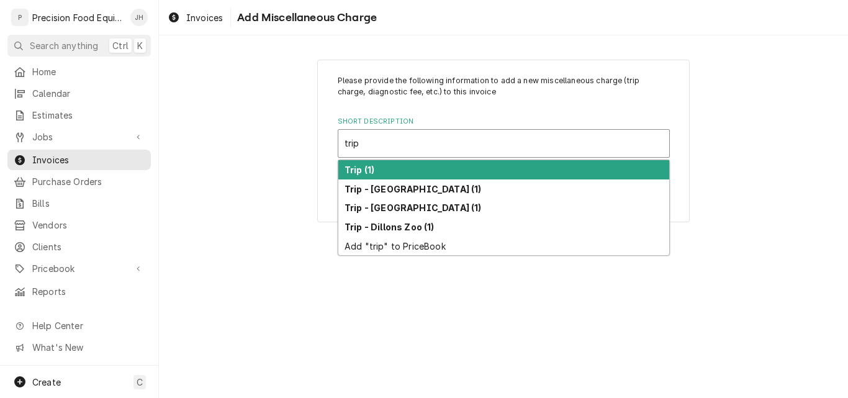
click at [408, 173] on div "Trip (1)" at bounding box center [503, 169] width 331 height 19
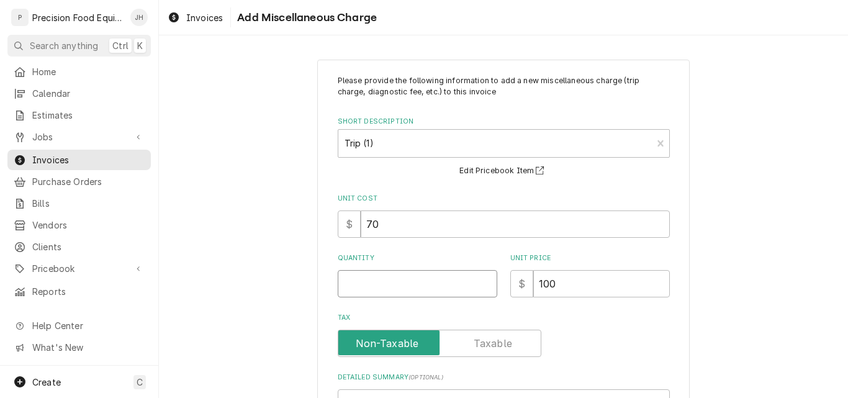
click at [402, 287] on input "Quantity" at bounding box center [418, 283] width 160 height 27
type textarea "x"
type input "1"
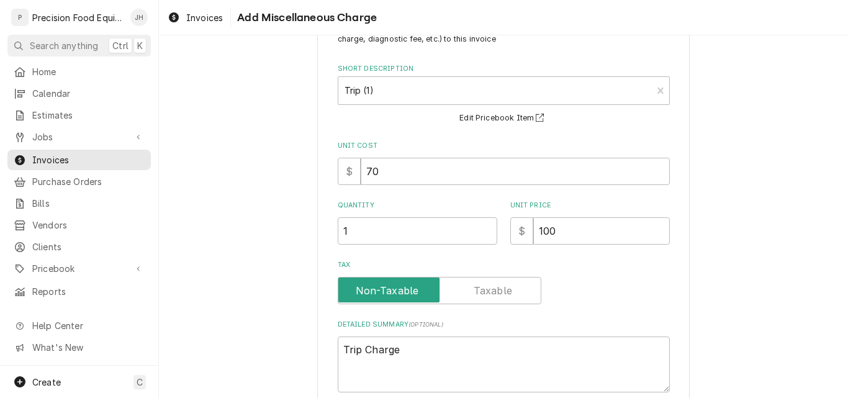
scroll to position [180, 0]
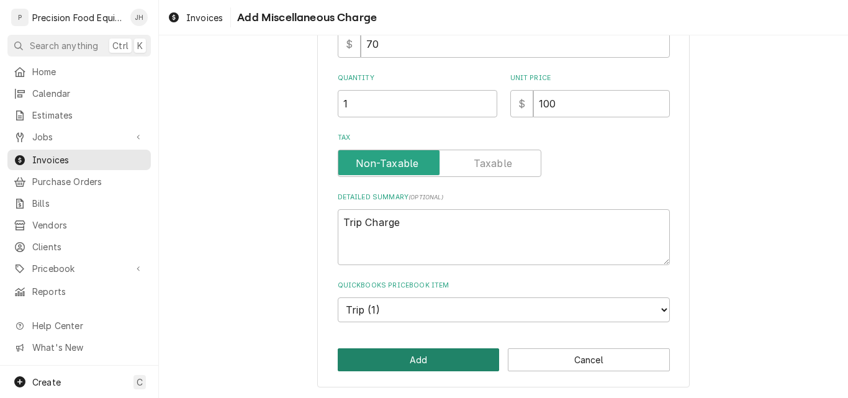
click at [417, 364] on button "Add" at bounding box center [419, 359] width 162 height 23
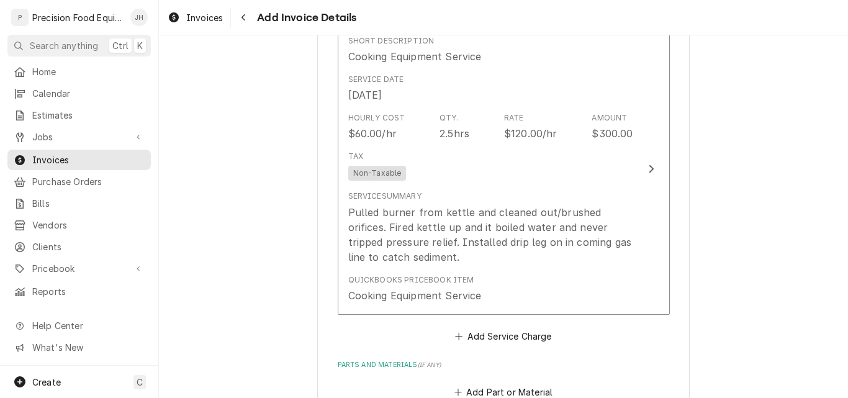
scroll to position [1103, 0]
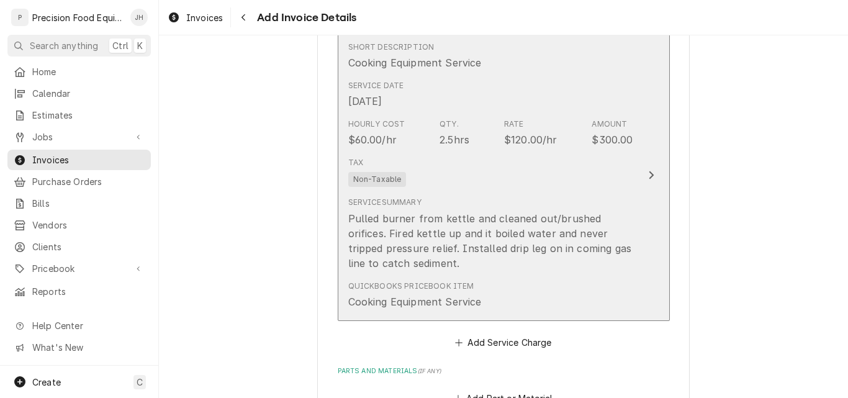
click at [549, 187] on div "Tax Non-Taxable" at bounding box center [490, 172] width 285 height 40
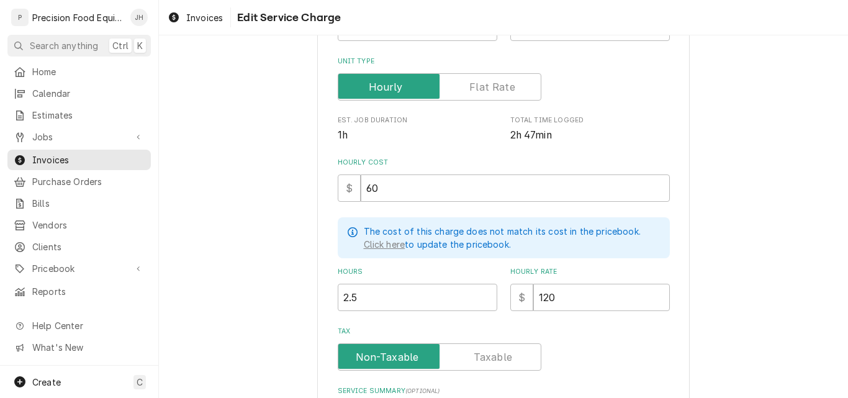
scroll to position [186, 0]
click at [347, 299] on input "2.5" at bounding box center [418, 296] width 160 height 27
type textarea "x"
type input "2"
type textarea "x"
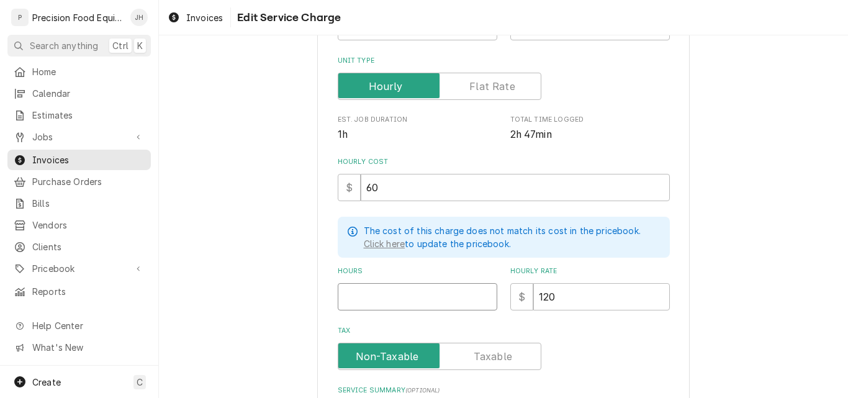
type textarea "x"
type input "3"
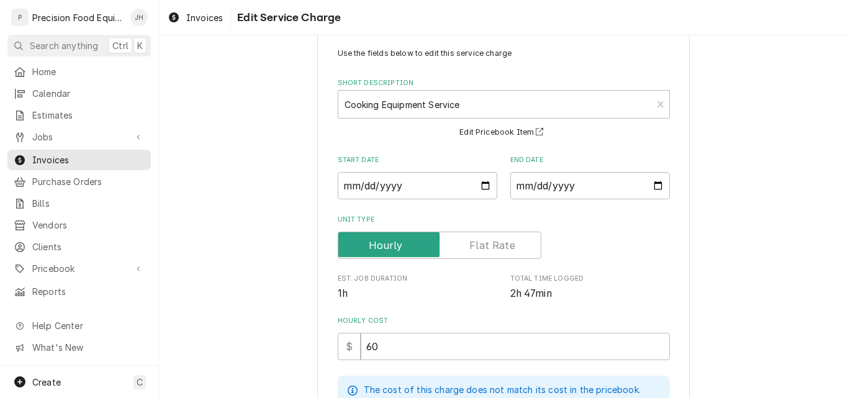
scroll to position [0, 0]
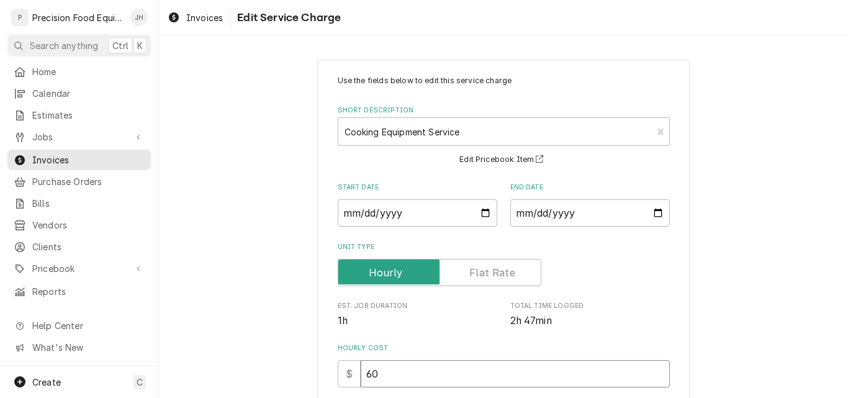
drag, startPoint x: 384, startPoint y: 376, endPoint x: 319, endPoint y: 368, distance: 65.8
click at [338, 381] on div "$ 60" at bounding box center [504, 373] width 332 height 27
type input "70"
type textarea "x"
type input "70"
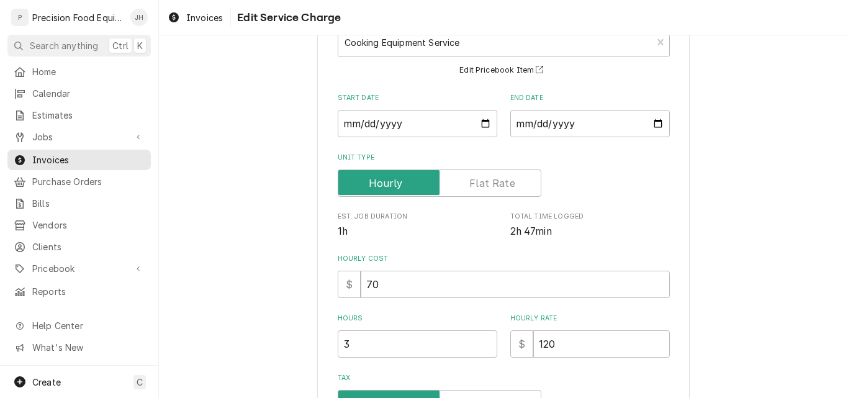
scroll to position [248, 0]
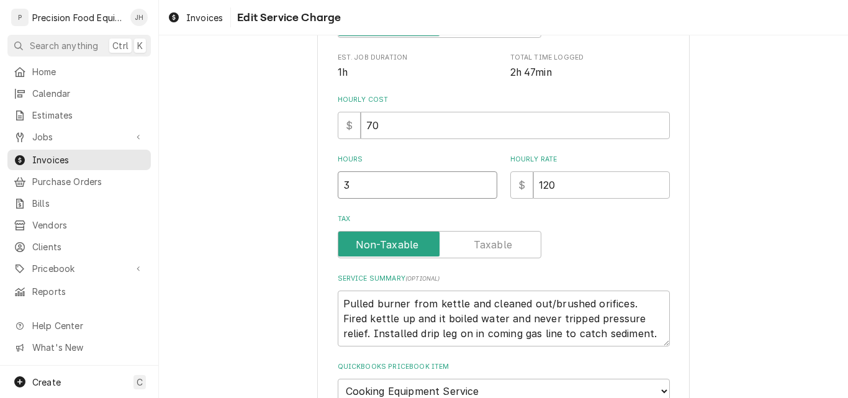
drag, startPoint x: 344, startPoint y: 192, endPoint x: 241, endPoint y: 229, distance: 108.8
click at [317, 207] on div "Use the fields below to edit this service charge Short Description Cooking Equi…" at bounding box center [503, 155] width 372 height 689
type input "2"
type textarea "x"
type input "2.7"
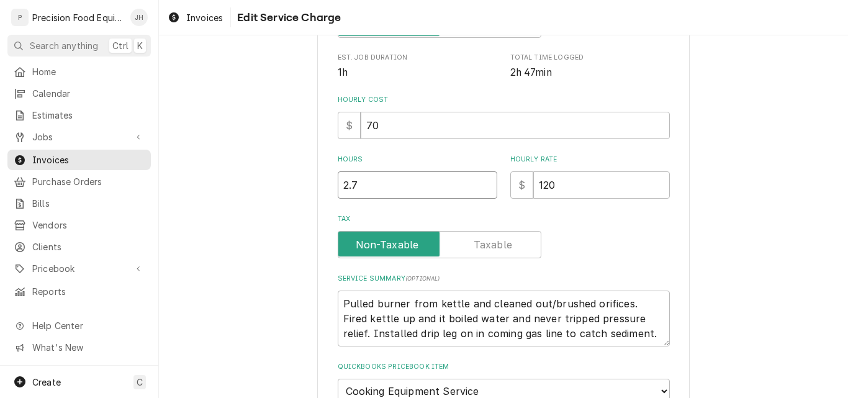
type textarea "x"
type input "2.75"
drag, startPoint x: 555, startPoint y: 186, endPoint x: 442, endPoint y: 176, distance: 113.4
click at [461, 198] on div "Hours 2.75 Hourly Rate $ 120" at bounding box center [504, 177] width 332 height 44
type textarea "x"
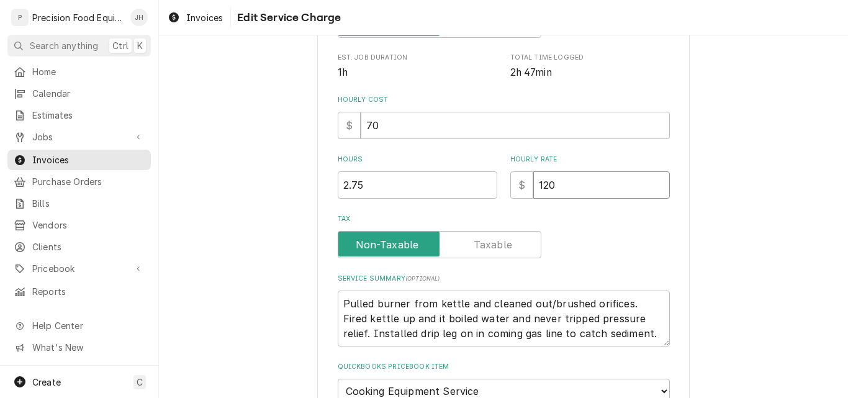
type input "1"
type textarea "x"
type input "14"
type textarea "x"
type input "140"
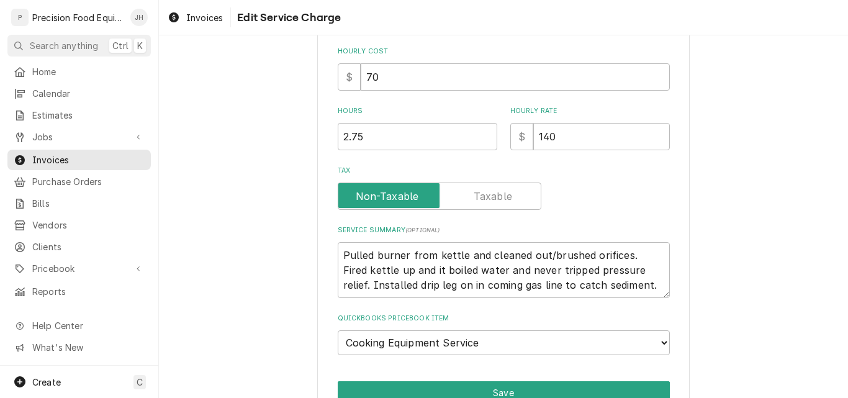
scroll to position [361, 0]
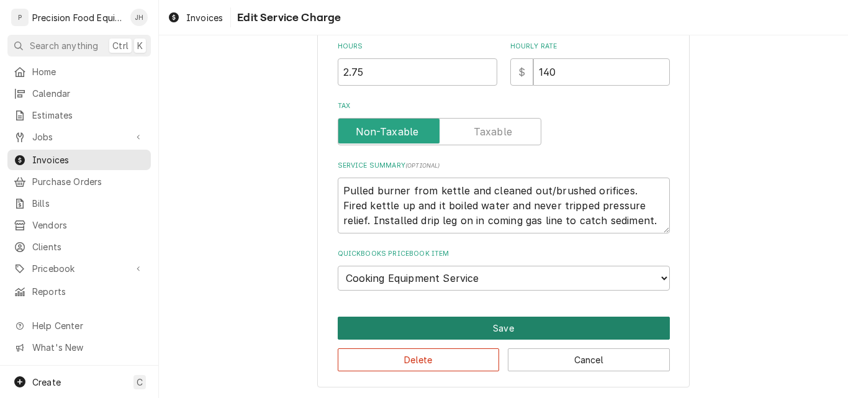
click at [505, 330] on button "Save" at bounding box center [504, 328] width 332 height 23
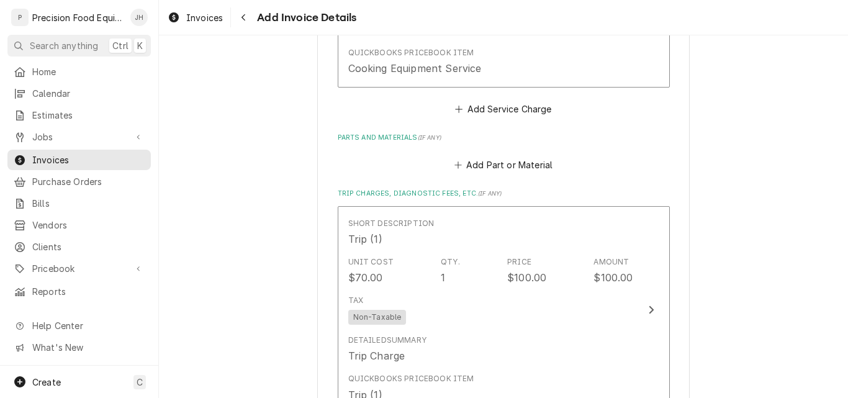
scroll to position [1460, 0]
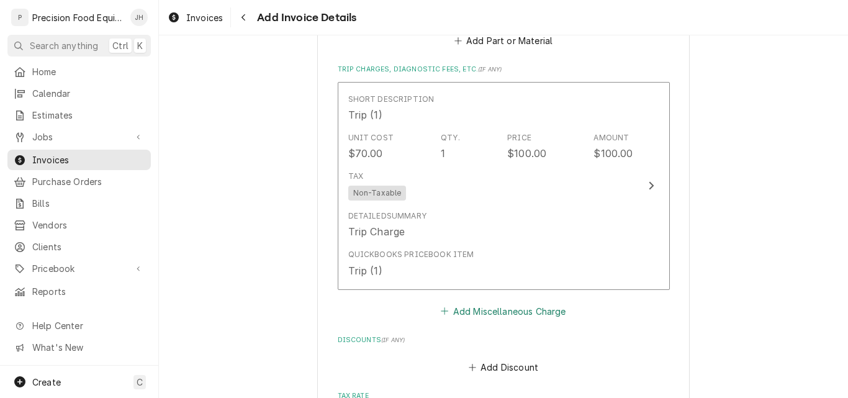
click at [508, 310] on button "Add Miscellaneous Charge" at bounding box center [503, 310] width 129 height 17
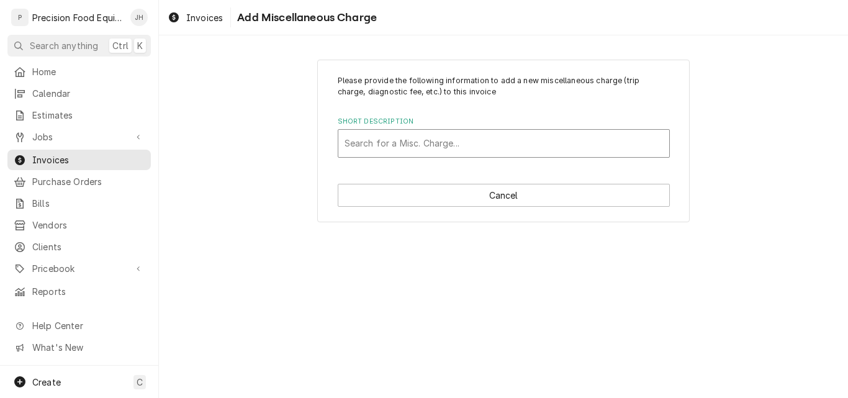
click at [361, 138] on div "Short Description" at bounding box center [504, 143] width 318 height 22
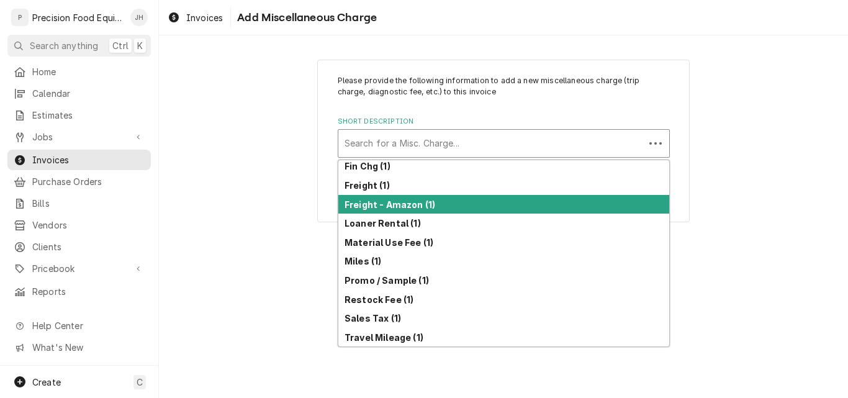
scroll to position [194, 0]
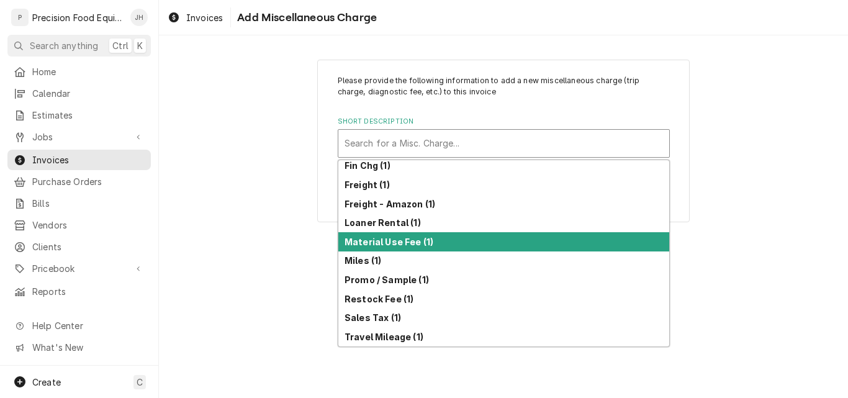
click at [385, 238] on strong "Material Use Fee (1)" at bounding box center [389, 242] width 89 height 11
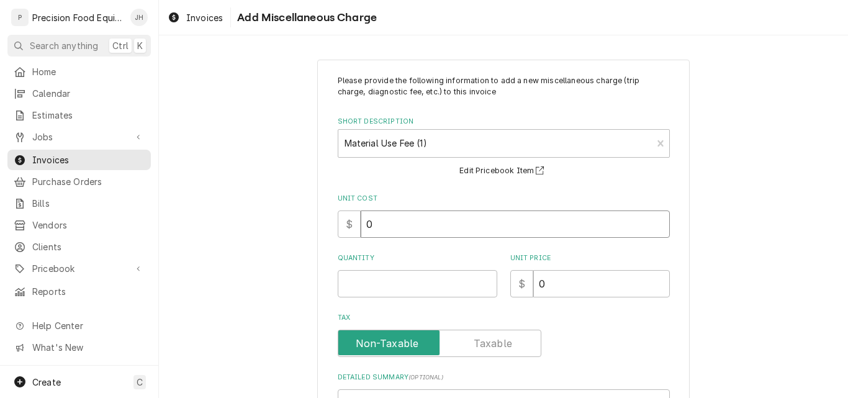
drag, startPoint x: 376, startPoint y: 220, endPoint x: 359, endPoint y: 222, distance: 16.8
click at [361, 222] on input "0" at bounding box center [515, 223] width 309 height 27
type textarea "x"
type input "1"
type textarea "x"
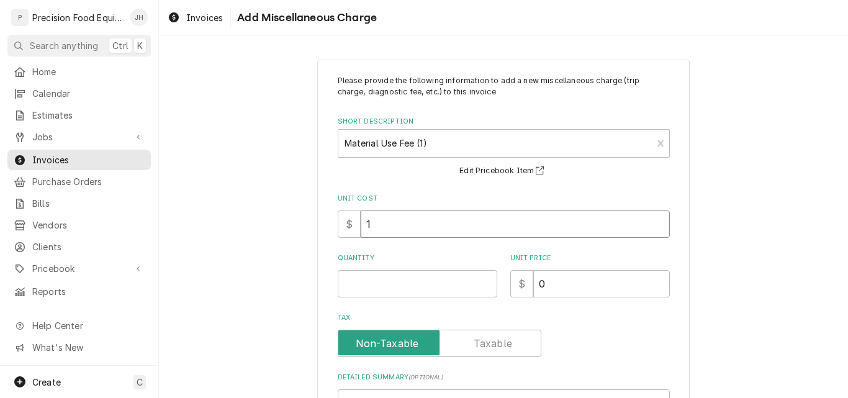
type input "15"
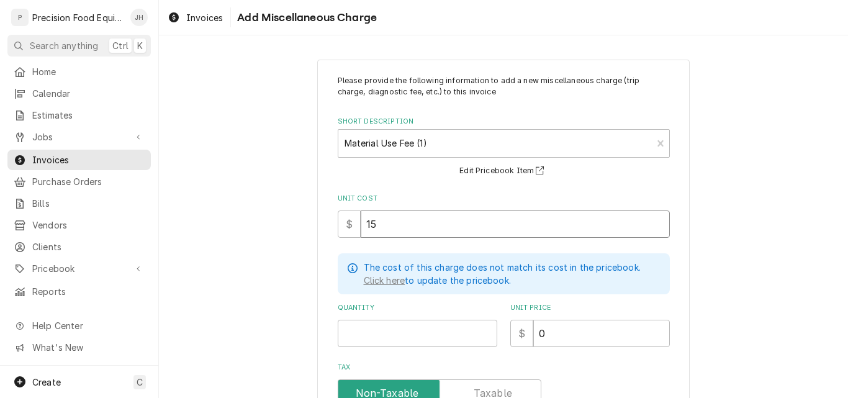
type textarea "x"
type input "15.4"
type textarea "x"
type input "15.46"
type textarea "x"
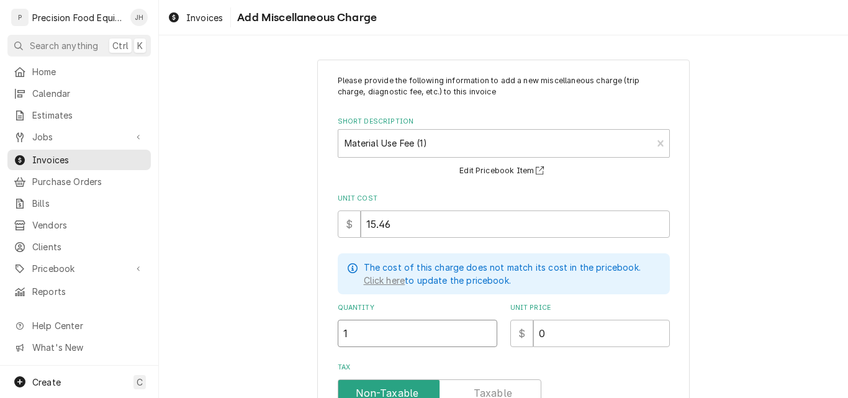
type input "1"
type textarea "x"
type input "2"
type textarea "x"
type input "20"
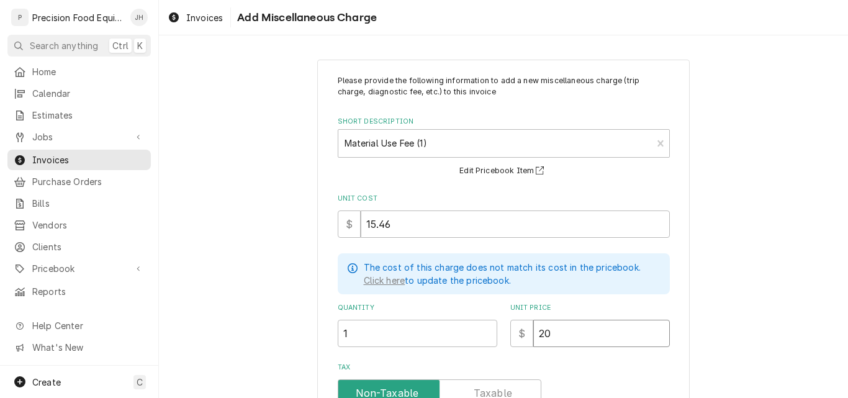
type textarea "x"
type input "20.9"
type textarea "x"
type input "20.98"
drag, startPoint x: 553, startPoint y: 332, endPoint x: 575, endPoint y: 320, distance: 25.3
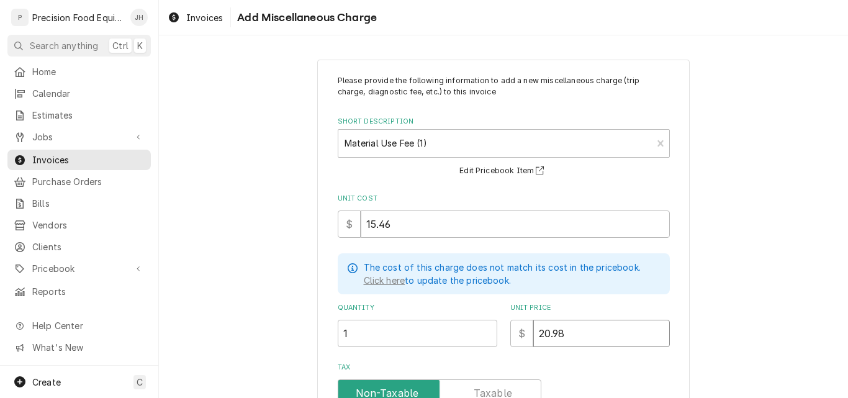
click at [573, 332] on input "20.98" at bounding box center [601, 333] width 137 height 27
type textarea "x"
type input "20.92"
drag, startPoint x: 530, startPoint y: 334, endPoint x: 542, endPoint y: 335, distance: 11.8
click at [542, 335] on input "20.92" at bounding box center [601, 333] width 137 height 27
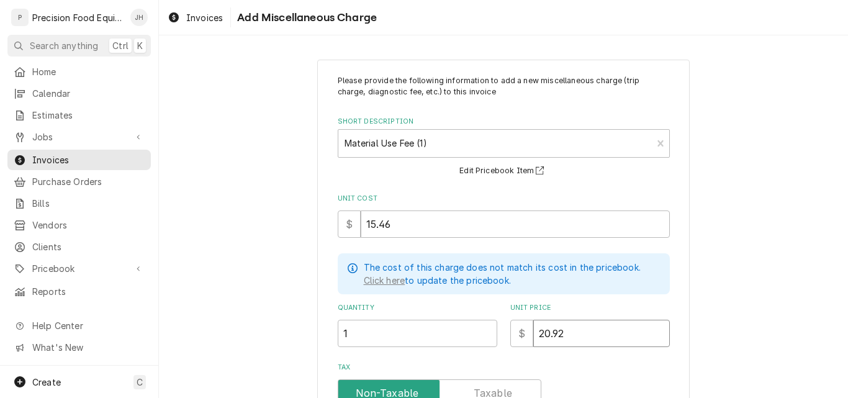
type textarea "x"
type input "30.92"
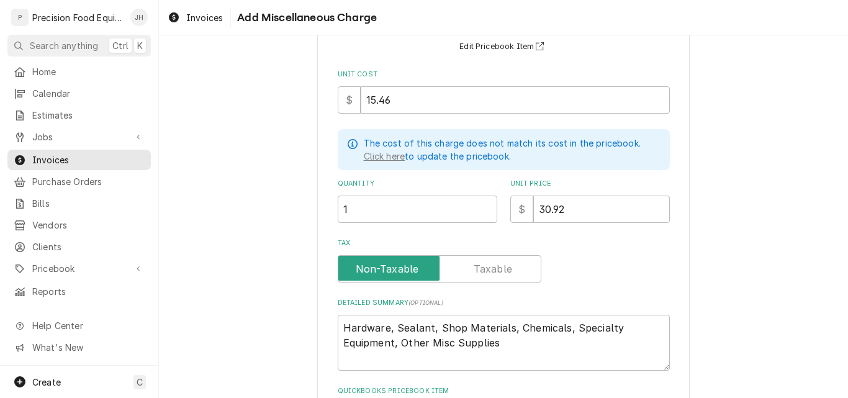
scroll to position [228, 0]
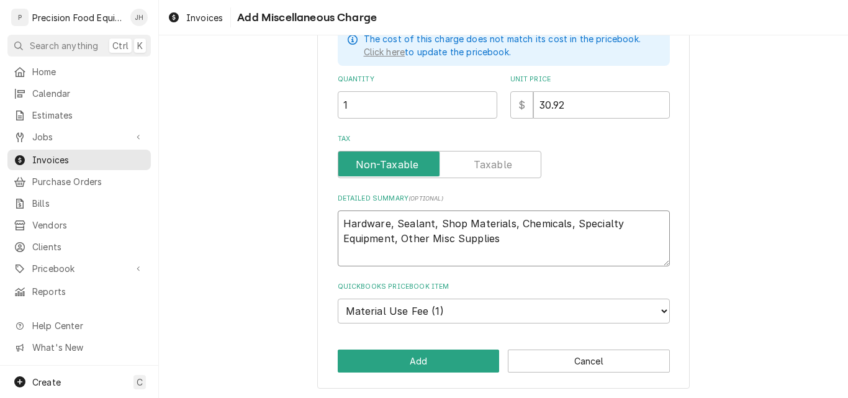
click at [394, 238] on textarea "Hardware, Sealant, Shop Materials, Chemicals, Specialty Equipment, Other Misc S…" at bounding box center [504, 238] width 332 height 56
type textarea "Hardware, Sealant, Shop Materials, Chemicals, Specialty Equipment, Other Misc S…"
type textarea "x"
type textarea "Hardware, Sealant, Shop Materials, Chemicals, Specialty Equipment, a Other Misc…"
type textarea "x"
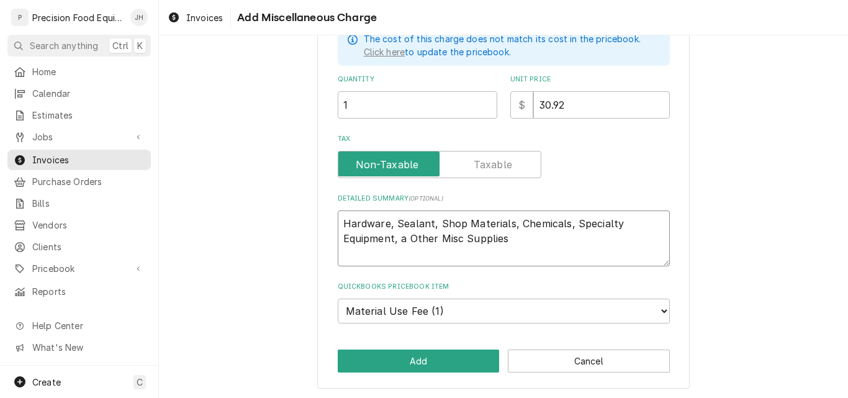
type textarea "Hardware, Sealant, Shop Materials, Chemicals, Specialty Equipment, an Other Mis…"
type textarea "x"
type textarea "Hardware, Sealant, Shop Materials, Chemicals, Specialty Equipment, and Other Mi…"
type textarea "x"
type textarea "Hardware, Sealant, Shop Materials, Chemicals, Specialty Equipment, and/ Other M…"
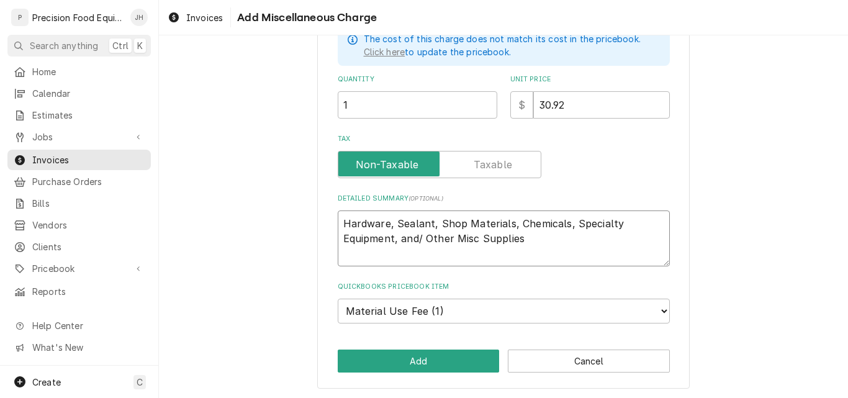
type textarea "x"
type textarea "Hardware, Sealant, Shop Materials, Chemicals, Specialty Equipment, and/o Other …"
type textarea "x"
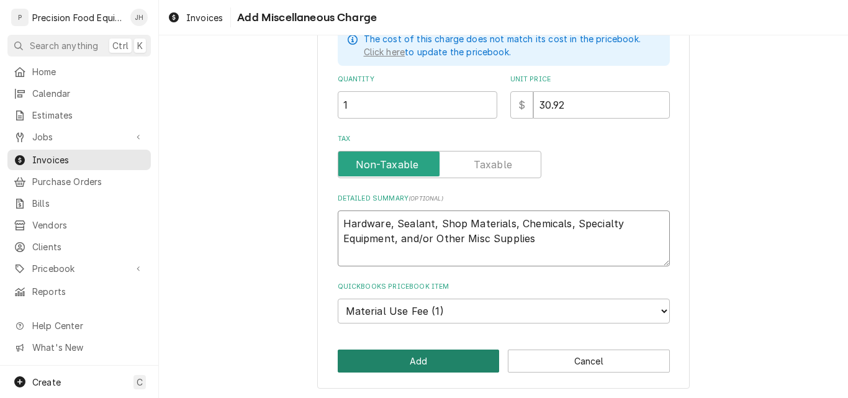
type textarea "Hardware, Sealant, Shop Materials, Chemicals, Specialty Equipment, and/or Other…"
click at [423, 356] on button "Add" at bounding box center [419, 361] width 162 height 23
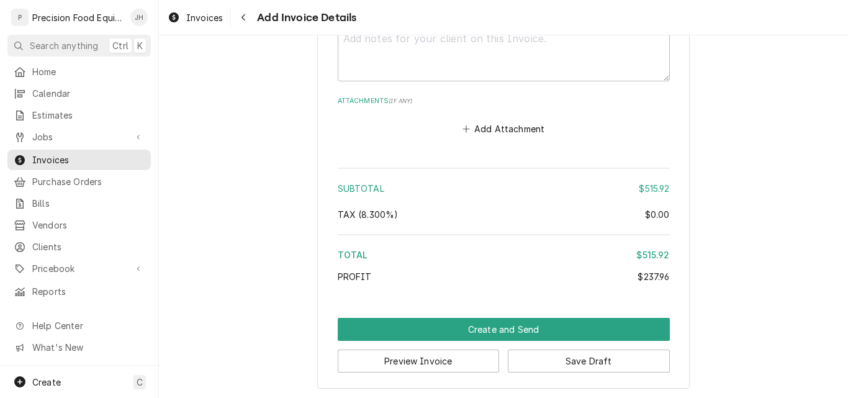
scroll to position [2150, 0]
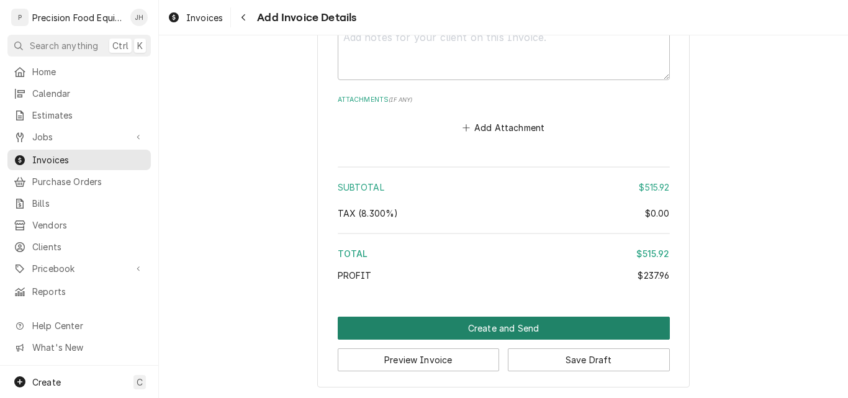
click at [506, 331] on button "Create and Send" at bounding box center [504, 328] width 332 height 23
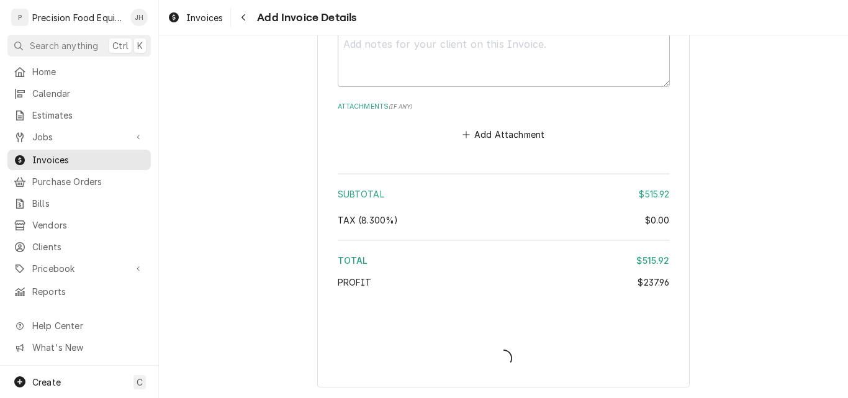
scroll to position [2143, 0]
type textarea "x"
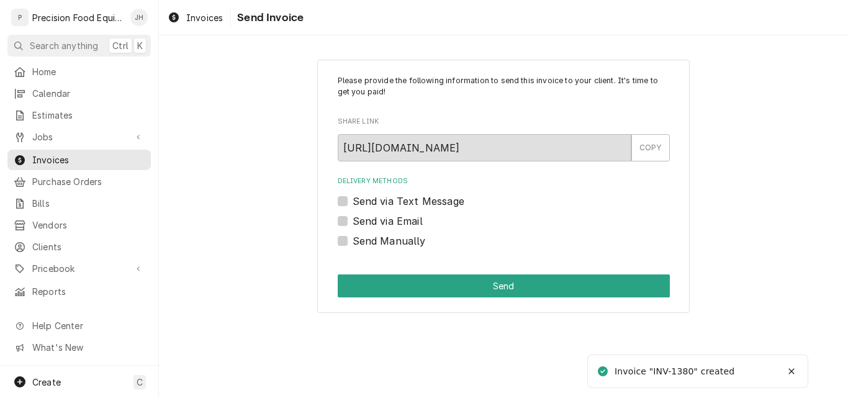
click at [402, 223] on label "Send via Email" at bounding box center [388, 221] width 70 height 15
click at [402, 223] on input "Send via Email" at bounding box center [519, 227] width 332 height 27
checkbox input "true"
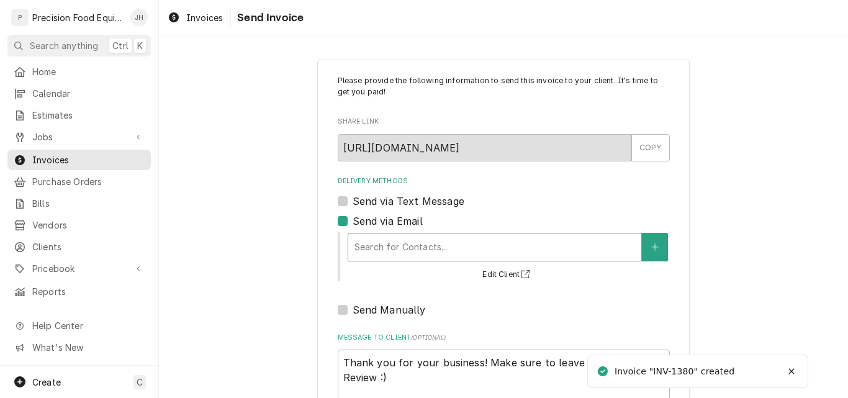
click at [394, 250] on div "Delivery Methods" at bounding box center [494, 247] width 281 height 22
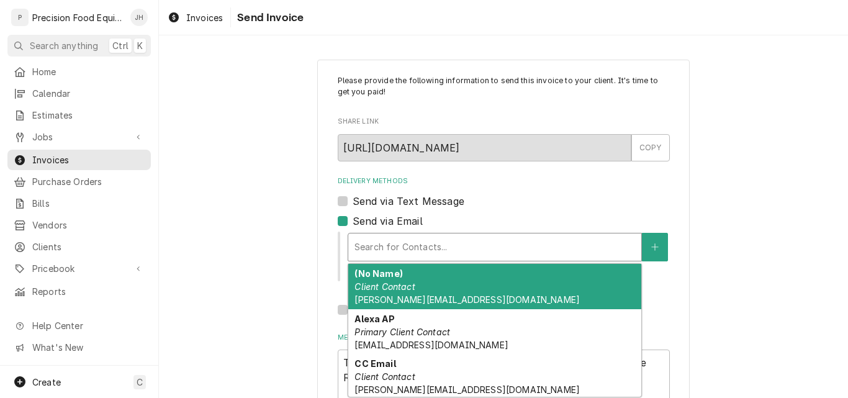
click at [453, 289] on div "(No Name) Client Contact [PERSON_NAME][EMAIL_ADDRESS][DOMAIN_NAME]" at bounding box center [494, 286] width 293 height 45
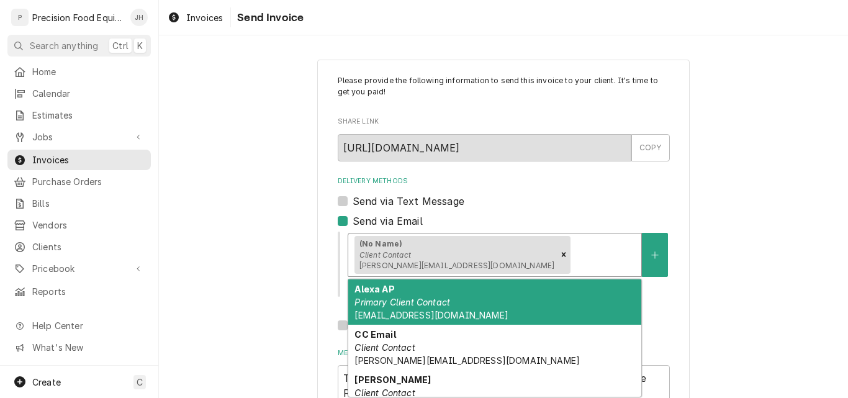
click at [453, 253] on div "(No Name) Client Contact [PERSON_NAME][EMAIL_ADDRESS][DOMAIN_NAME]" at bounding box center [455, 255] width 203 height 38
click at [434, 299] on em "Primary Client Contact" at bounding box center [402, 302] width 96 height 11
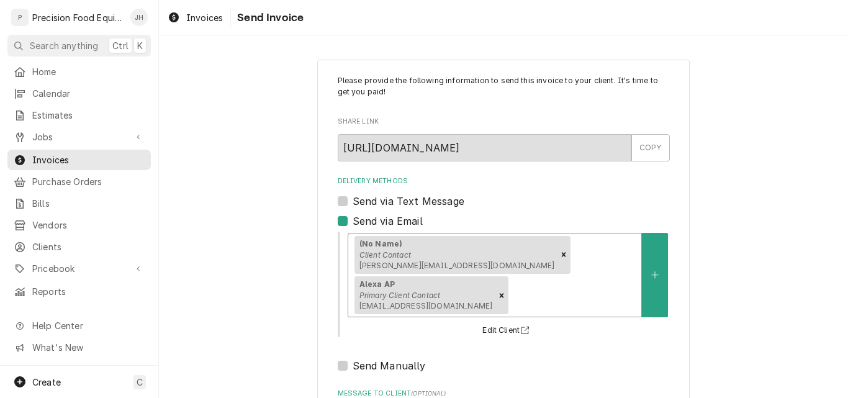
click at [438, 259] on div "(No Name) Client Contact [PERSON_NAME][EMAIL_ADDRESS][DOMAIN_NAME]" at bounding box center [455, 255] width 203 height 38
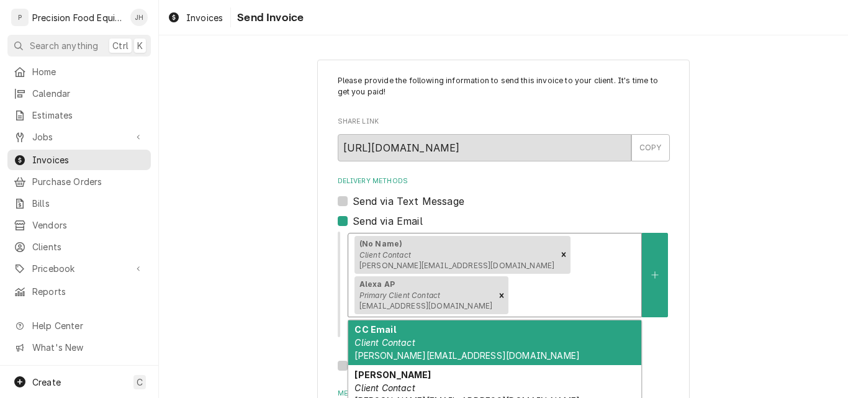
click at [417, 342] on div "CC Email Client Contact [PERSON_NAME][EMAIL_ADDRESS][DOMAIN_NAME]" at bounding box center [494, 342] width 293 height 45
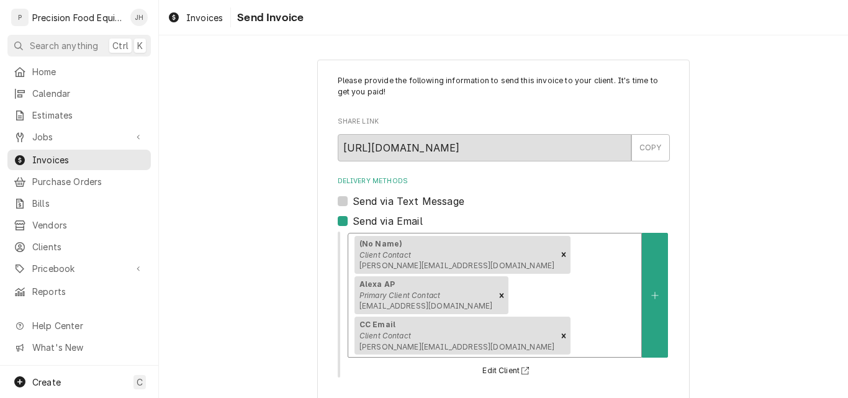
click at [430, 250] on div "(No Name) Client Contact [PERSON_NAME][EMAIL_ADDRESS][DOMAIN_NAME]" at bounding box center [455, 255] width 203 height 38
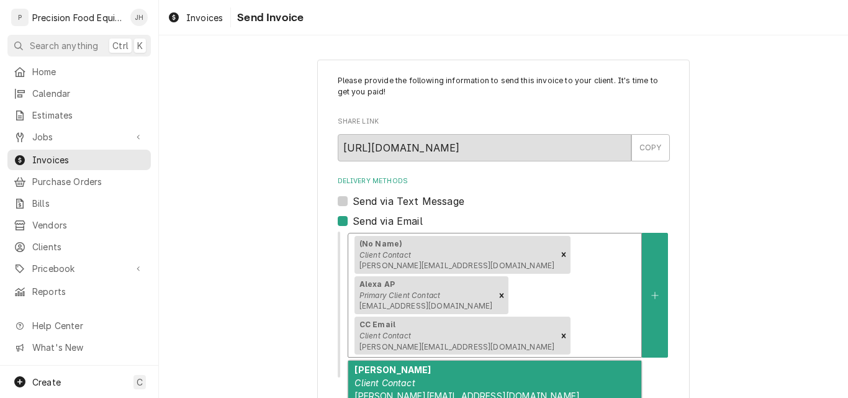
click at [410, 377] on em "Client Contact" at bounding box center [384, 382] width 60 height 11
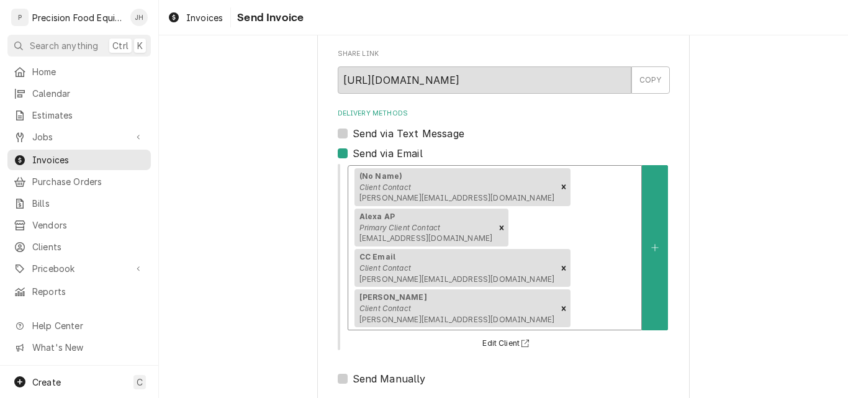
scroll to position [179, 0]
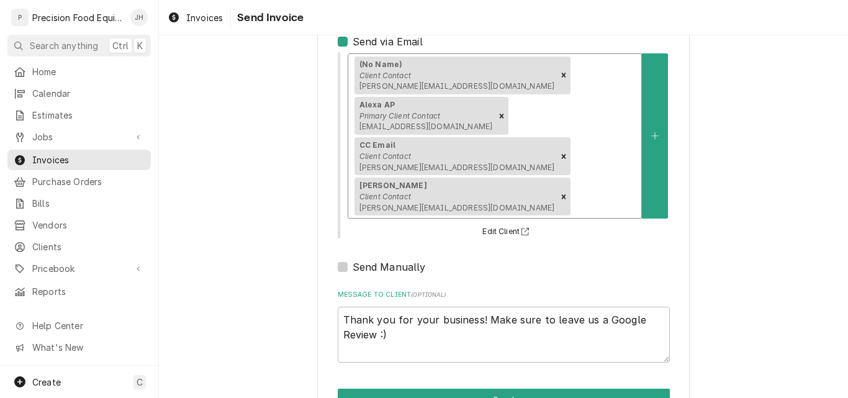
click at [573, 186] on div "Delivery Methods" at bounding box center [604, 197] width 62 height 22
click at [548, 259] on div "Send Manually" at bounding box center [504, 266] width 332 height 15
click at [497, 389] on button "Send" at bounding box center [504, 400] width 332 height 23
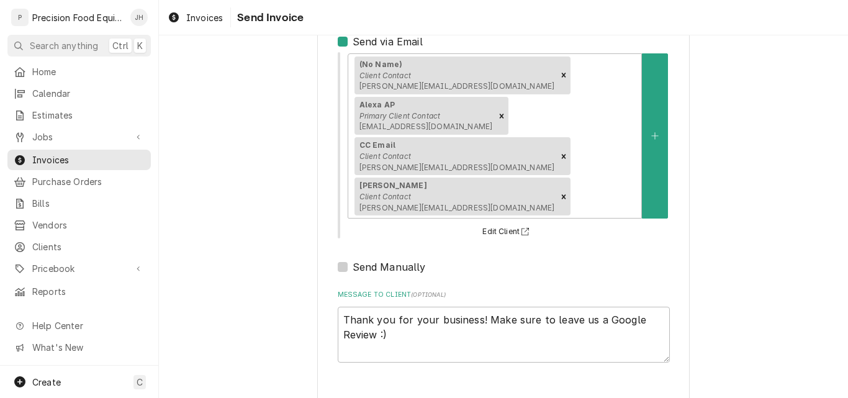
type textarea "x"
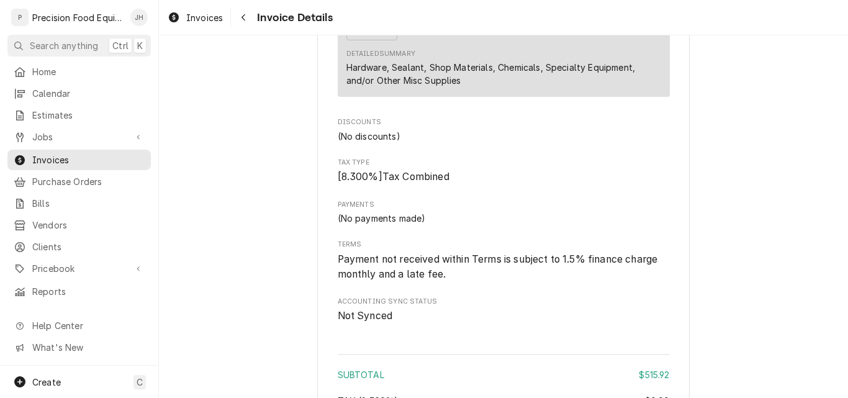
scroll to position [1180, 0]
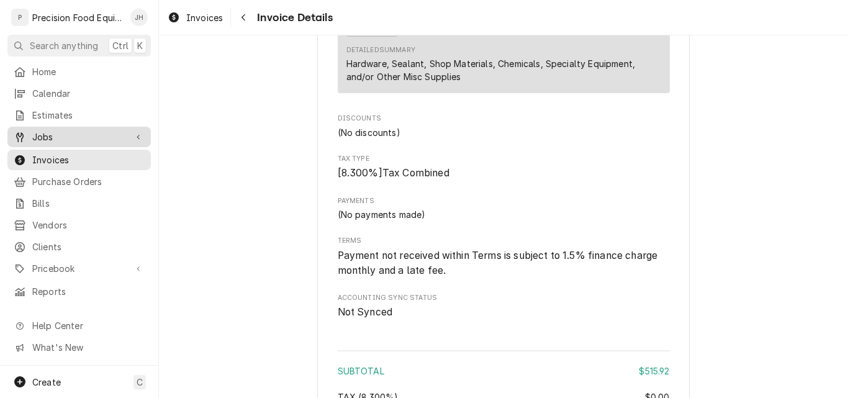
click at [54, 133] on span "Jobs" at bounding box center [79, 136] width 94 height 13
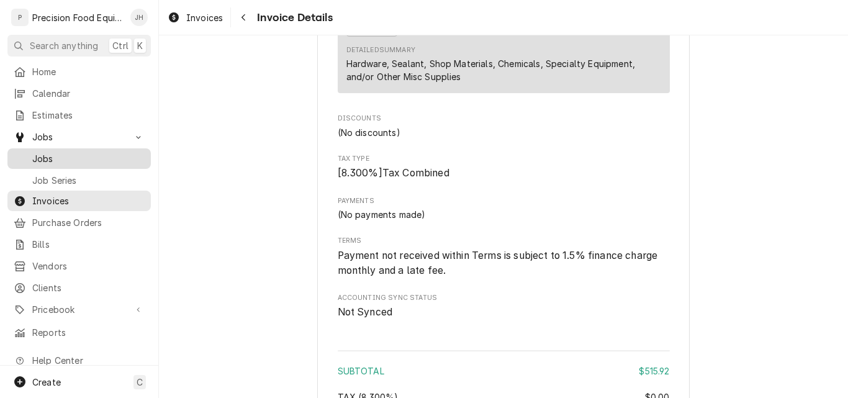
click at [48, 153] on span "Jobs" at bounding box center [88, 158] width 112 height 13
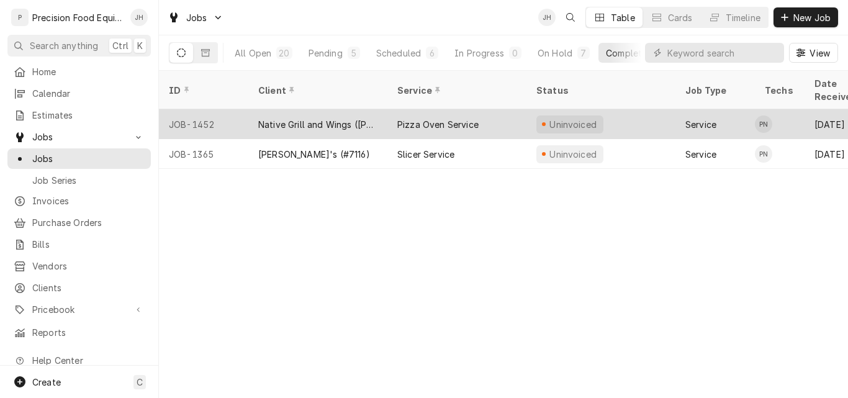
click at [296, 118] on div "Native Grill and Wings ([PERSON_NAME])" at bounding box center [317, 124] width 119 height 13
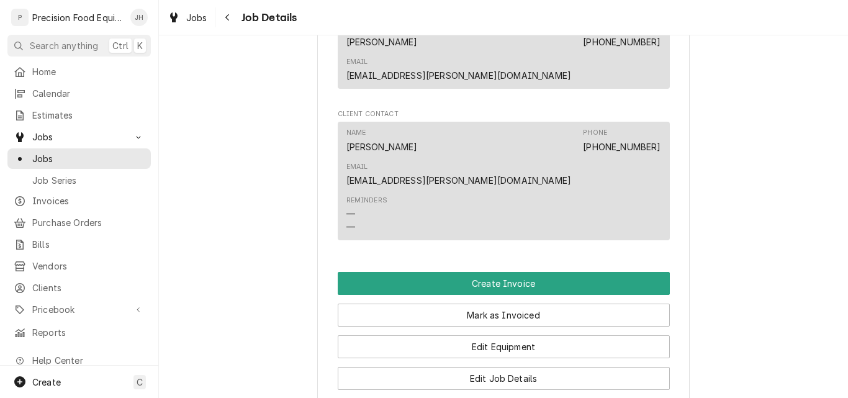
scroll to position [931, 0]
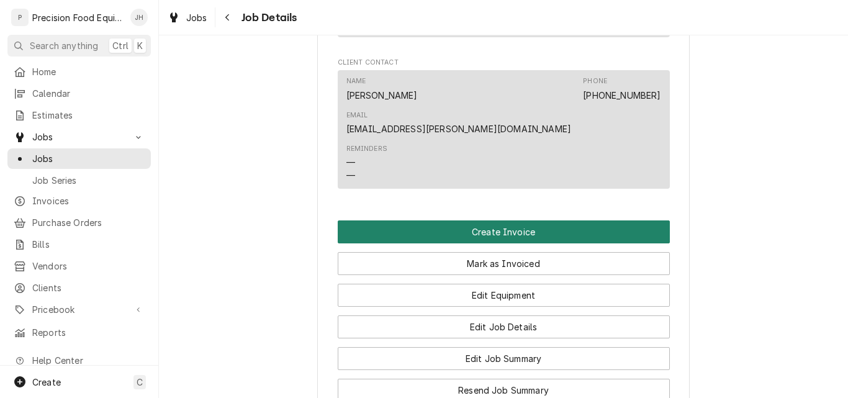
click at [508, 220] on button "Create Invoice" at bounding box center [504, 231] width 332 height 23
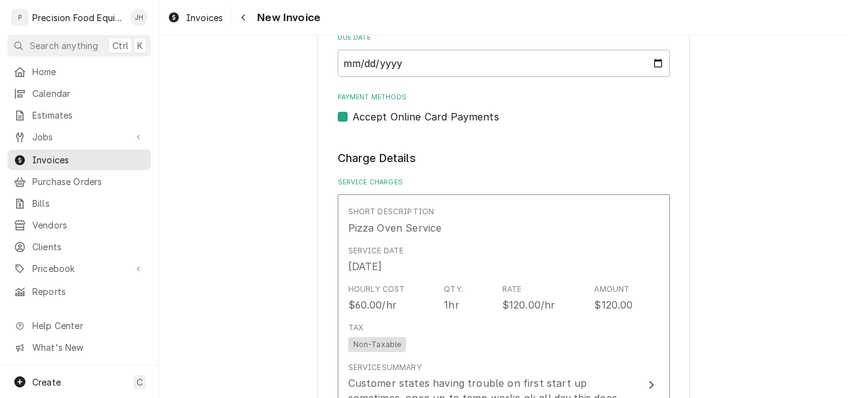
scroll to position [745, 0]
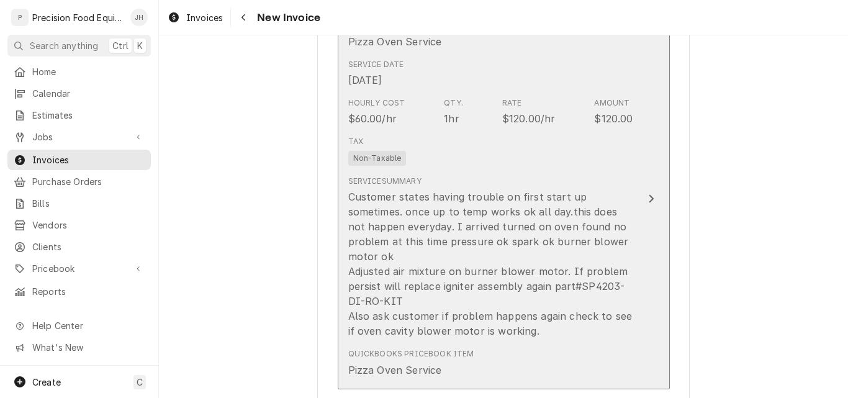
click at [506, 138] on div "Tax Non-Taxable" at bounding box center [490, 151] width 285 height 40
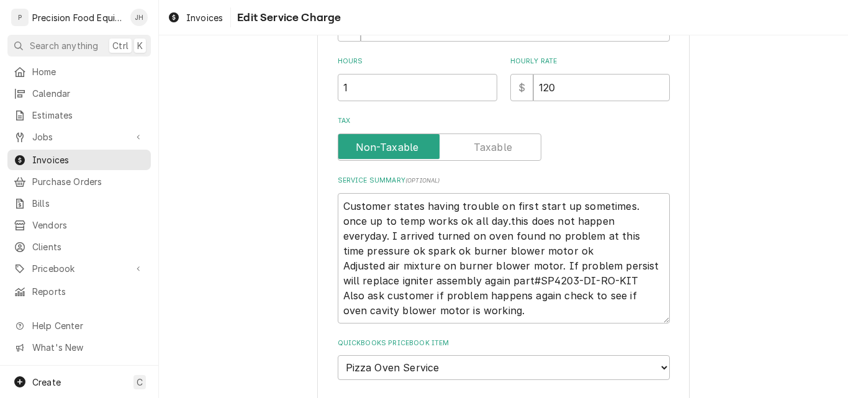
type textarea "x"
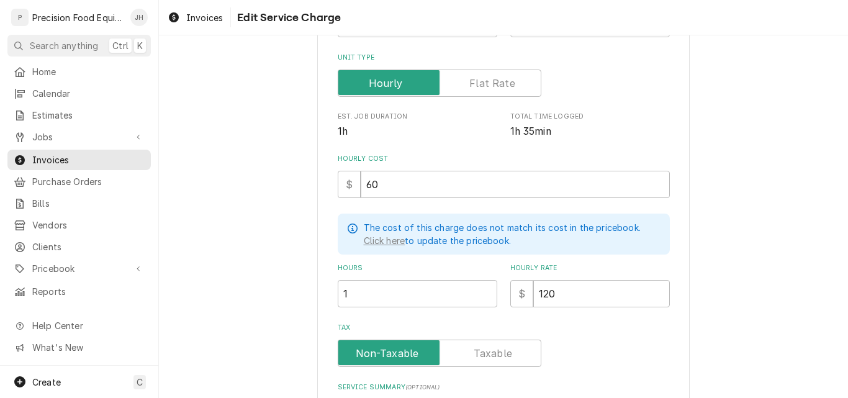
scroll to position [248, 0]
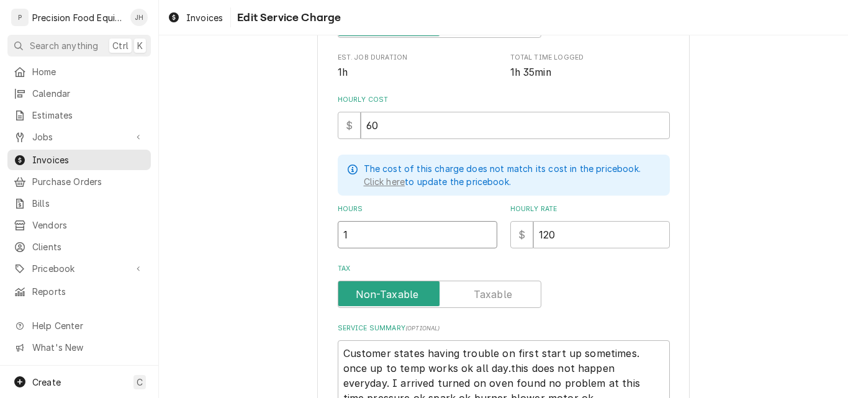
click at [355, 233] on input "1" at bounding box center [418, 234] width 160 height 27
type input "1.7"
type textarea "x"
type input "1.75"
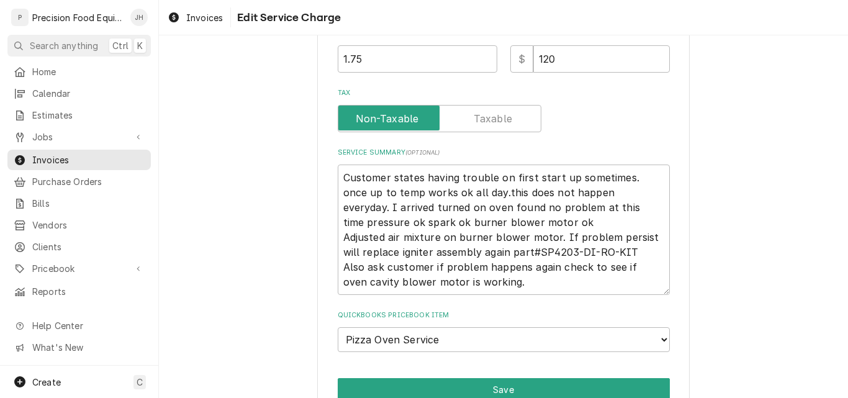
scroll to position [435, 0]
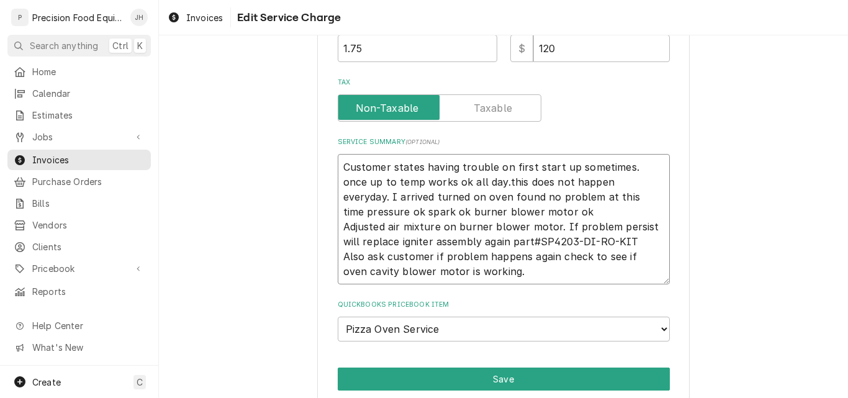
click at [630, 164] on textarea "Customer states having trouble on first start up sometimes. once up to temp wor…" at bounding box center [504, 219] width 332 height 130
type textarea "Customer states having trouble on first start up sometimes. nce up to temp work…"
type textarea "x"
type textarea "Customer states having trouble on first start up sometimes. Once up to temp wor…"
type textarea "x"
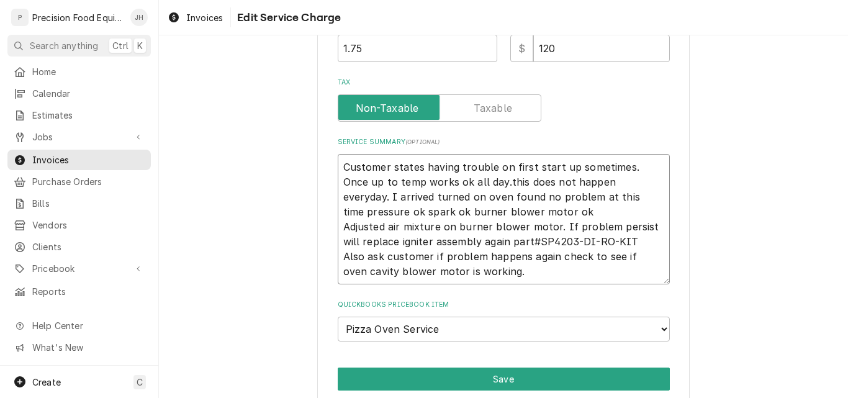
type textarea "Customer states having trouble on first start up sometimes. Once up to temp wor…"
type textarea "x"
type textarea "Customer states having trouble on first start up sometimes. Once up to temp wor…"
type textarea "x"
type textarea "Customer states having trouble on first start up sometimes. Once up to temp wor…"
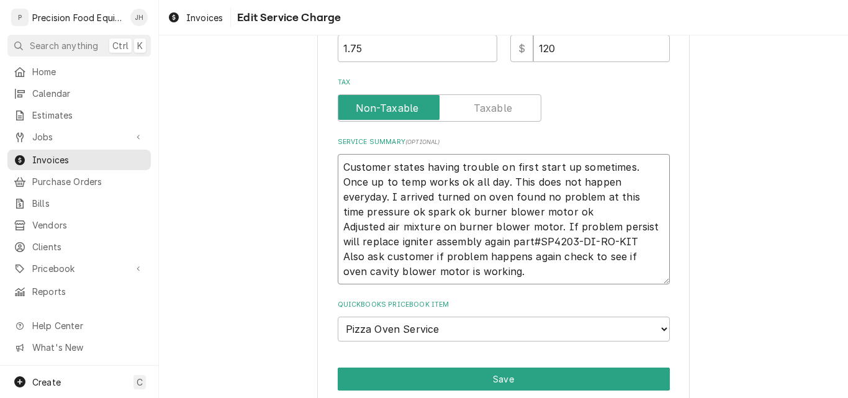
type textarea "x"
type textarea "Customer states having trouble on first start up sometimes. Once up to temp wor…"
type textarea "x"
type textarea "Customer states having trouble on first start up sometimes. Once up to temp wor…"
type textarea "x"
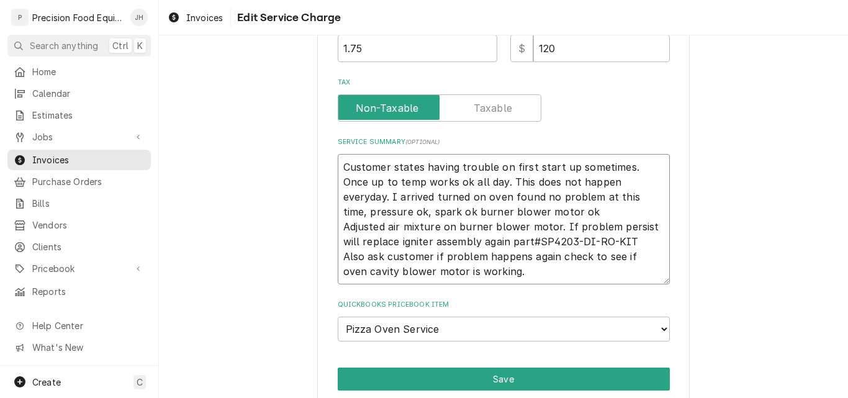
type textarea "Customer states having trouble on first start up sometimes. Once up to temp wor…"
type textarea "x"
type textarea "Customer states having trouble on first start up sometimes. Once up to temp wor…"
type textarea "x"
type textarea "Customer states having trouble on first start up sometimes. Once up to temp wor…"
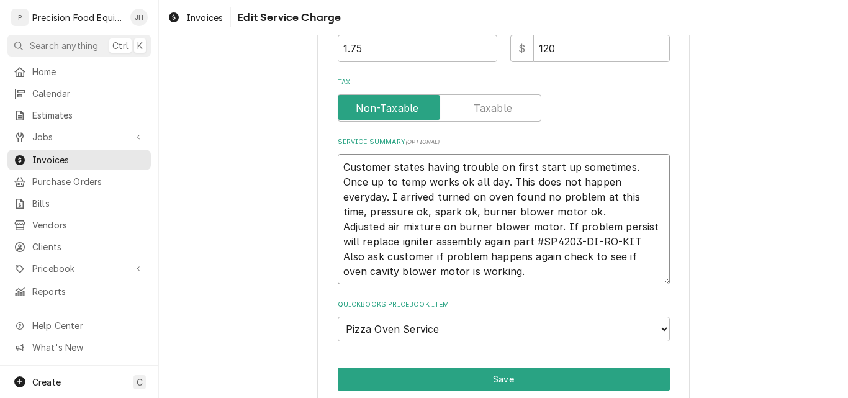
type textarea "x"
type textarea "Customer states having trouble on first start up sometimes. Once up to temp wor…"
type textarea "x"
type textarea "Customer states having trouble on first start up sometimes. Once up to temp wor…"
type textarea "x"
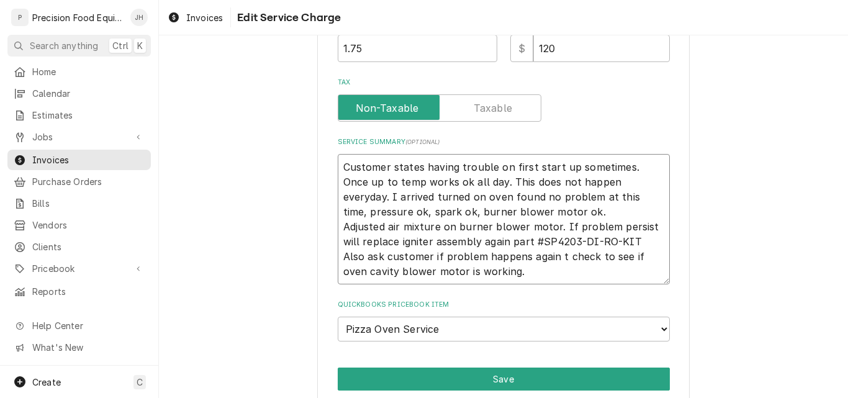
type textarea "Customer states having trouble on first start up sometimes. Once up to temp wor…"
type textarea "x"
type textarea "Customer states having trouble on first start up sometimes. Once up to temp wor…"
type textarea "x"
type textarea "Customer states having trouble on first start up sometimes. Once up to temp wor…"
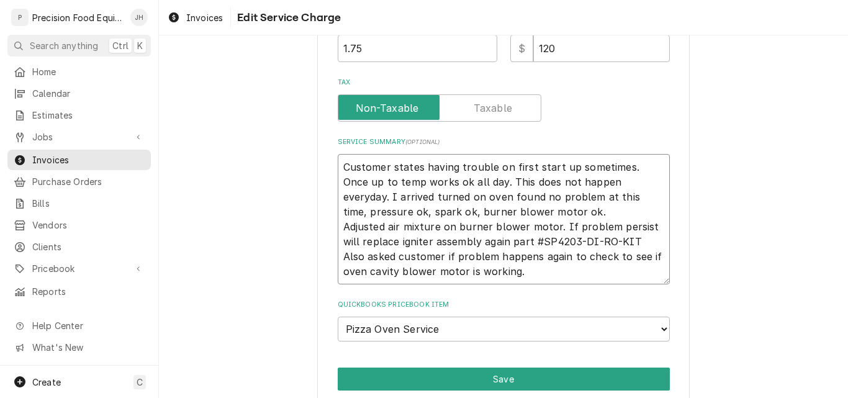
type textarea "x"
type textarea "Customer states having trouble on first start up sometimes. Once up to temp wor…"
type textarea "x"
type textarea "Customer states having trouble on first start up sometimes. Once up to temp wor…"
type textarea "x"
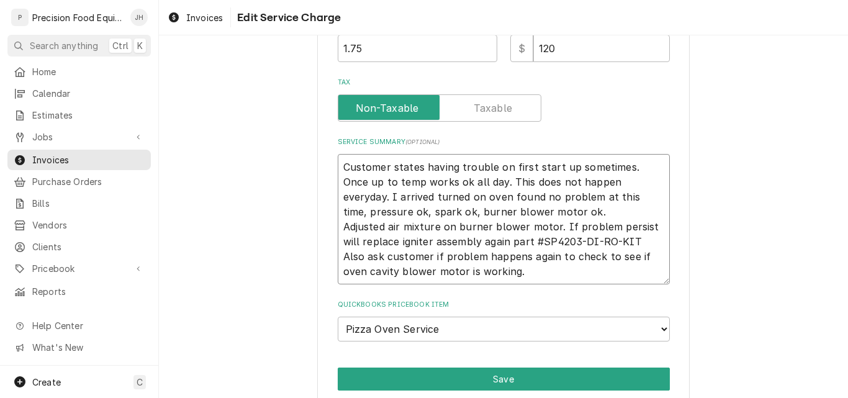
type textarea "Customer states having trouble on first start up sometimes. Once up to temp wor…"
click at [503, 240] on textarea "Customer states having trouble on first start up sometimes. Once up to temp wor…" at bounding box center [504, 219] width 332 height 130
type textarea "x"
drag, startPoint x: 508, startPoint y: 240, endPoint x: 633, endPoint y: 241, distance: 124.8
click at [633, 241] on textarea "Customer states having trouble on first start up sometimes. Once up to temp wor…" at bounding box center [504, 219] width 332 height 130
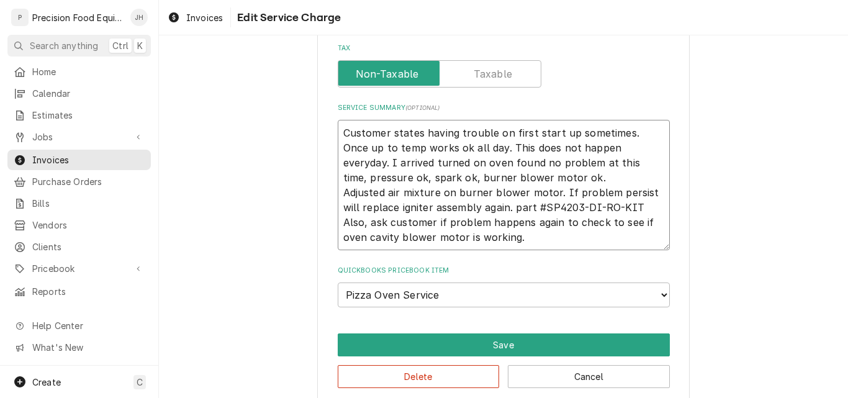
scroll to position [484, 0]
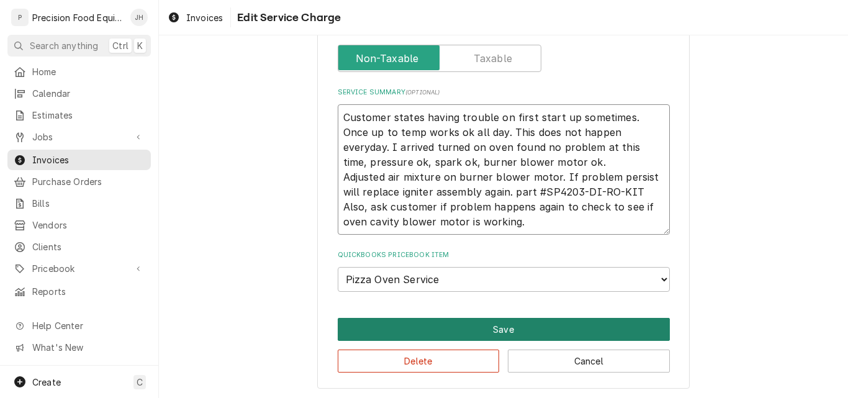
type textarea "Customer states having trouble on first start up sometimes. Once up to temp wor…"
click at [494, 332] on button "Save" at bounding box center [504, 329] width 332 height 23
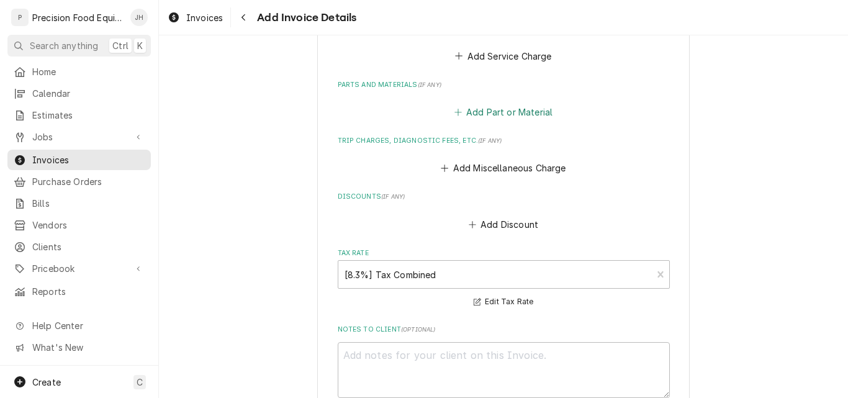
scroll to position [1165, 0]
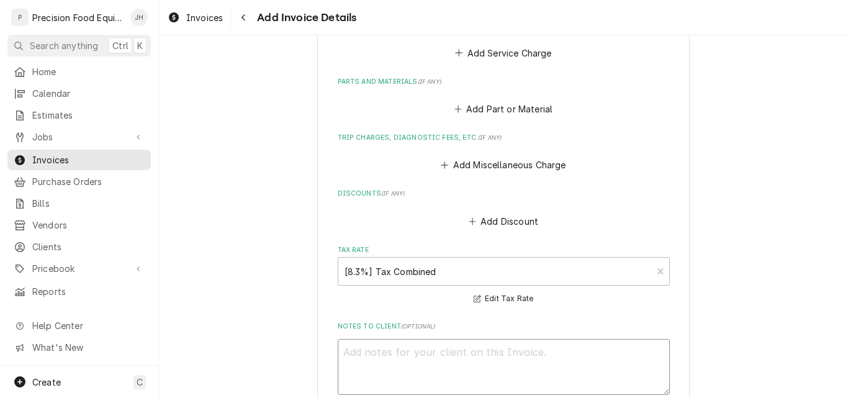
drag, startPoint x: 412, startPoint y: 343, endPoint x: 379, endPoint y: 345, distance: 33.0
click at [379, 345] on textarea "Notes to Client ( optional )" at bounding box center [504, 367] width 332 height 56
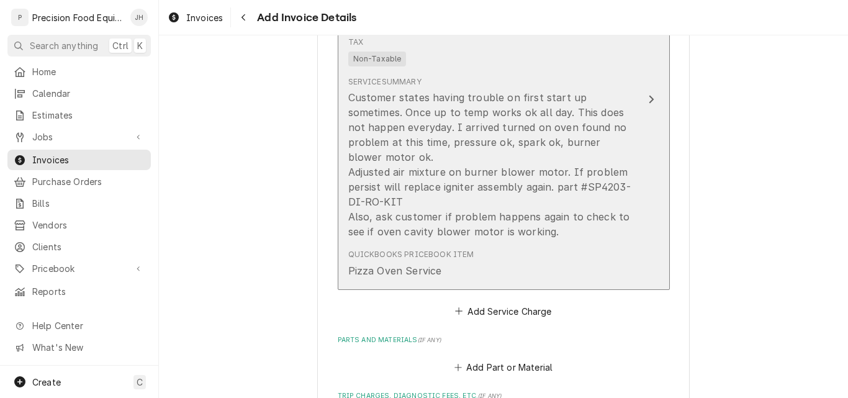
scroll to position [916, 0]
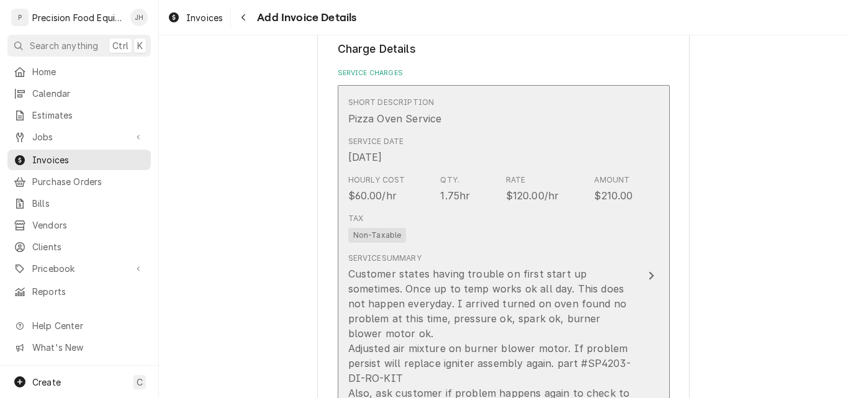
click at [587, 246] on div "Tax Non-Taxable" at bounding box center [490, 228] width 285 height 40
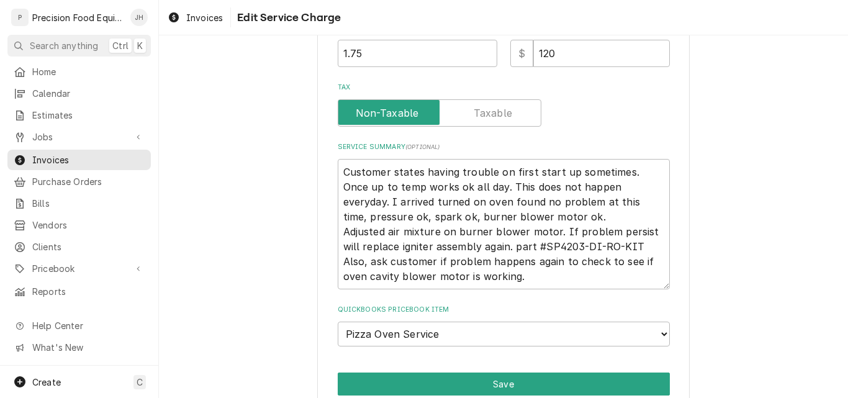
scroll to position [435, 0]
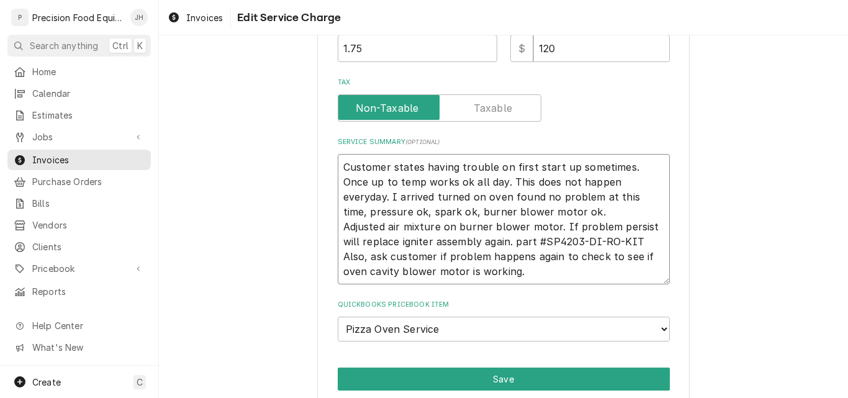
drag, startPoint x: 512, startPoint y: 240, endPoint x: 637, endPoint y: 238, distance: 125.4
click at [637, 238] on textarea "Customer states having trouble on first start up sometimes. Once up to temp wor…" at bounding box center [504, 219] width 332 height 130
type textarea "x"
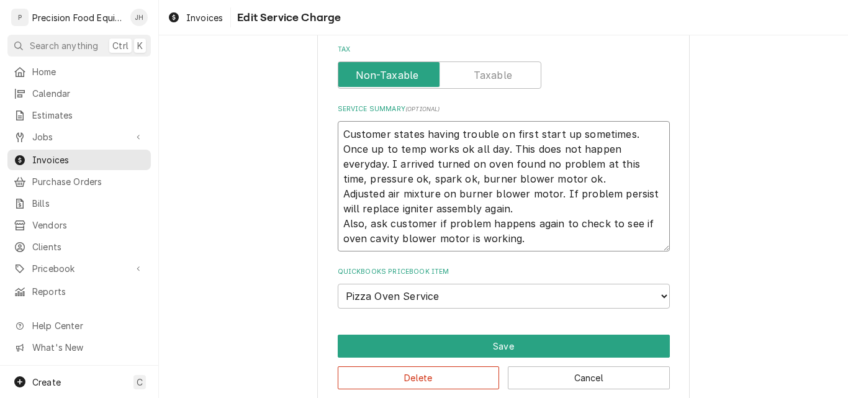
scroll to position [484, 0]
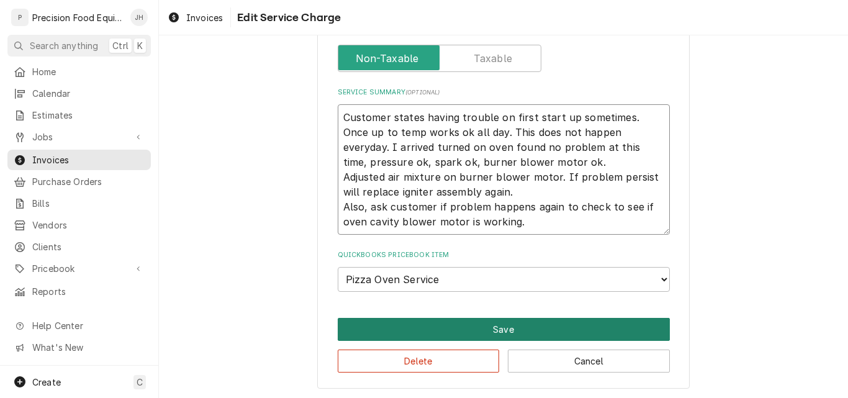
type textarea "Customer states having trouble on first start up sometimes. Once up to temp wor…"
click at [504, 328] on button "Save" at bounding box center [504, 329] width 332 height 23
type textarea "x"
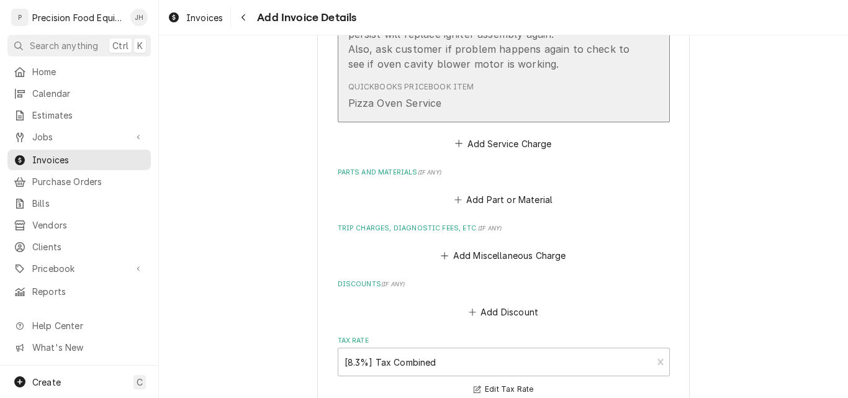
scroll to position [1088, 0]
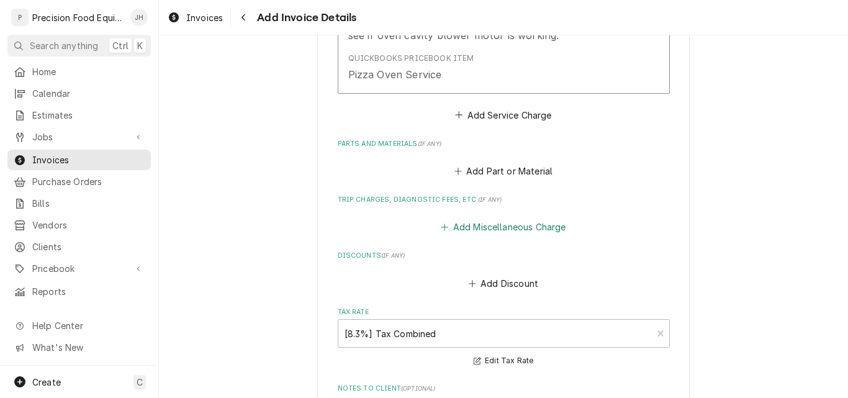
click at [478, 219] on button "Add Miscellaneous Charge" at bounding box center [503, 227] width 129 height 17
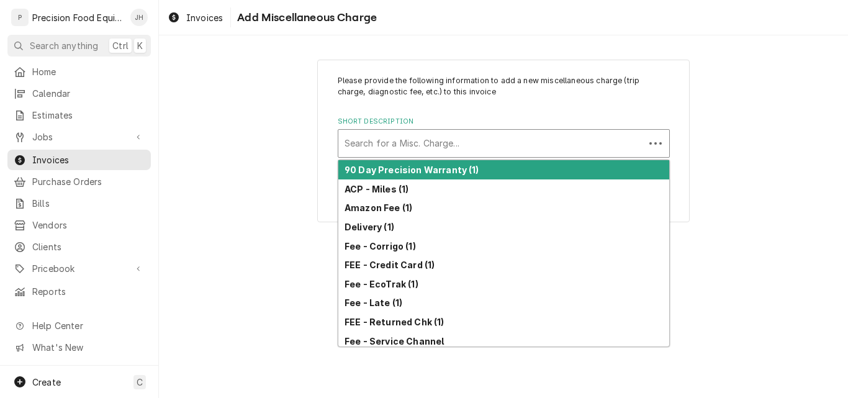
click at [384, 144] on div "Short Description" at bounding box center [492, 143] width 294 height 22
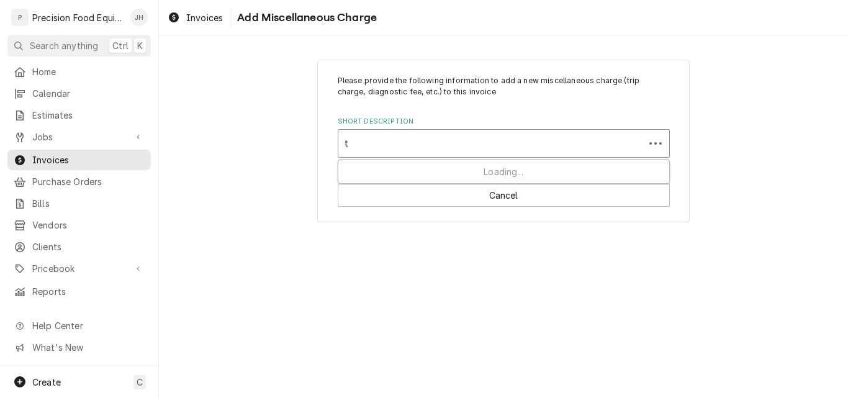
type input "tr"
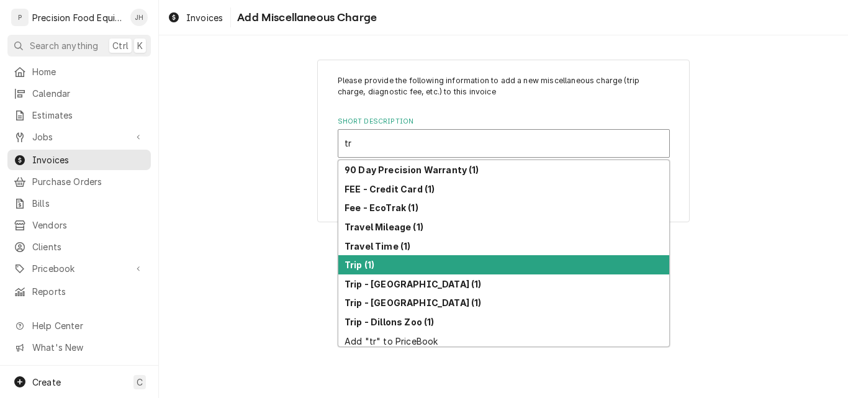
click at [372, 264] on strong "Trip (1)" at bounding box center [360, 264] width 30 height 11
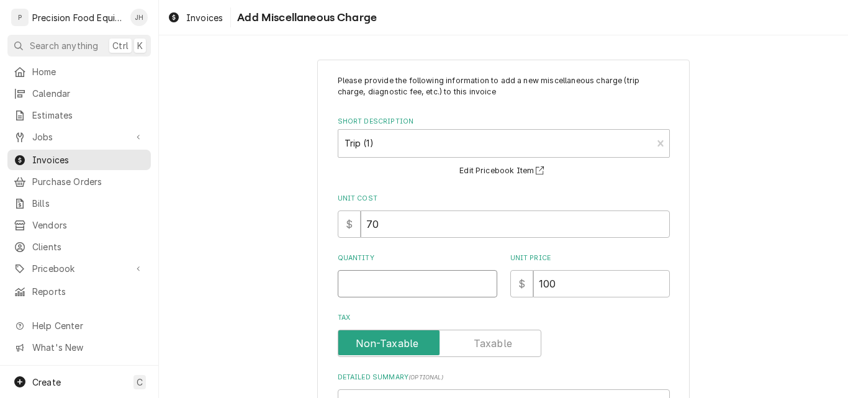
click at [374, 283] on input "Quantity" at bounding box center [418, 283] width 160 height 27
type textarea "x"
type input "1"
type textarea "x"
type input "0"
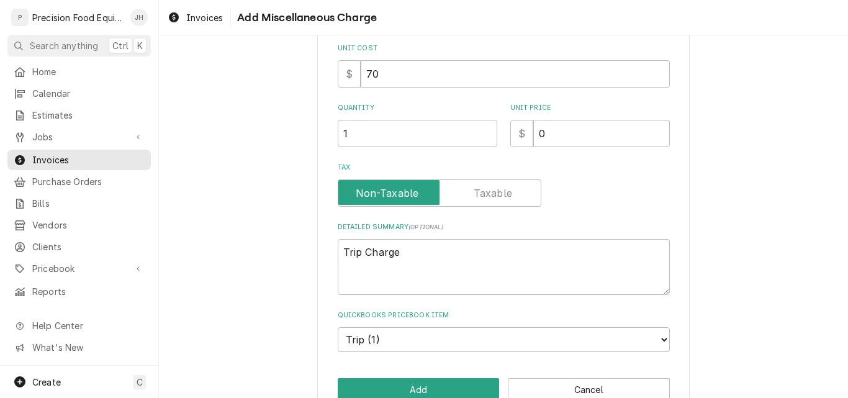
scroll to position [180, 0]
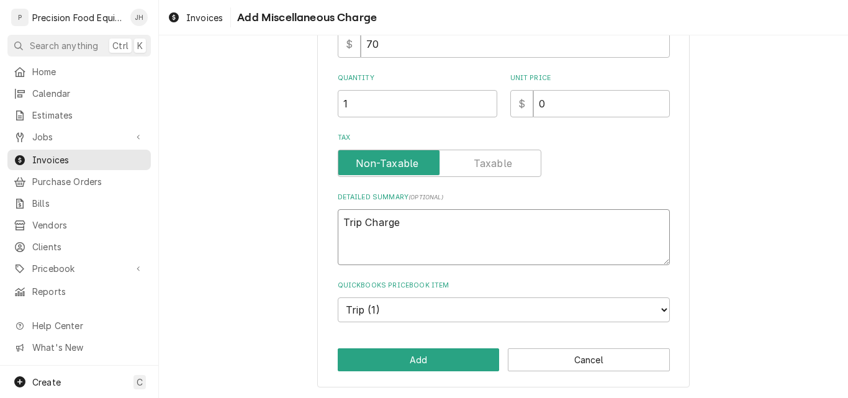
click at [398, 223] on textarea "Trip Charge" at bounding box center [504, 237] width 332 height 56
type textarea "Trip Charge"
type textarea "x"
type textarea "Trip Charge -"
type textarea "x"
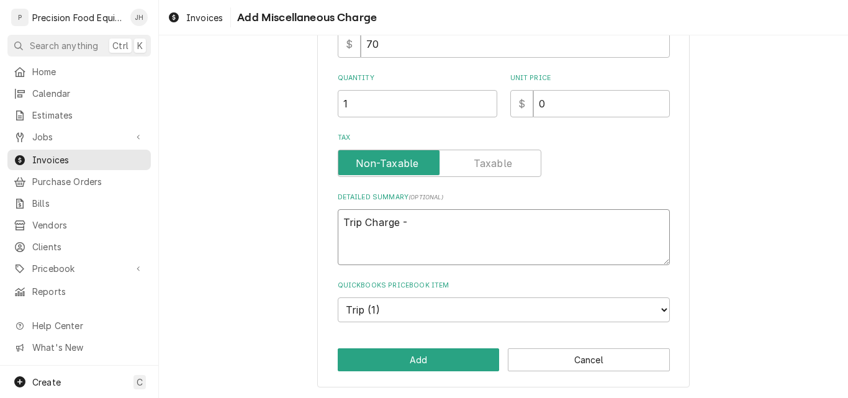
type textarea "Trip Charge -"
type textarea "x"
type textarea "Trip Charge - W"
type textarea "x"
type textarea "Trip Charge - WA"
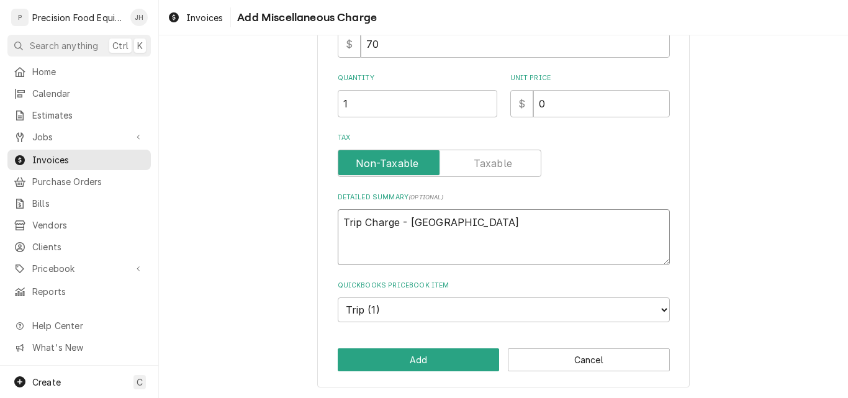
type textarea "x"
type textarea "Trip Charge - WAI"
type textarea "x"
type textarea "Trip Charge - WAIV"
type textarea "x"
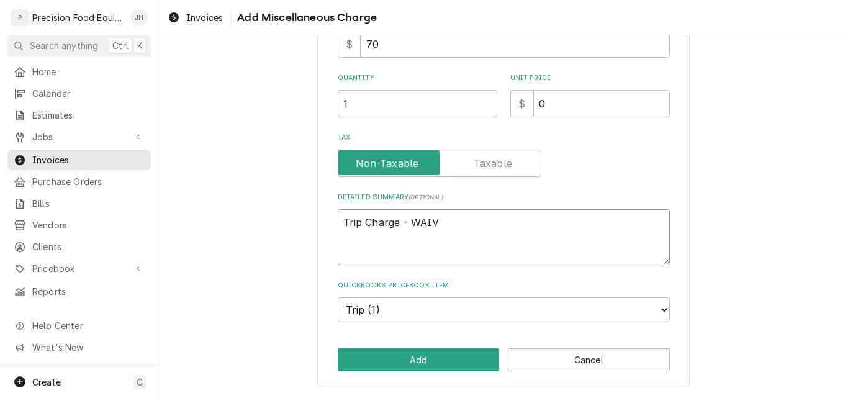
type textarea "Trip Charge - WAIVE"
type textarea "x"
type textarea "Trip Charge - WAIVED"
type textarea "x"
type textarea "Trip Charge - WAIVED"
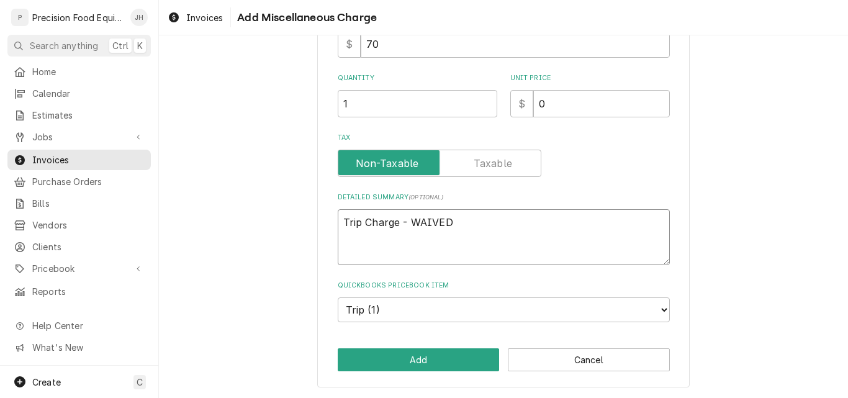
type textarea "x"
type textarea "Trip Charge - WAIVED p"
type textarea "x"
type textarea "Trip Charge - WAIVED pe"
type textarea "x"
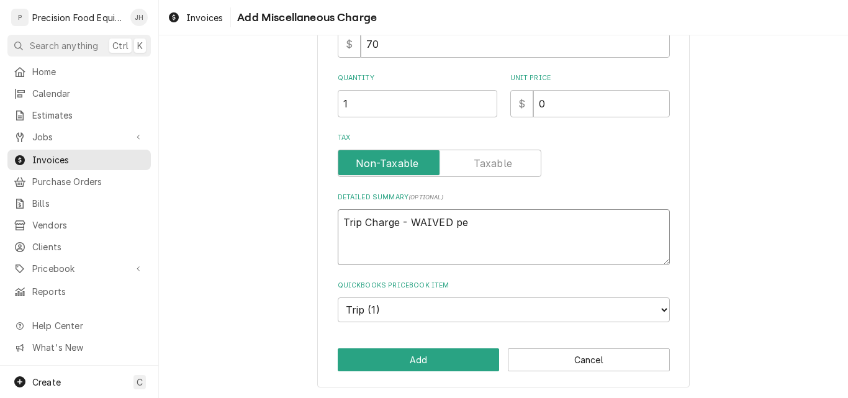
type textarea "Trip Charge - WAIVED per"
type textarea "x"
type textarea "Trip Charge - WAIVED per"
type textarea "x"
type textarea "Trip Charge - WAIVED per J"
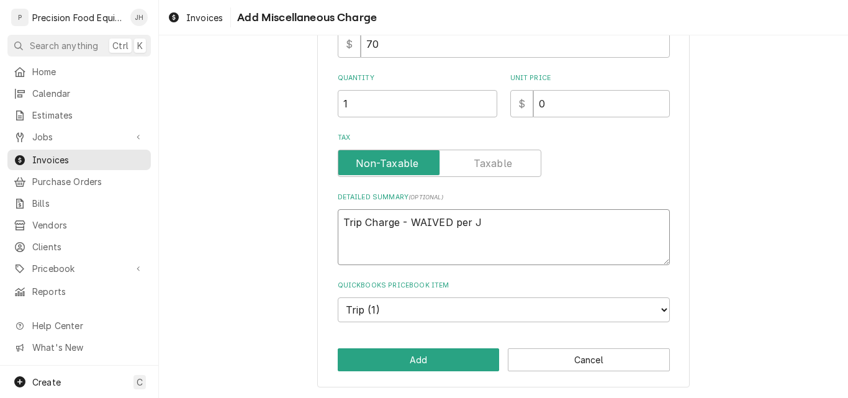
type textarea "x"
type textarea "Trip Charge - WAIVED per Ja"
type textarea "x"
type textarea "Trip Charge - WAIVED per Jas"
type textarea "x"
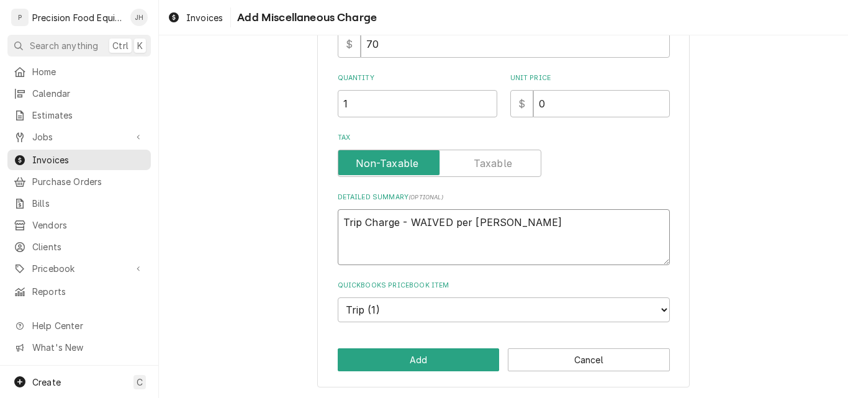
type textarea "Trip Charge - WAIVED per Jaso"
type textarea "x"
type textarea "Trip Charge - WAIVED per Jason"
click at [431, 361] on button "Add" at bounding box center [419, 359] width 162 height 23
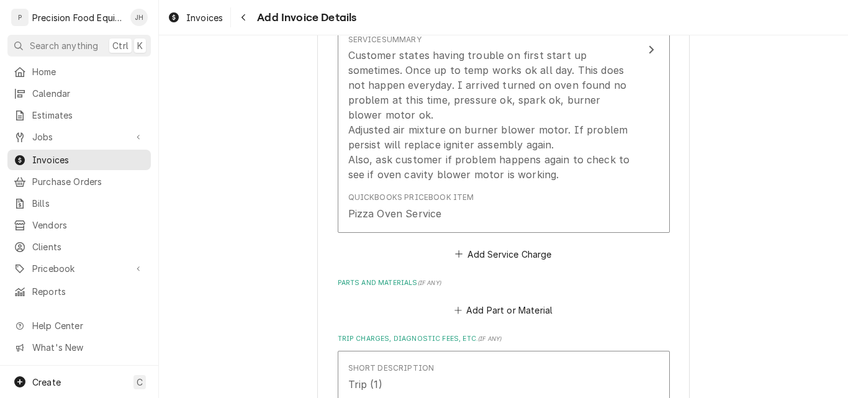
scroll to position [762, 0]
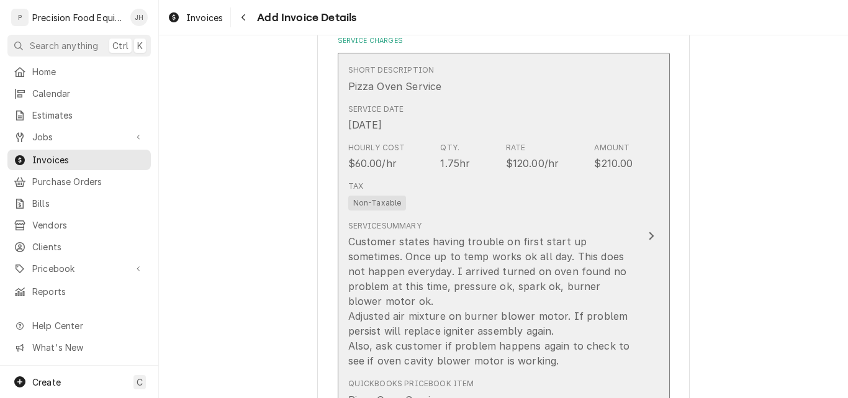
click at [547, 207] on div "Tax Non-Taxable" at bounding box center [490, 196] width 285 height 40
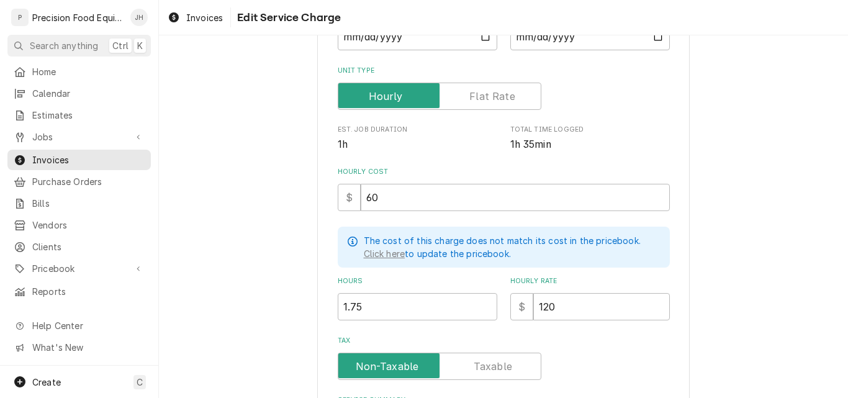
scroll to position [186, 0]
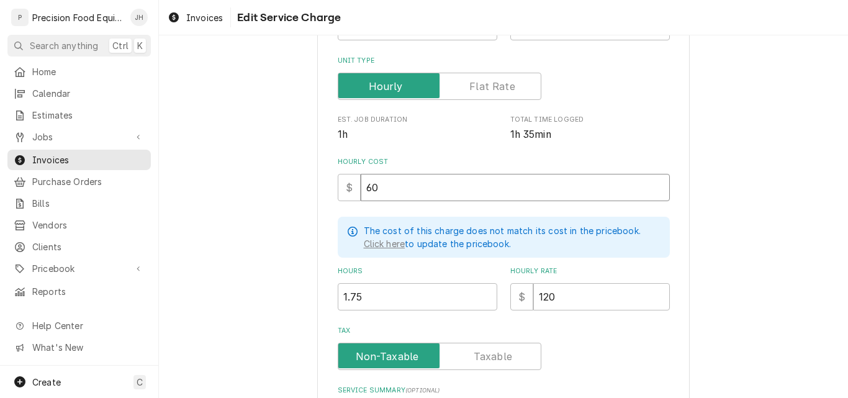
drag, startPoint x: 402, startPoint y: 183, endPoint x: 245, endPoint y: 199, distance: 157.9
click at [247, 199] on div "Use the fields below to edit this service charge Short Description Pizza Oven S…" at bounding box center [503, 279] width 689 height 835
type textarea "x"
type input "7"
type textarea "x"
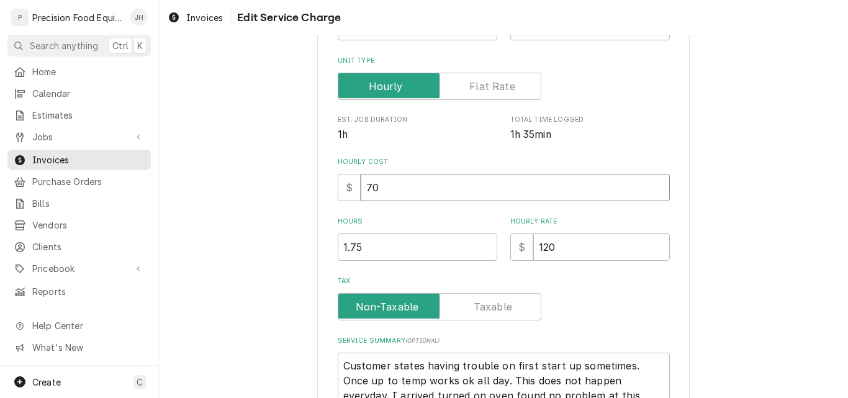
type input "70"
type textarea "x"
type input "1"
type textarea "x"
type input "14"
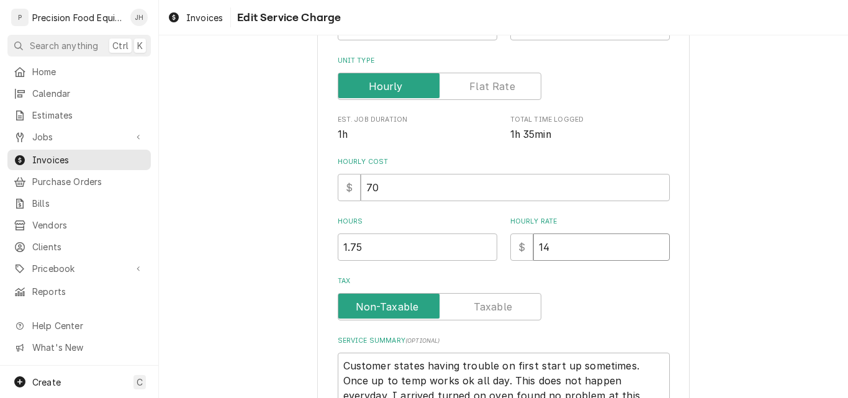
type textarea "x"
type input "140"
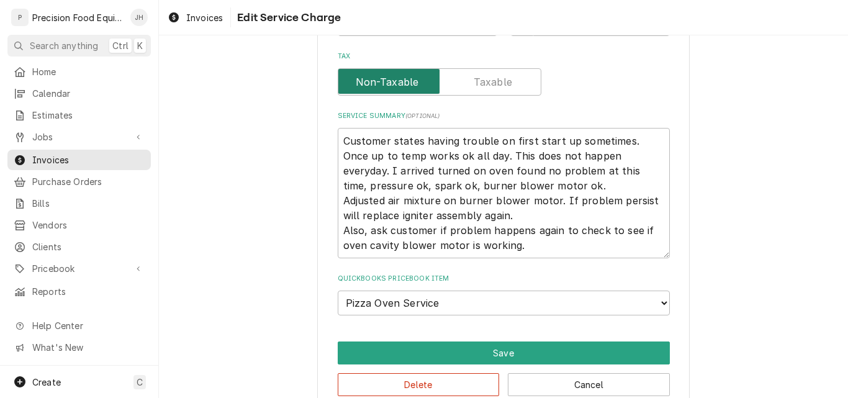
scroll to position [436, 0]
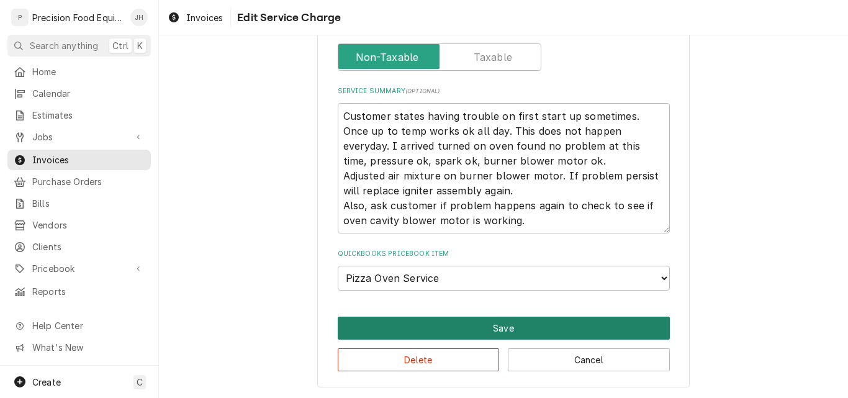
click at [506, 329] on button "Save" at bounding box center [504, 328] width 332 height 23
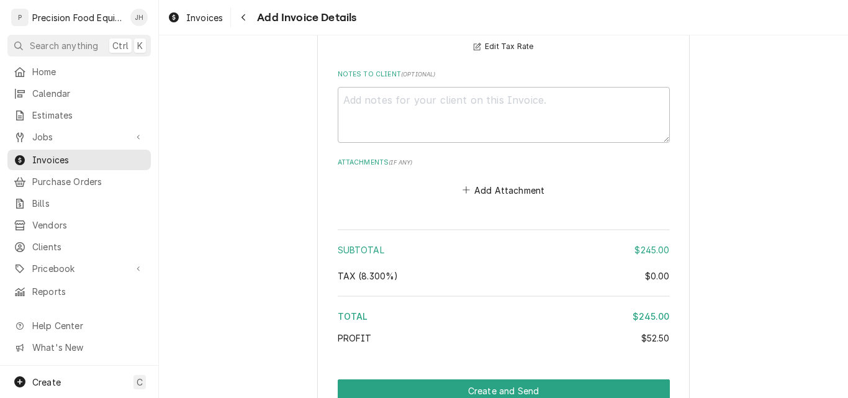
scroll to position [1617, 0]
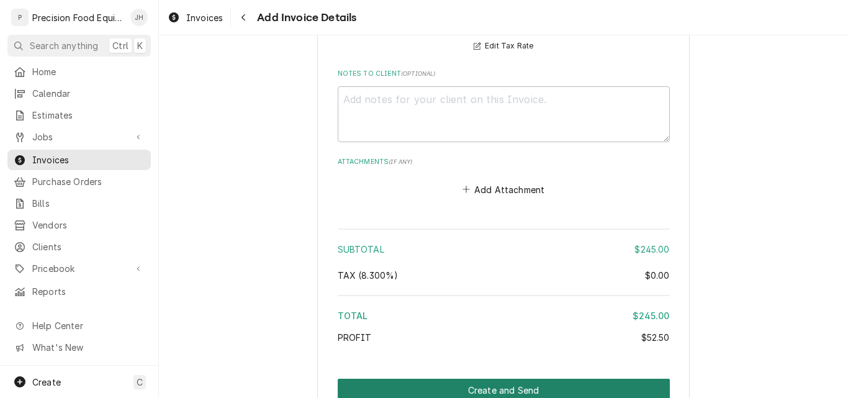
click at [500, 379] on button "Create and Send" at bounding box center [504, 390] width 332 height 23
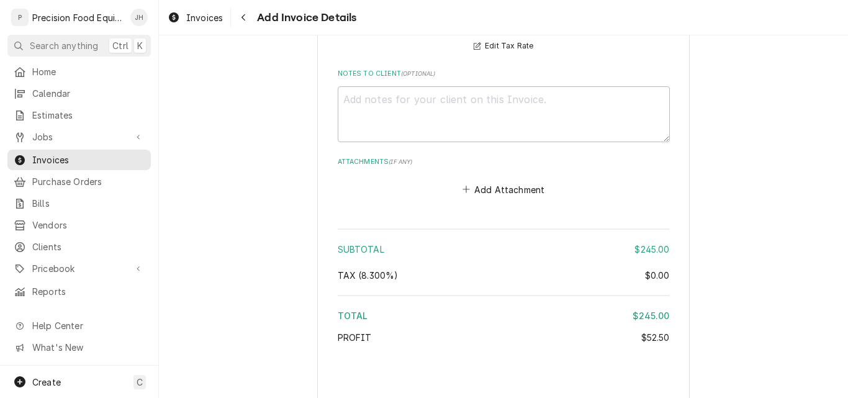
type textarea "x"
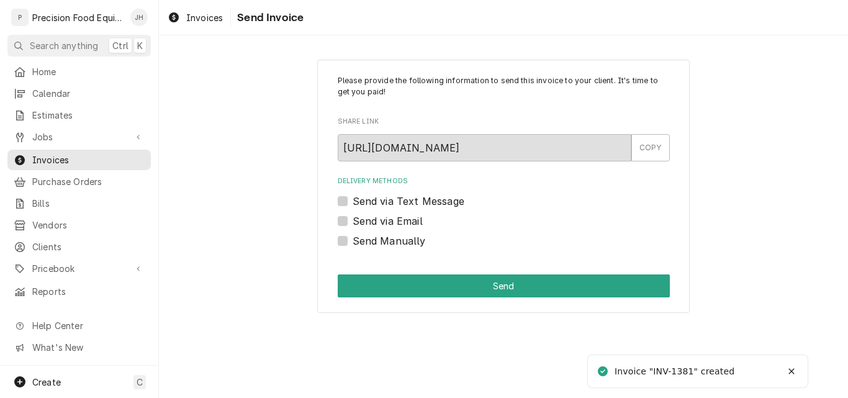
click at [408, 220] on label "Send via Email" at bounding box center [388, 221] width 70 height 15
click at [408, 220] on input "Send via Email" at bounding box center [519, 227] width 332 height 27
checkbox input "true"
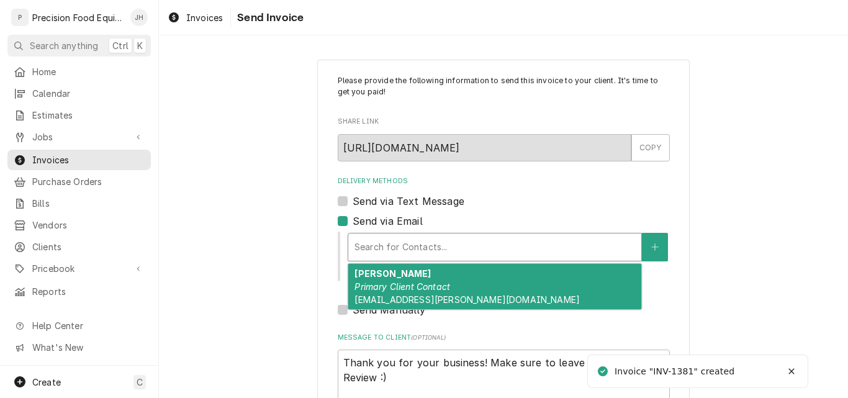
click at [399, 245] on div "Delivery Methods" at bounding box center [494, 247] width 281 height 22
click at [392, 287] on em "Primary Client Contact" at bounding box center [402, 286] width 96 height 11
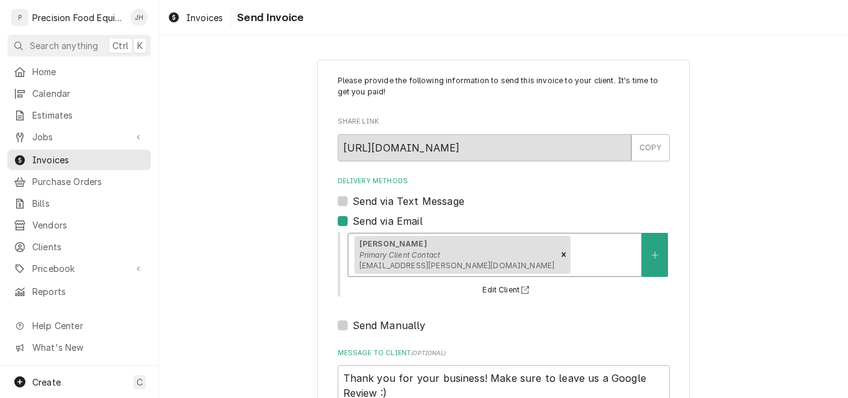
scroll to position [99, 0]
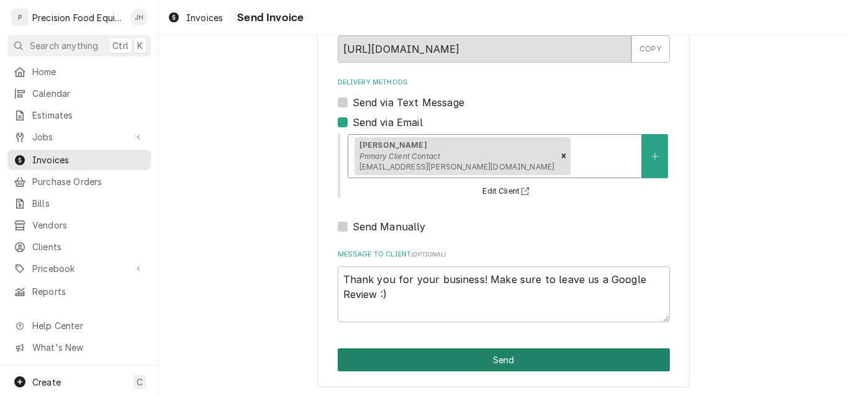
click at [501, 361] on button "Send" at bounding box center [504, 359] width 332 height 23
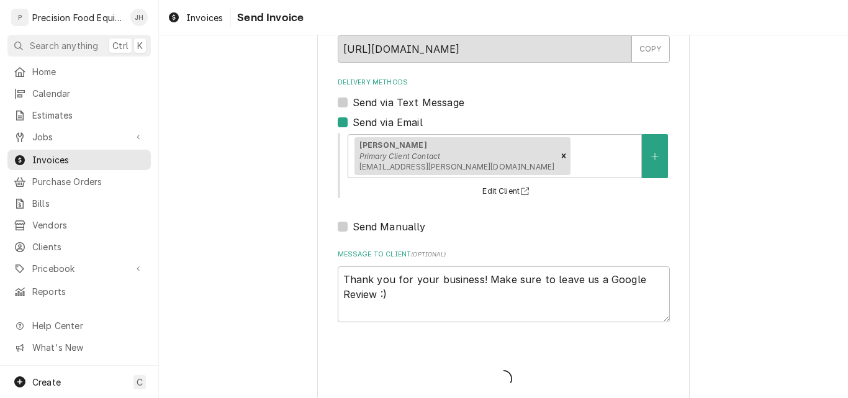
type textarea "x"
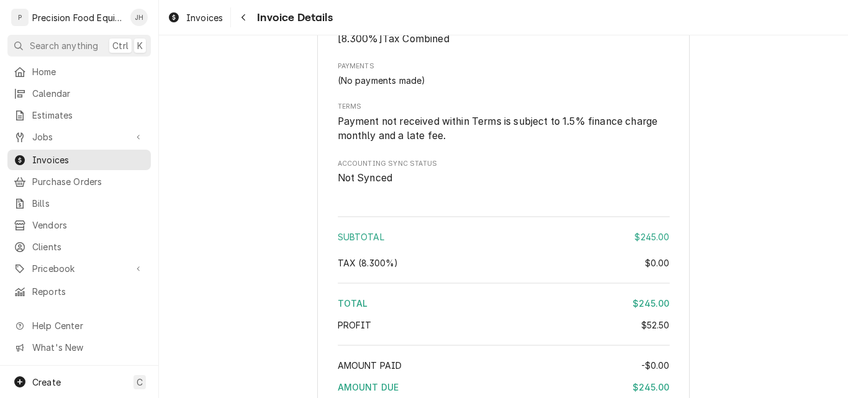
scroll to position [1488, 0]
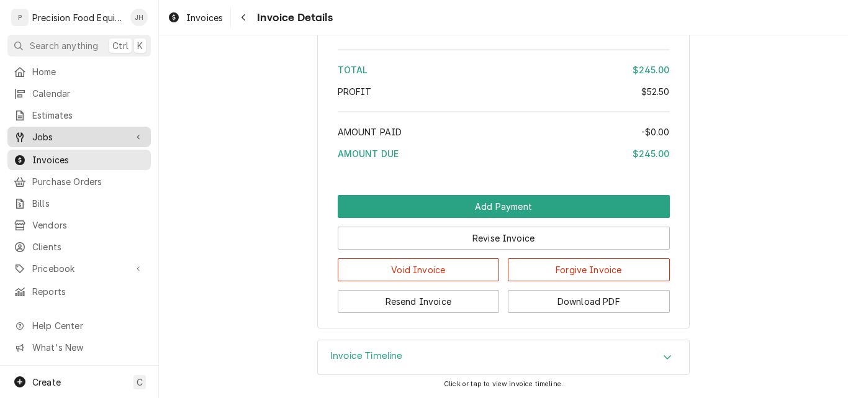
click at [58, 133] on span "Jobs" at bounding box center [79, 136] width 94 height 13
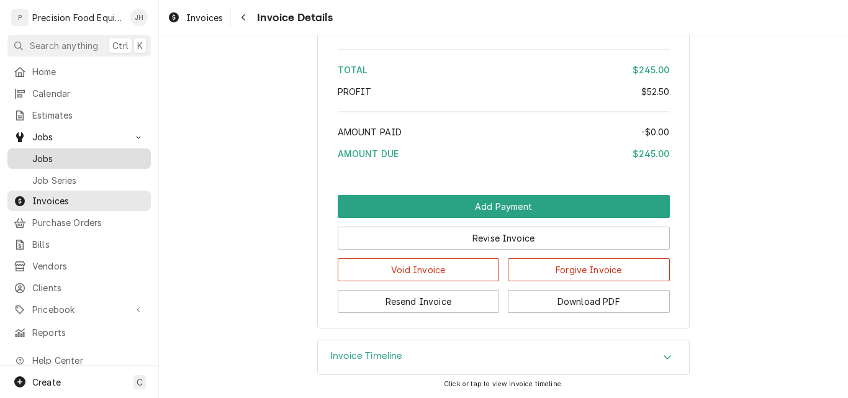
click at [55, 156] on span "Jobs" at bounding box center [88, 158] width 112 height 13
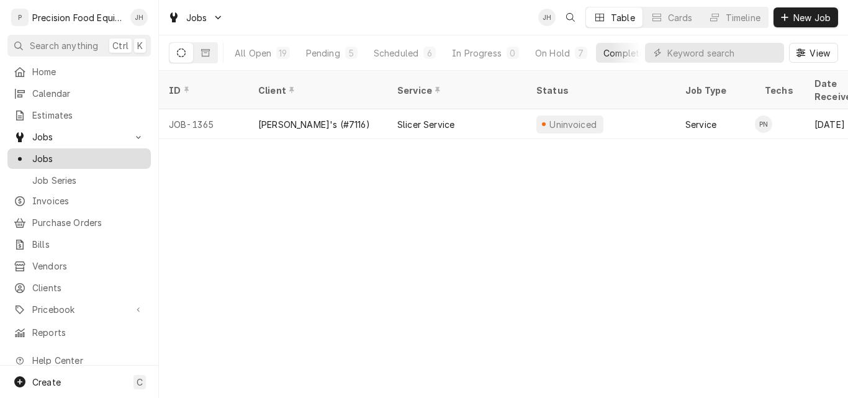
click at [77, 153] on span "Jobs" at bounding box center [88, 158] width 112 height 13
click at [38, 197] on span "Invoices" at bounding box center [88, 200] width 112 height 13
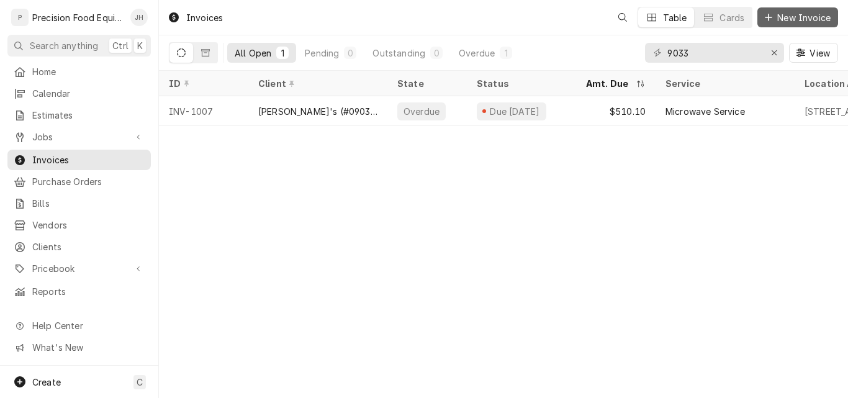
click at [781, 17] on span "New Invoice" at bounding box center [804, 17] width 58 height 13
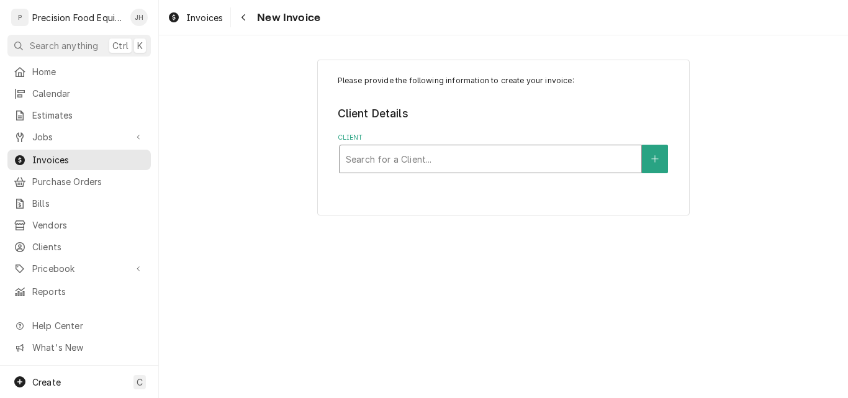
click at [410, 153] on div "Client" at bounding box center [490, 159] width 289 height 22
type input "saff"
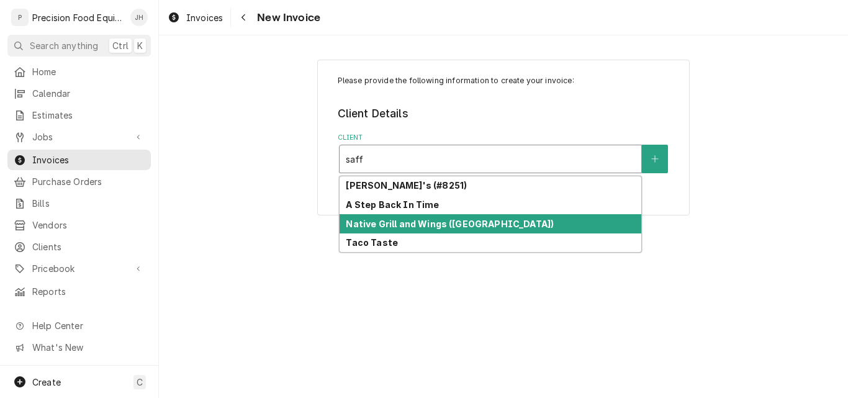
click at [411, 231] on div "Native Grill and Wings ([GEOGRAPHIC_DATA])" at bounding box center [491, 223] width 302 height 19
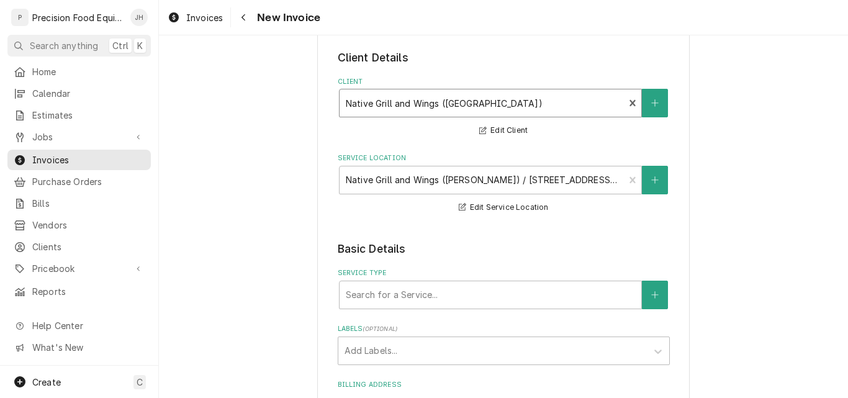
scroll to position [186, 0]
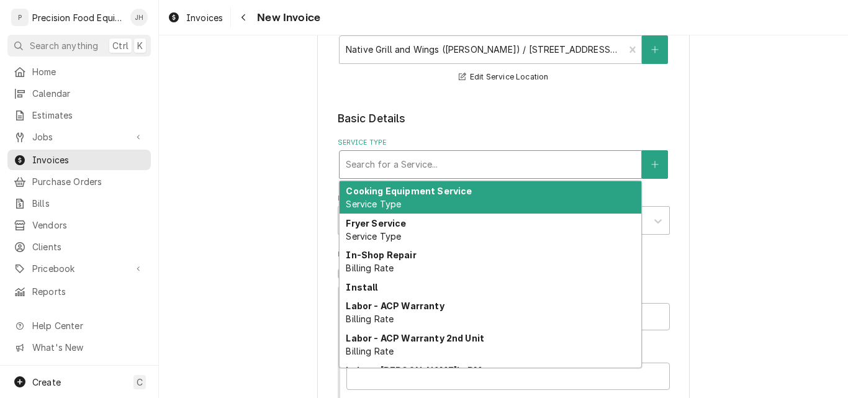
click at [378, 166] on div "Service Type" at bounding box center [490, 164] width 289 height 22
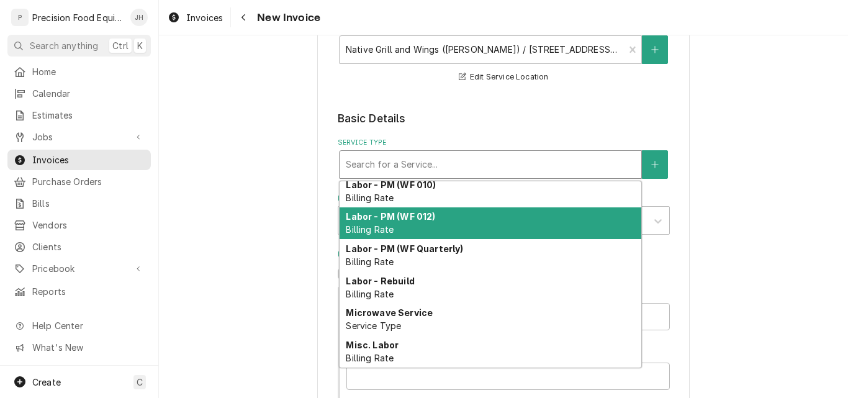
click at [757, 192] on div "Please provide the following information to create your invoice: Client Details…" at bounding box center [503, 353] width 689 height 982
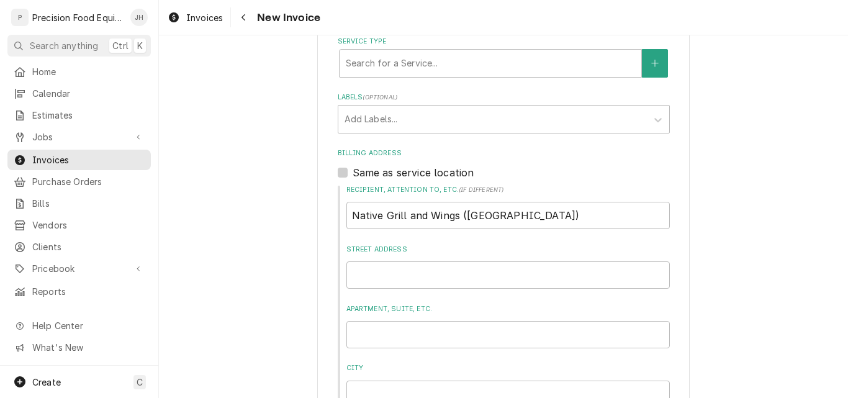
scroll to position [248, 0]
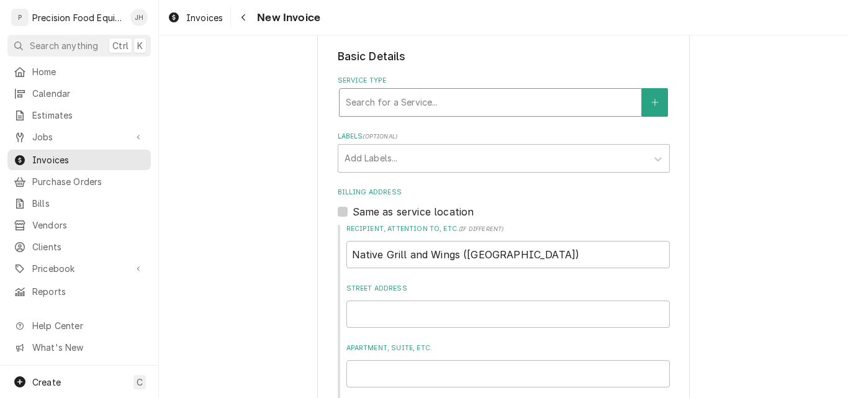
click at [415, 104] on div "Service Type" at bounding box center [490, 102] width 289 height 22
type input "parts"
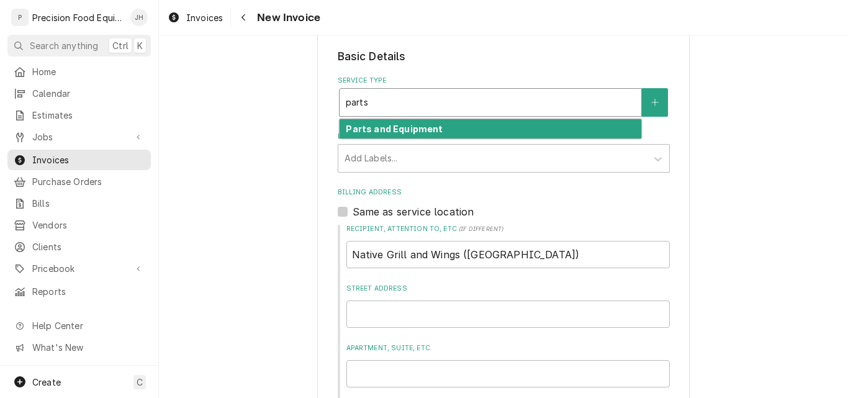
click at [423, 125] on strong "Parts and Equipment" at bounding box center [394, 129] width 97 height 11
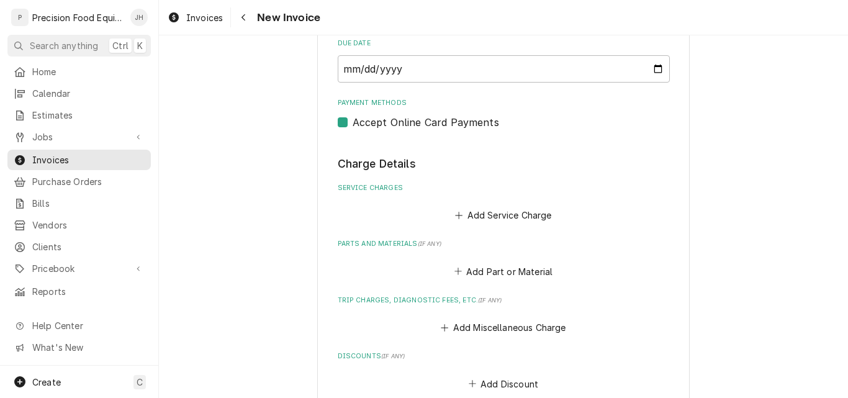
scroll to position [993, 0]
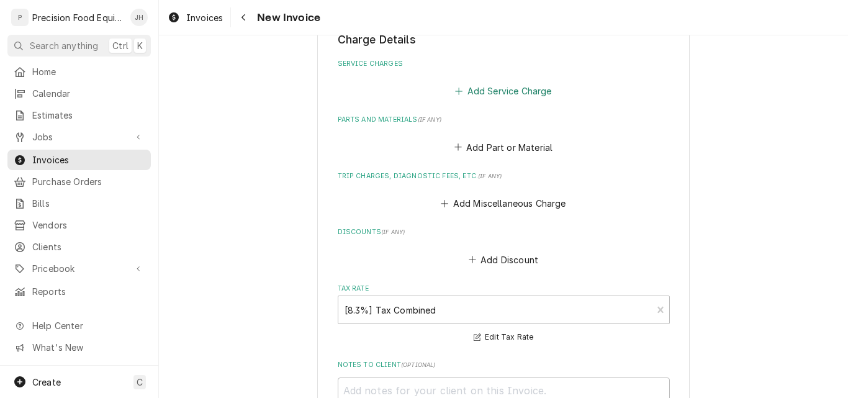
click at [507, 92] on button "Add Service Charge" at bounding box center [503, 91] width 101 height 17
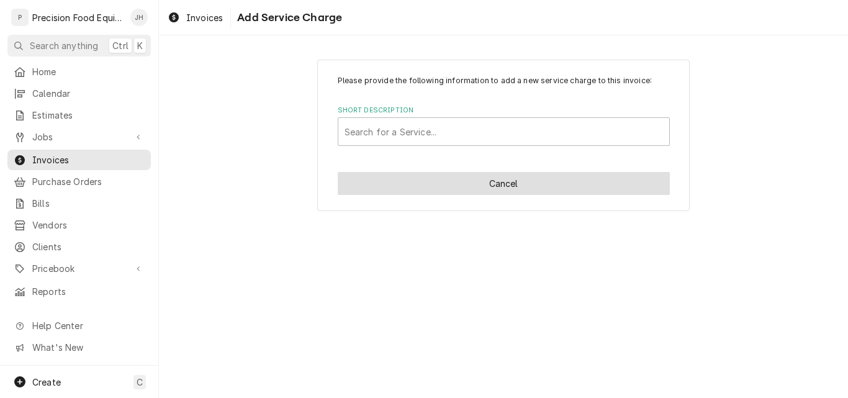
click at [514, 183] on button "Cancel" at bounding box center [504, 183] width 332 height 23
type textarea "x"
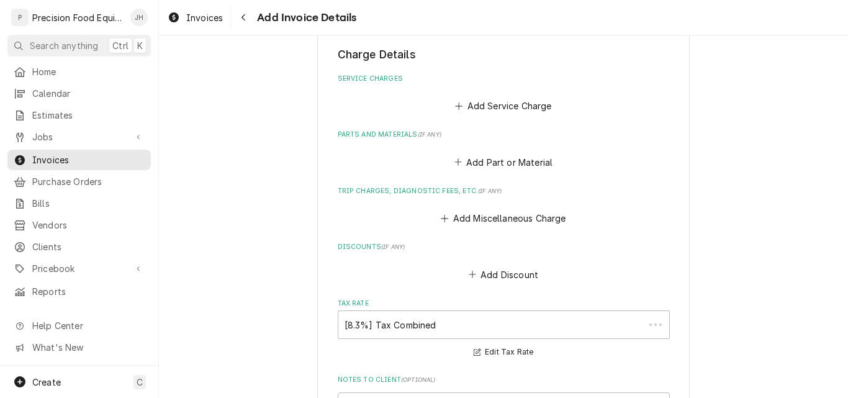
scroll to position [978, 0]
click at [503, 164] on button "Add Part or Material" at bounding box center [503, 161] width 102 height 17
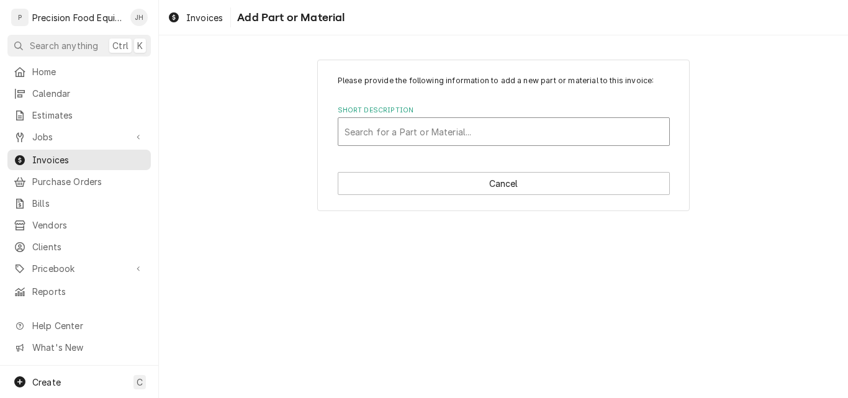
click at [368, 136] on div "Short Description" at bounding box center [504, 131] width 318 height 22
type input "used eq"
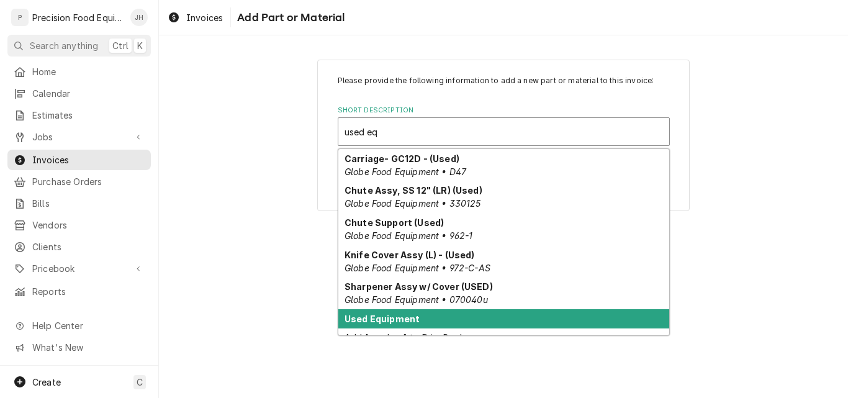
click at [439, 324] on div "Used Equipment" at bounding box center [503, 318] width 331 height 19
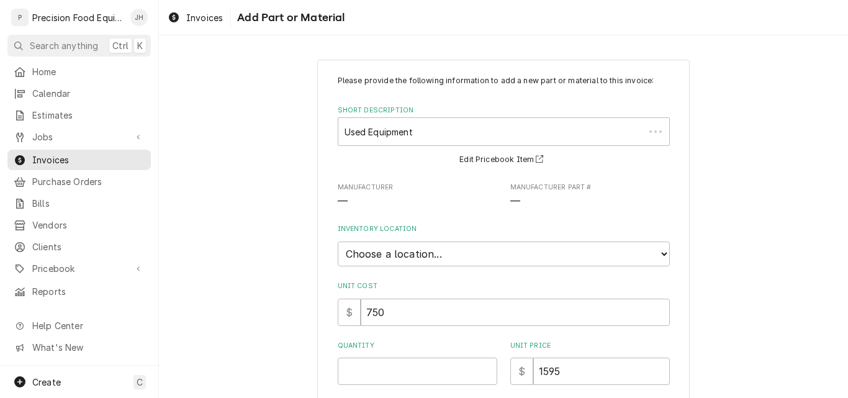
type textarea "x"
click at [415, 258] on select "Choose a location... QBD Warehouse" at bounding box center [504, 253] width 332 height 25
select select "417"
click at [338, 241] on select "Choose a location... QBD Warehouse" at bounding box center [504, 253] width 332 height 25
type textarea "x"
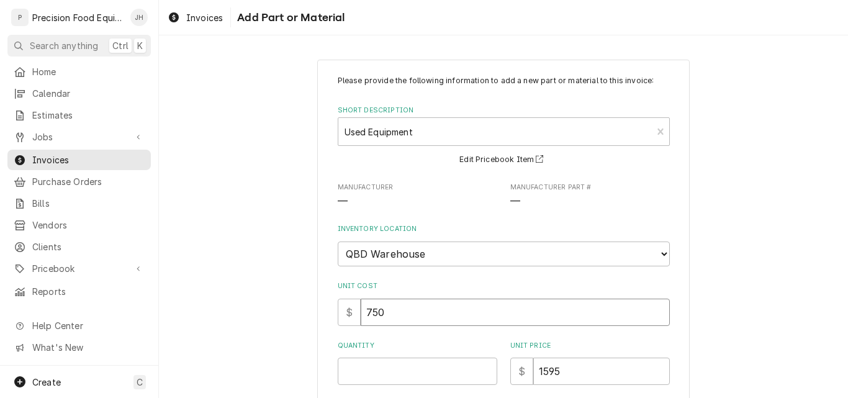
drag, startPoint x: 397, startPoint y: 316, endPoint x: 332, endPoint y: 317, distance: 65.2
click at [332, 317] on div "Please provide the following information to add a new part or material to this …" at bounding box center [503, 357] width 372 height 595
type input "8"
type textarea "x"
type input "89"
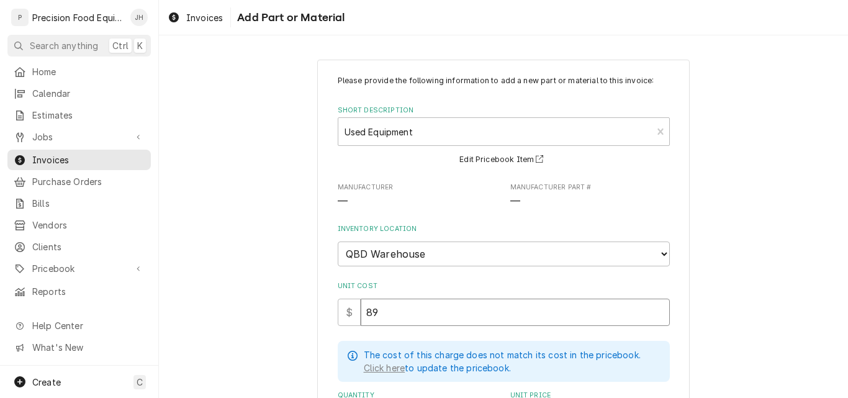
type textarea "x"
type input "890"
type textarea "x"
type input "8900"
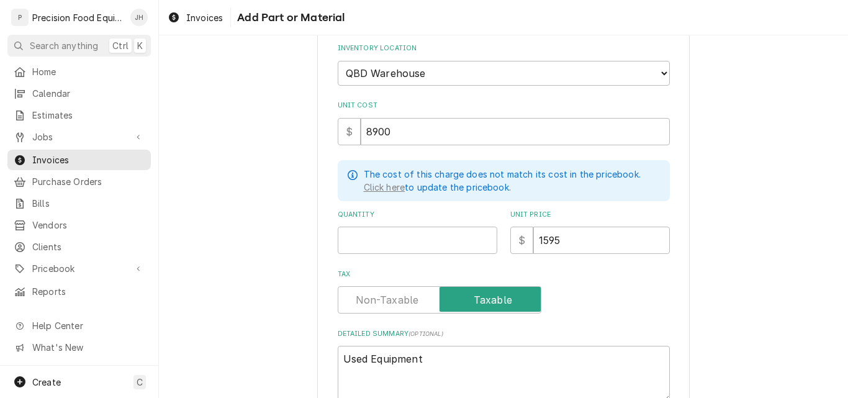
scroll to position [186, 0]
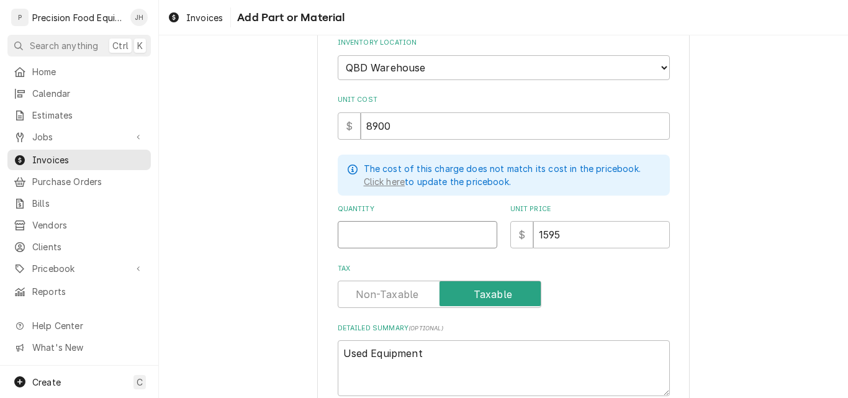
click at [391, 241] on input "Quantity" at bounding box center [418, 234] width 160 height 27
type input "1"
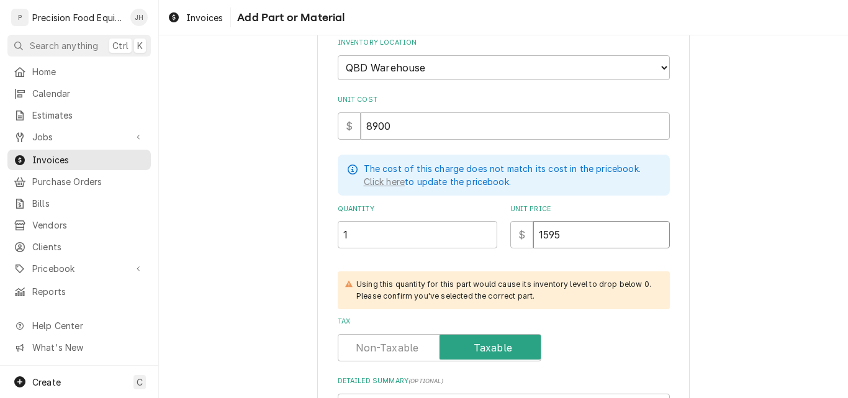
type textarea "x"
type input "1"
type textarea "x"
type input "14"
type textarea "x"
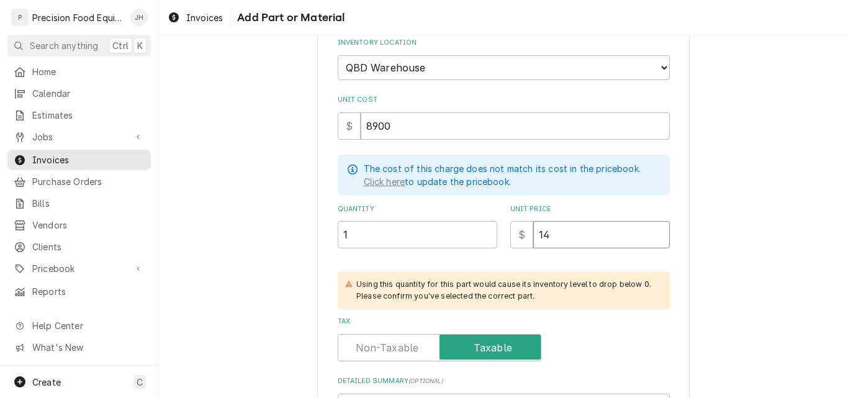
type input "149"
type textarea "x"
type input "1499"
type textarea "x"
type input "14995"
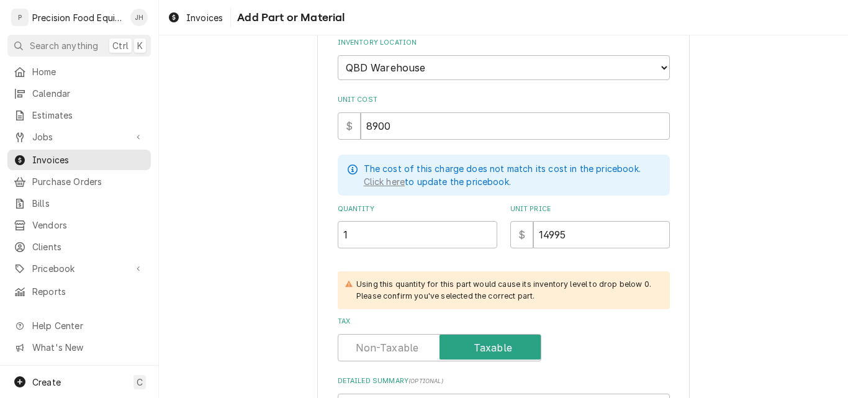
scroll to position [310, 0]
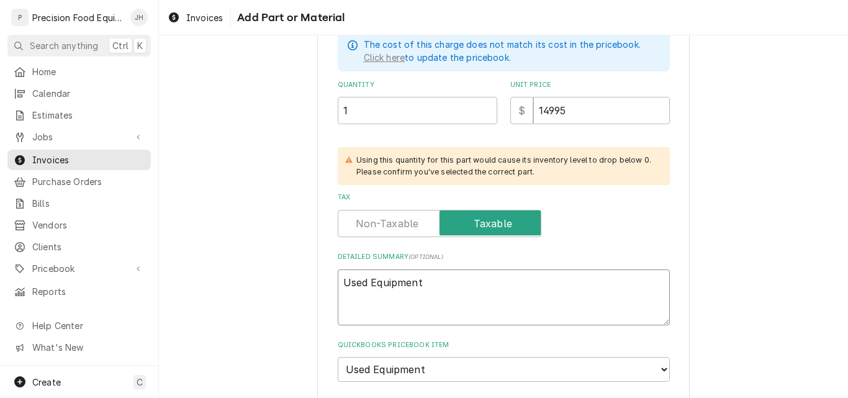
click at [476, 286] on textarea "Used Equipment" at bounding box center [504, 297] width 332 height 56
drag, startPoint x: 473, startPoint y: 283, endPoint x: 238, endPoint y: 283, distance: 234.7
click at [238, 283] on div "Please provide the following information to add a new part or material to this …" at bounding box center [503, 98] width 689 height 720
click at [444, 291] on textarea "Used Equipment" at bounding box center [504, 297] width 332 height 56
type textarea "Used Equipment"
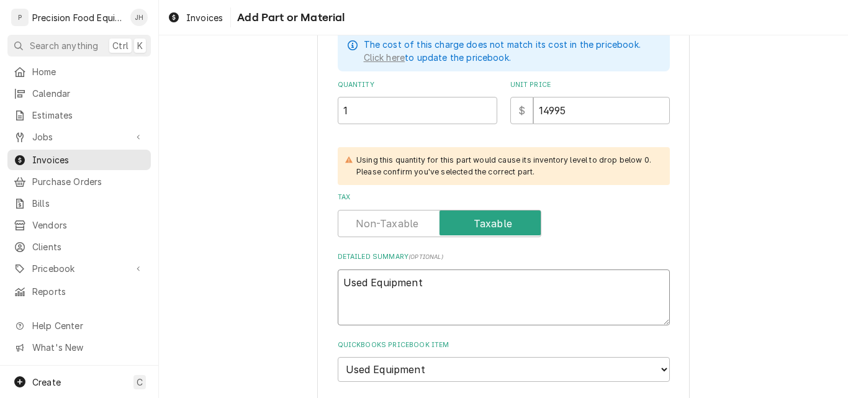
paste textarea "Lincoln 1132-002-U-K1841 Double Stack Oven with Cart and Output Trays 208V 3Ph …"
type textarea "x"
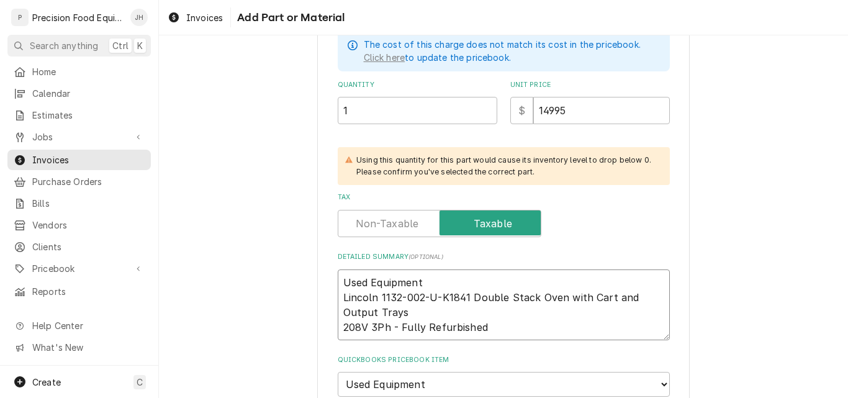
click at [399, 313] on textarea "Used Equipment Lincoln 1132-002-U-K1841 Double Stack Oven with Cart and Output …" at bounding box center [504, 304] width 332 height 71
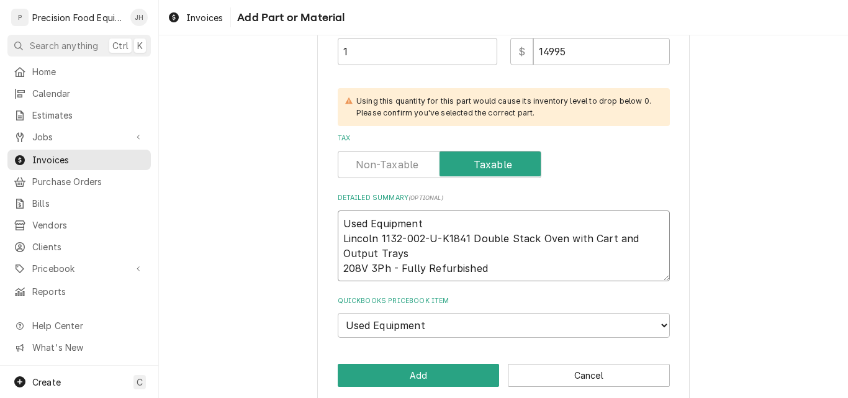
scroll to position [384, 0]
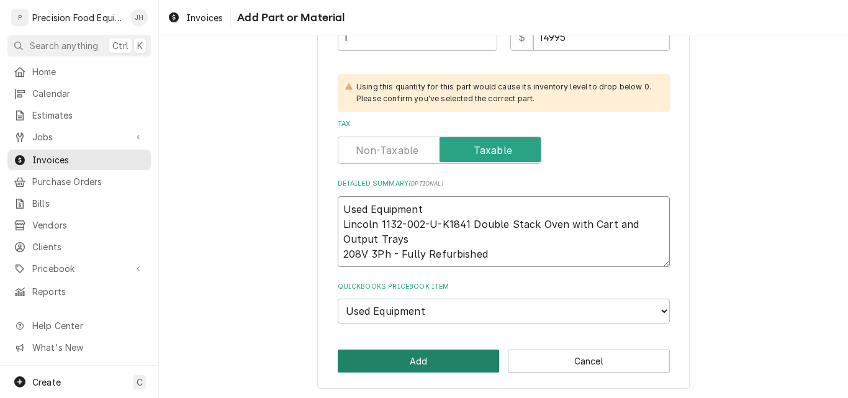
type textarea "Used Equipment Lincoln 1132-002-U-K1841 Double Stack Oven with Cart and Output …"
click at [420, 358] on button "Add" at bounding box center [419, 361] width 162 height 23
type textarea "x"
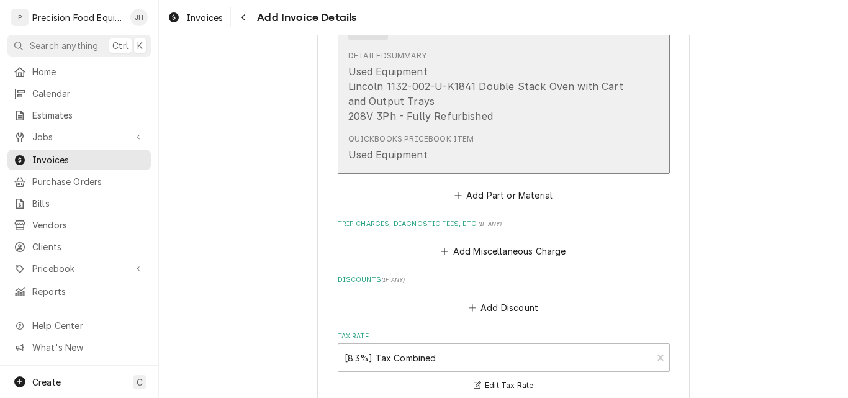
scroll to position [1336, 0]
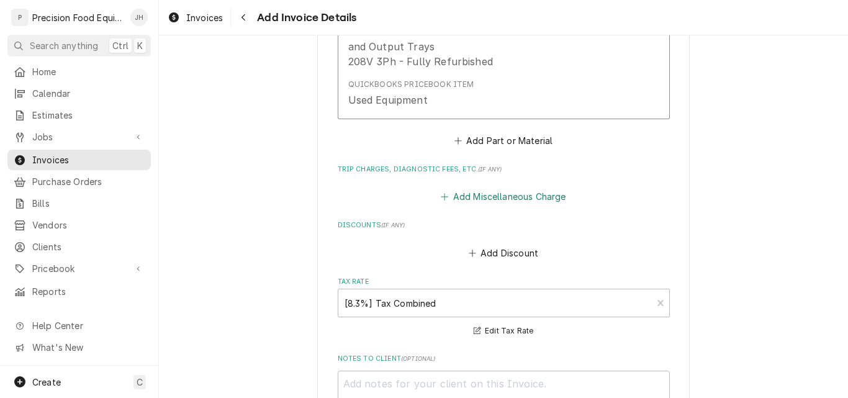
click at [483, 199] on button "Add Miscellaneous Charge" at bounding box center [503, 196] width 129 height 17
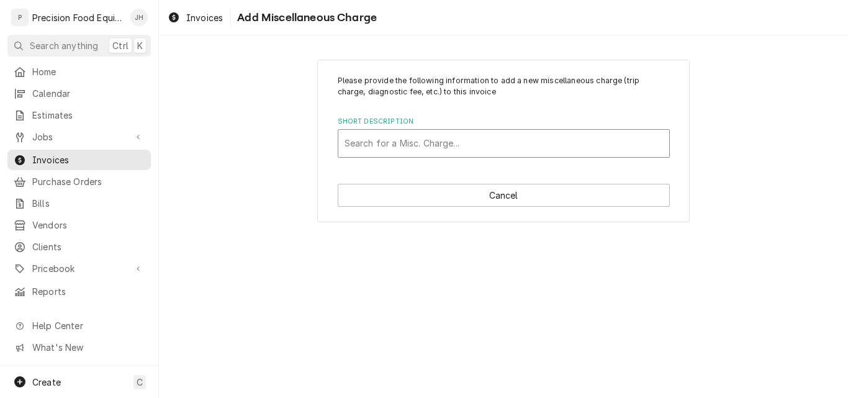
click at [400, 148] on div "Short Description" at bounding box center [504, 143] width 318 height 22
type input "fre"
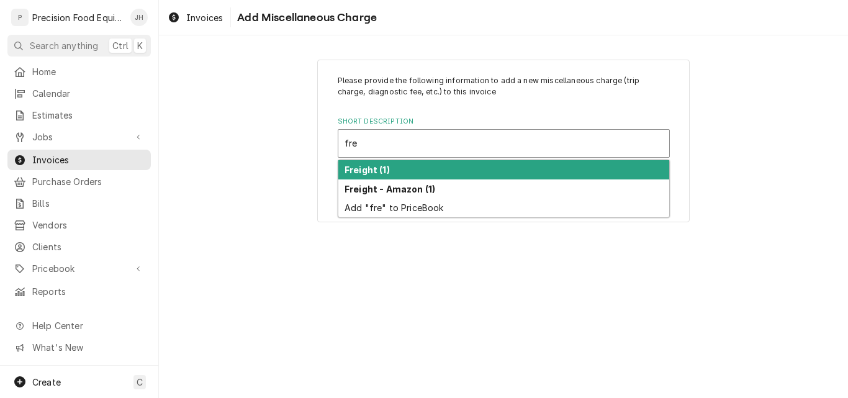
click at [389, 175] on div "Freight (1)" at bounding box center [503, 169] width 331 height 19
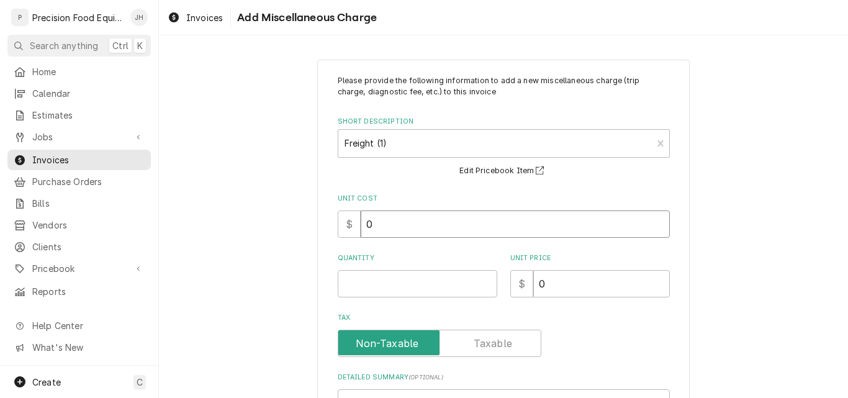
drag, startPoint x: 387, startPoint y: 223, endPoint x: 330, endPoint y: 222, distance: 57.1
click at [332, 222] on div "Please provide the following information to add a new miscellaneous charge (tri…" at bounding box center [503, 314] width 372 height 508
type textarea "x"
type input "7"
type textarea "x"
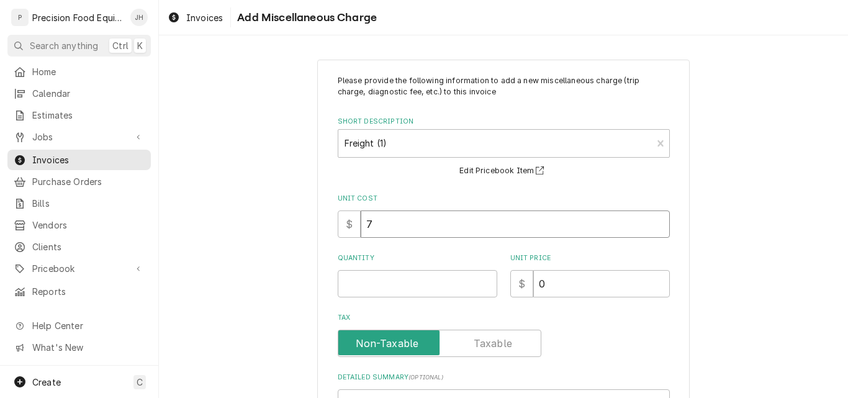
type input "78"
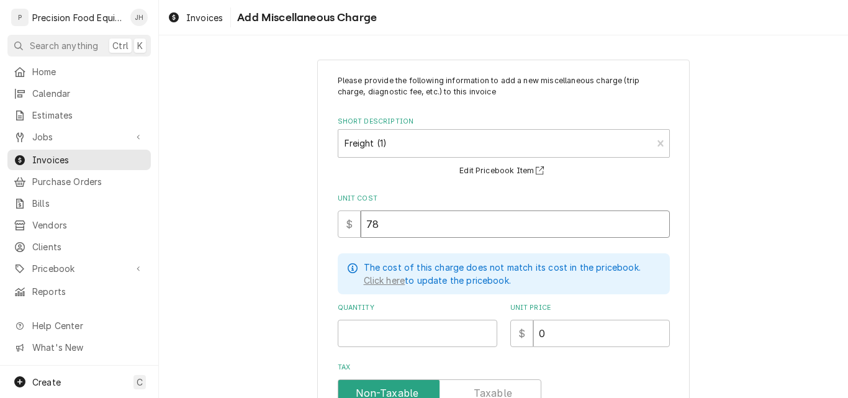
type textarea "x"
type input "783"
type textarea "x"
type input "1"
type textarea "x"
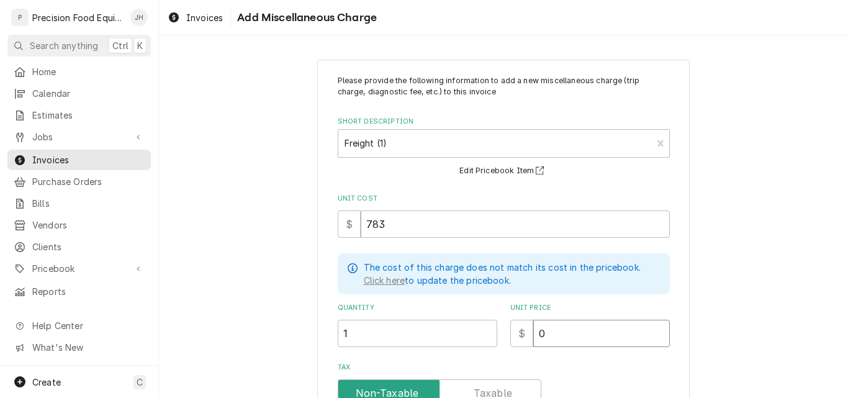
type input "8"
type textarea "x"
type input "80"
type textarea "x"
type input "800"
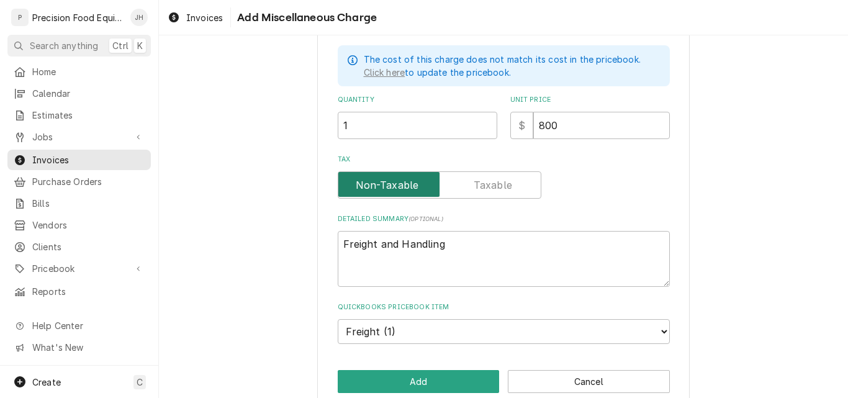
scroll to position [228, 0]
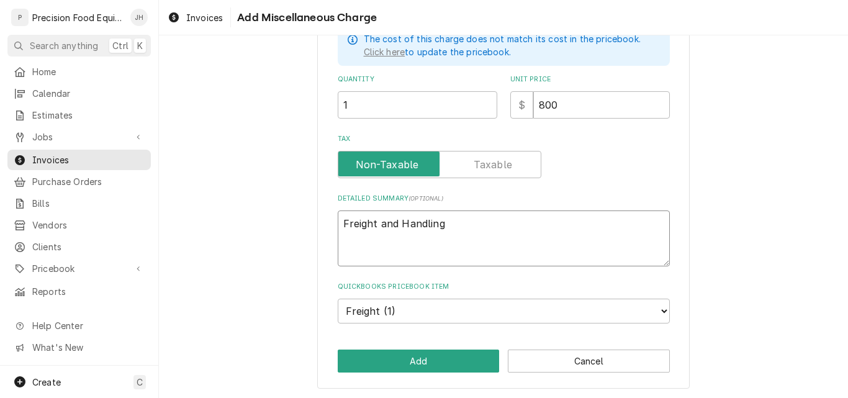
click at [454, 228] on textarea "Freight and Handling" at bounding box center [504, 238] width 332 height 56
type textarea "x"
type textarea "Freight and Handling"
type textarea "x"
type textarea "Freight and Handling L"
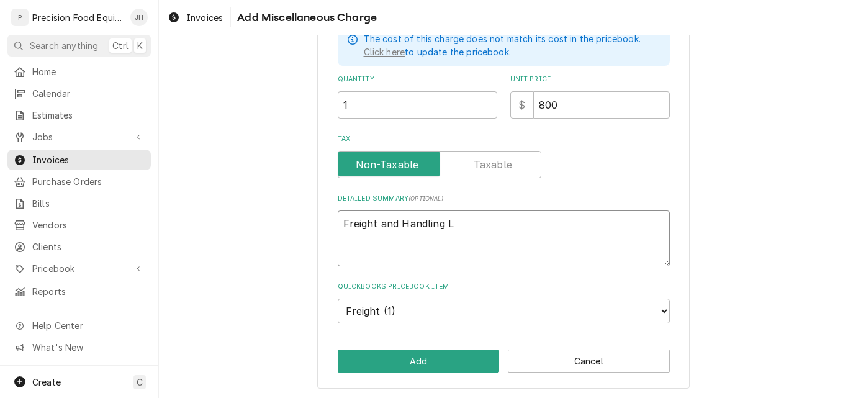
type textarea "x"
type textarea "Freight and Handling LT"
type textarea "x"
type textarea "Freight and Handling LTL"
click at [427, 355] on button "Add" at bounding box center [419, 361] width 162 height 23
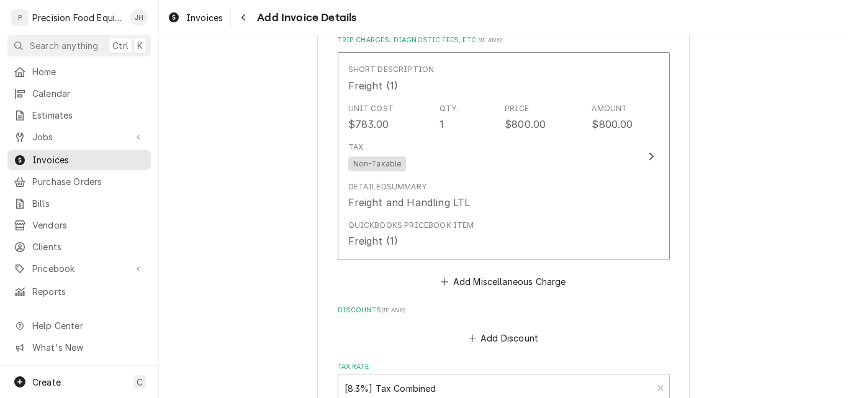
scroll to position [1400, 0]
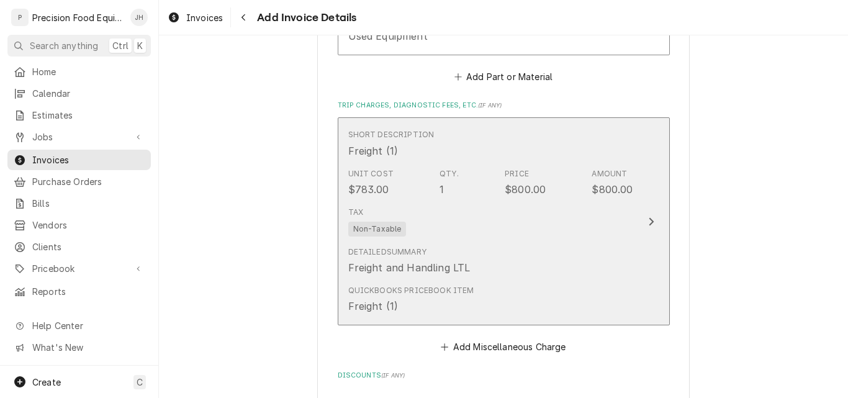
click at [595, 212] on div "Tax Non-Taxable" at bounding box center [490, 222] width 285 height 40
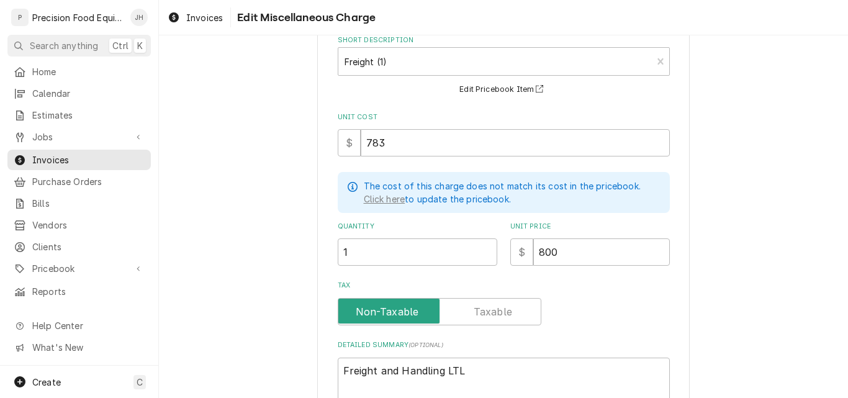
scroll to position [63, 0]
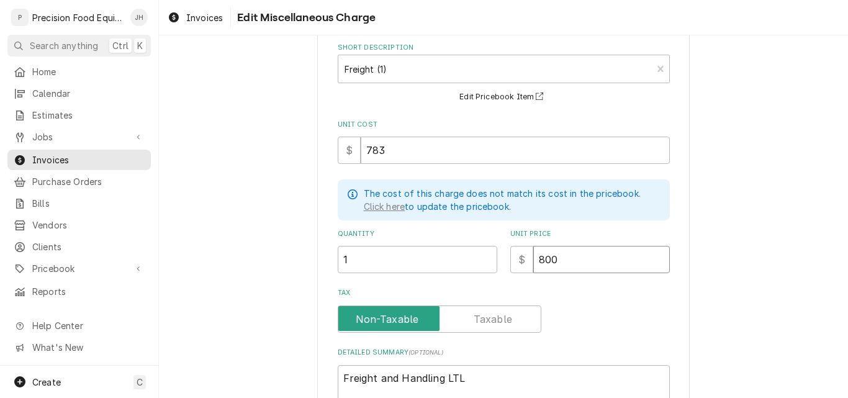
drag, startPoint x: 574, startPoint y: 255, endPoint x: 453, endPoint y: 259, distance: 121.1
click at [462, 258] on div "Quantity 1 Unit Price $ 800" at bounding box center [504, 251] width 332 height 44
type textarea "x"
type input "7"
type textarea "x"
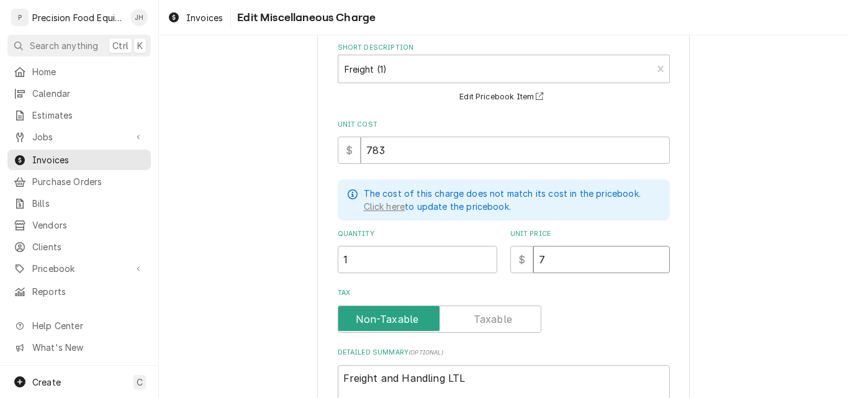
type input "78"
type textarea "x"
type input "783"
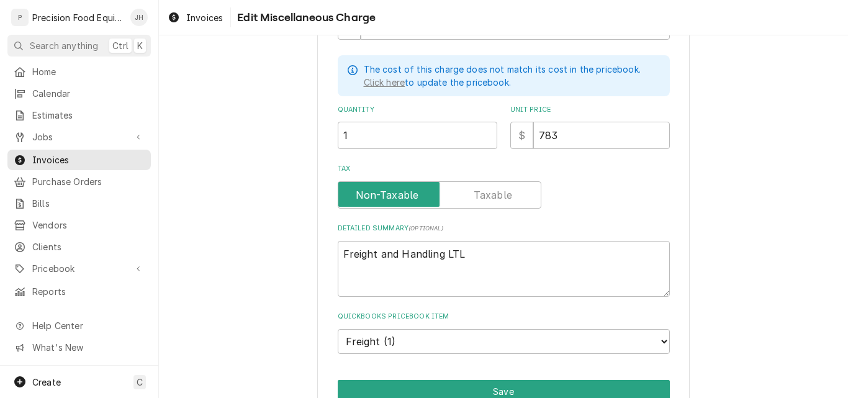
scroll to position [249, 0]
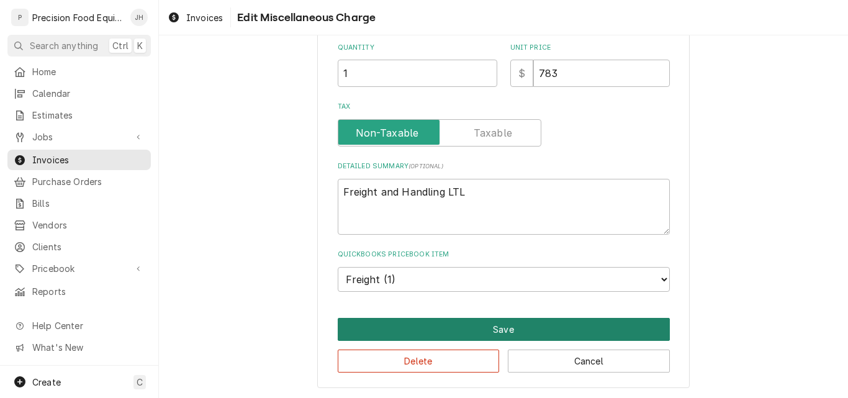
click at [558, 322] on button "Save" at bounding box center [504, 329] width 332 height 23
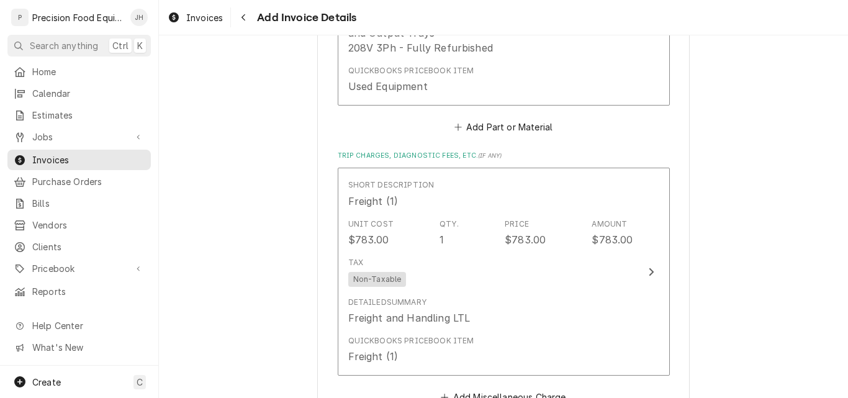
scroll to position [1323, 0]
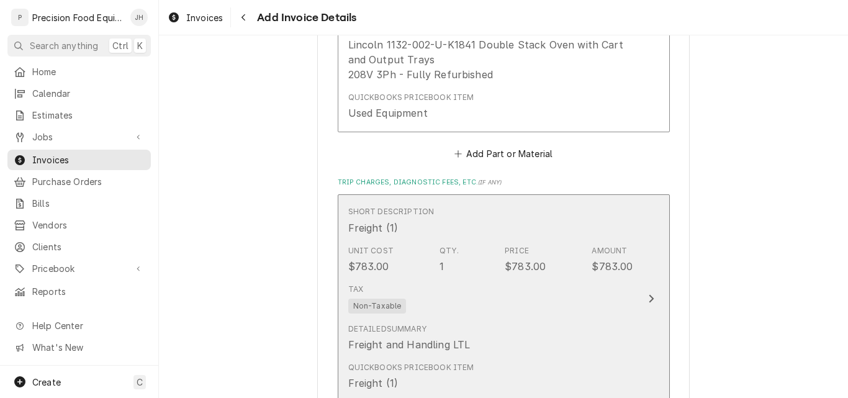
click at [580, 295] on div "Tax Non-Taxable" at bounding box center [490, 299] width 285 height 40
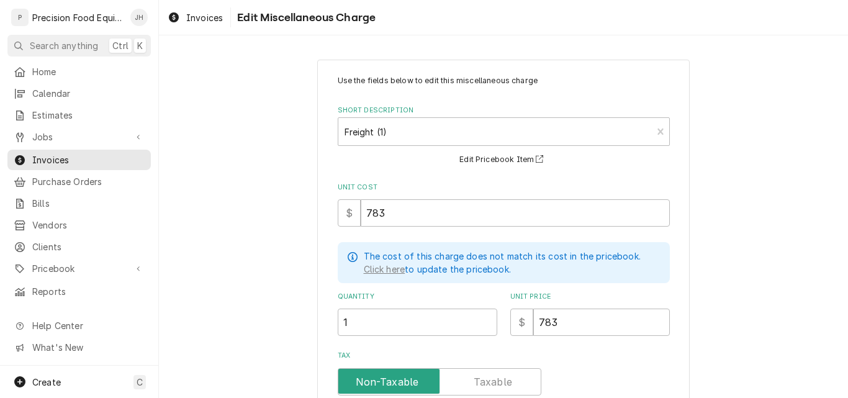
scroll to position [124, 0]
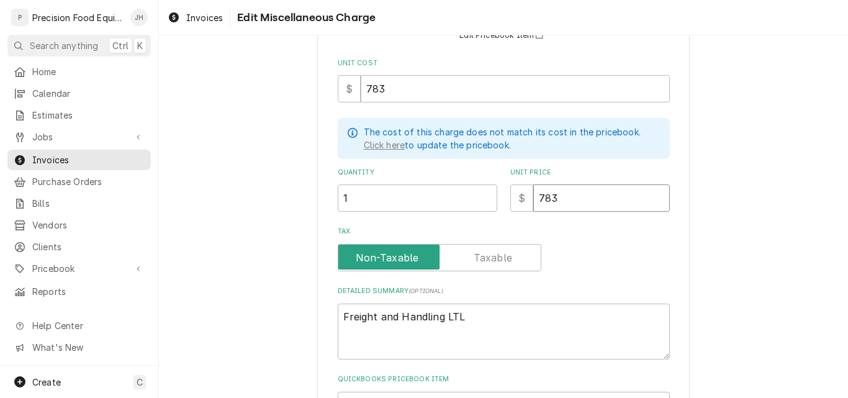
drag, startPoint x: 546, startPoint y: 197, endPoint x: 554, endPoint y: 197, distance: 7.4
click at [554, 197] on input "783" at bounding box center [601, 197] width 137 height 27
type textarea "x"
type input "78"
type textarea "x"
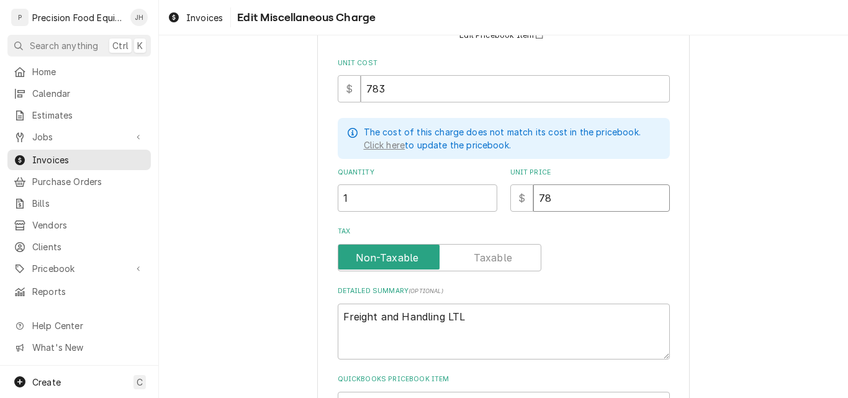
type input "7"
type textarea "x"
type input "79"
type textarea "x"
type input "795"
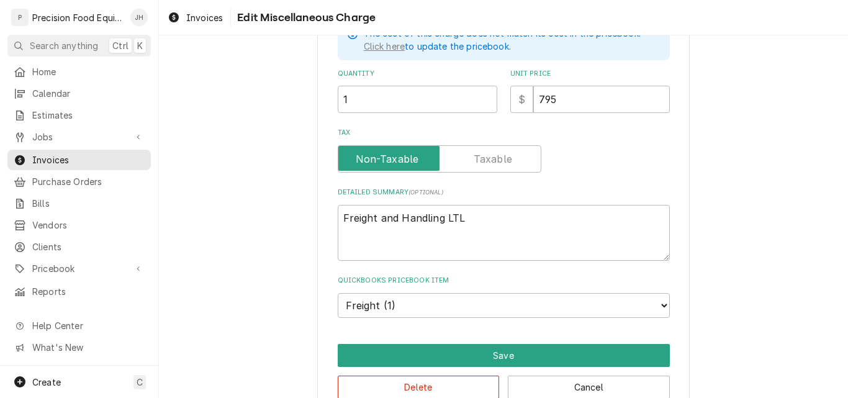
scroll to position [249, 0]
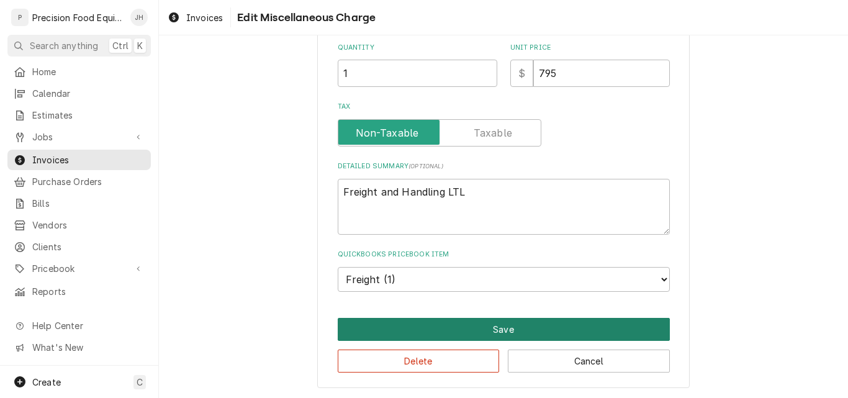
click at [527, 326] on button "Save" at bounding box center [504, 329] width 332 height 23
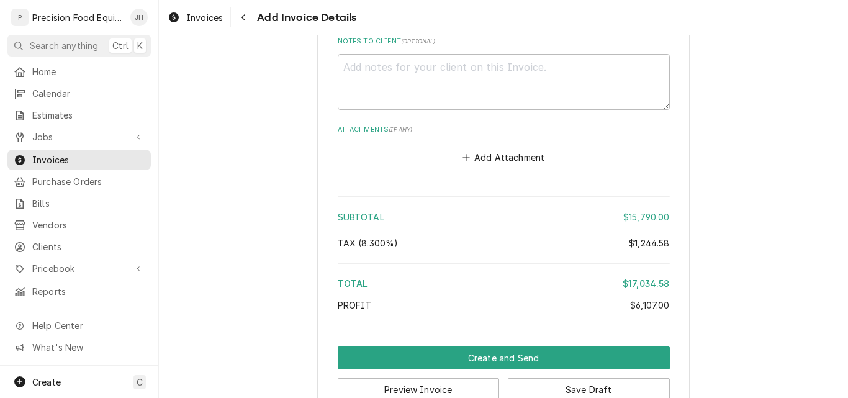
scroll to position [1897, 0]
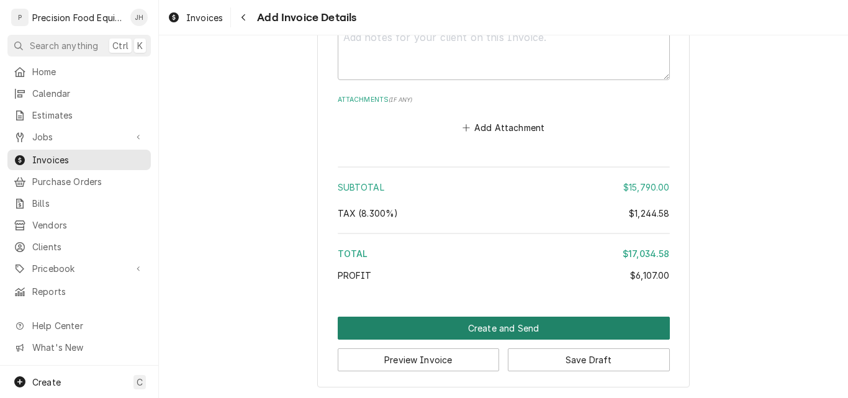
click at [503, 330] on button "Create and Send" at bounding box center [504, 328] width 332 height 23
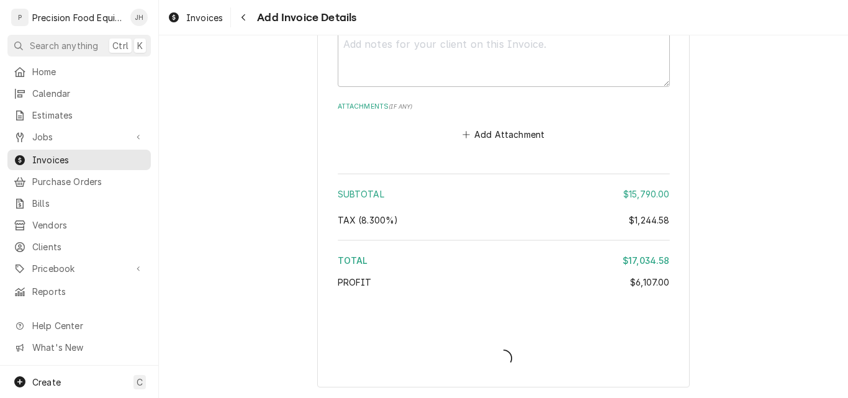
type textarea "x"
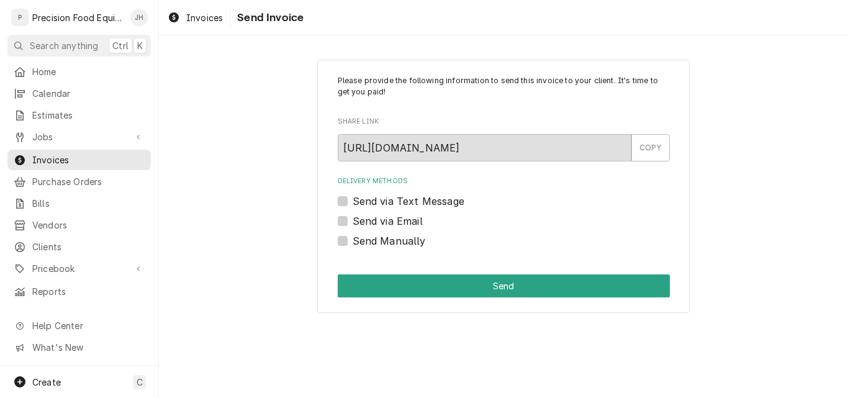
click at [353, 220] on label "Send via Email" at bounding box center [388, 221] width 70 height 15
click at [353, 220] on input "Send via Email" at bounding box center [519, 227] width 332 height 27
checkbox input "true"
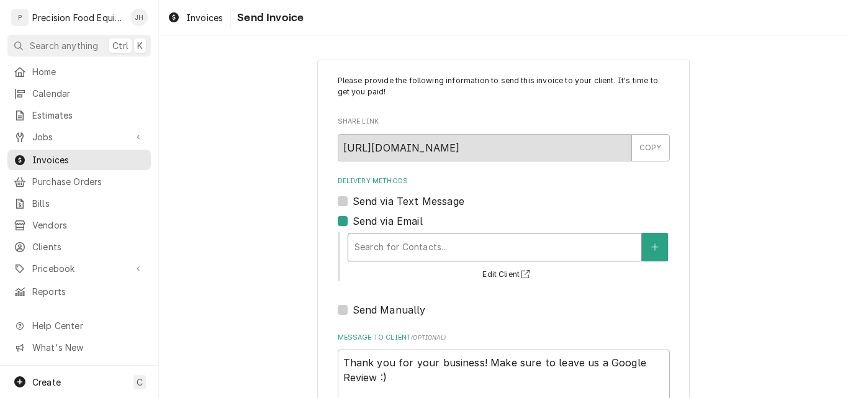
click at [390, 241] on div "Delivery Methods" at bounding box center [494, 247] width 281 height 22
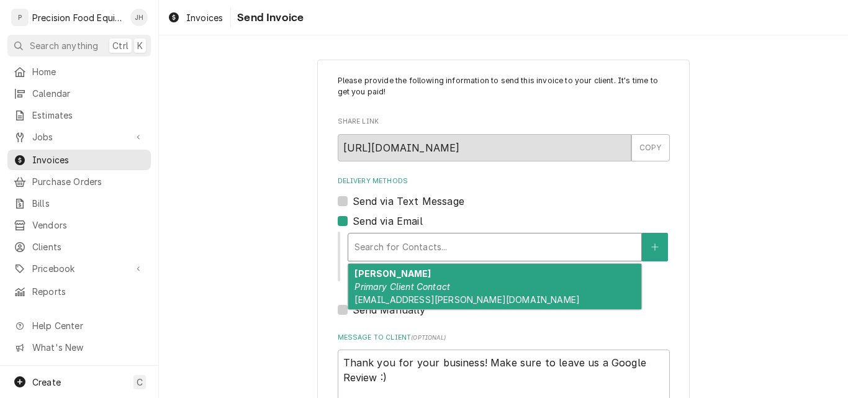
click at [397, 276] on strong "[PERSON_NAME]" at bounding box center [392, 273] width 76 height 11
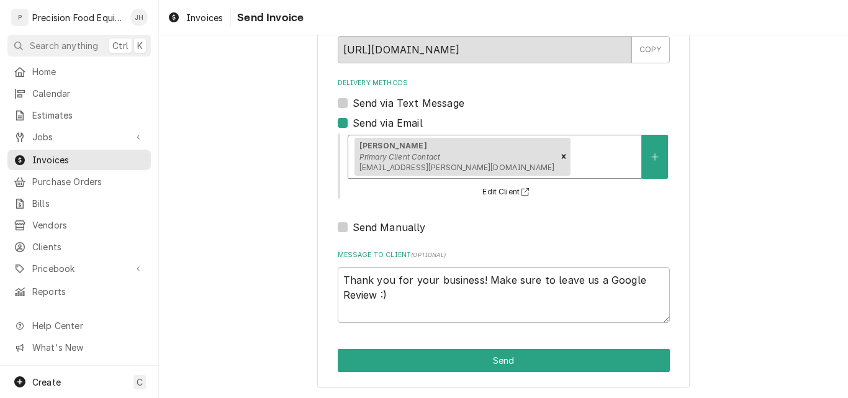
scroll to position [99, 0]
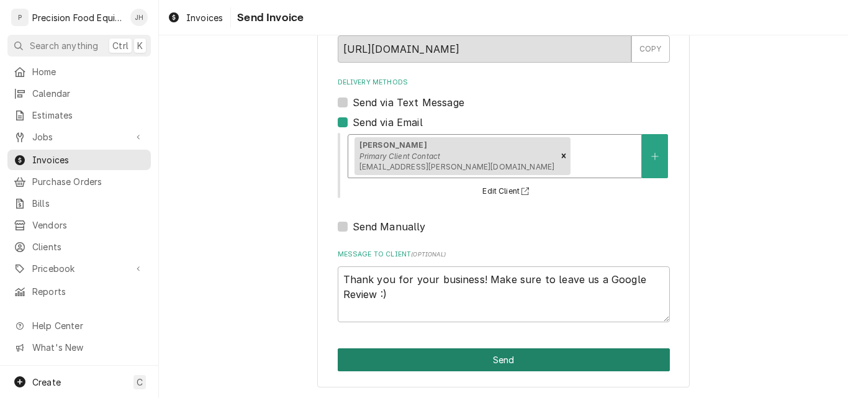
click at [481, 359] on button "Send" at bounding box center [504, 359] width 332 height 23
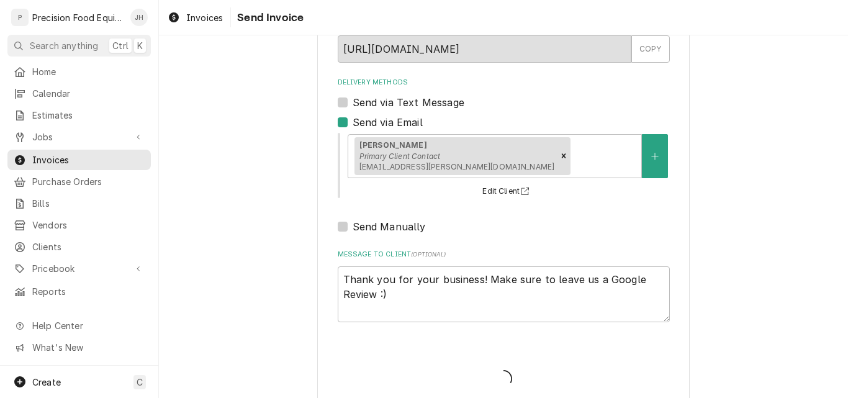
type textarea "x"
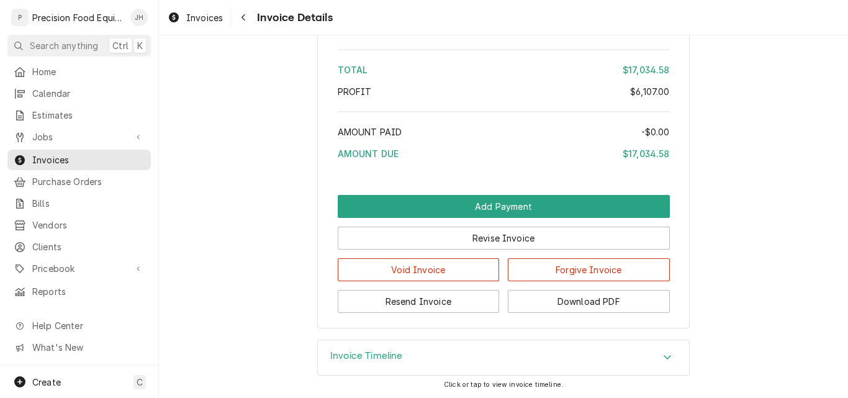
scroll to position [1375, 0]
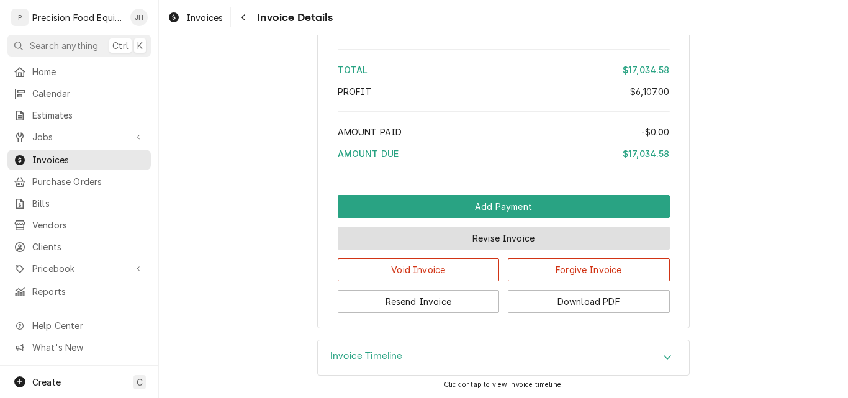
click at [503, 236] on button "Revise Invoice" at bounding box center [504, 238] width 332 height 23
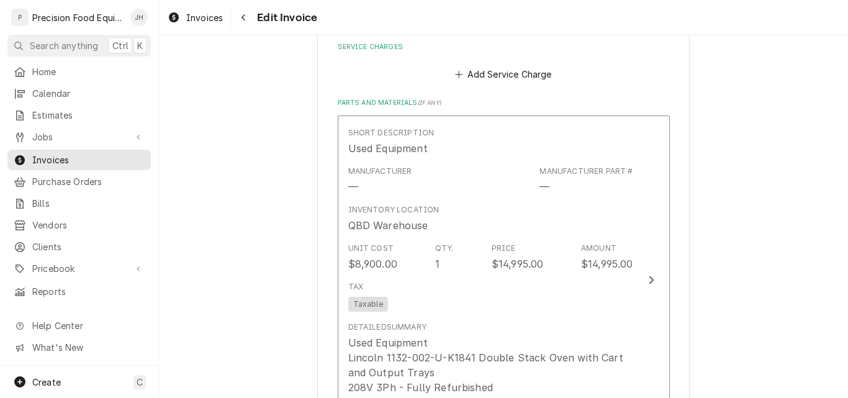
scroll to position [1242, 0]
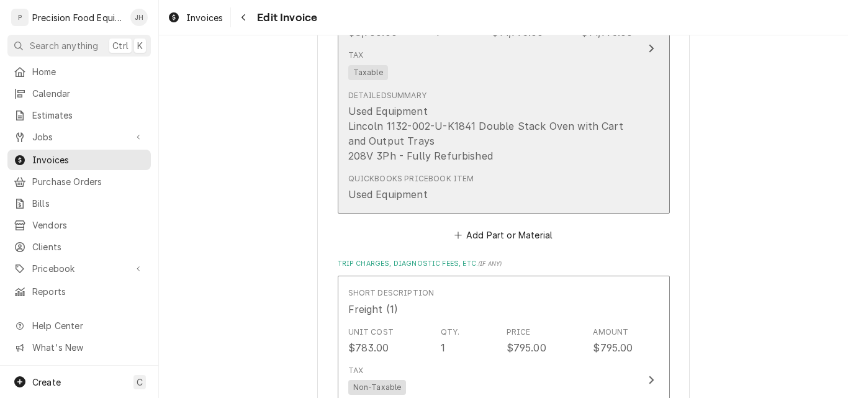
click at [503, 166] on div "Detailed Summary Used Equipment Lincoln 1132-002-U-K1841 Double Stack Oven with…" at bounding box center [490, 126] width 285 height 83
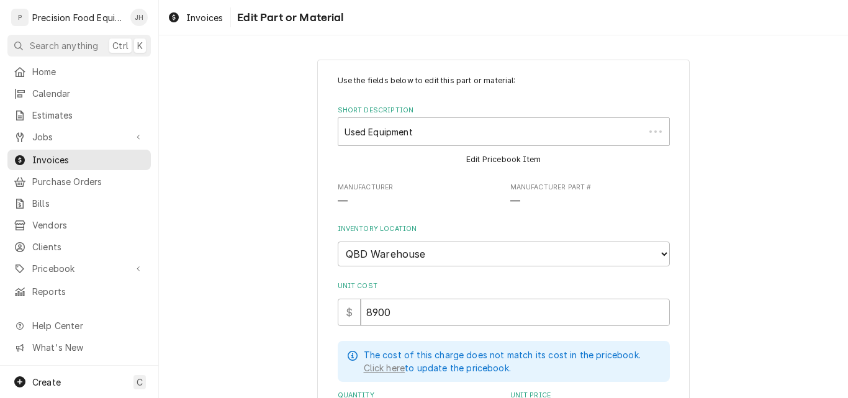
type textarea "x"
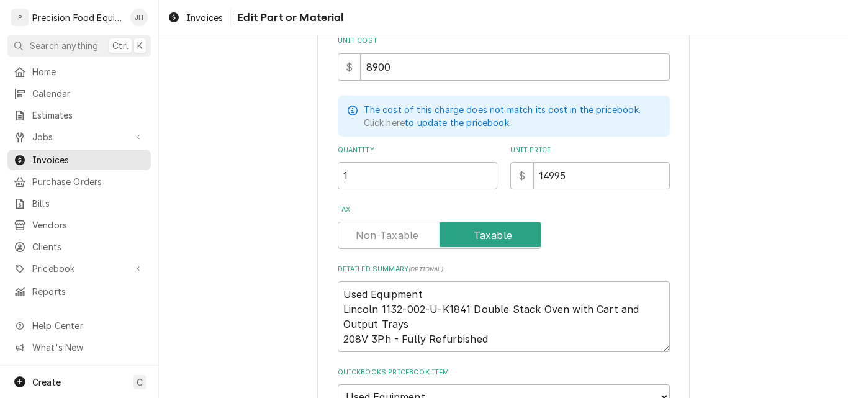
scroll to position [248, 0]
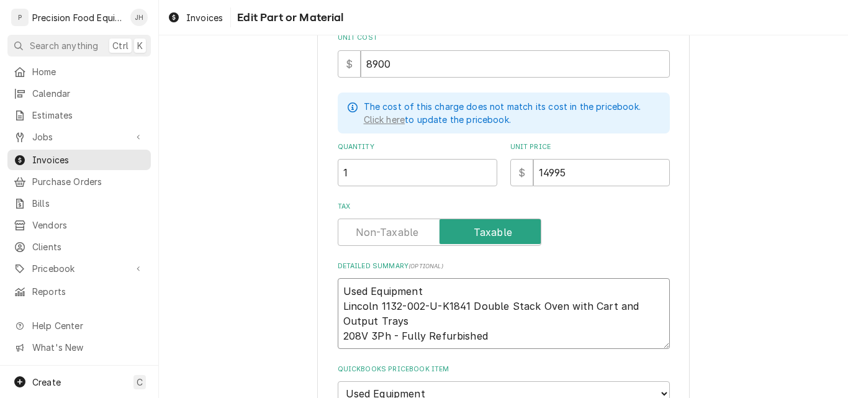
drag, startPoint x: 376, startPoint y: 304, endPoint x: 465, endPoint y: 304, distance: 88.8
click at [465, 304] on textarea "Used Equipment Lincoln 1132-002-U-K1841 Double Stack Oven with Cart and Output …" at bounding box center [504, 313] width 332 height 71
type textarea "Used Equipment Lincoln Double Stack Oven with Cart and Output Trays 208V 3Ph - …"
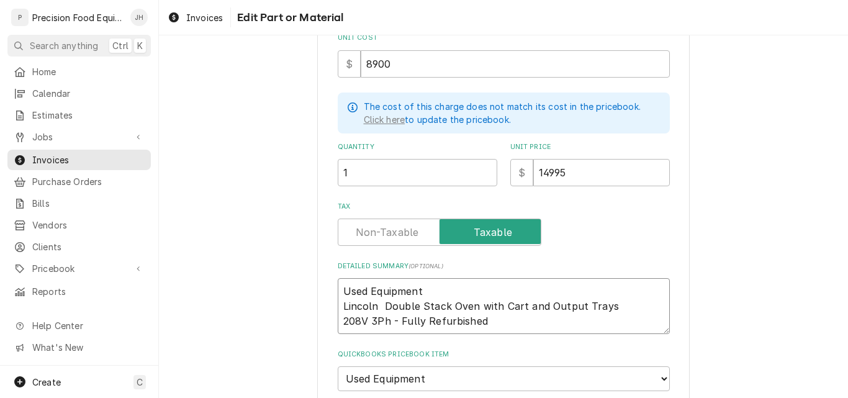
type textarea "x"
type textarea "Used Equipment Lincoln Double Stack Oven with Cart and Output Trays 208V 3Ph - …"
click at [469, 305] on textarea "Used Equipment Lincoln Double Stack Oven with Cart and Output Trays 208V 3Ph - …" at bounding box center [504, 306] width 332 height 56
type textarea "x"
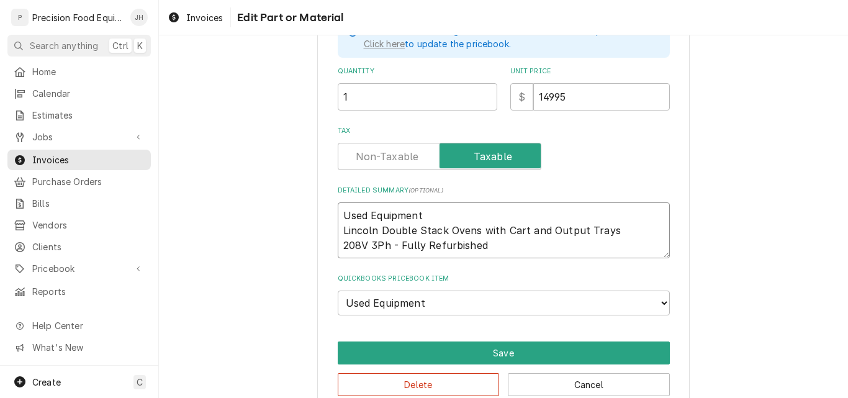
scroll to position [348, 0]
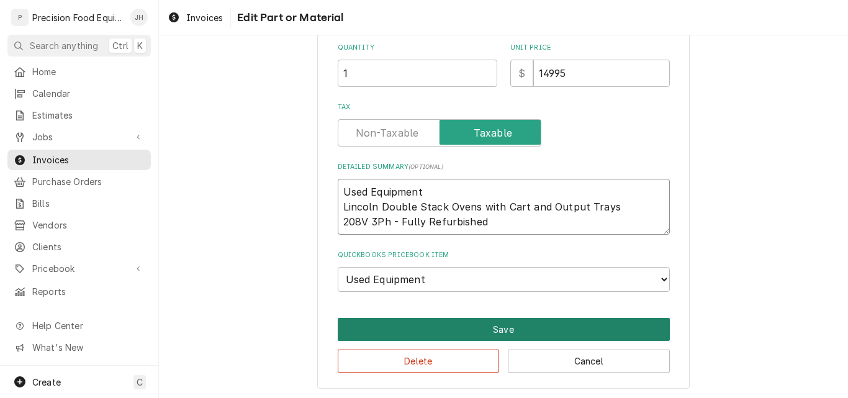
type textarea "Used Equipment Lincoln Double Stack Ovens with Cart and Output Trays 208V 3Ph -…"
click at [533, 326] on button "Save" at bounding box center [504, 329] width 332 height 23
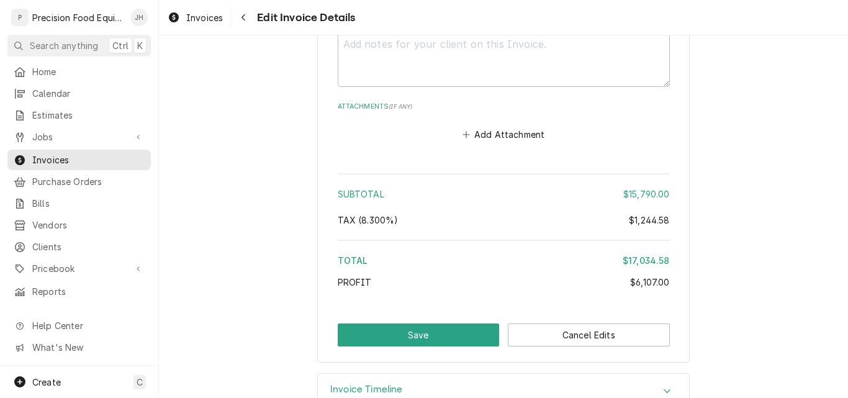
scroll to position [1909, 0]
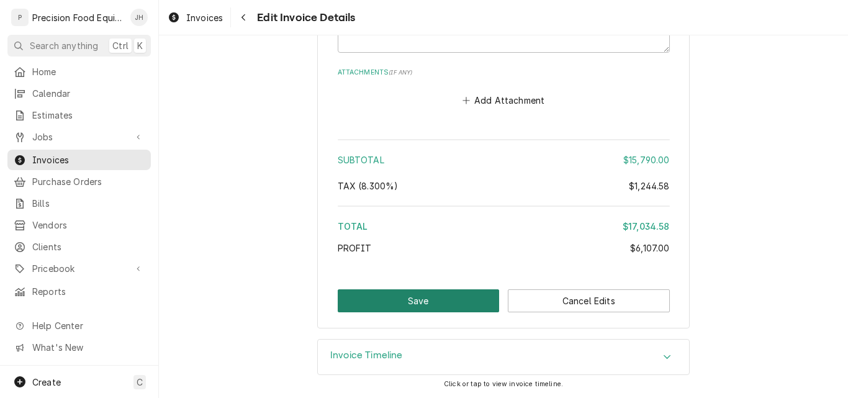
click at [439, 306] on button "Save" at bounding box center [419, 300] width 162 height 23
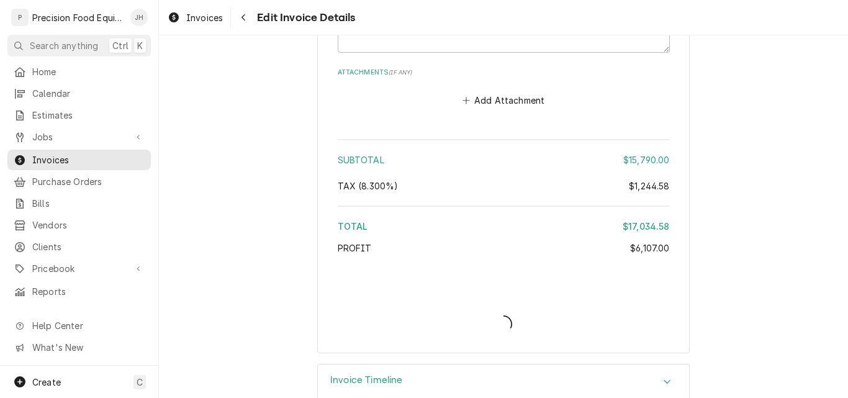
type textarea "x"
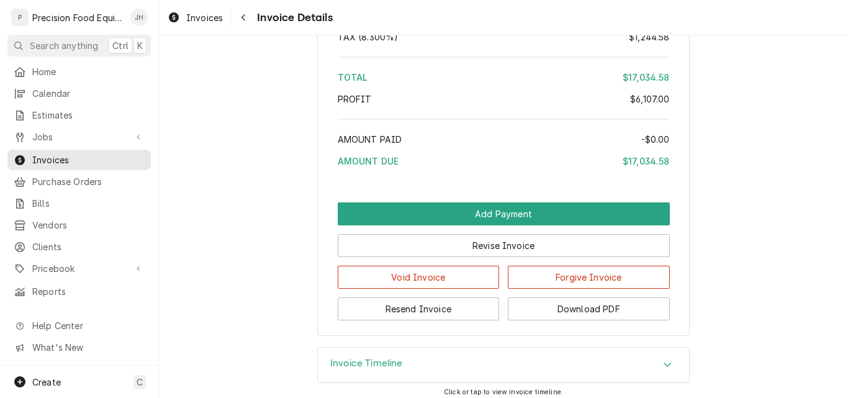
scroll to position [1375, 0]
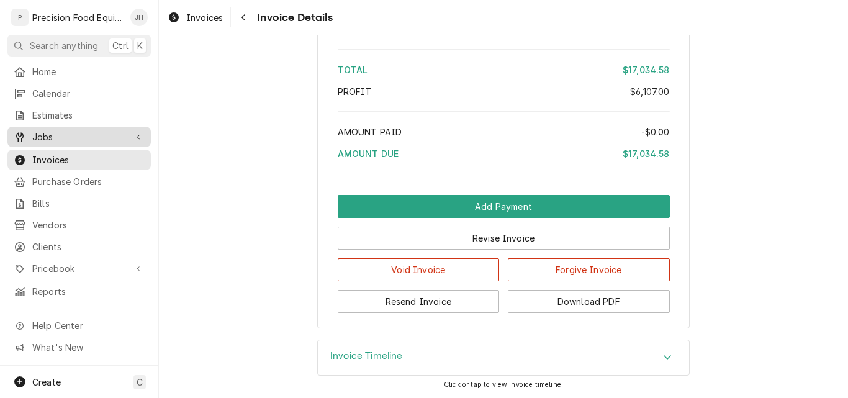
click at [40, 135] on span "Jobs" at bounding box center [79, 136] width 94 height 13
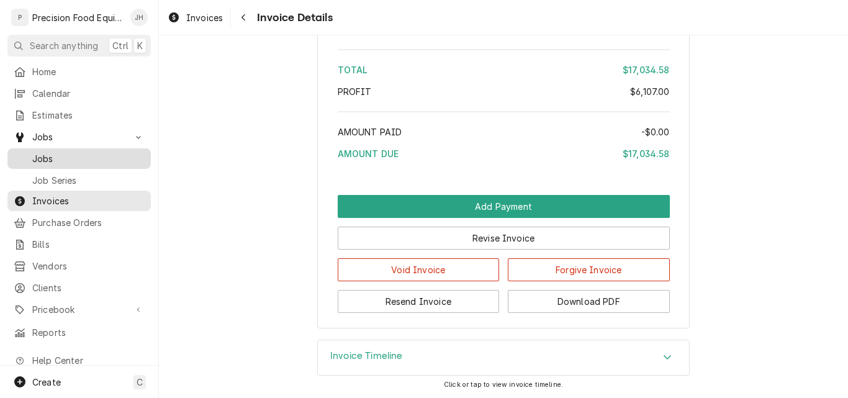
click at [46, 155] on span "Jobs" at bounding box center [88, 158] width 112 height 13
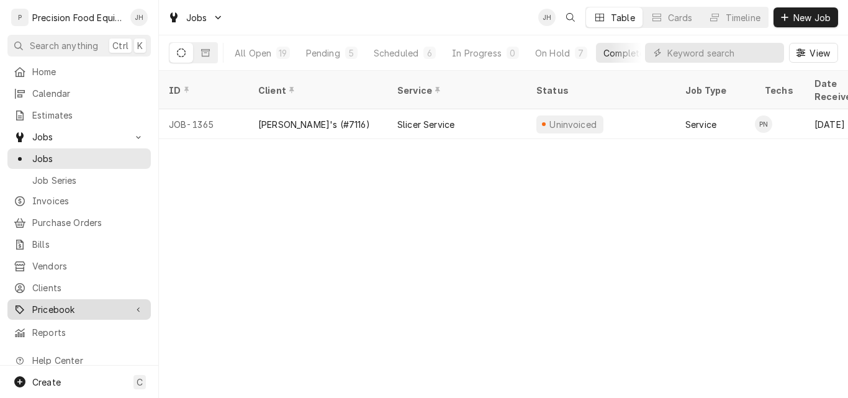
click at [35, 303] on span "Pricebook" at bounding box center [79, 309] width 94 height 13
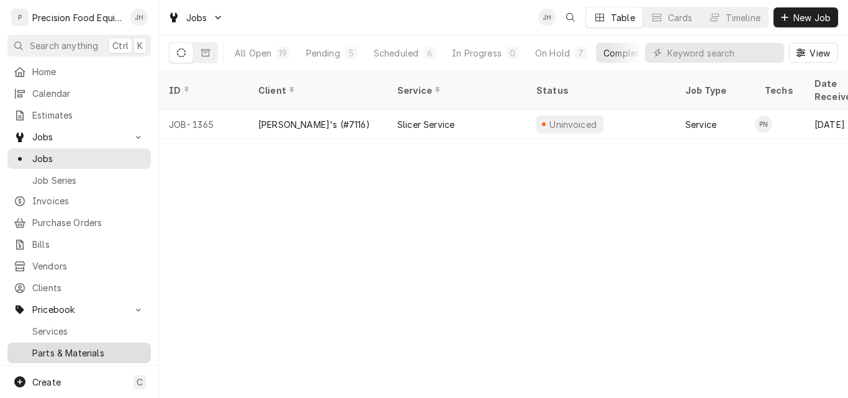
click at [54, 346] on span "Parts & Materials" at bounding box center [88, 352] width 112 height 13
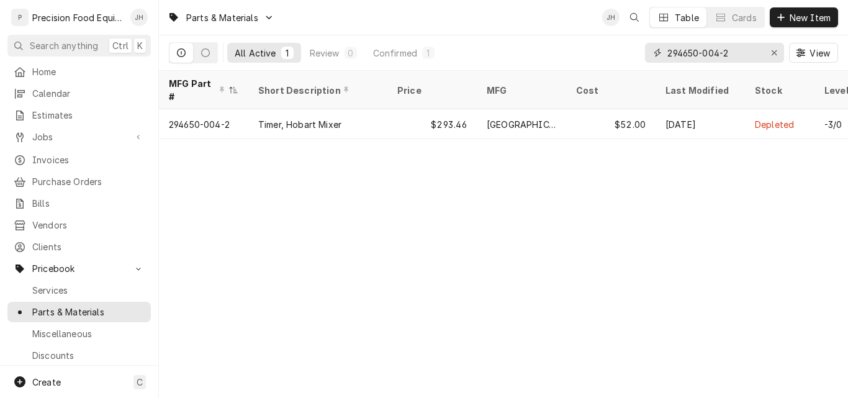
drag, startPoint x: 731, startPoint y: 52, endPoint x: 597, endPoint y: 54, distance: 133.5
click at [597, 54] on div "All Active 1 Review 0 Confirmed 1 294650-004-2 View" at bounding box center [503, 52] width 669 height 35
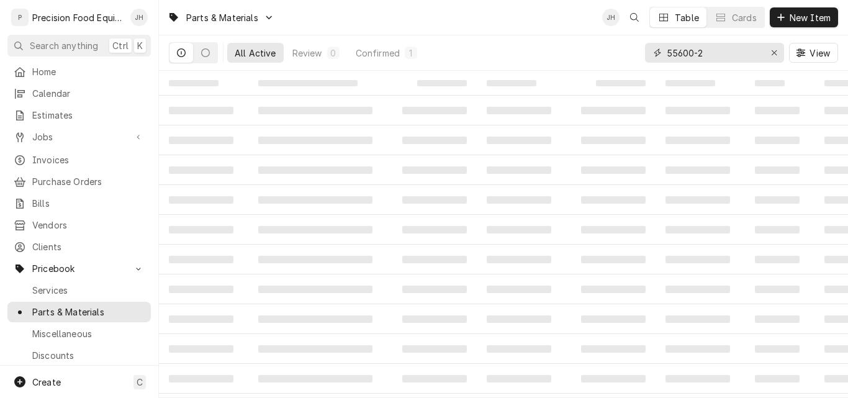
type input "55600-2"
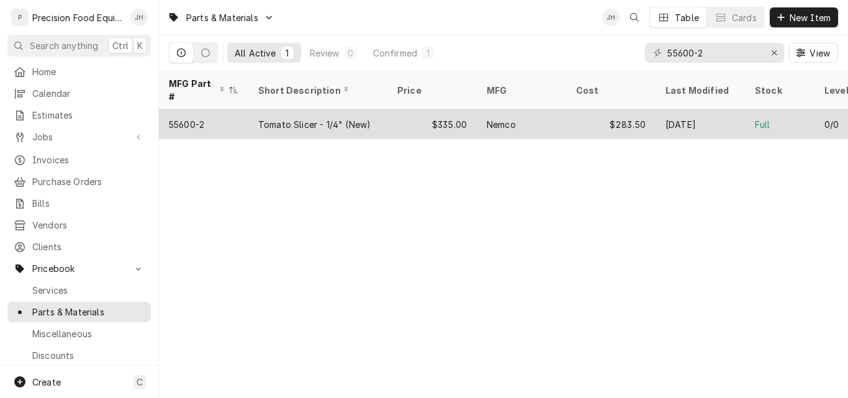
click at [395, 110] on div "$335.00" at bounding box center [431, 124] width 89 height 30
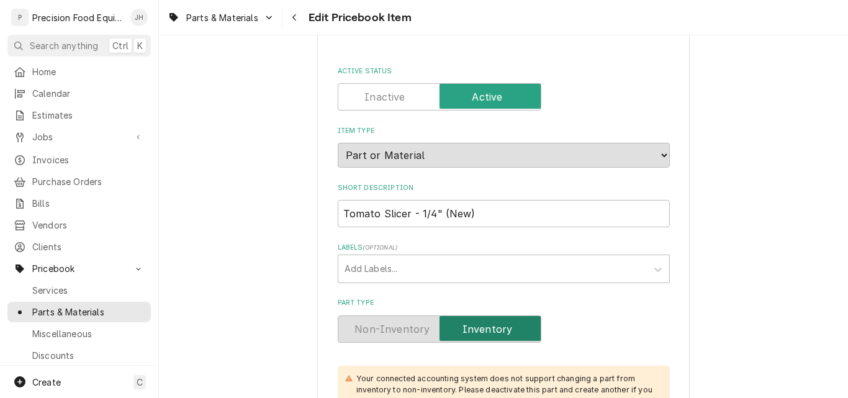
scroll to position [248, 0]
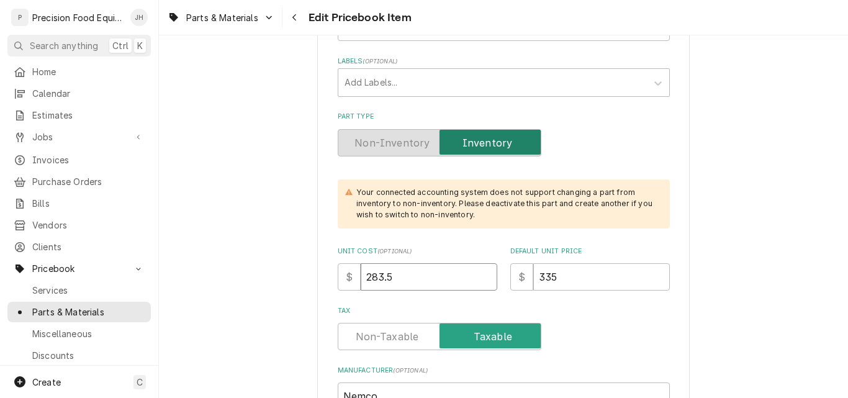
drag, startPoint x: 410, startPoint y: 276, endPoint x: 327, endPoint y: 256, distance: 84.9
type textarea "x"
type input "3"
type textarea "x"
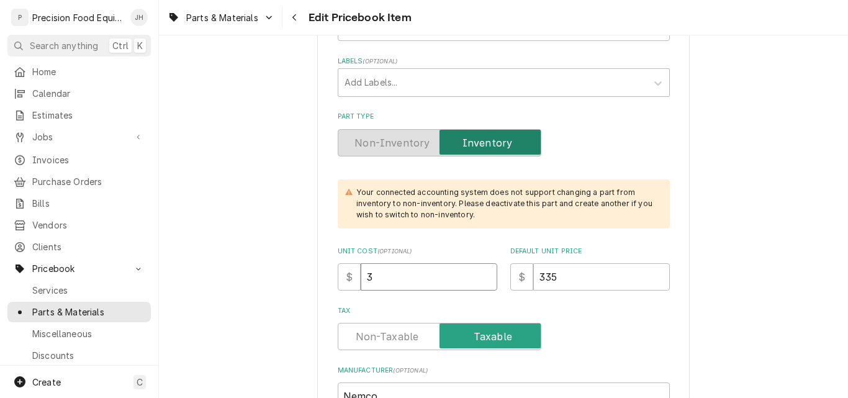
type input "31"
type textarea "x"
type input "312"
type textarea "x"
type input "312.5"
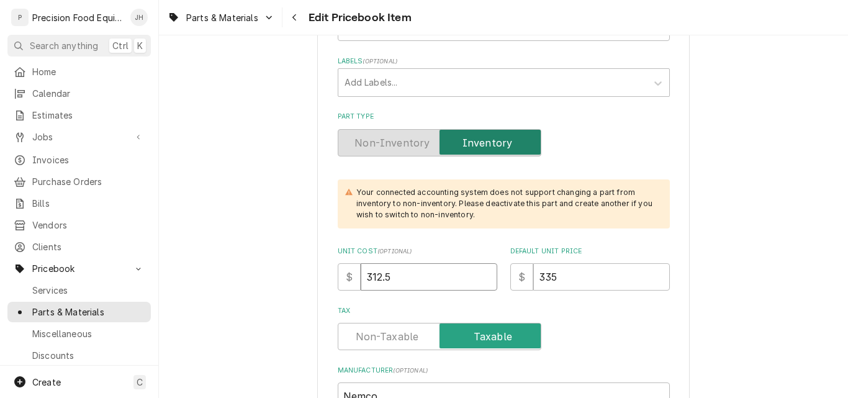
type textarea "x"
type input "312.50"
type textarea "x"
type input "3"
type textarea "x"
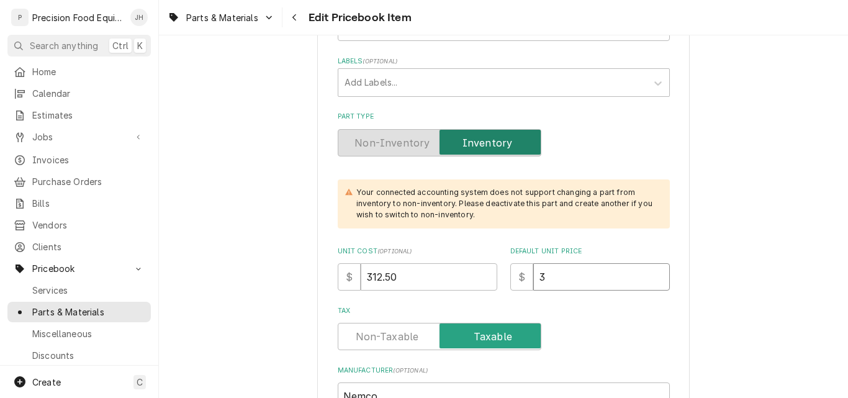
type input "31"
type textarea "x"
type input "312"
type textarea "x"
type input "312.5"
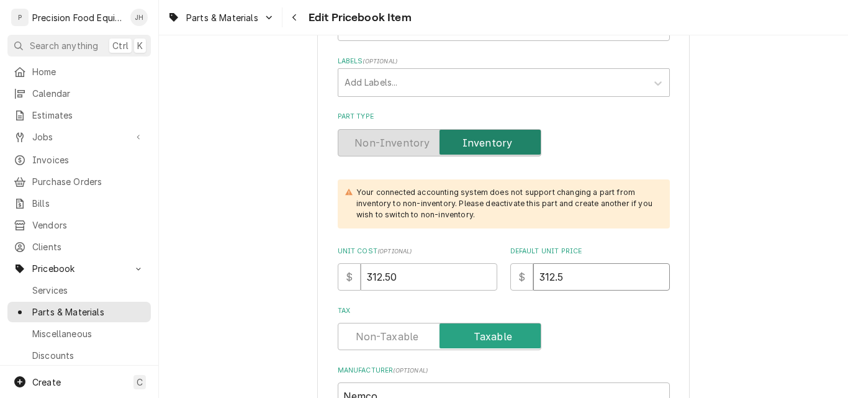
type textarea "x"
type input "312.50"
type textarea "x"
type input "312.501"
type textarea "x"
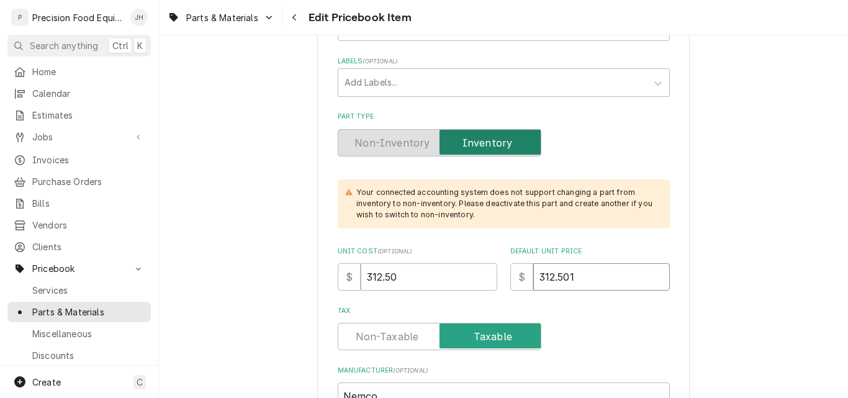
type input "312.5012"
type textarea "x"
type input "312.501"
type textarea "x"
type input "312.50"
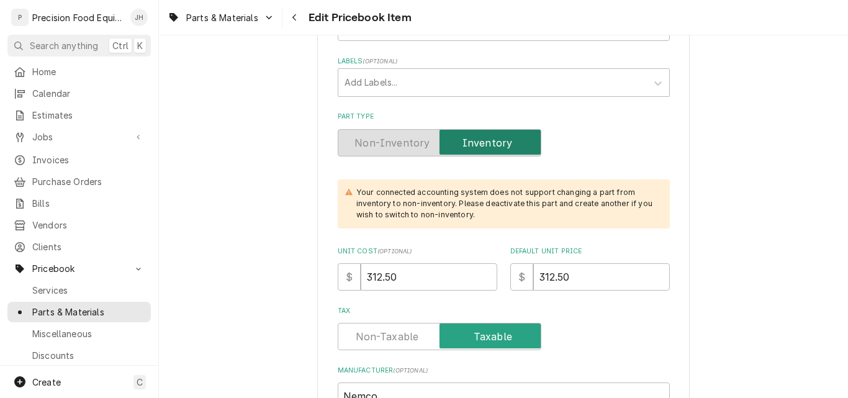
click at [584, 274] on input "312.50" at bounding box center [601, 276] width 137 height 27
drag, startPoint x: 551, startPoint y: 277, endPoint x: 520, endPoint y: 291, distance: 33.9
click at [520, 291] on div "$ 312.50" at bounding box center [590, 276] width 160 height 27
type textarea "x"
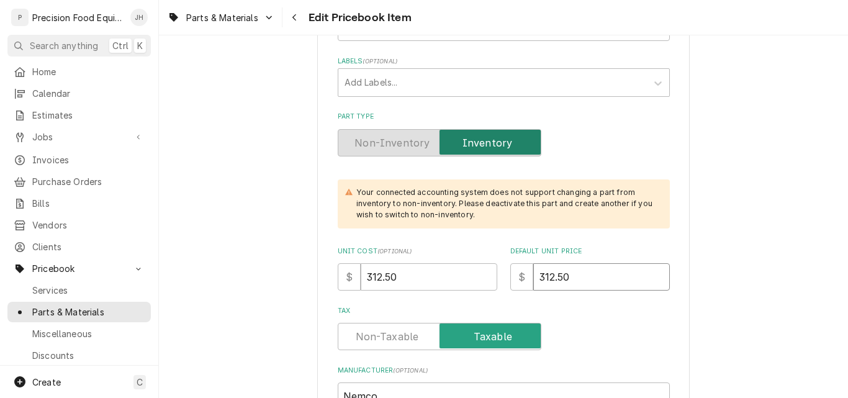
type input "3.50"
type textarea "x"
type input "39.50"
type textarea "x"
type input "390.50"
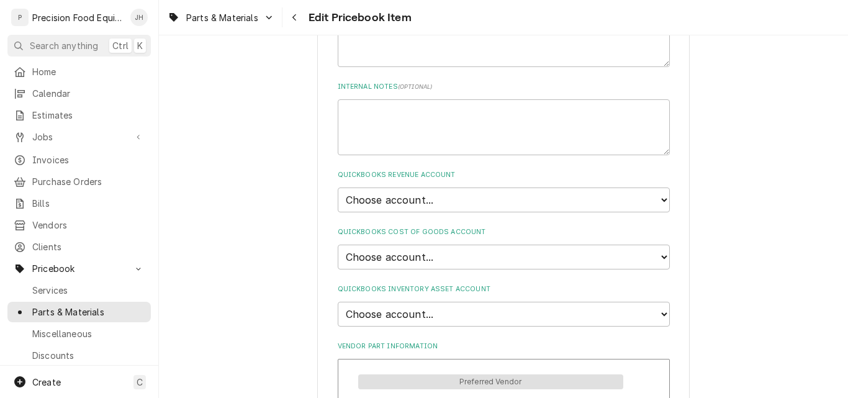
scroll to position [745, 0]
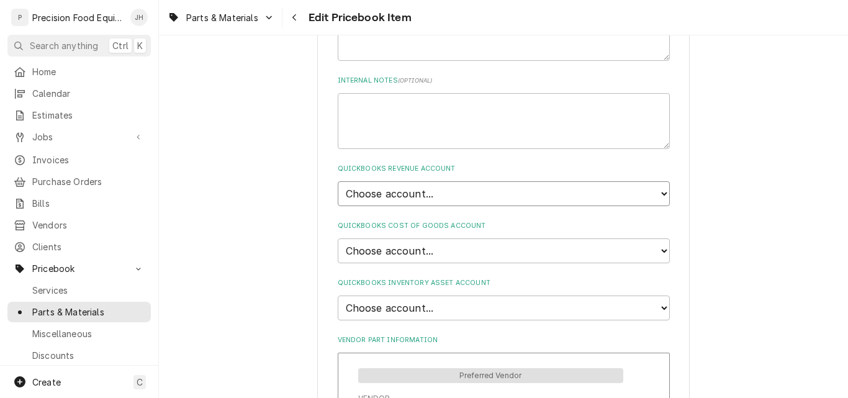
click at [446, 192] on select "Choose account... Discount Income Misc Income Non taxable issues 46600: Parts a…" at bounding box center [504, 193] width 332 height 25
select select "8000000A-1210141275"
click at [338, 181] on select "Choose account... Discount Income Misc Income Non taxable issues 46600: Parts a…" at bounding box center [504, 193] width 332 height 25
type textarea "x"
click at [427, 250] on select "Choose account... Loss Expense Loss Expense 11/3/2014 Loss Expense 11/4/2014 Co…" at bounding box center [504, 250] width 332 height 25
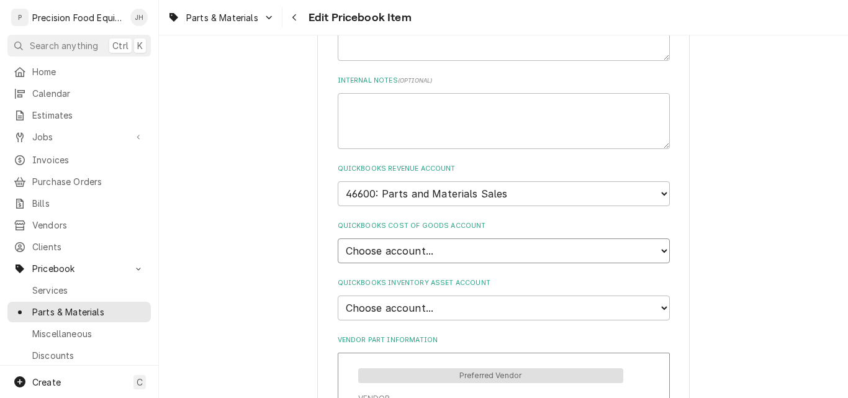
select select "80000023-1210145225"
click at [338, 238] on select "Choose account... Loss Expense Loss Expense 11/3/2014 Loss Expense 11/4/2014 Co…" at bounding box center [504, 250] width 332 height 25
type textarea "x"
click at [415, 309] on select "Choose account... Undeposited Funds Inventory Asset Payroll Asset" at bounding box center [504, 307] width 332 height 25
select select "80000022-1210145225"
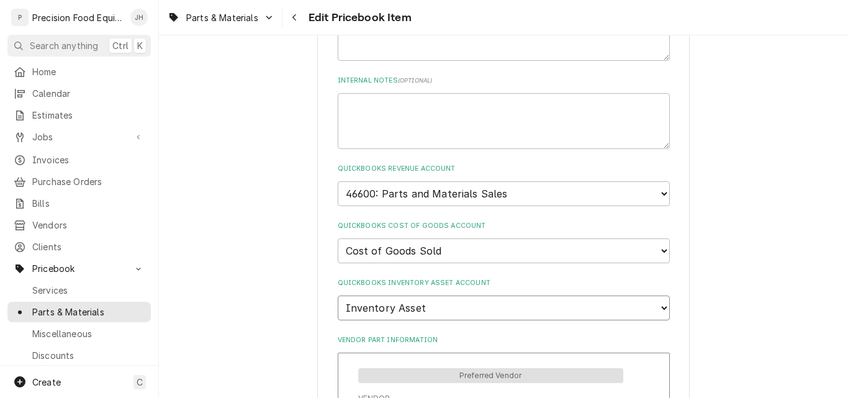
click at [338, 295] on select "Choose account... Undeposited Funds Inventory Asset Payroll Asset" at bounding box center [504, 307] width 332 height 25
type textarea "x"
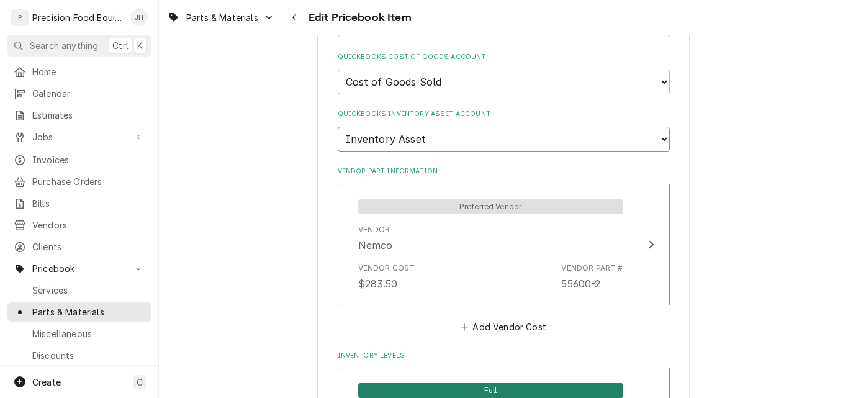
scroll to position [931, 0]
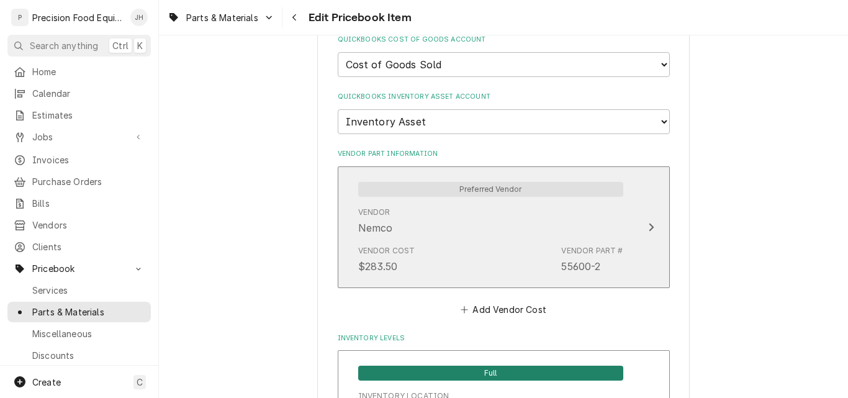
click at [487, 231] on div "Vendor Nemco" at bounding box center [490, 221] width 265 height 38
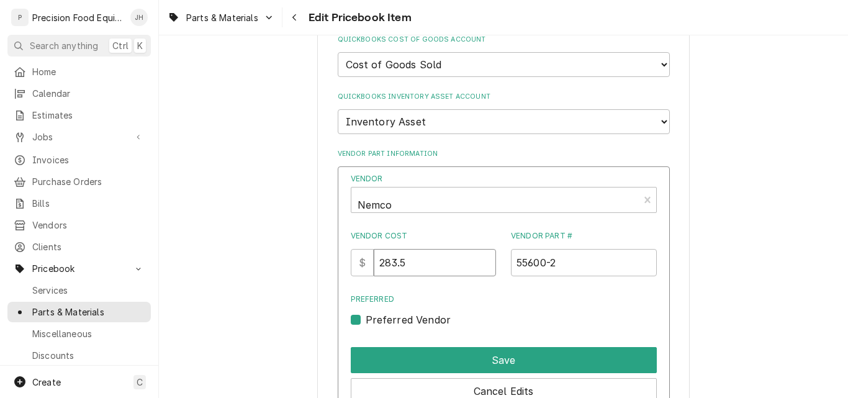
drag, startPoint x: 417, startPoint y: 264, endPoint x: 343, endPoint y: 265, distance: 74.5
click at [343, 265] on div "Vendor Nemco Vendor Cost $ 283.5 Vendor Part # 55600-2 Preferred Preferred Vend…" at bounding box center [504, 304] width 332 height 276
type input "312.50"
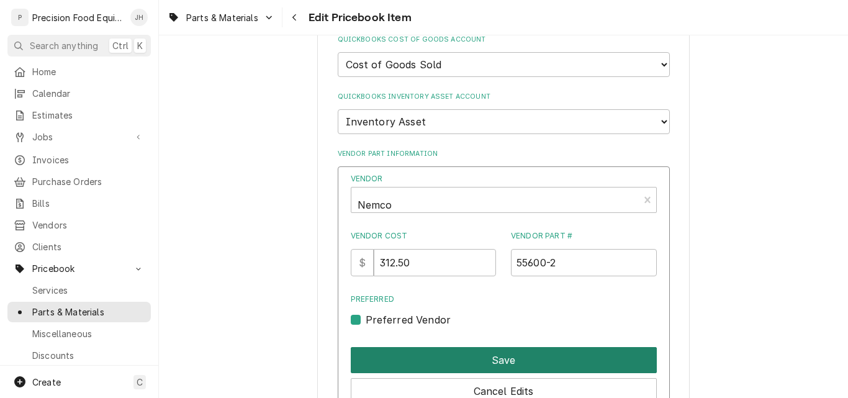
click at [510, 362] on button "Save" at bounding box center [504, 360] width 306 height 26
type textarea "x"
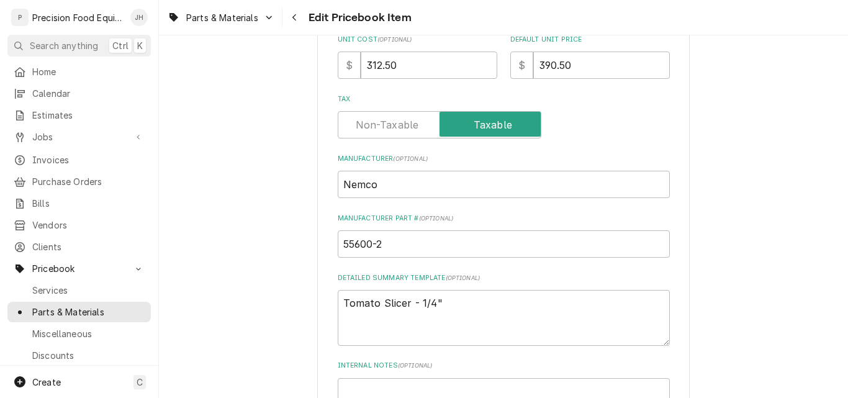
scroll to position [435, 0]
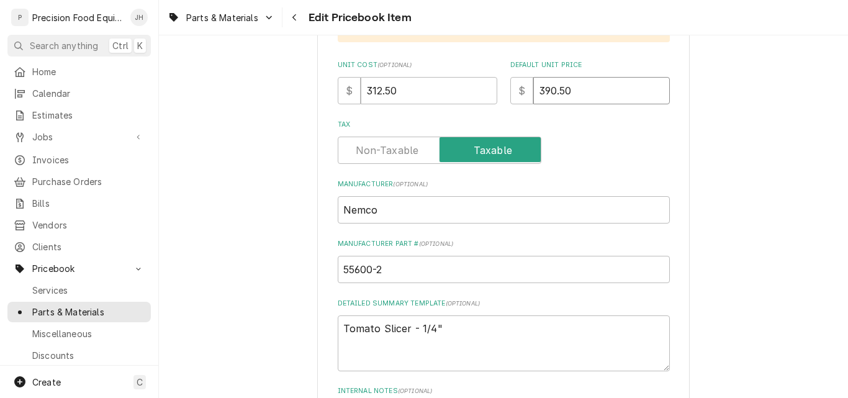
drag, startPoint x: 540, startPoint y: 91, endPoint x: 552, endPoint y: 91, distance: 11.8
click at [552, 91] on input "390.50" at bounding box center [601, 90] width 137 height 27
type input "362.50"
type textarea "x"
type input "362.50"
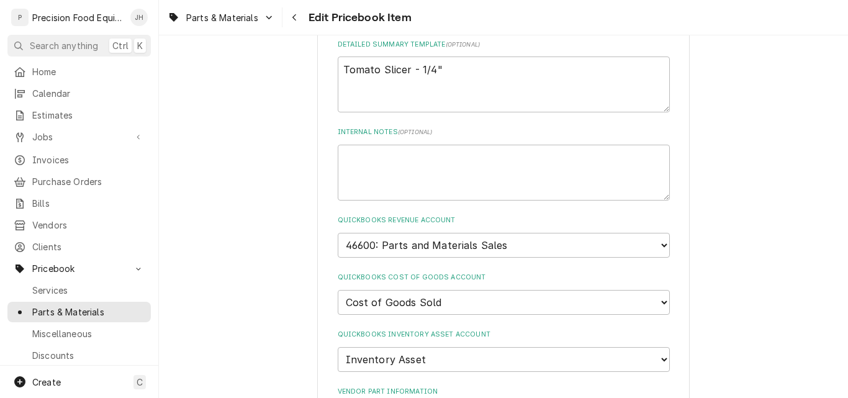
scroll to position [683, 0]
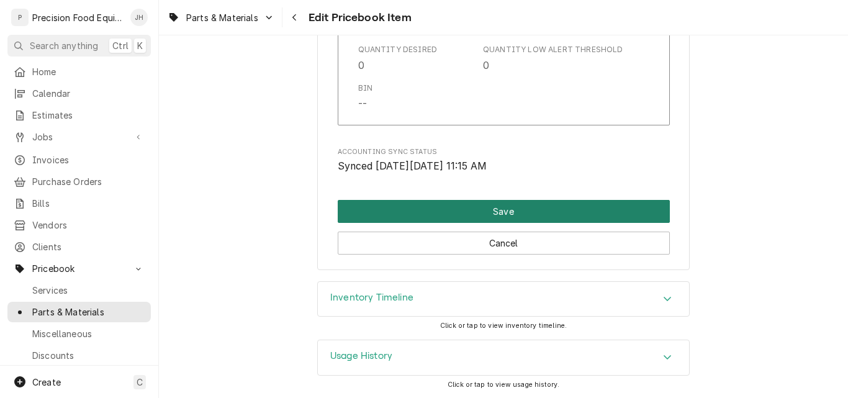
click at [502, 209] on button "Save" at bounding box center [504, 211] width 332 height 23
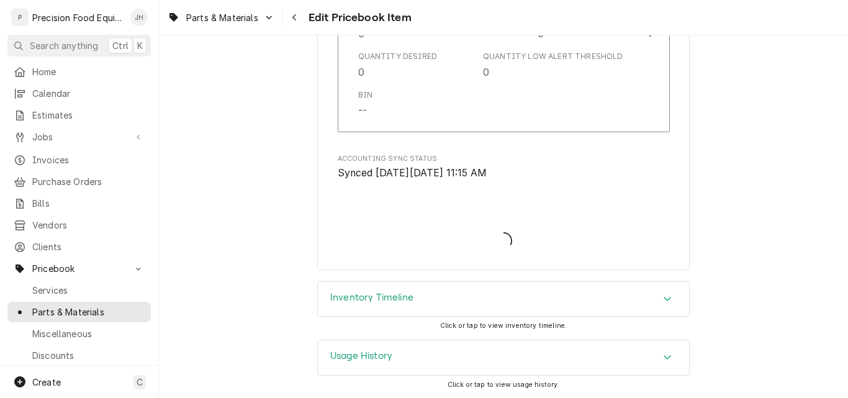
type textarea "x"
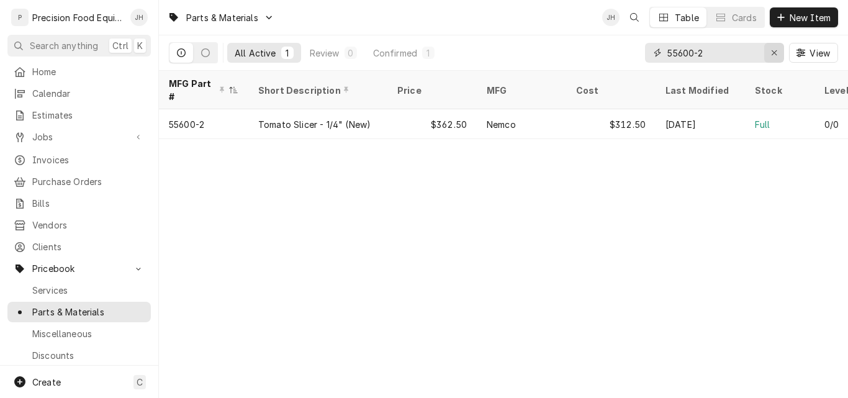
click at [776, 54] on icon "Erase input" at bounding box center [774, 52] width 7 height 9
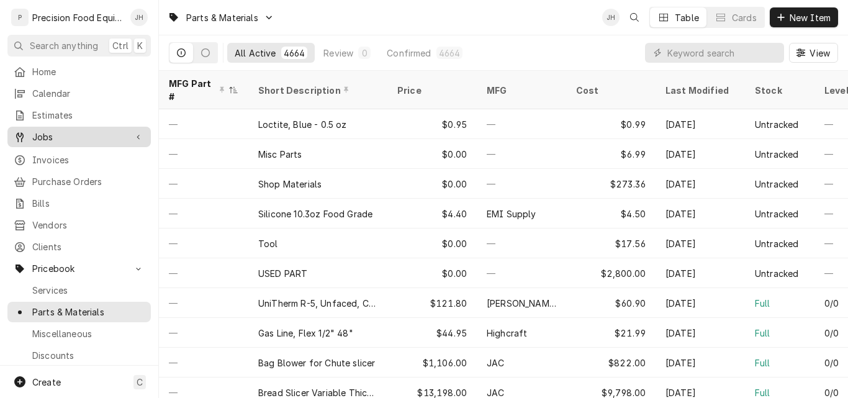
click at [65, 130] on span "Jobs" at bounding box center [79, 136] width 94 height 13
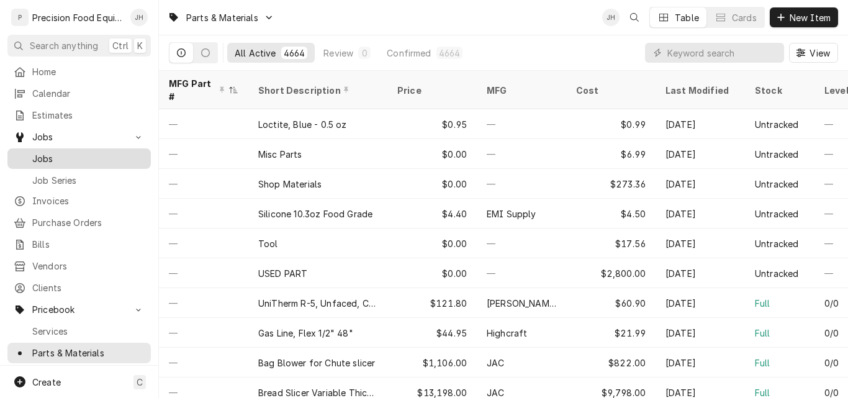
click at [78, 152] on span "Jobs" at bounding box center [88, 158] width 112 height 13
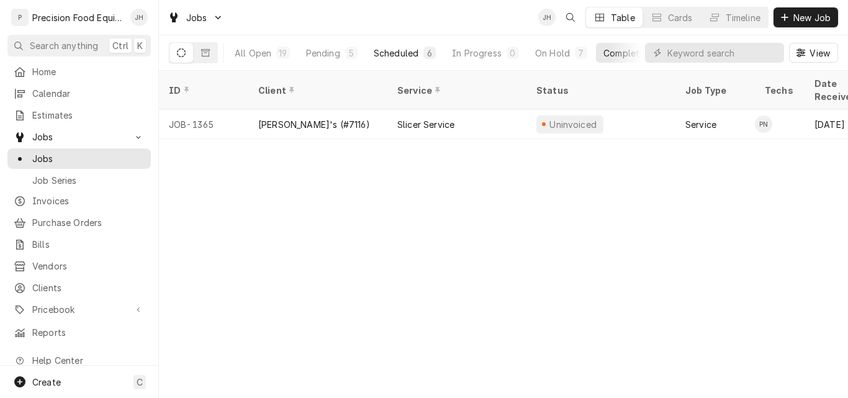
click at [408, 55] on div "Scheduled" at bounding box center [396, 53] width 45 height 13
